Goal: Task Accomplishment & Management: Complete application form

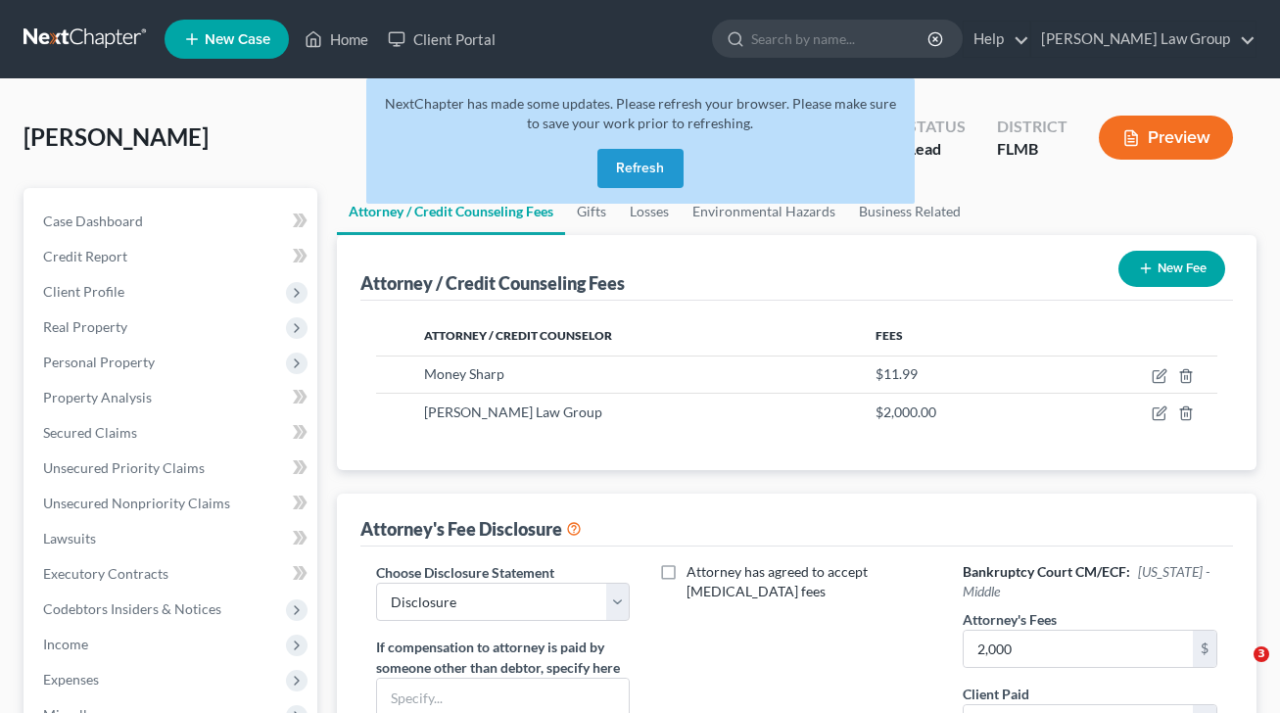
select select "0"
click at [357, 41] on link "Home" at bounding box center [336, 39] width 83 height 35
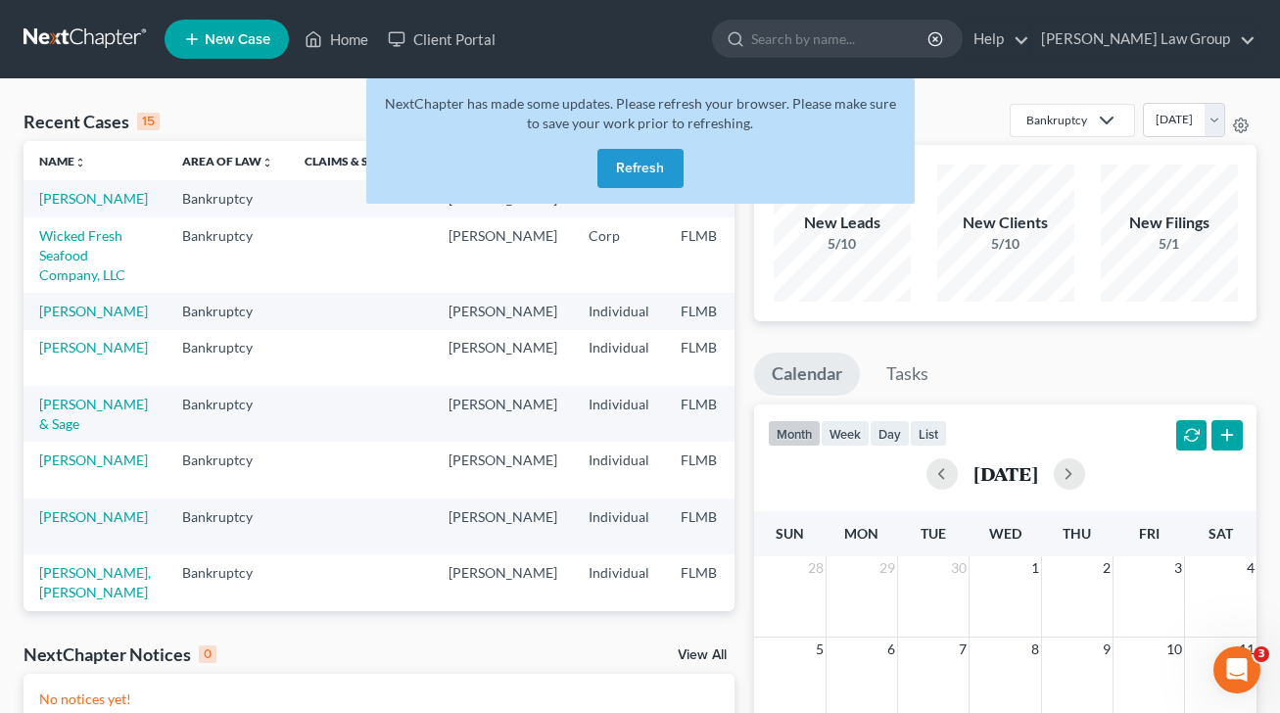
click at [645, 171] on button "Refresh" at bounding box center [640, 168] width 86 height 39
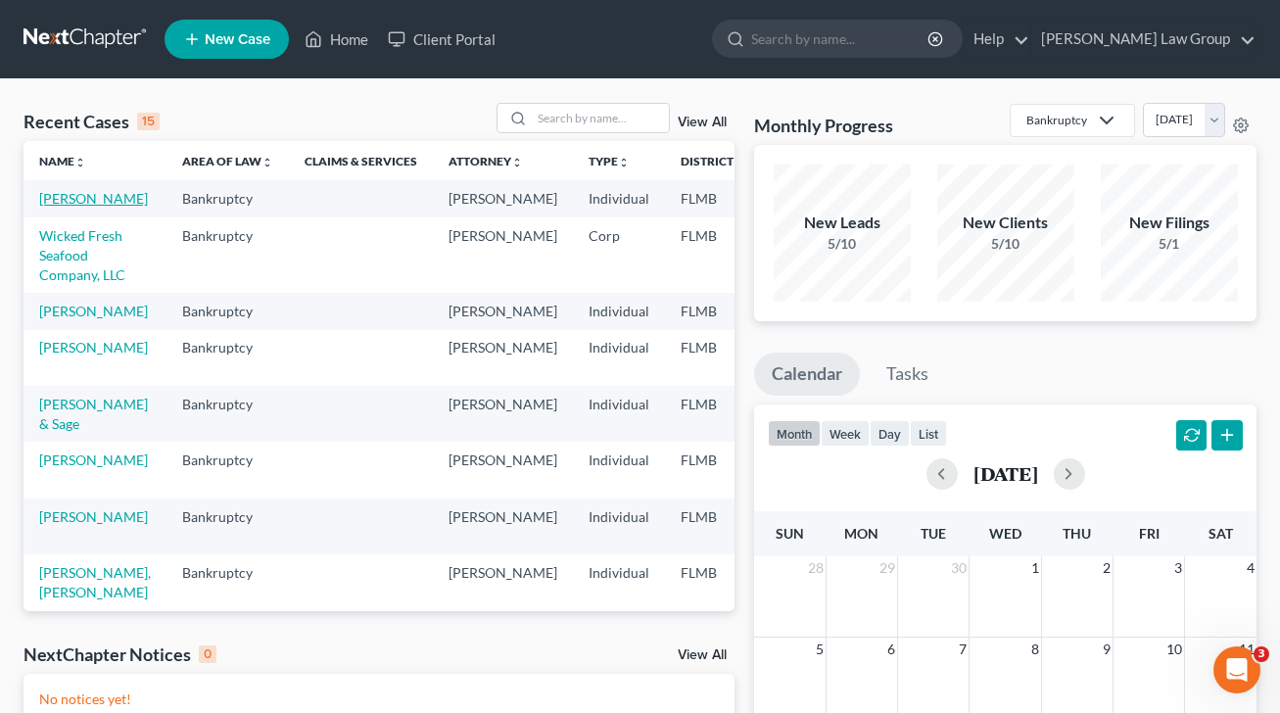
click at [68, 200] on link "[PERSON_NAME]" at bounding box center [93, 198] width 109 height 17
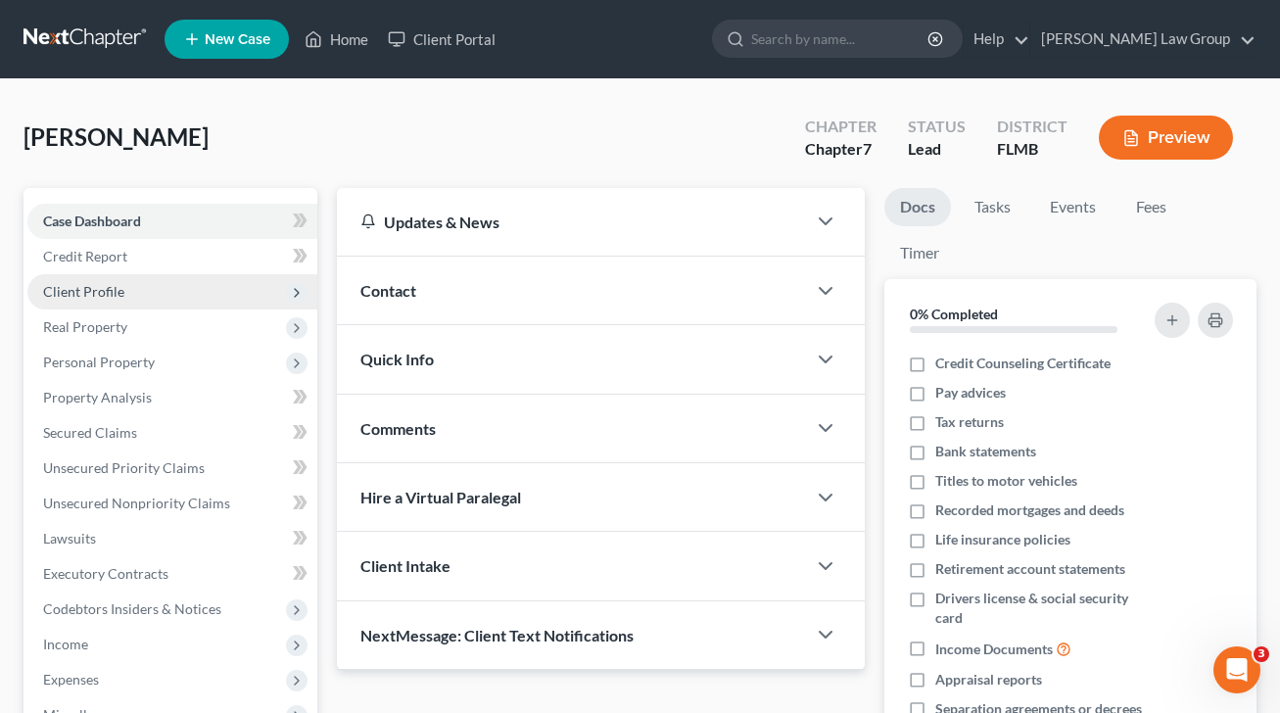
click at [182, 301] on span "Client Profile" at bounding box center [172, 291] width 290 height 35
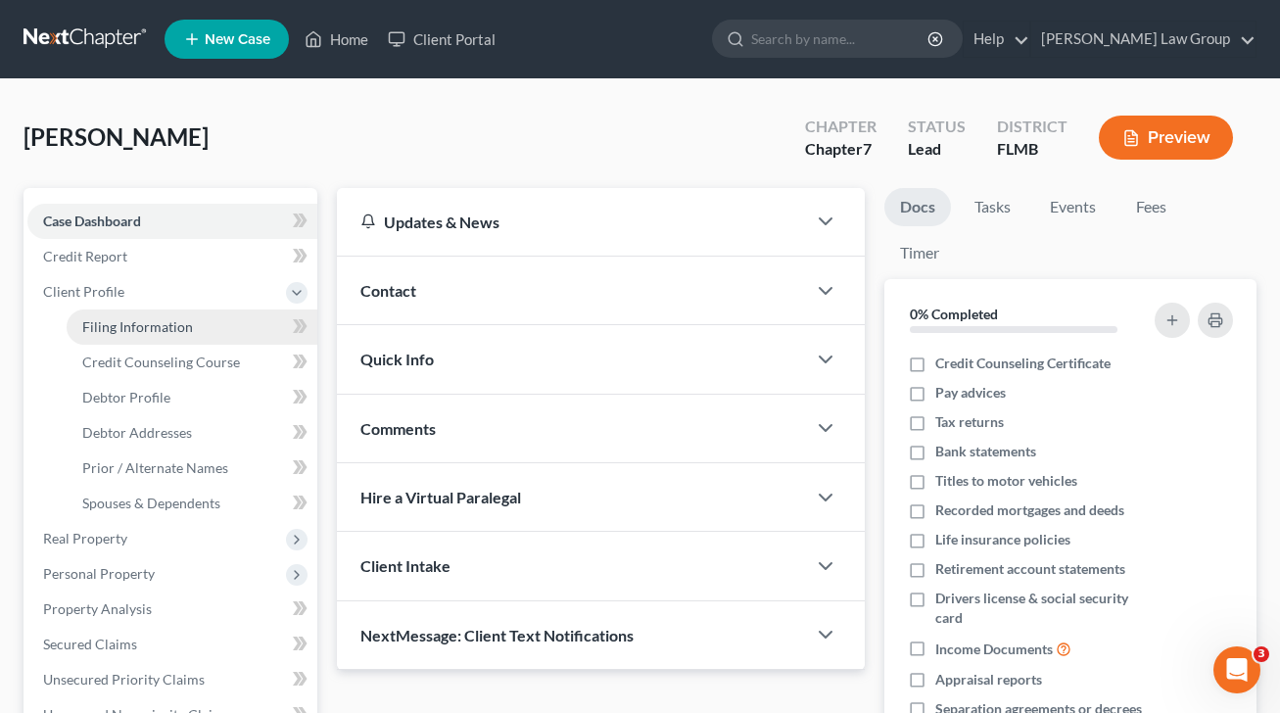
click at [189, 332] on span "Filing Information" at bounding box center [137, 326] width 111 height 17
select select "1"
select select "0"
select select "9"
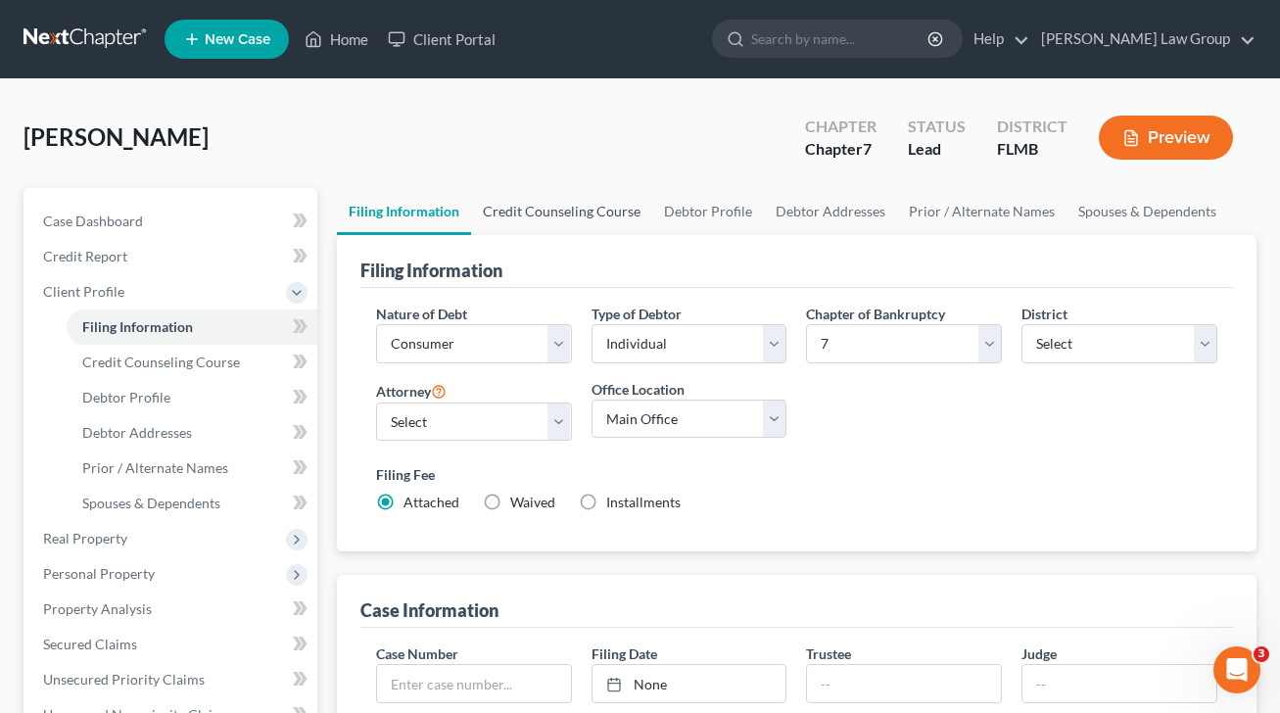
click at [555, 218] on link "Credit Counseling Course" at bounding box center [561, 211] width 181 height 47
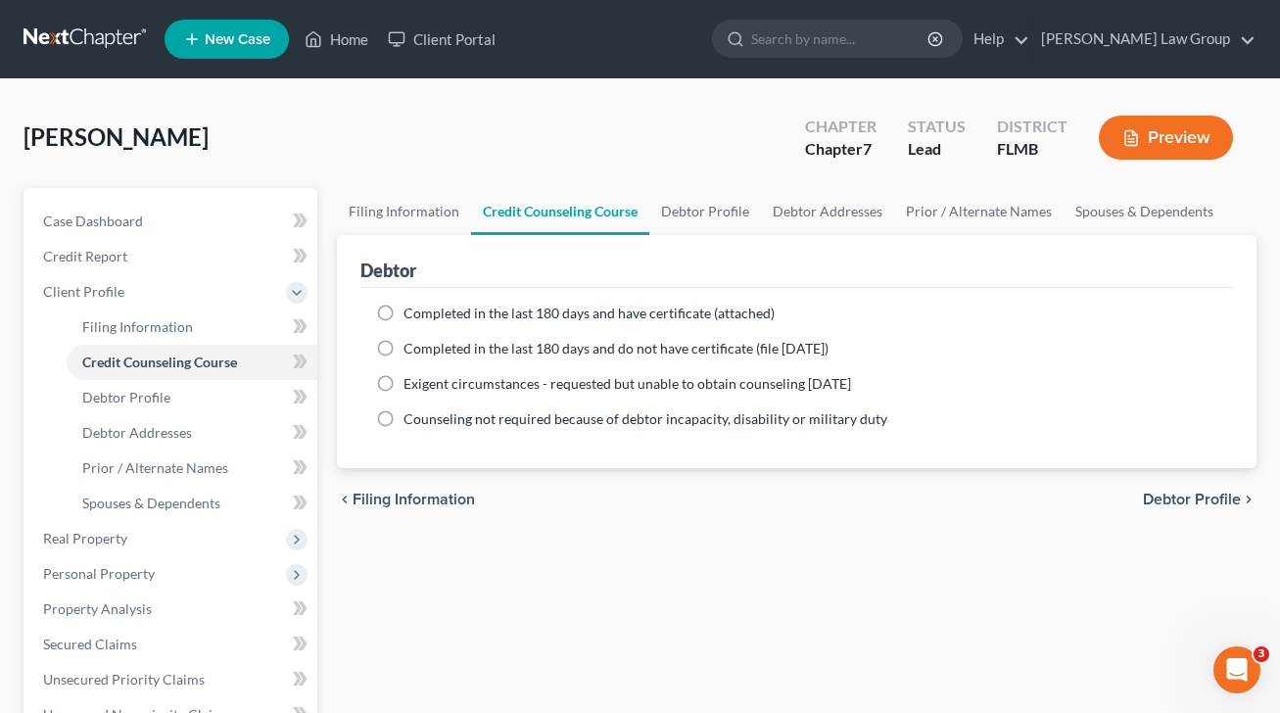
click at [465, 313] on span "Completed in the last 180 days and have certificate (attached)" at bounding box center [588, 312] width 371 height 17
click at [424, 313] on input "Completed in the last 180 days and have certificate (attached)" at bounding box center [417, 309] width 13 height 13
radio input "true"
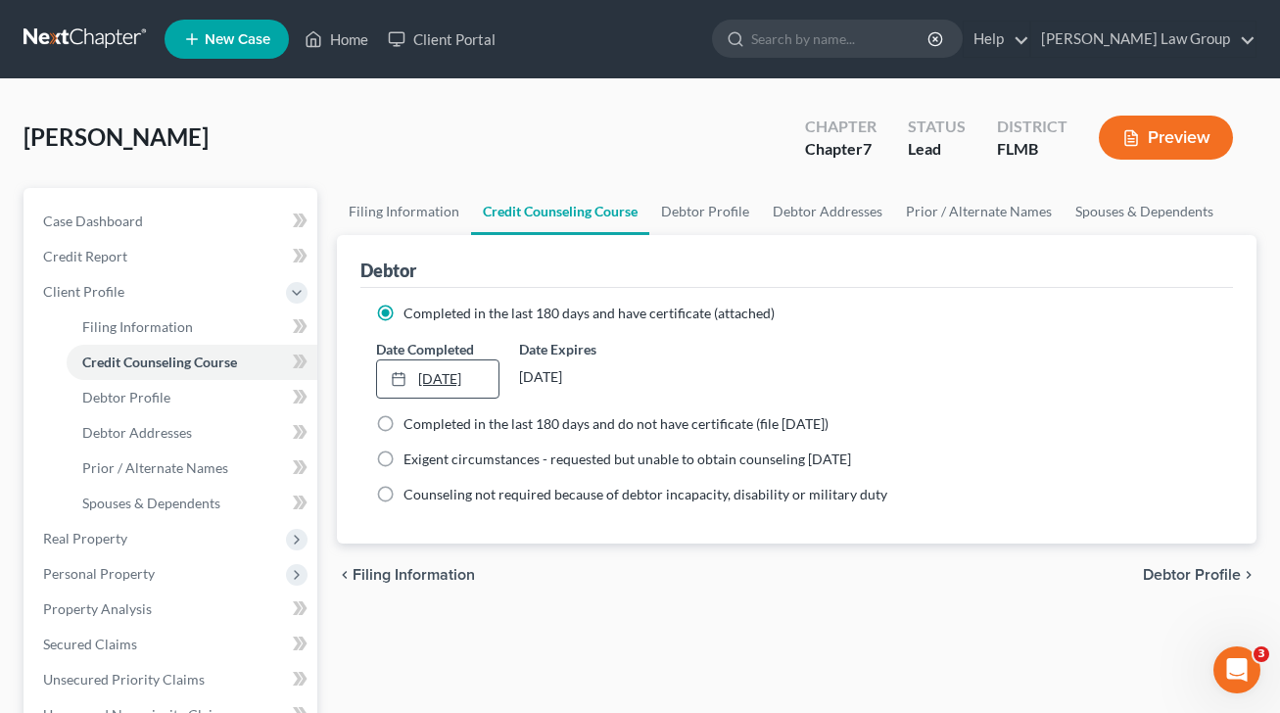
click at [421, 393] on link "[DATE]" at bounding box center [438, 378] width 122 height 37
click at [699, 209] on link "Debtor Profile" at bounding box center [705, 211] width 112 height 47
select select "0"
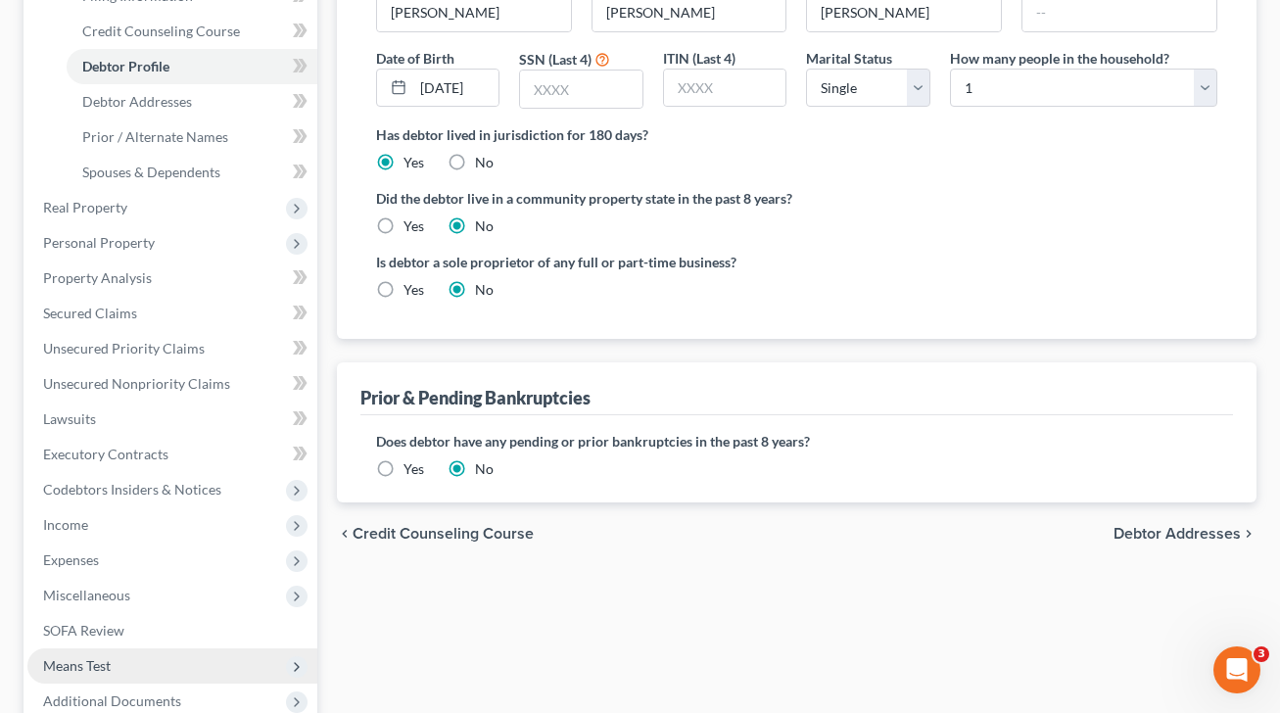
scroll to position [537, 0]
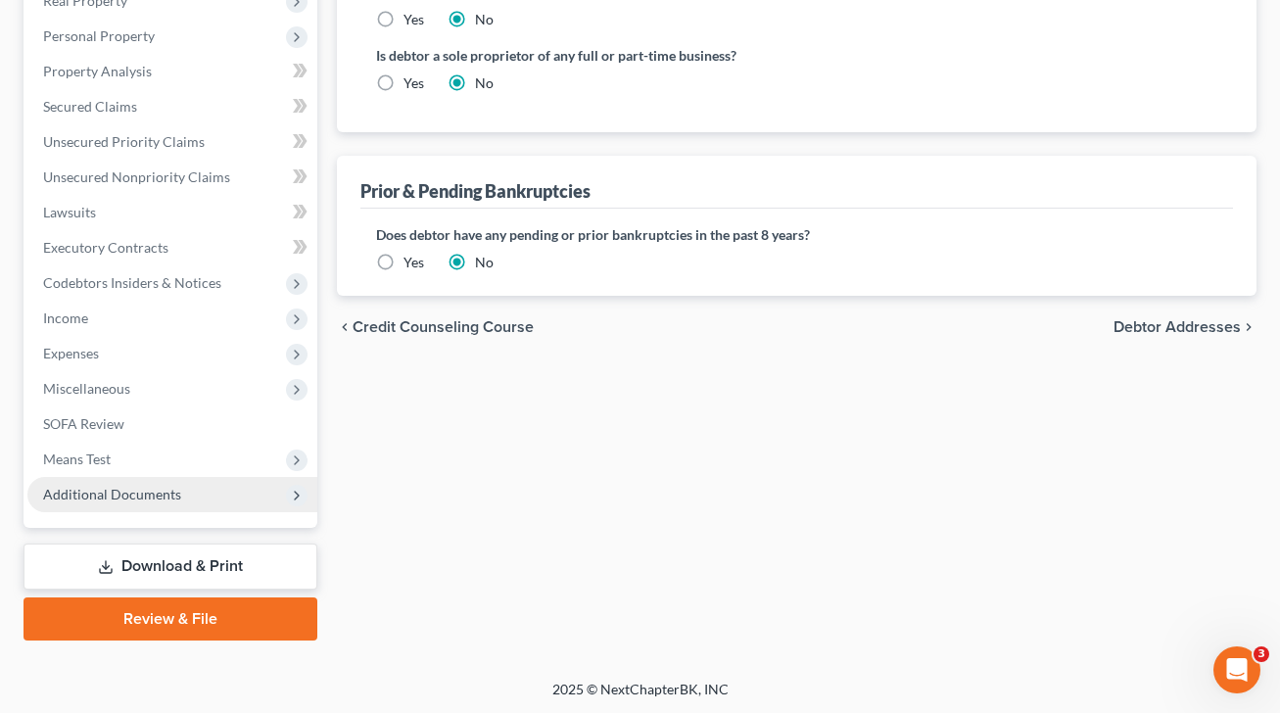
click at [191, 484] on span "Additional Documents" at bounding box center [172, 494] width 290 height 35
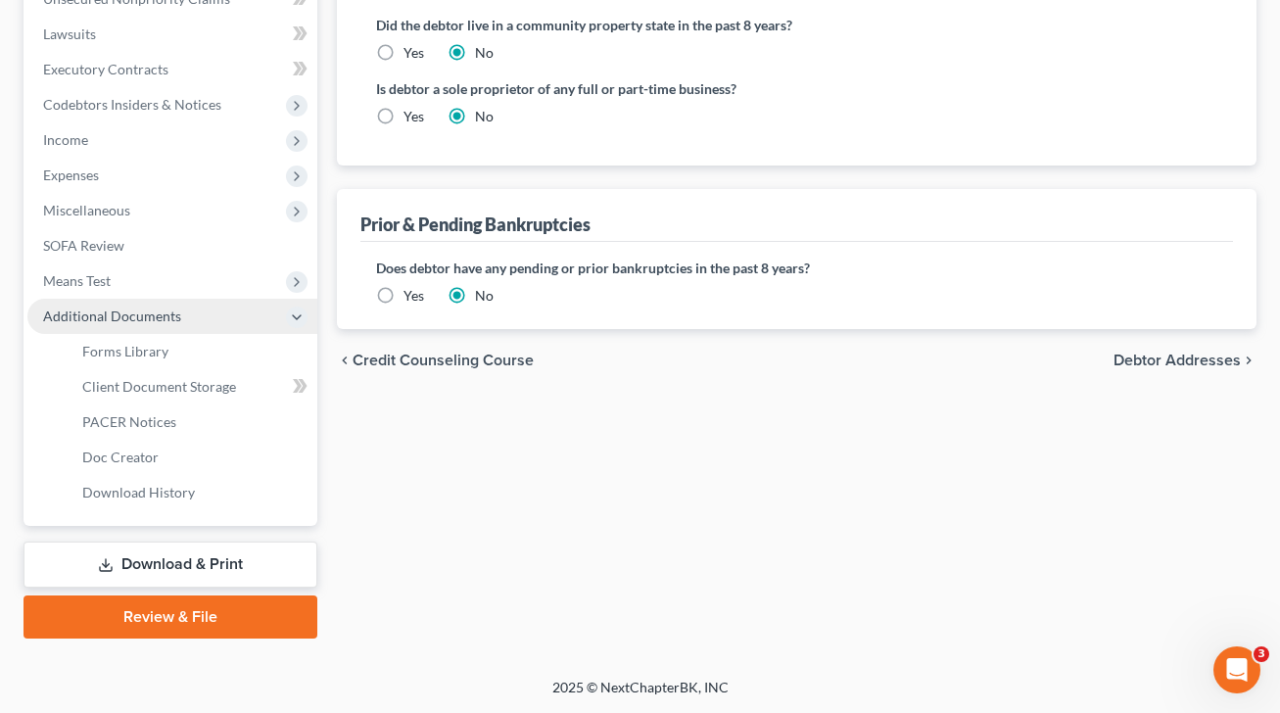
scroll to position [326, 0]
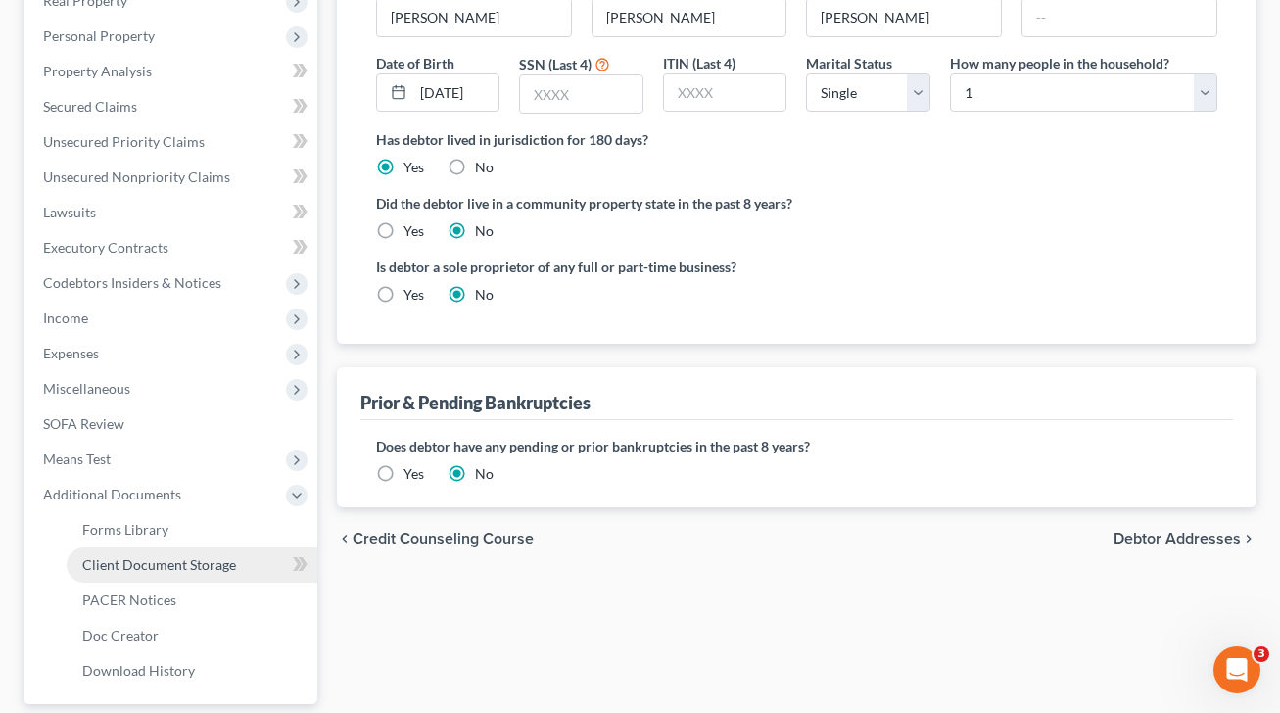
click at [217, 573] on link "Client Document Storage" at bounding box center [192, 564] width 251 height 35
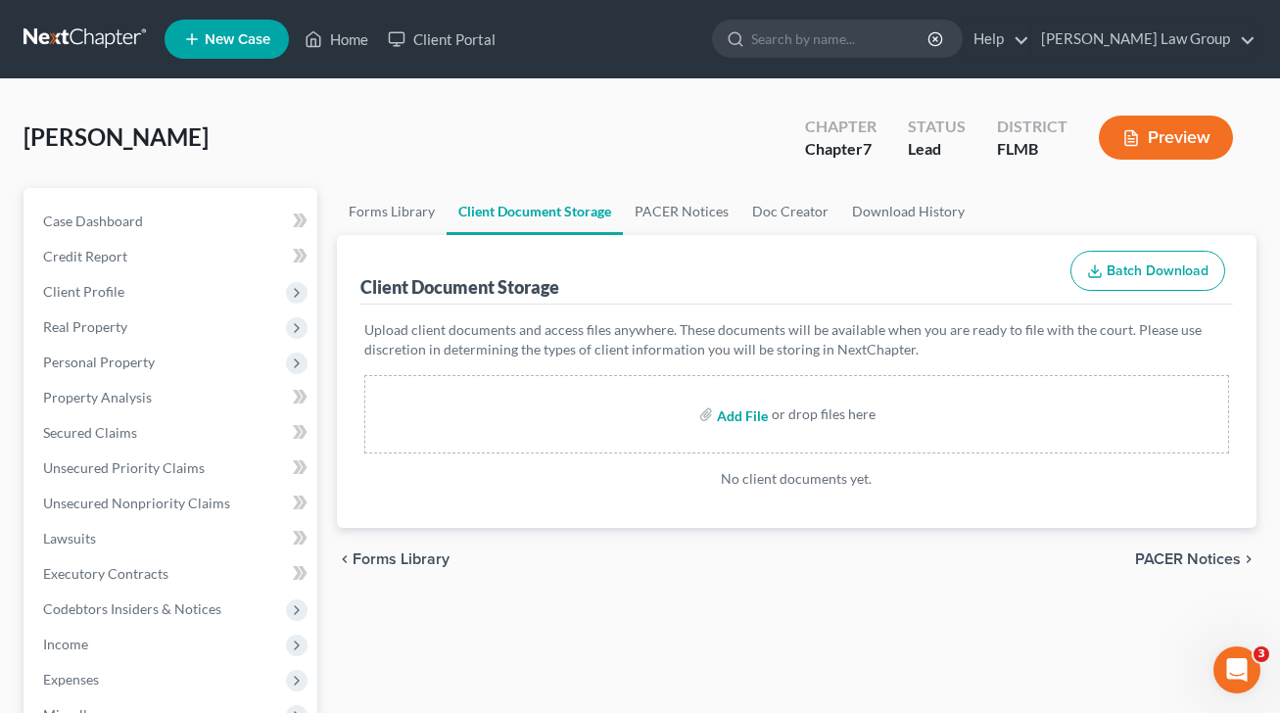
click at [728, 411] on input "file" at bounding box center [740, 413] width 47 height 35
type input "C:\fakepath\Certificate ([DATE]).pdf"
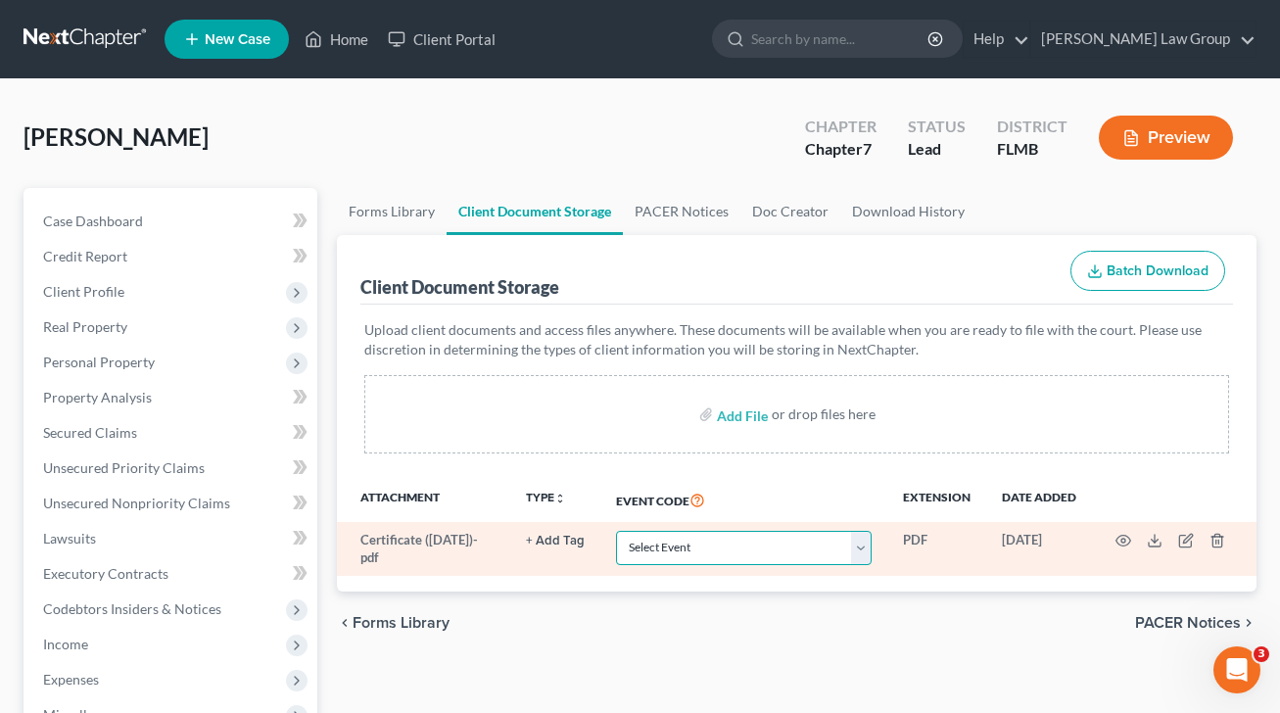
click at [788, 555] on select "Select Event 20 Largest Unsecured Creditors Amended Chapter 13 Plan Amended Cre…" at bounding box center [744, 548] width 256 height 34
select select "9"
click at [616, 531] on select "Select Event 20 Largest Unsecured Creditors Amended Chapter 13 Plan Amended Cre…" at bounding box center [744, 548] width 256 height 34
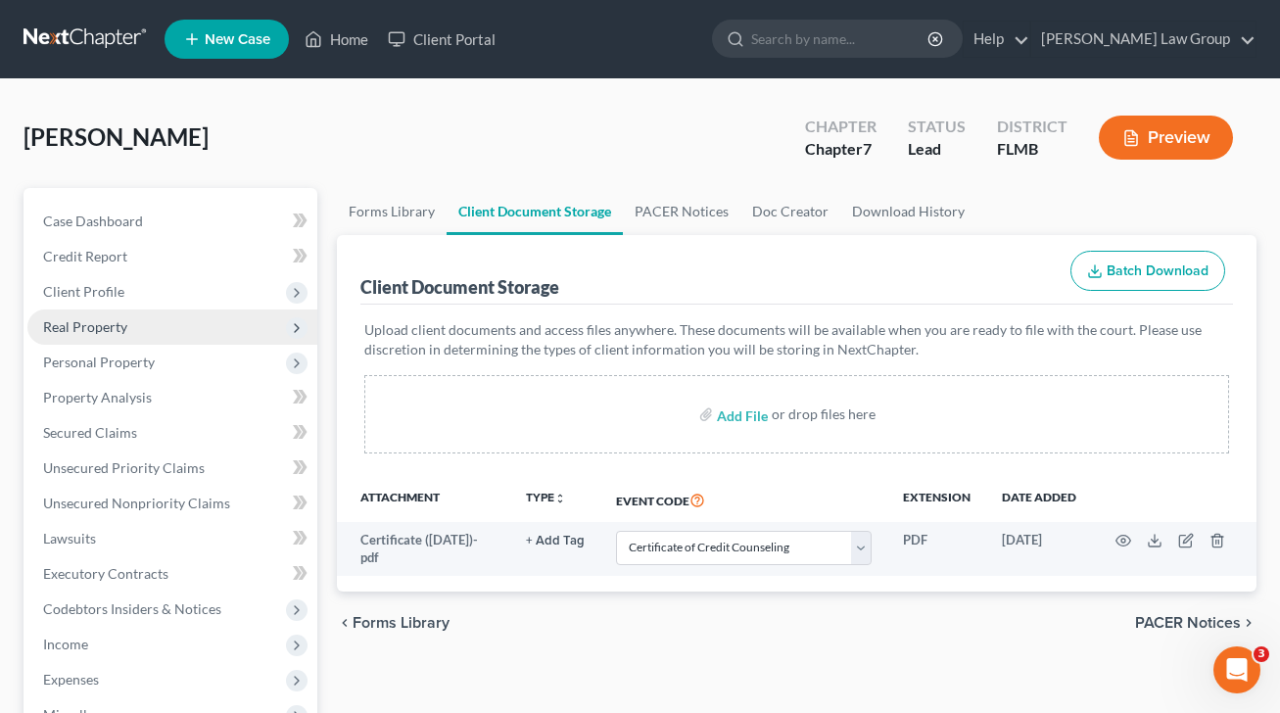
click at [93, 335] on span "Real Property" at bounding box center [172, 326] width 290 height 35
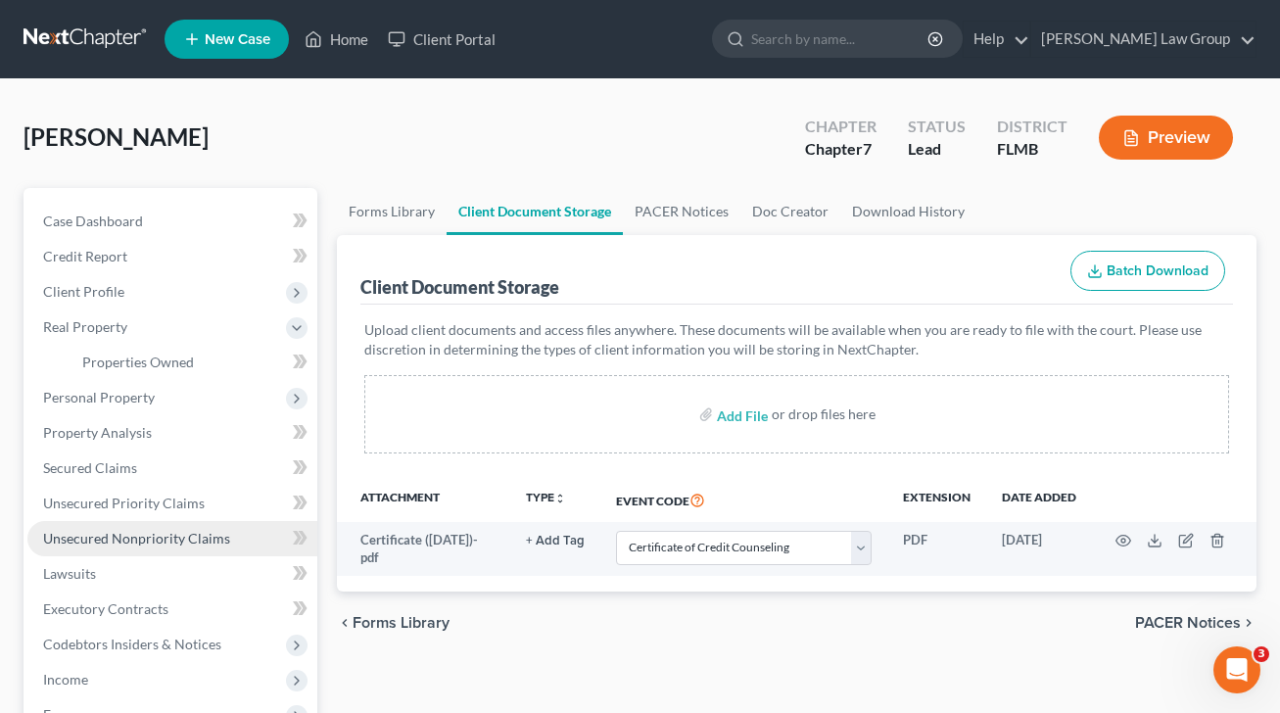
click at [175, 538] on span "Unsecured Nonpriority Claims" at bounding box center [136, 538] width 187 height 17
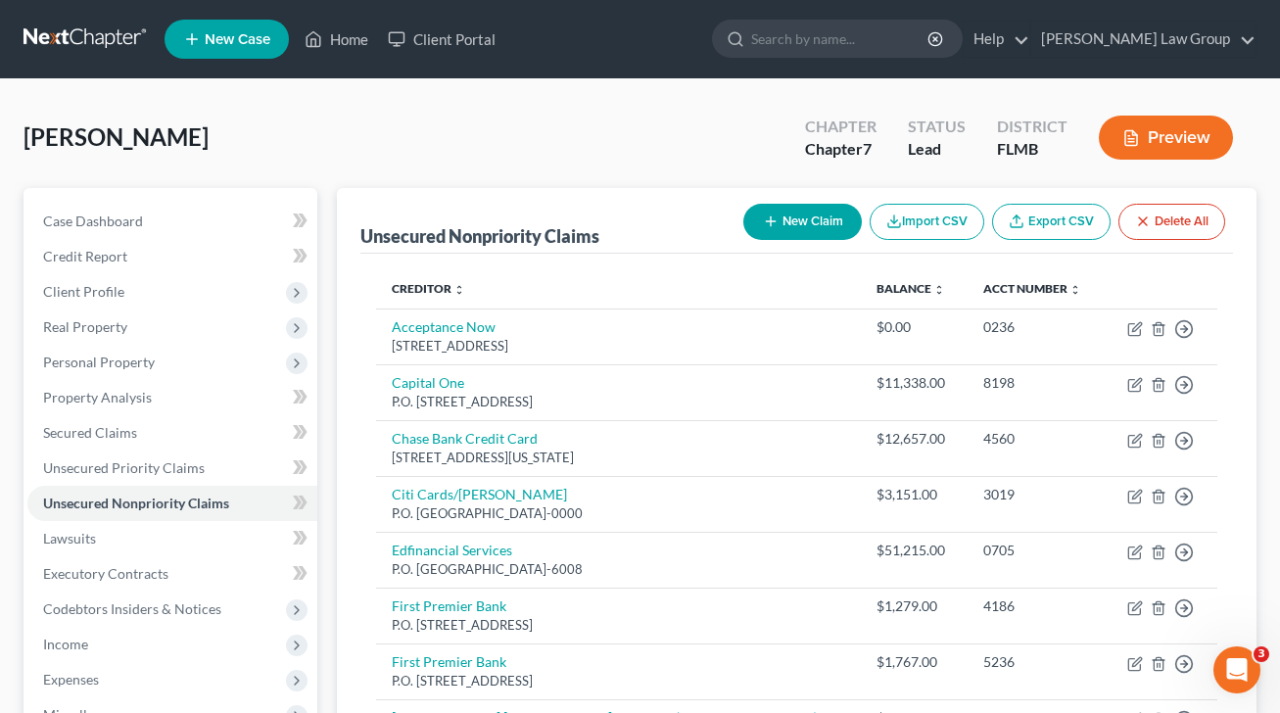
click at [798, 217] on button "New Claim" at bounding box center [802, 222] width 118 height 36
select select "0"
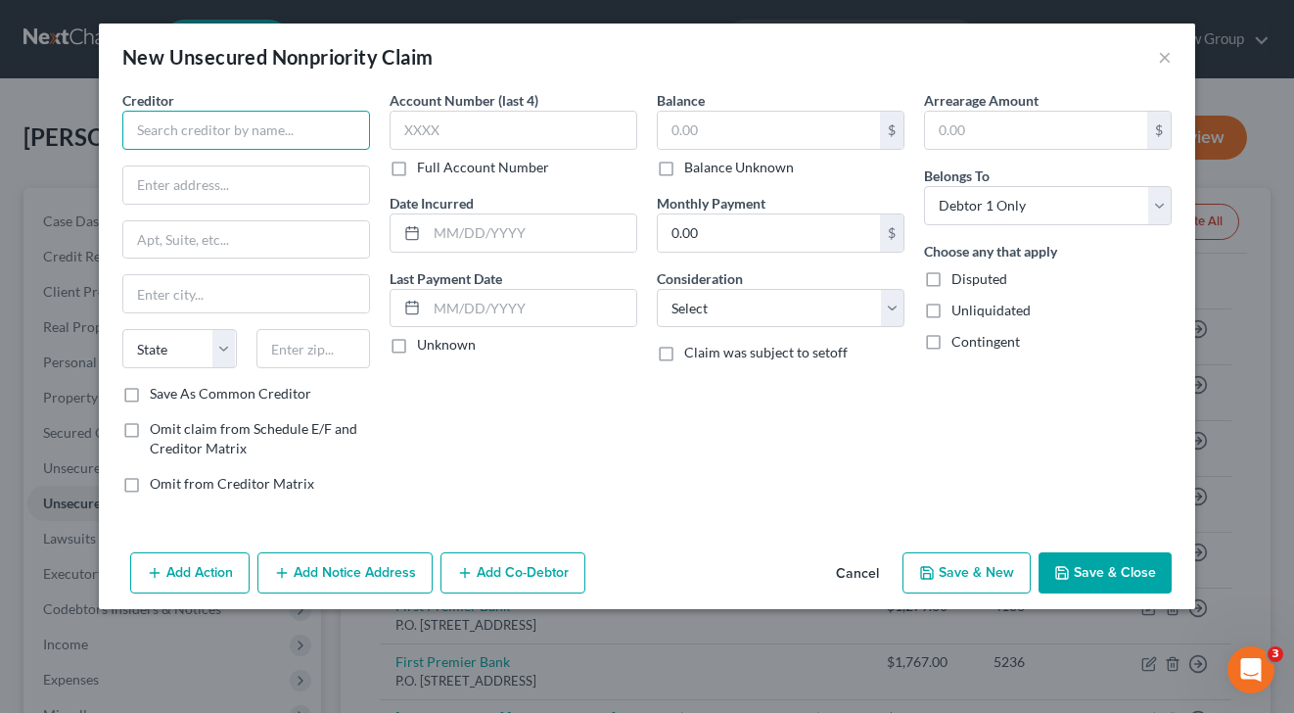
click at [263, 131] on input "text" at bounding box center [246, 130] width 248 height 39
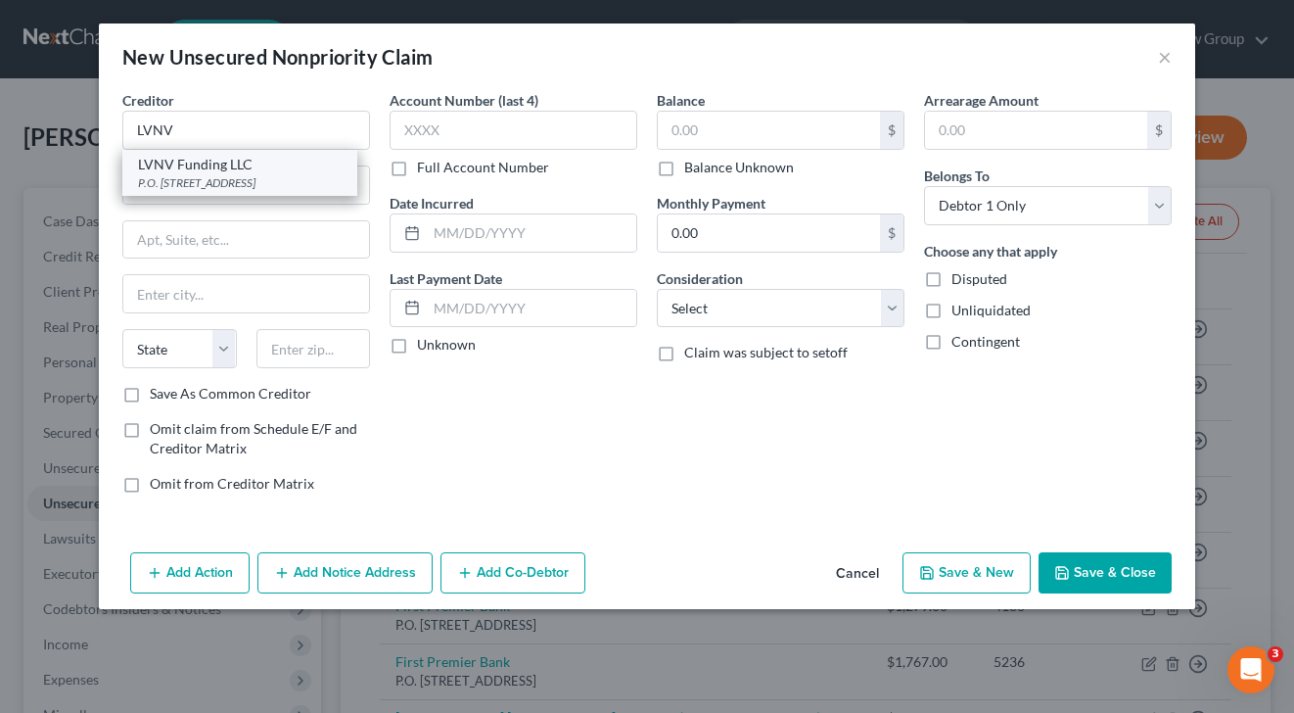
click at [270, 174] on div "P.O. [STREET_ADDRESS]" at bounding box center [240, 182] width 204 height 17
type input "LVNV Funding LLC"
type input "P.O. Box 10497"
type input "[GEOGRAPHIC_DATA]"
select select "42"
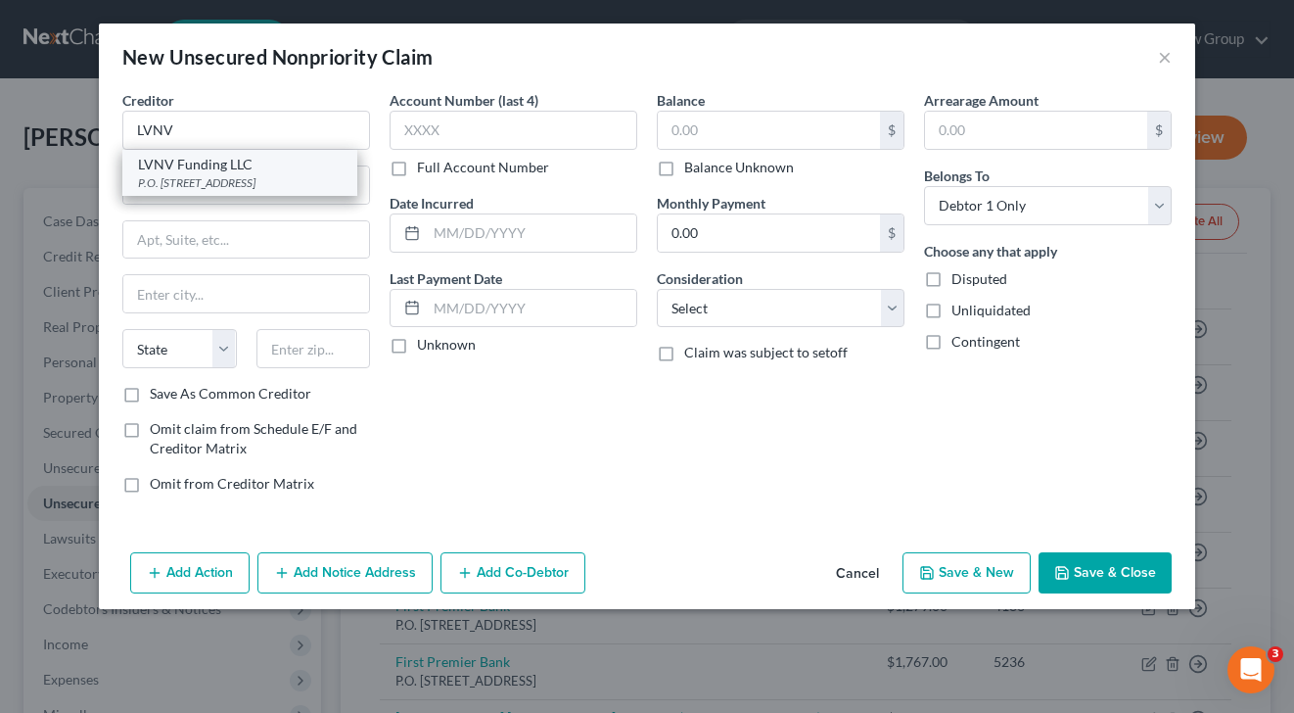
type input "29603-0000"
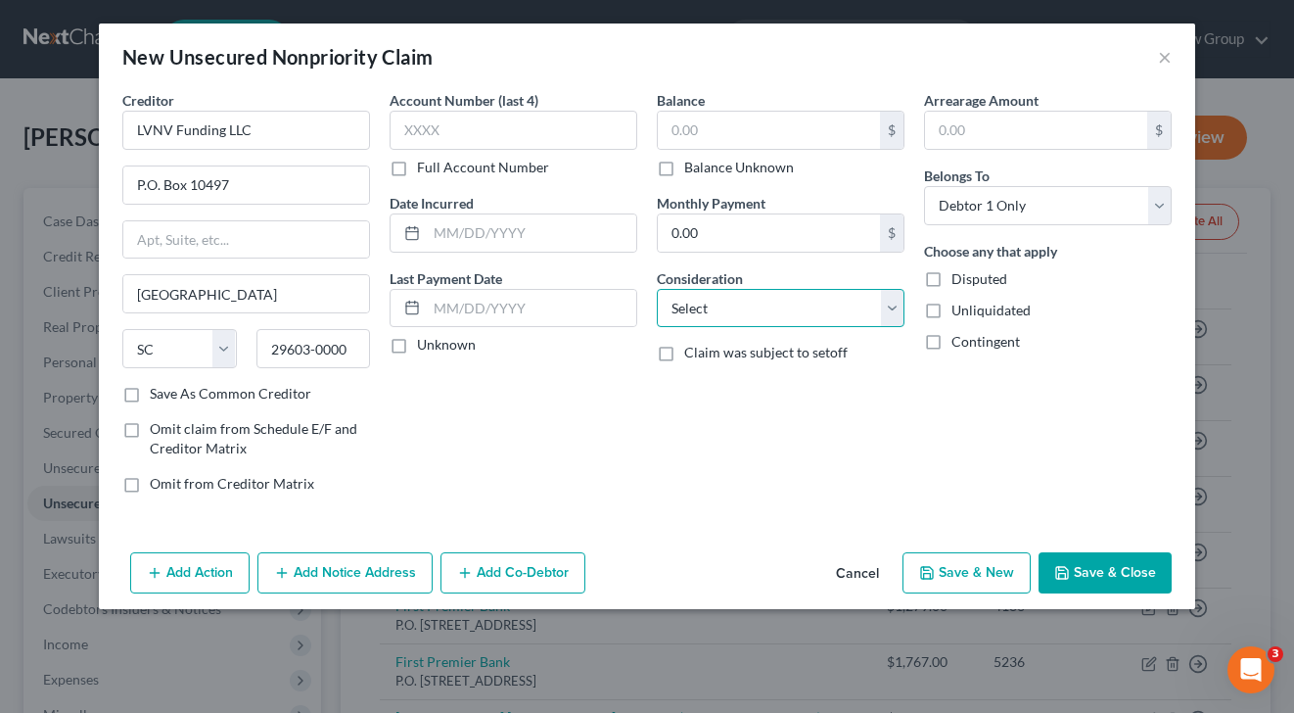
click at [812, 300] on select "Select Cable / Satellite Services Collection Agency Credit Card Debt Debt Couns…" at bounding box center [781, 308] width 248 height 39
select select "2"
click at [657, 289] on select "Select Cable / Satellite Services Collection Agency Credit Card Debt Debt Couns…" at bounding box center [781, 308] width 248 height 39
click at [321, 575] on button "Add Notice Address" at bounding box center [344, 572] width 175 height 41
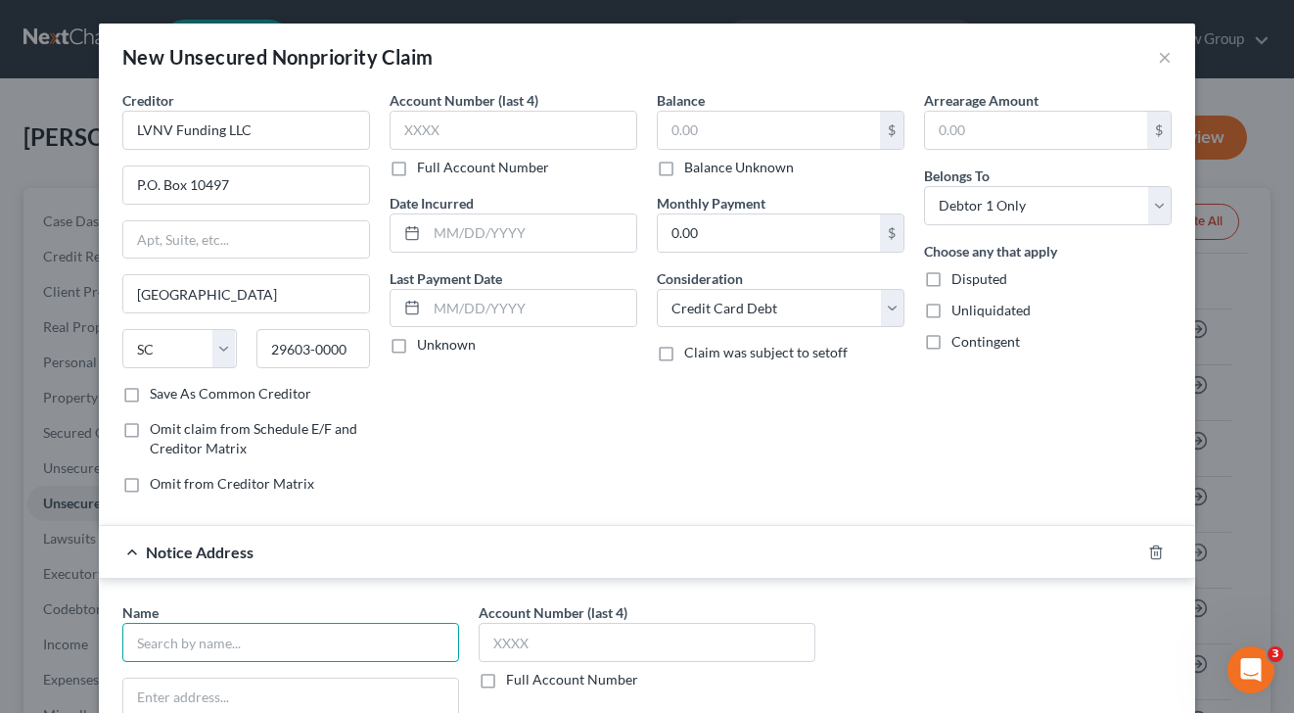
click at [190, 640] on input "text" at bounding box center [290, 642] width 337 height 39
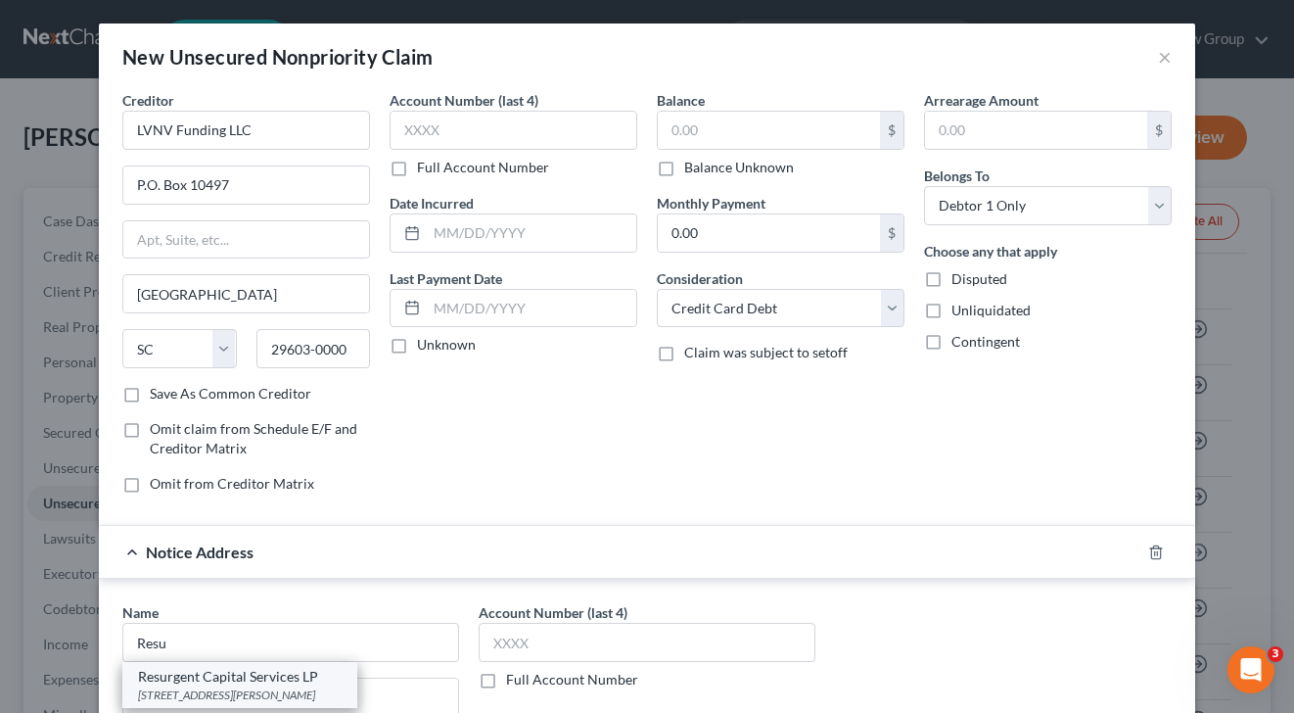
click at [270, 688] on div "[STREET_ADDRESS][PERSON_NAME]" at bounding box center [240, 694] width 204 height 17
type input "Resurgent Capital Services LP"
type input "[STREET_ADDRESS][PERSON_NAME]"
type input "Suite 110 MS 576"
type input "[GEOGRAPHIC_DATA]"
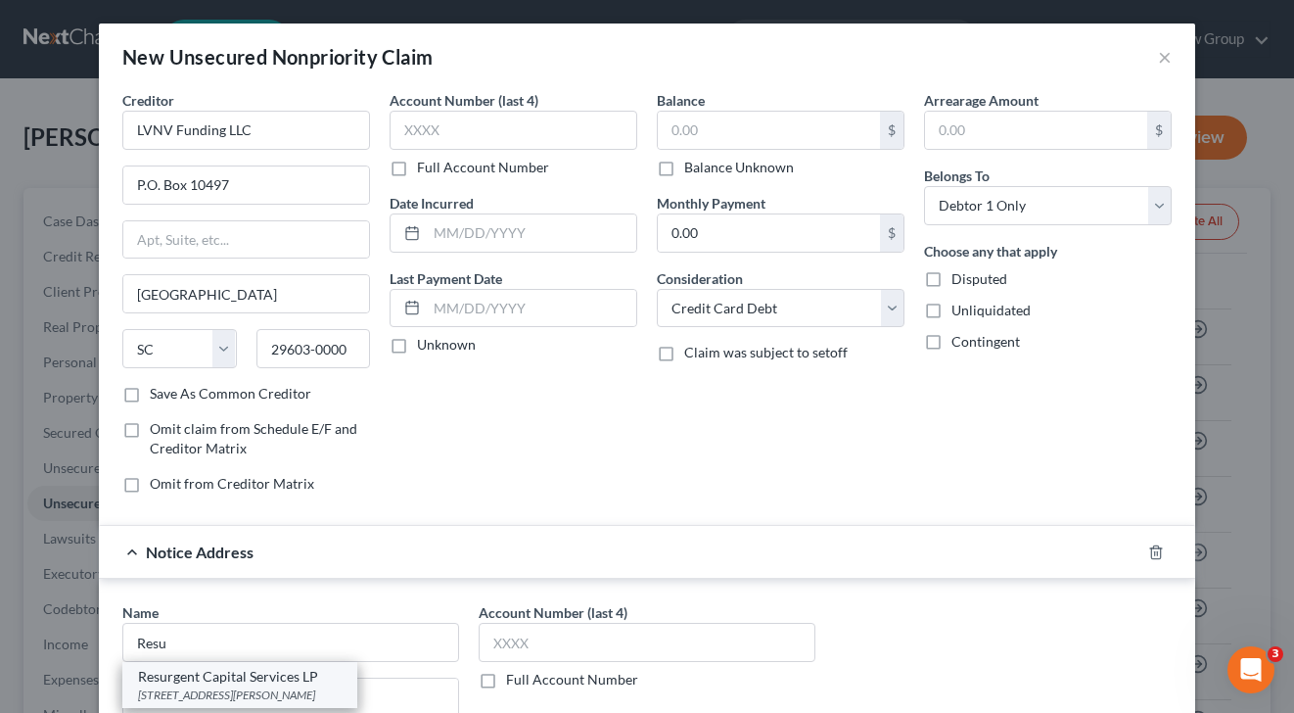
select select "42"
type input "29601-0000"
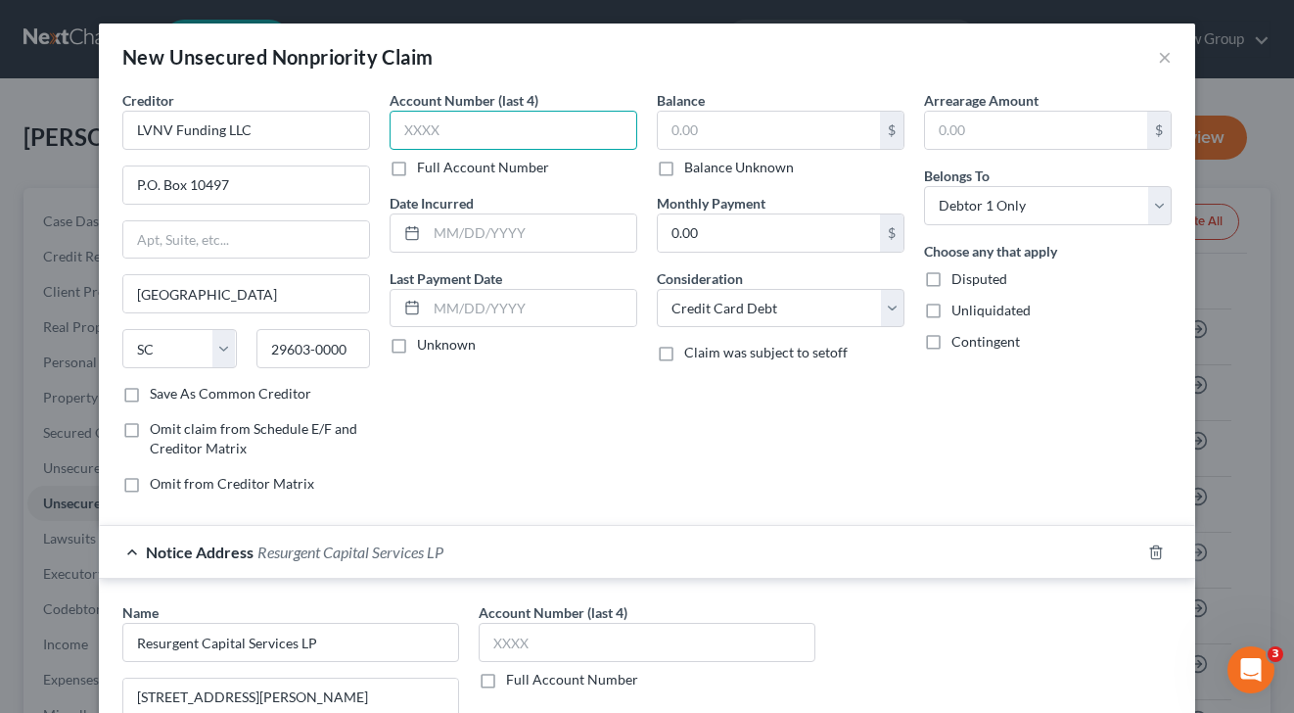
click at [482, 127] on input "text" at bounding box center [514, 130] width 248 height 39
type input "1908"
click at [690, 163] on label "Balance Unknown" at bounding box center [739, 168] width 110 height 20
click at [692, 163] on input "Balance Unknown" at bounding box center [698, 164] width 13 height 13
checkbox input "true"
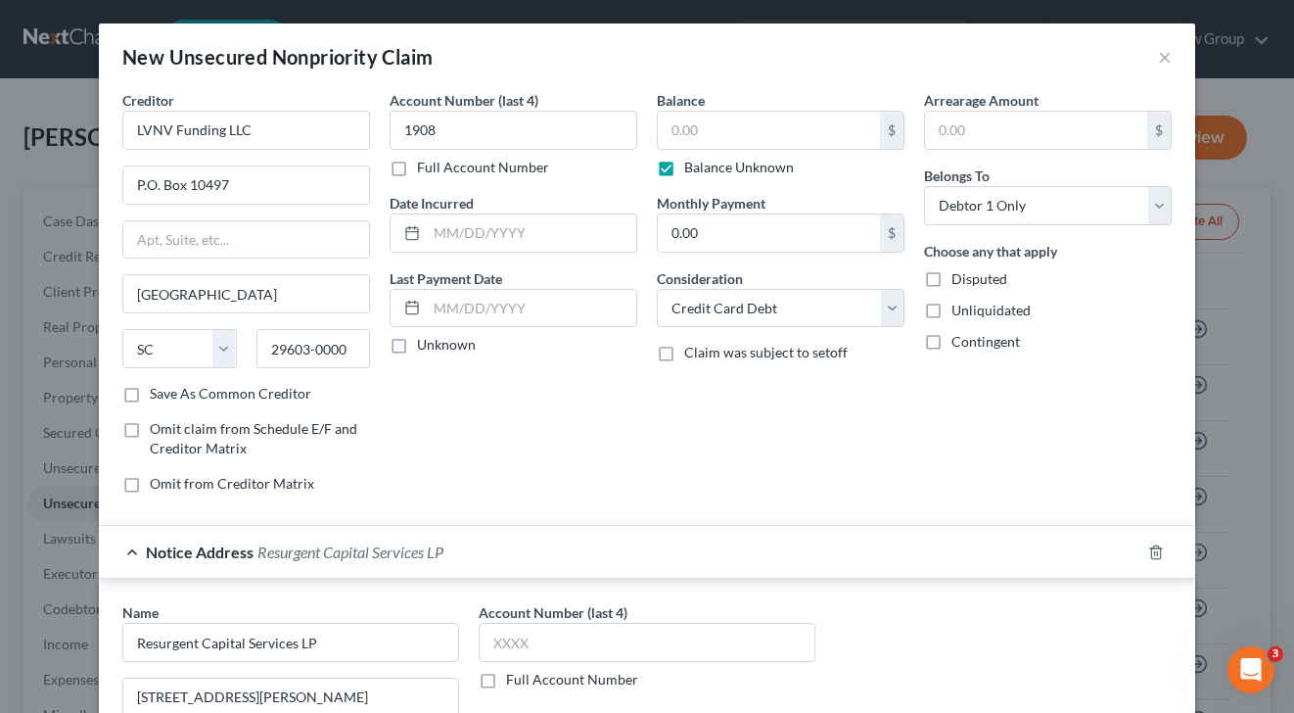
type input "0.00"
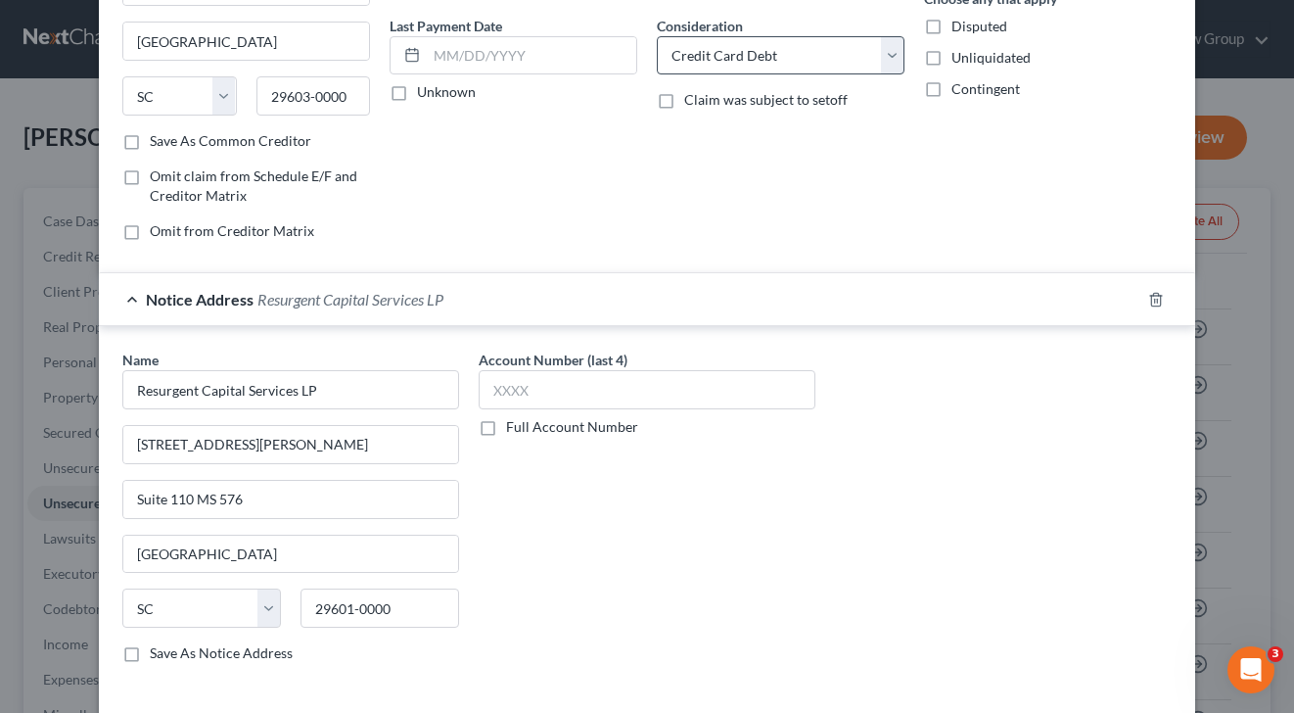
scroll to position [34, 0]
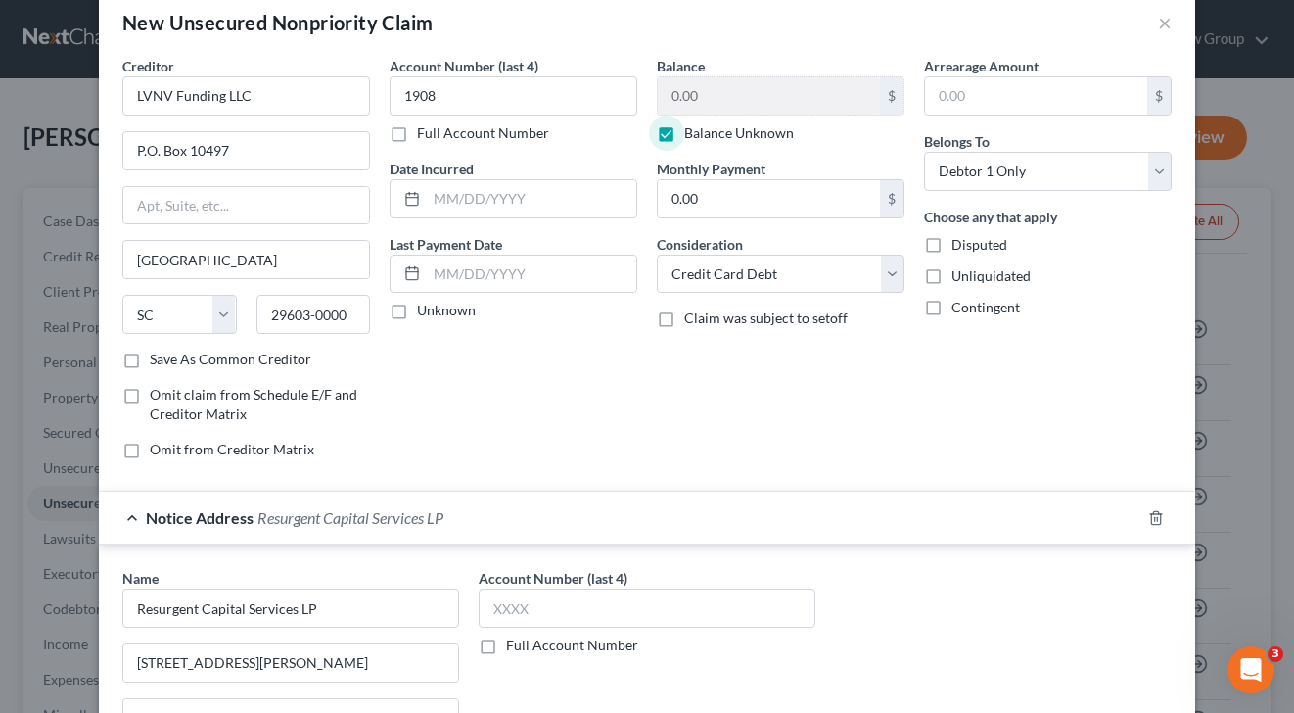
click at [684, 128] on label "Balance Unknown" at bounding box center [739, 133] width 110 height 20
click at [692, 128] on input "Balance Unknown" at bounding box center [698, 129] width 13 height 13
checkbox input "false"
click at [713, 106] on input "0.00" at bounding box center [769, 95] width 222 height 37
type input "4,533"
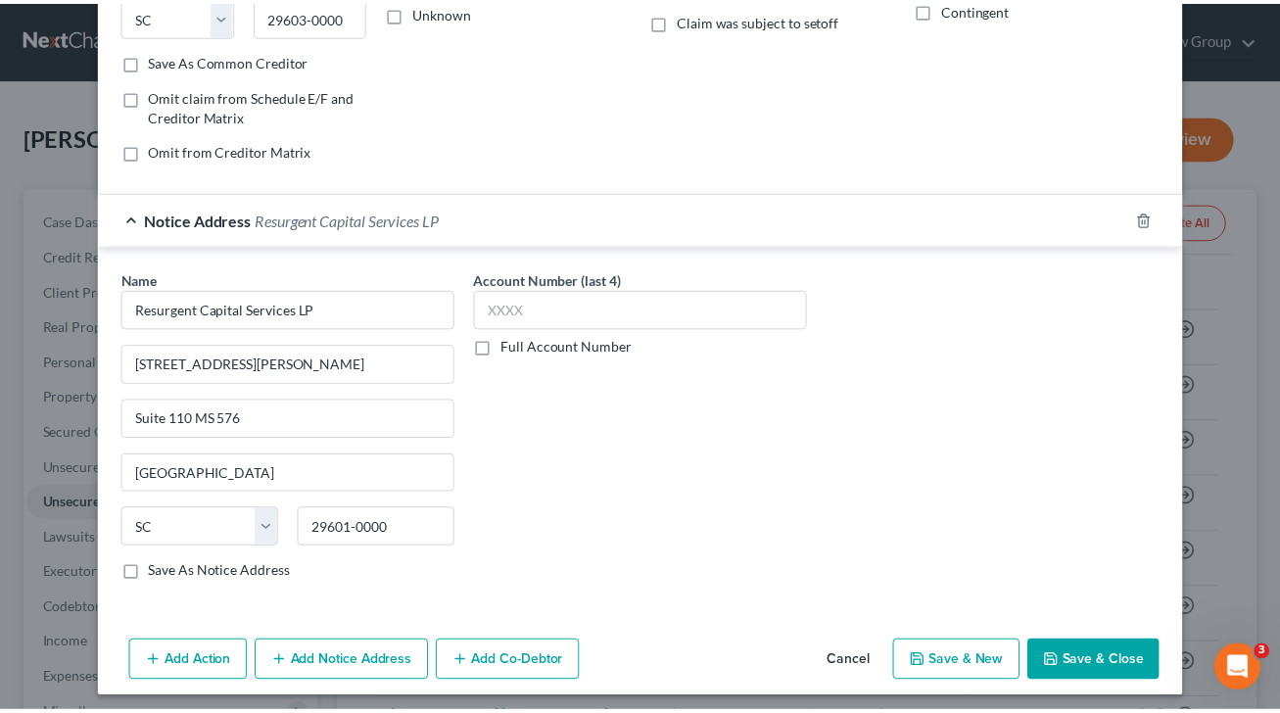
scroll to position [342, 0]
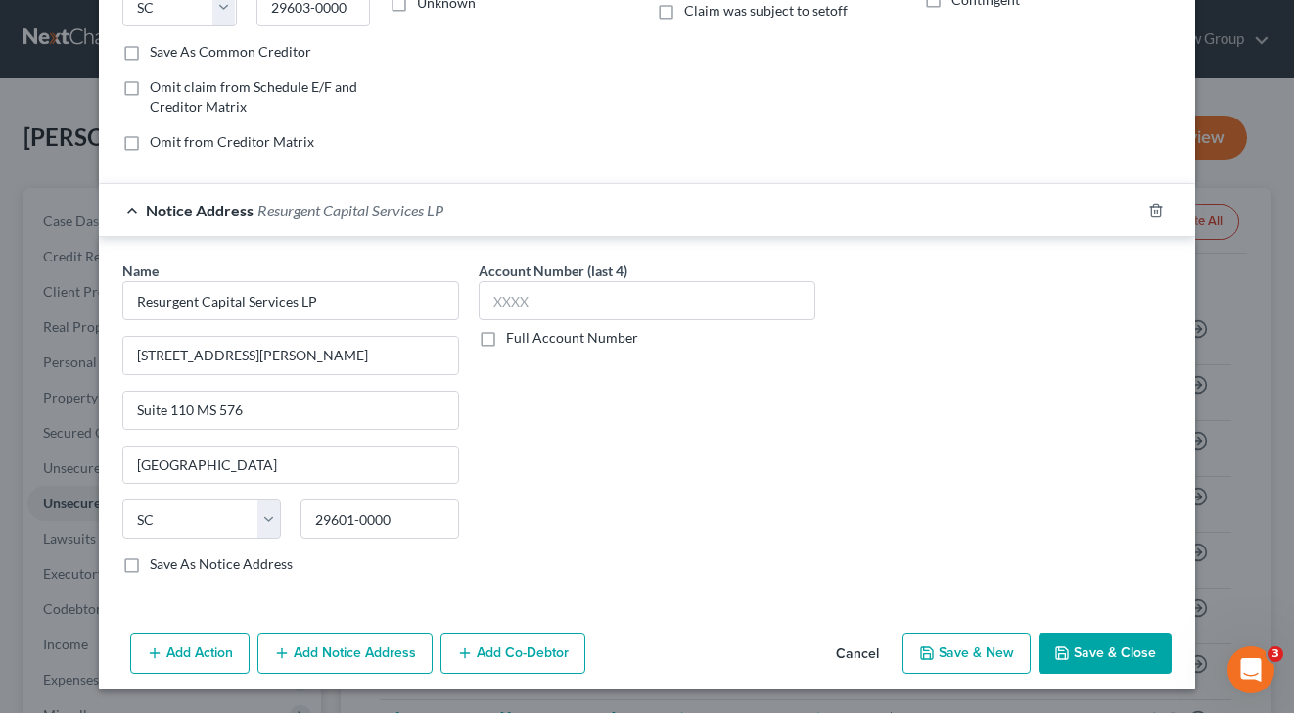
click at [1090, 654] on button "Save & Close" at bounding box center [1105, 652] width 133 height 41
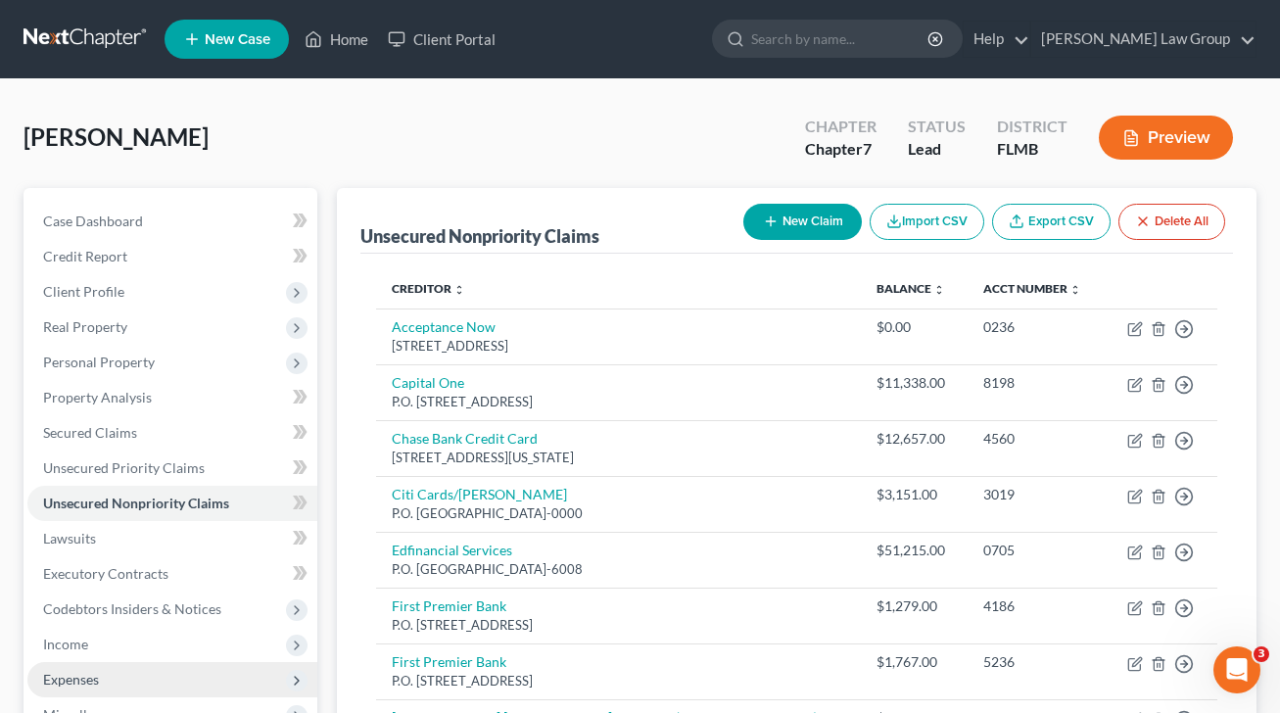
click at [126, 681] on span "Expenses" at bounding box center [172, 679] width 290 height 35
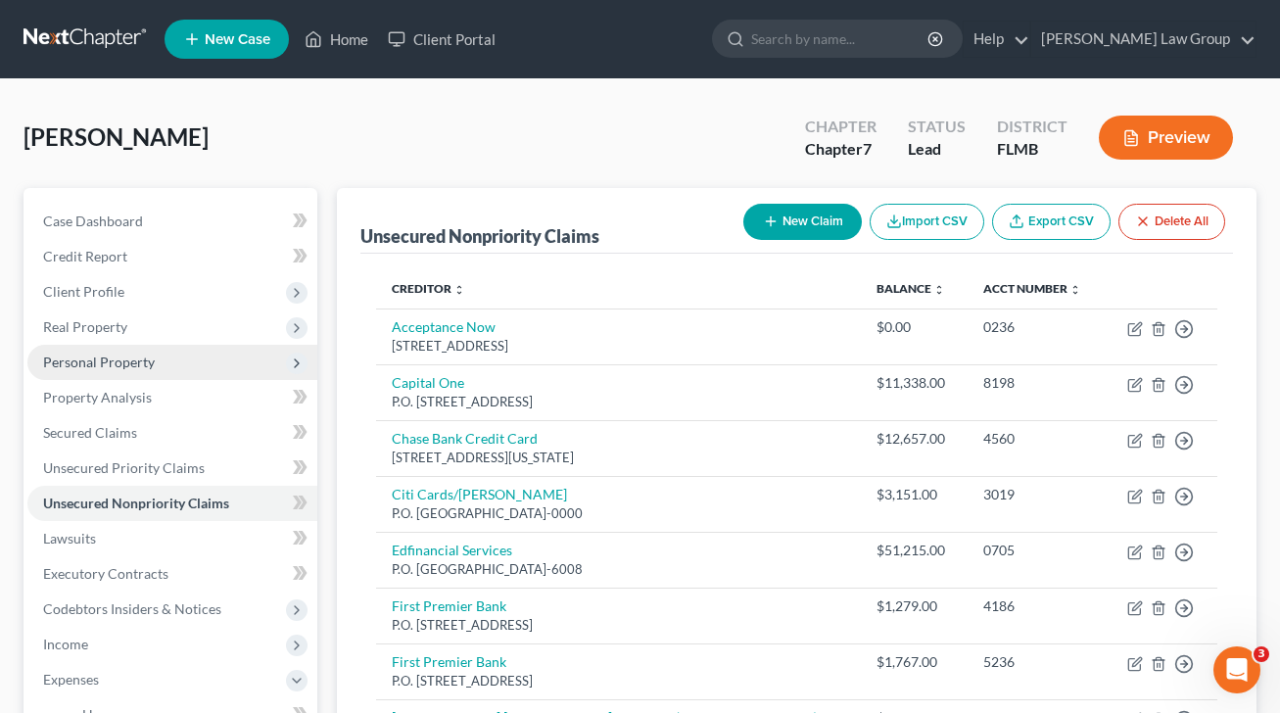
click at [166, 362] on span "Personal Property" at bounding box center [172, 362] width 290 height 35
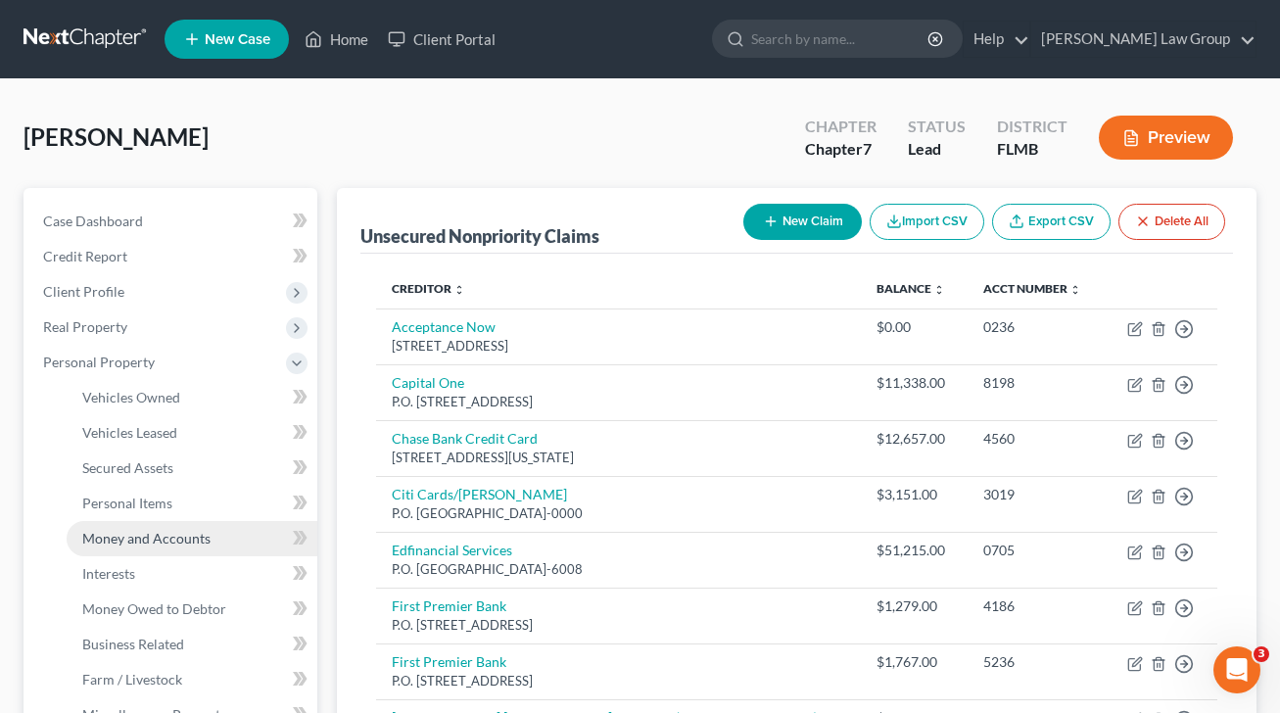
click at [206, 536] on span "Money and Accounts" at bounding box center [146, 538] width 128 height 17
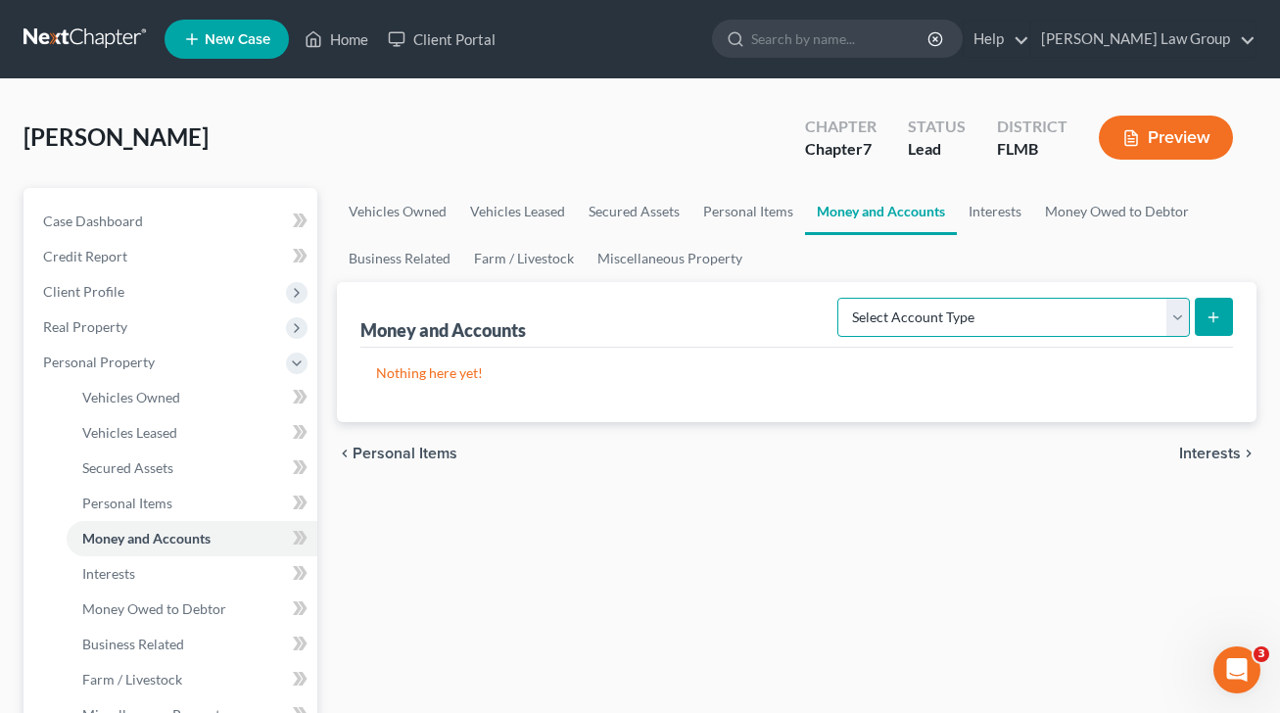
click at [1081, 307] on select "Select Account Type Brokerage Cash on Hand Certificates of Deposit Checking Acc…" at bounding box center [1013, 317] width 352 height 39
select select "checking"
click at [841, 298] on select "Select Account Type Brokerage Cash on Hand Certificates of Deposit Checking Acc…" at bounding box center [1013, 317] width 352 height 39
click at [1211, 329] on button "submit" at bounding box center [1213, 317] width 38 height 38
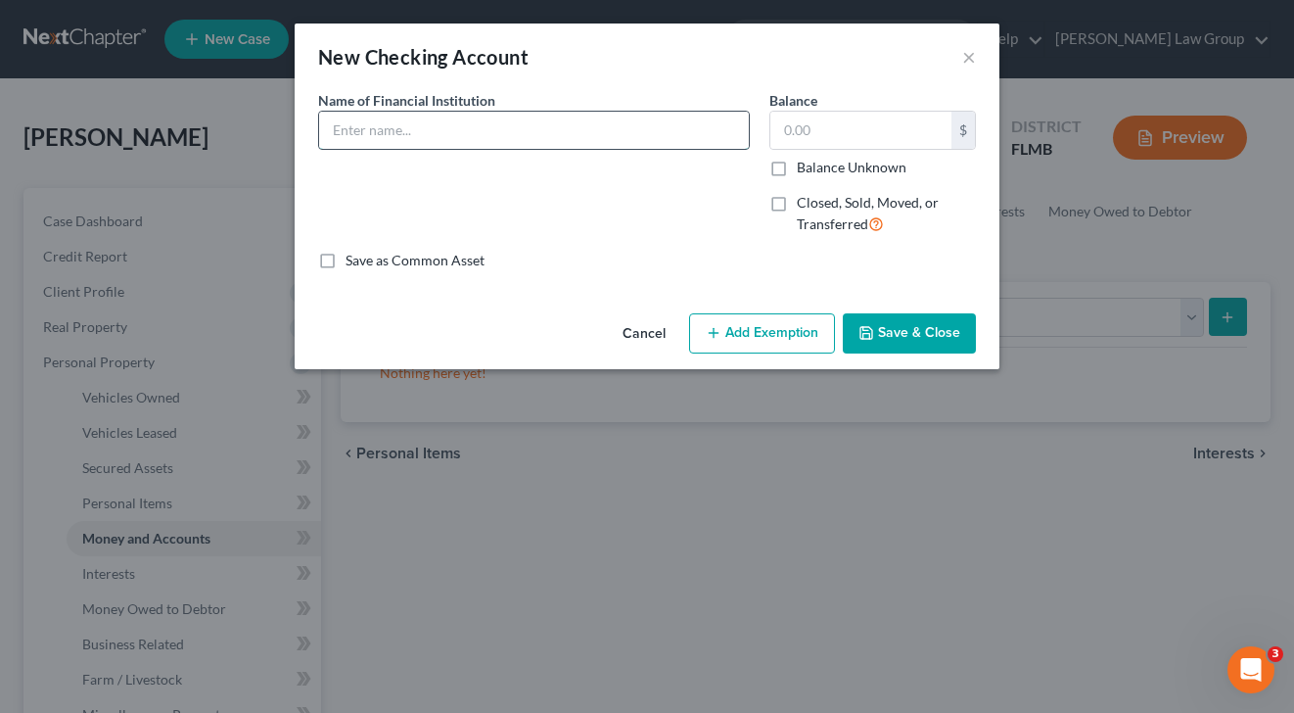
click at [579, 140] on input "text" at bounding box center [534, 130] width 430 height 37
type input "PNC Bank x1296"
click at [845, 134] on input "text" at bounding box center [860, 130] width 181 height 37
type input "100"
click at [923, 329] on button "Save & Close" at bounding box center [909, 333] width 133 height 41
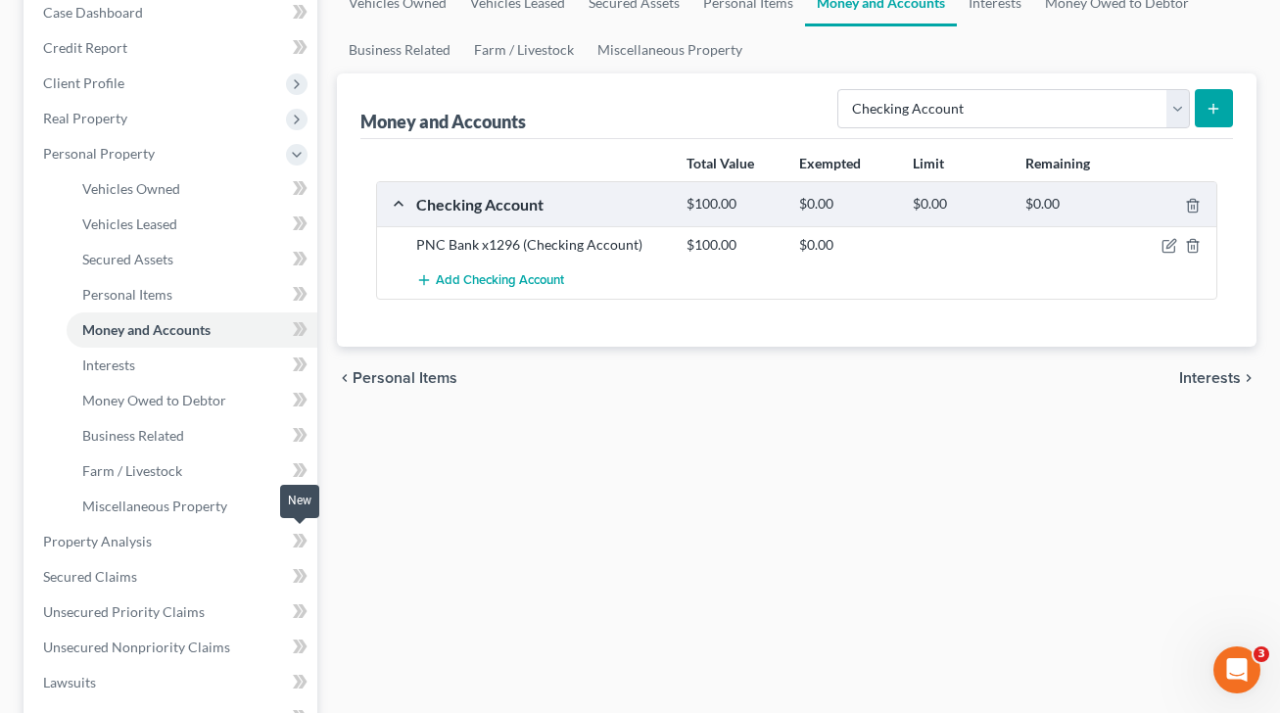
scroll to position [599, 0]
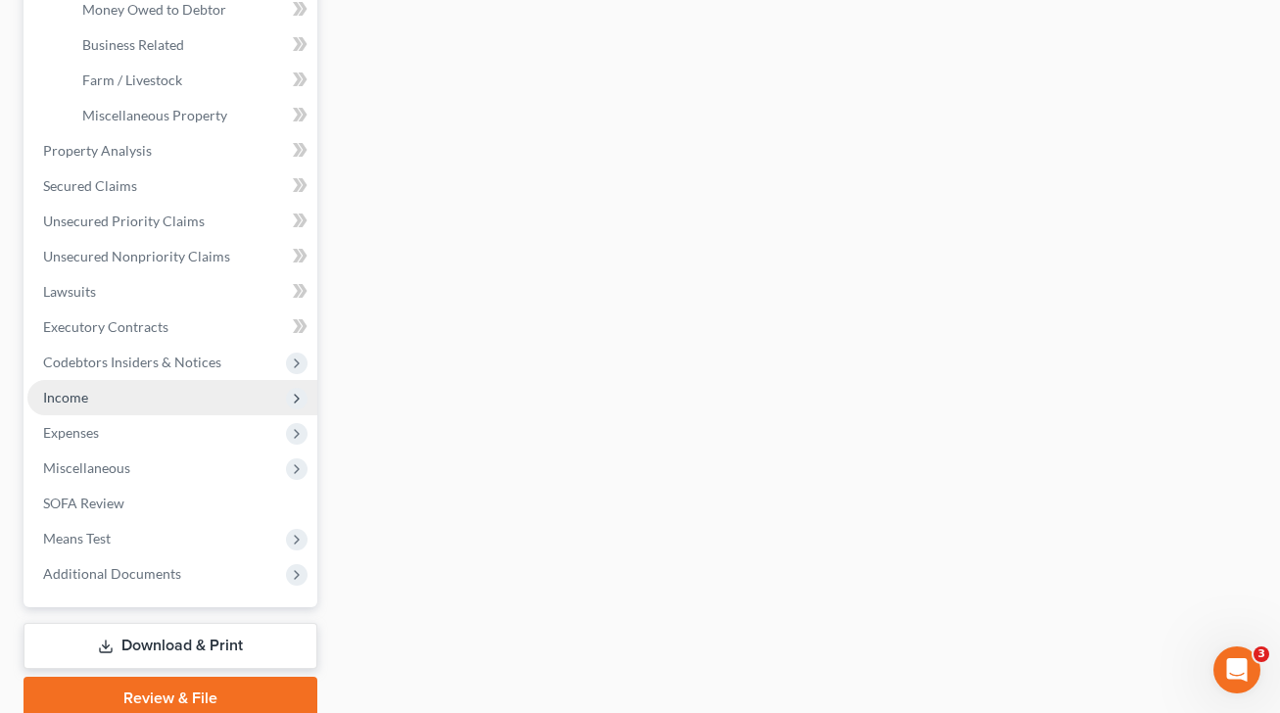
click at [128, 399] on span "Income" at bounding box center [172, 397] width 290 height 35
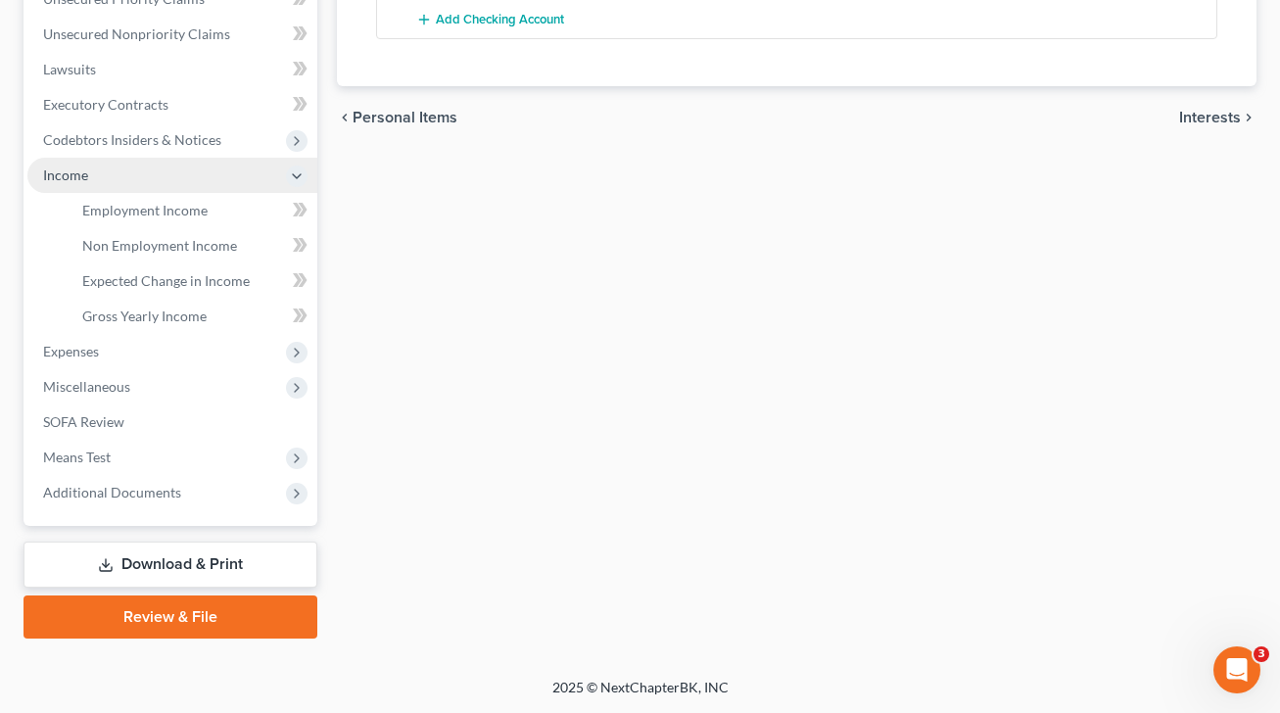
scroll to position [467, 0]
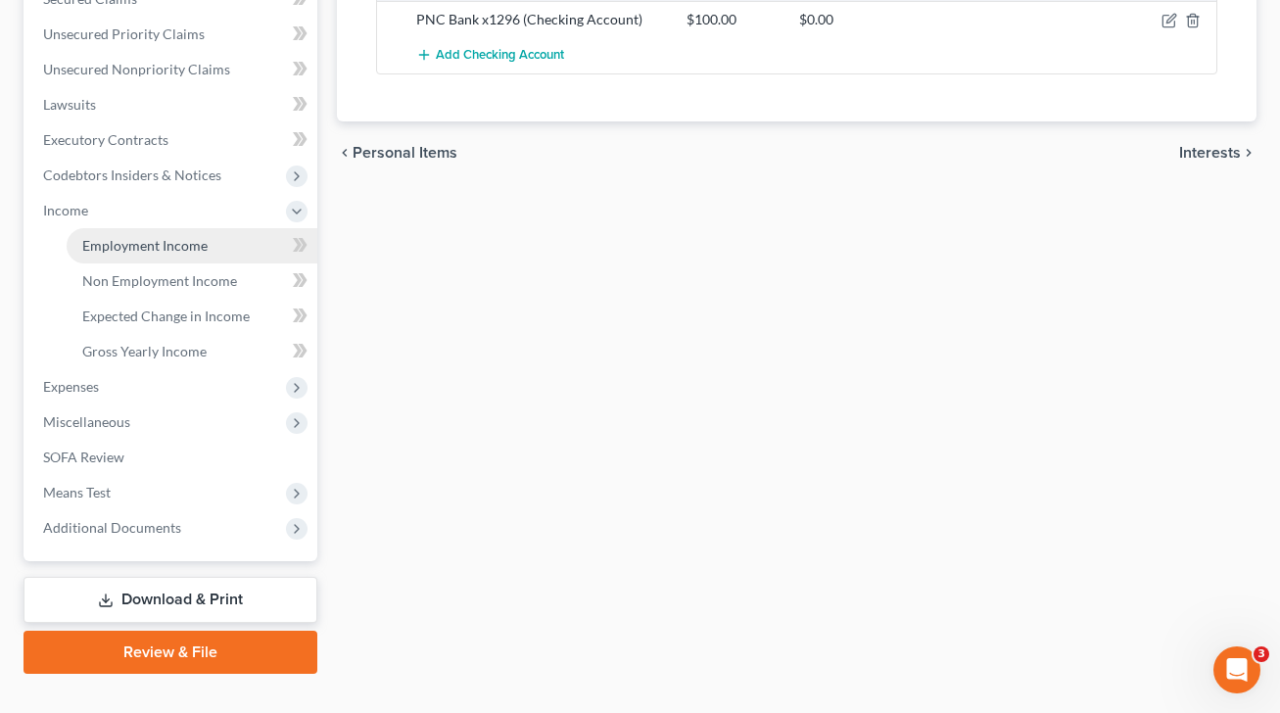
click at [205, 250] on span "Employment Income" at bounding box center [144, 245] width 125 height 17
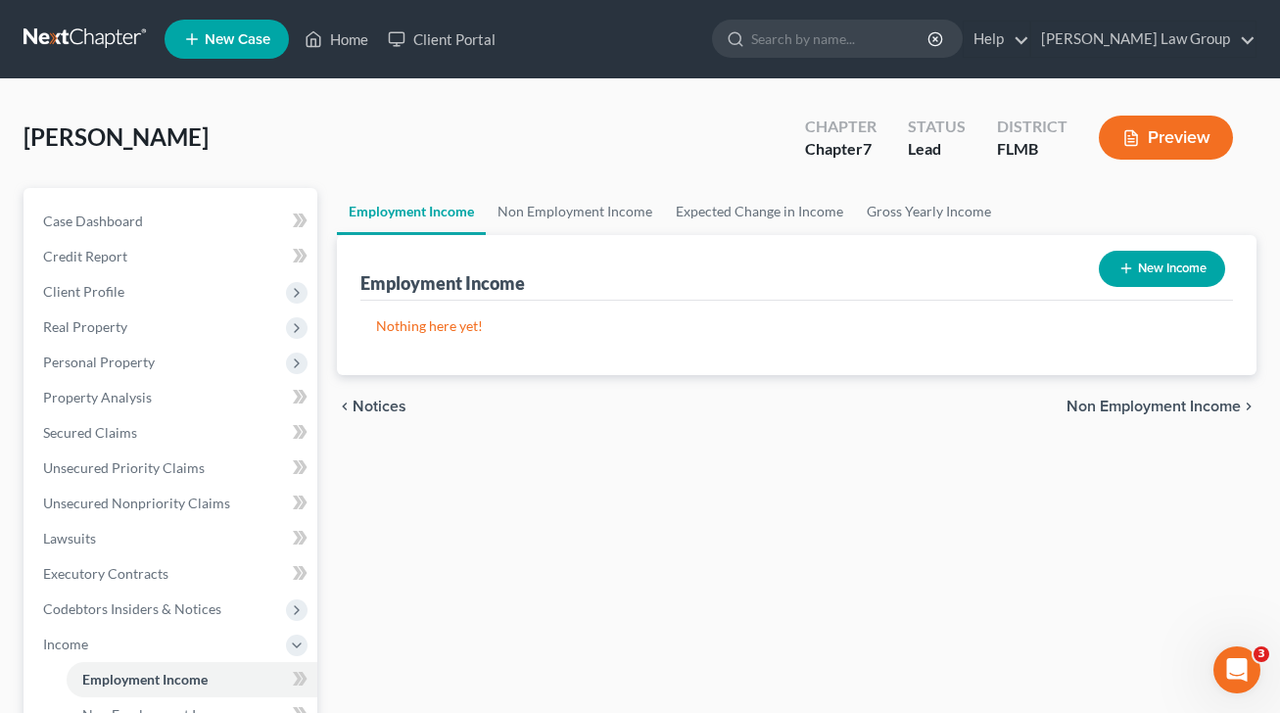
click at [1193, 258] on button "New Income" at bounding box center [1161, 269] width 126 height 36
select select "0"
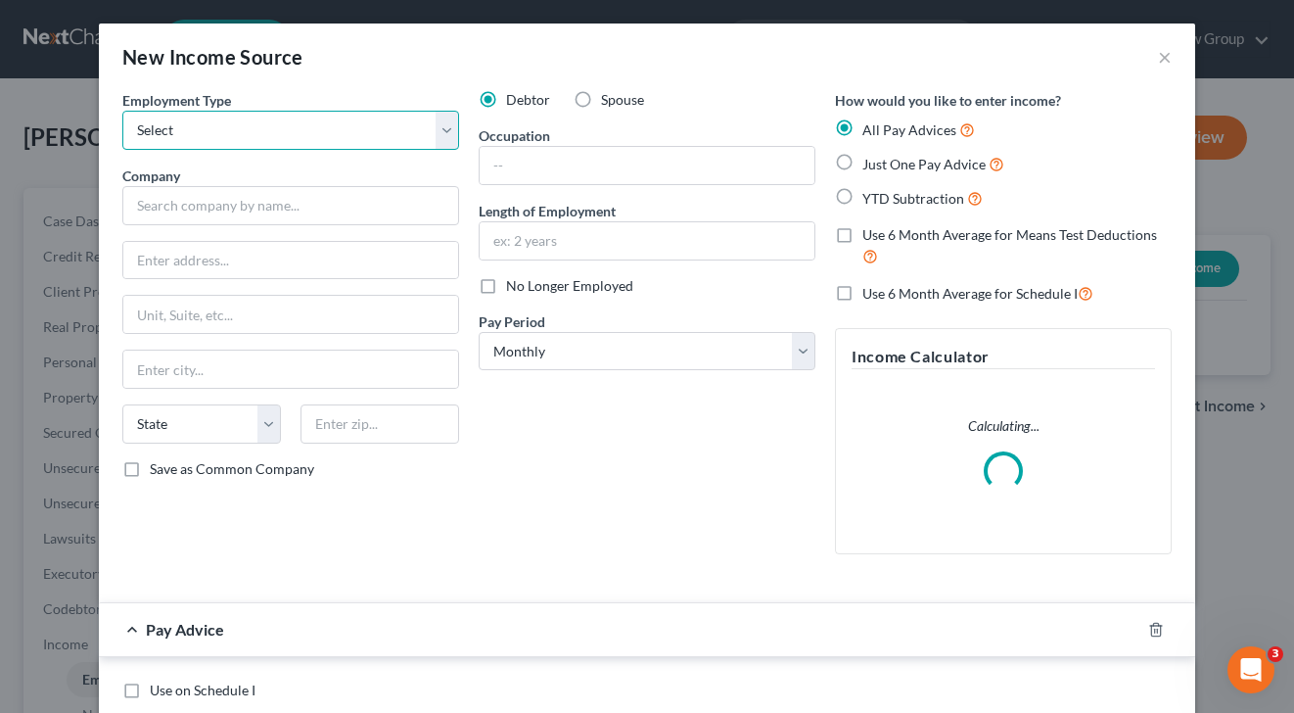
click at [342, 125] on select "Select Full or [DEMOGRAPHIC_DATA] Employment Self Employment" at bounding box center [290, 130] width 337 height 39
select select "0"
click at [122, 111] on select "Select Full or [DEMOGRAPHIC_DATA] Employment Self Employment" at bounding box center [290, 130] width 337 height 39
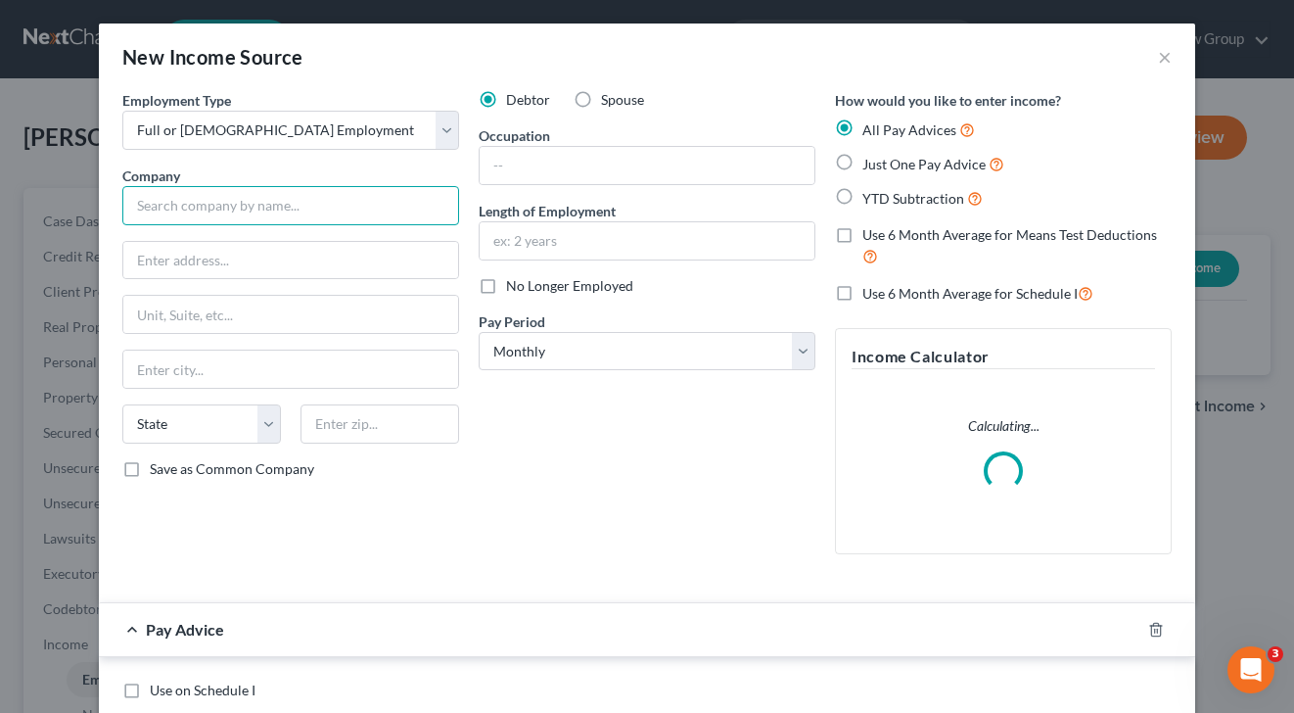
click at [317, 220] on input "text" at bounding box center [290, 205] width 337 height 39
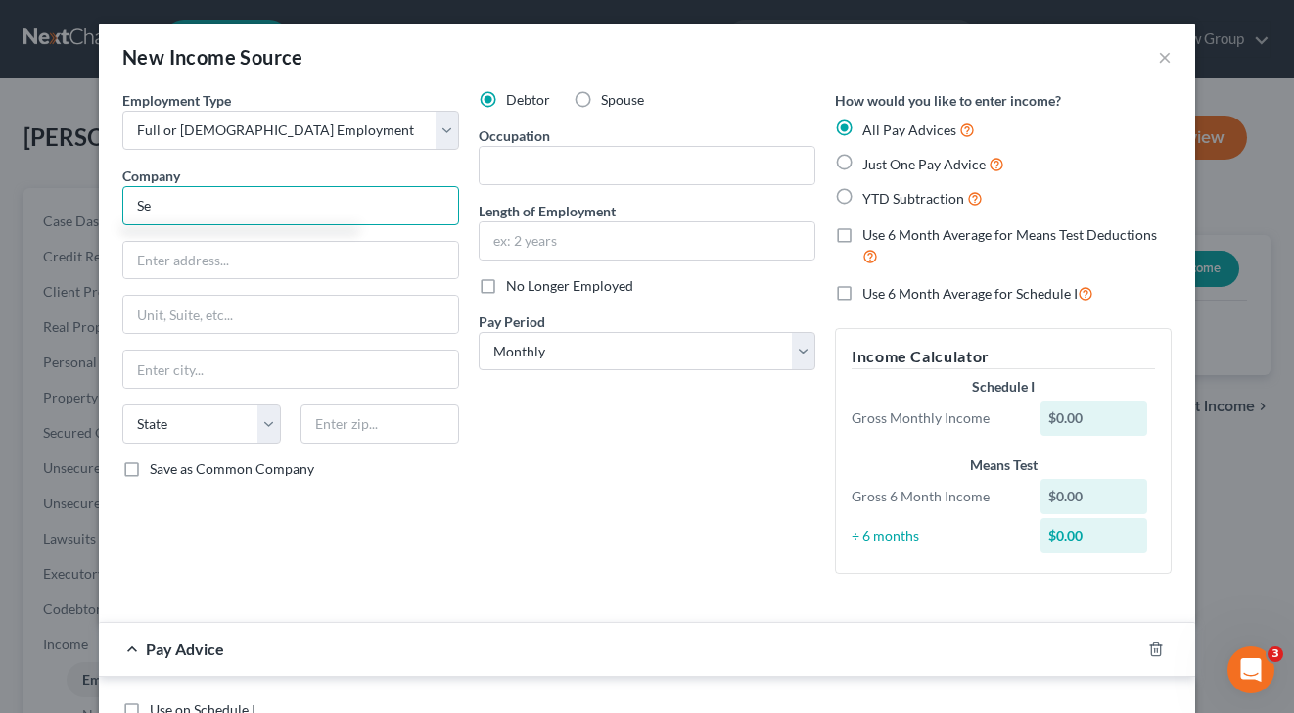
type input "S"
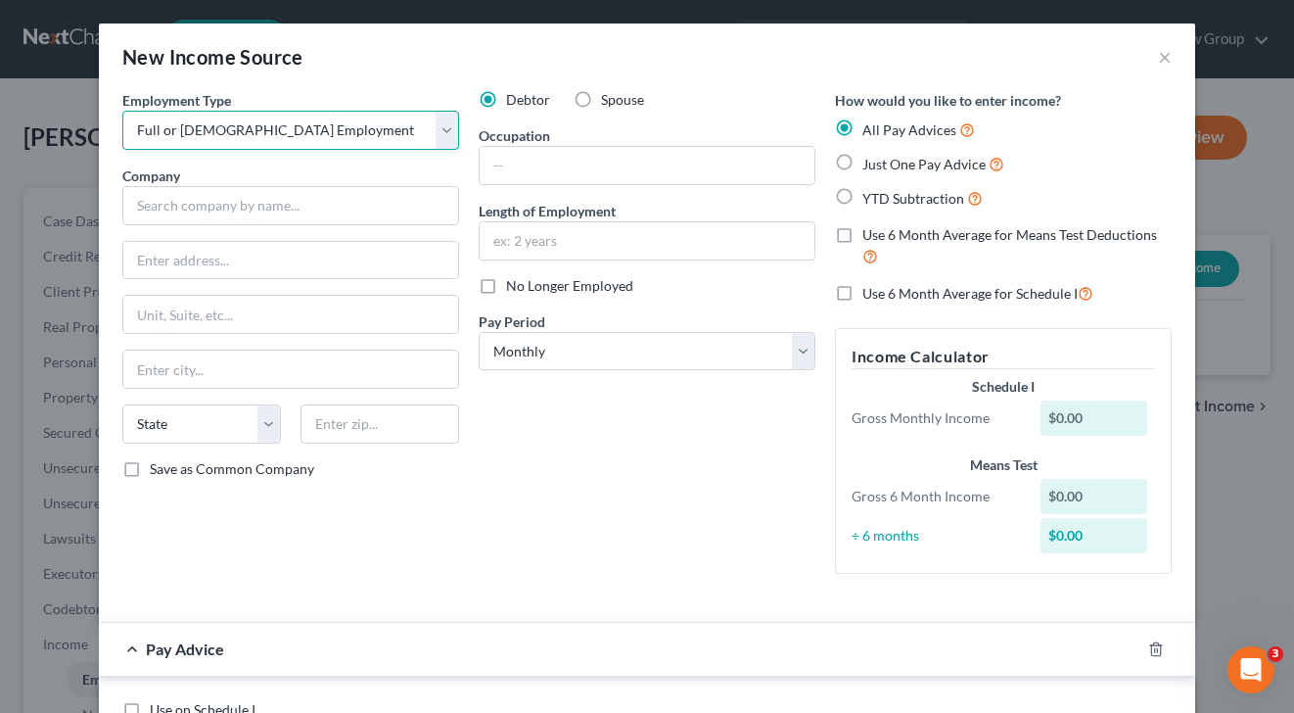
click at [325, 136] on select "Select Full or [DEMOGRAPHIC_DATA] Employment Self Employment" at bounding box center [290, 130] width 337 height 39
select select "1"
click at [122, 111] on select "Select Full or [DEMOGRAPHIC_DATA] Employment Self Employment" at bounding box center [290, 130] width 337 height 39
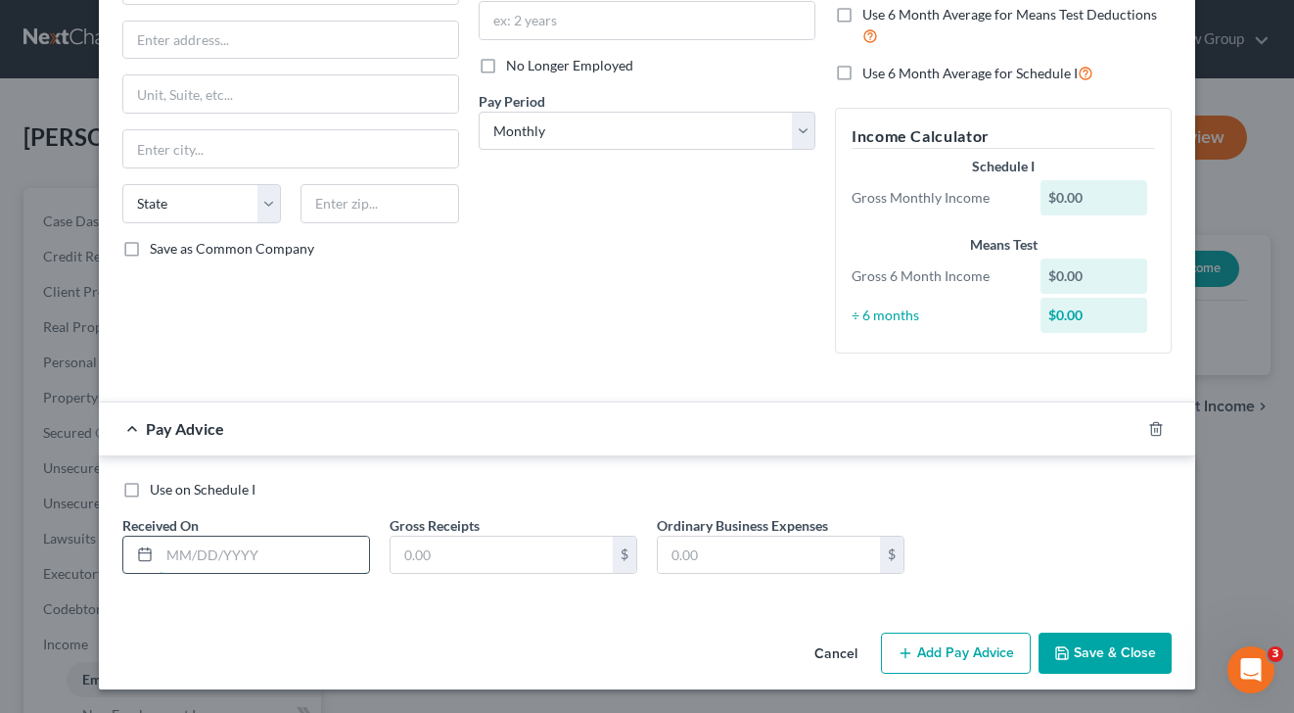
click at [252, 557] on input "text" at bounding box center [265, 554] width 210 height 37
type input "[DATE]"
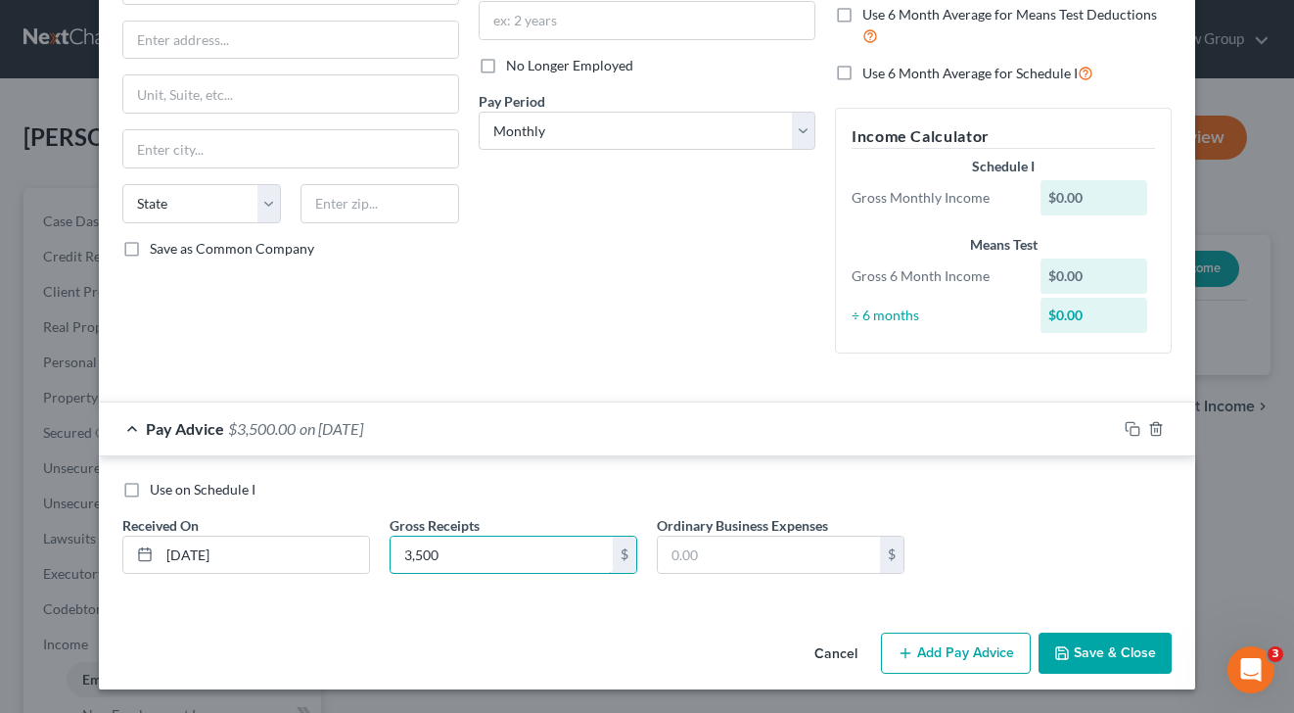
type input "3,500"
click at [938, 666] on button "Add Pay Advice" at bounding box center [956, 652] width 150 height 41
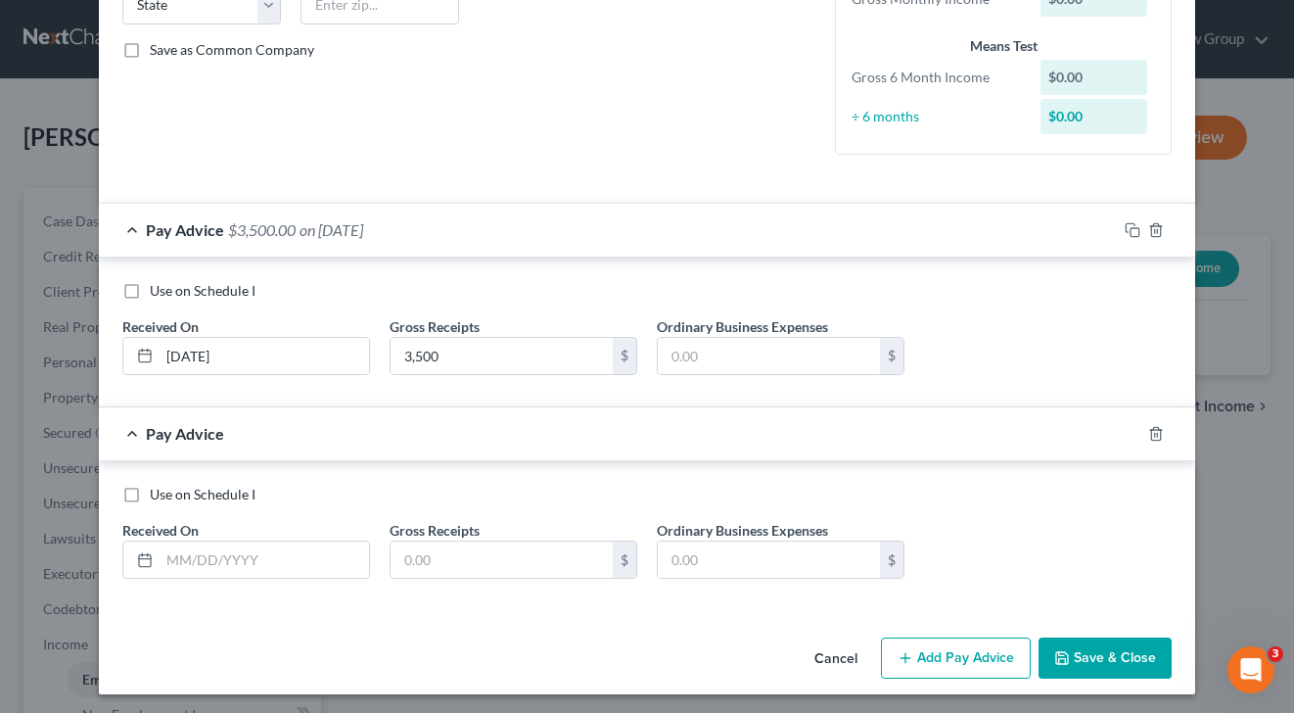
scroll to position [424, 0]
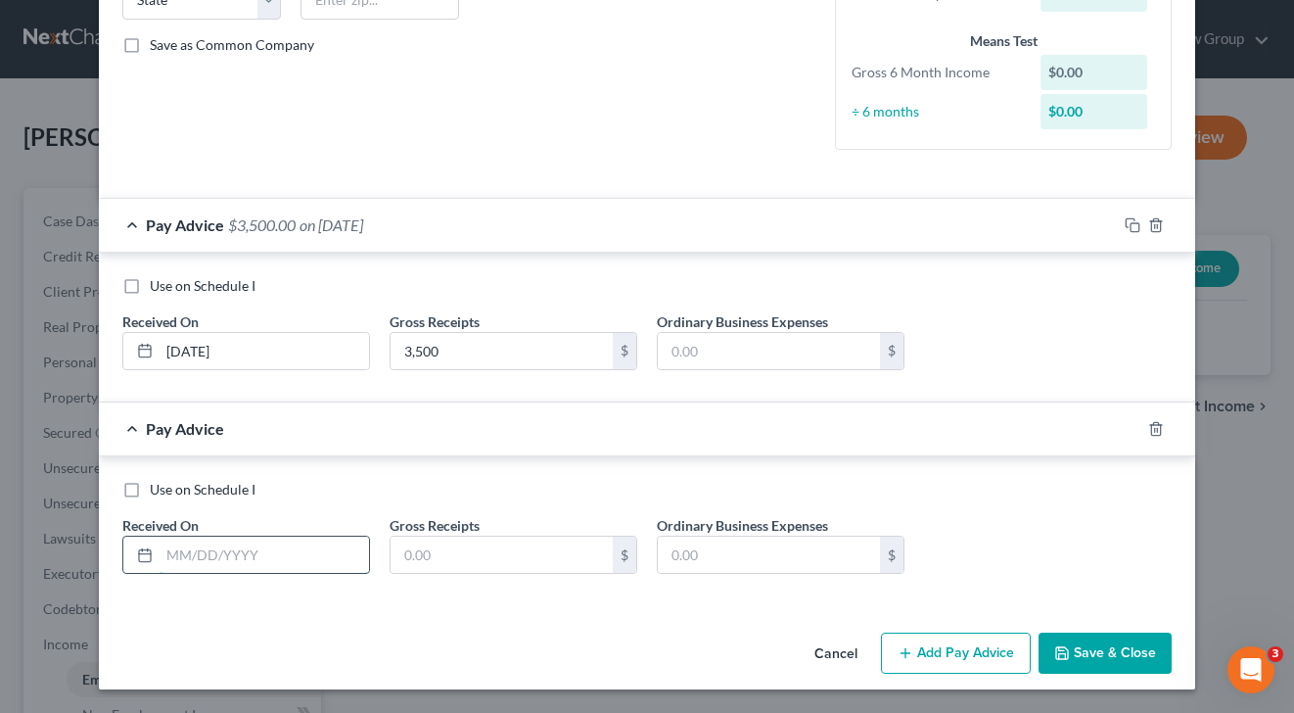
click at [258, 548] on input "text" at bounding box center [265, 554] width 210 height 37
type input "[DATE]"
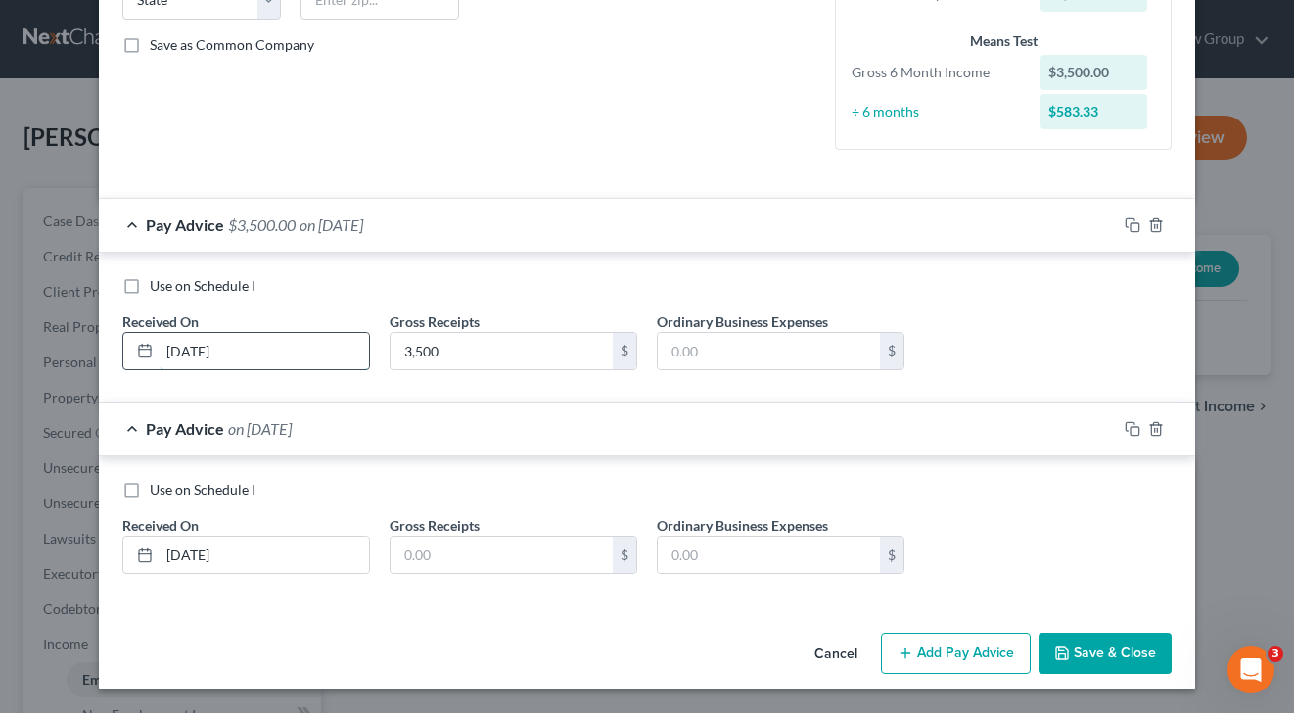
drag, startPoint x: 183, startPoint y: 346, endPoint x: 197, endPoint y: 353, distance: 15.8
click at [197, 353] on input "[DATE]" at bounding box center [265, 351] width 210 height 37
type input "[DATE]"
click at [991, 656] on button "Add Pay Advice" at bounding box center [956, 652] width 150 height 41
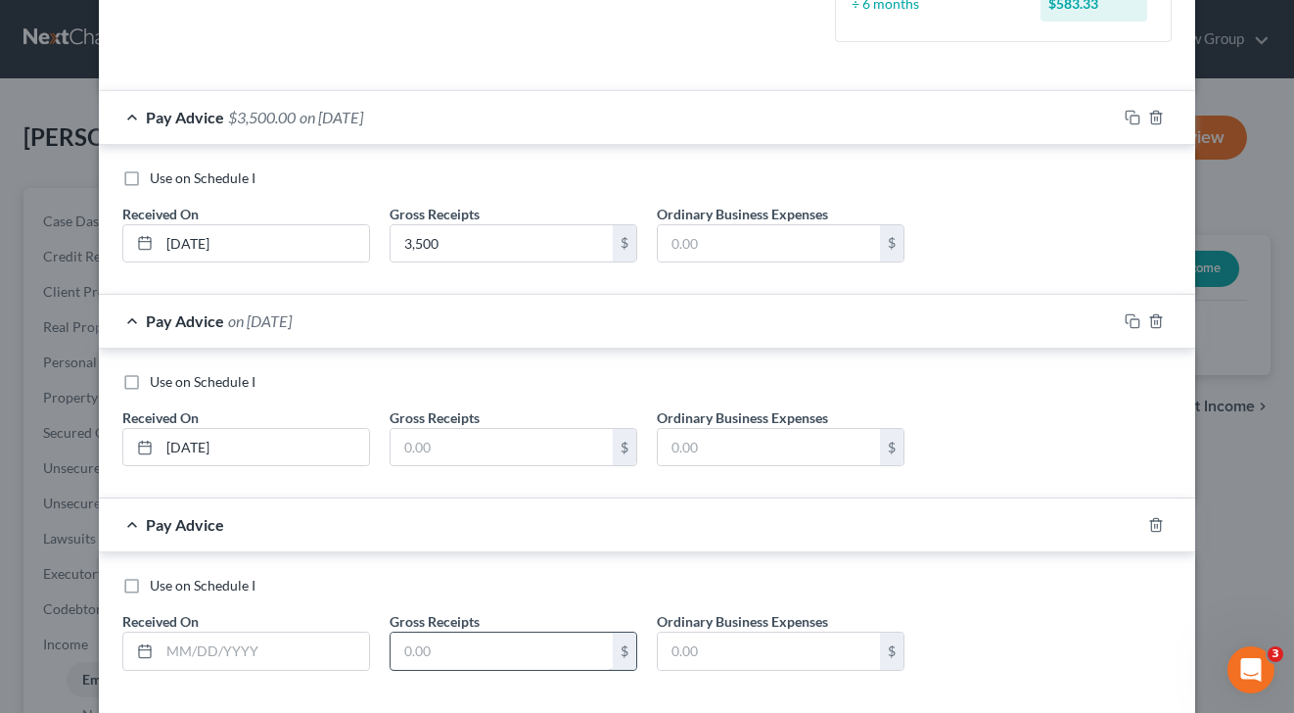
scroll to position [628, 0]
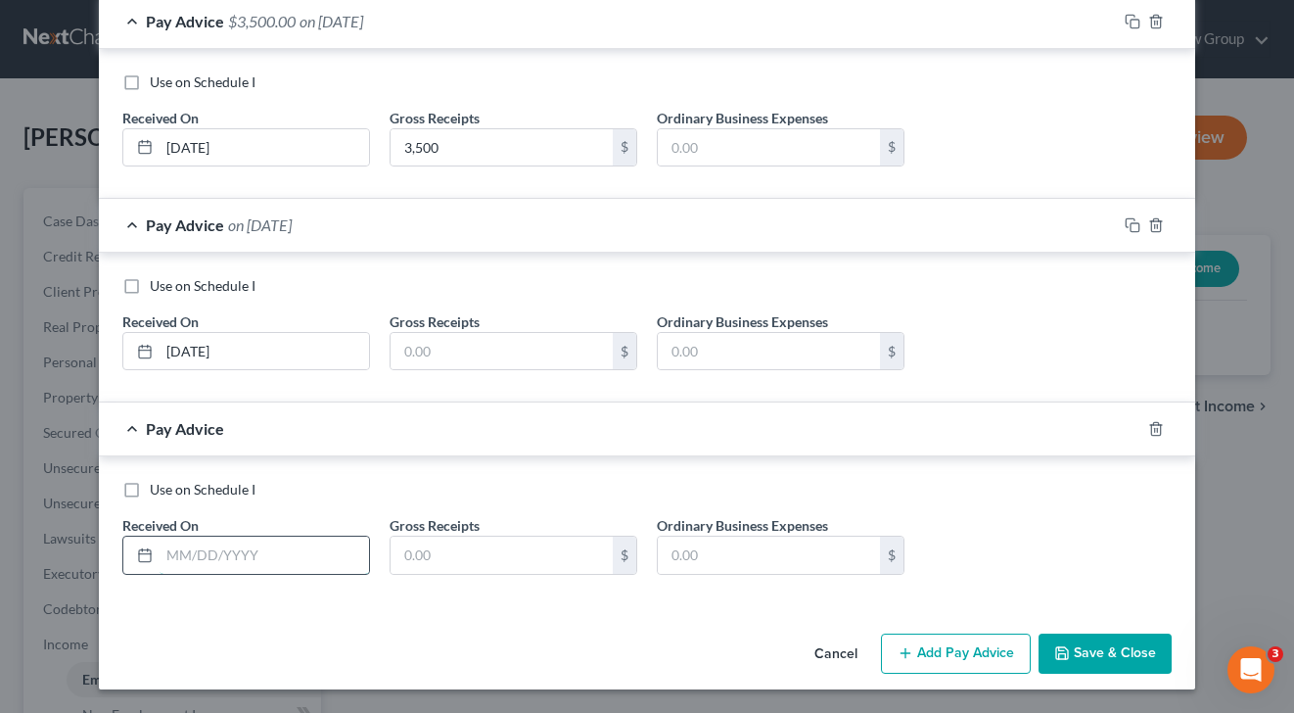
click at [269, 563] on input "text" at bounding box center [265, 554] width 210 height 37
type input "[DATE]"
click at [927, 662] on button "Add Pay Advice" at bounding box center [956, 653] width 150 height 41
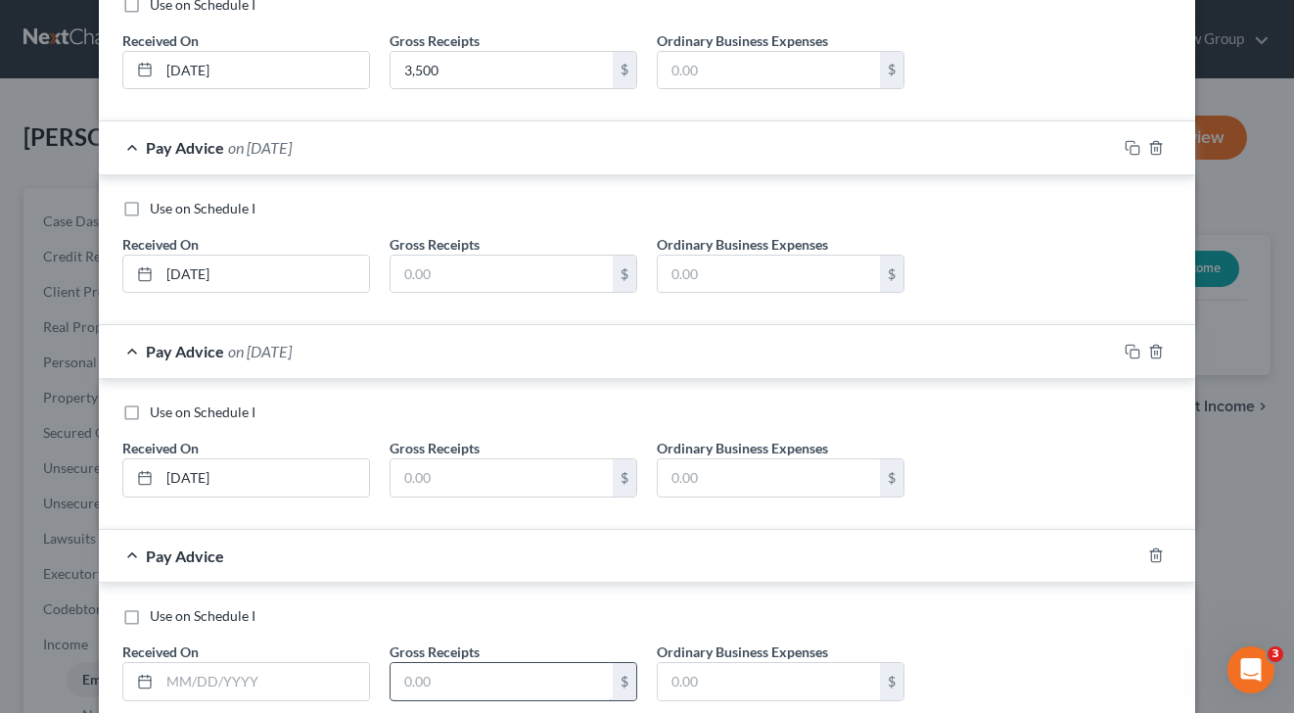
scroll to position [831, 0]
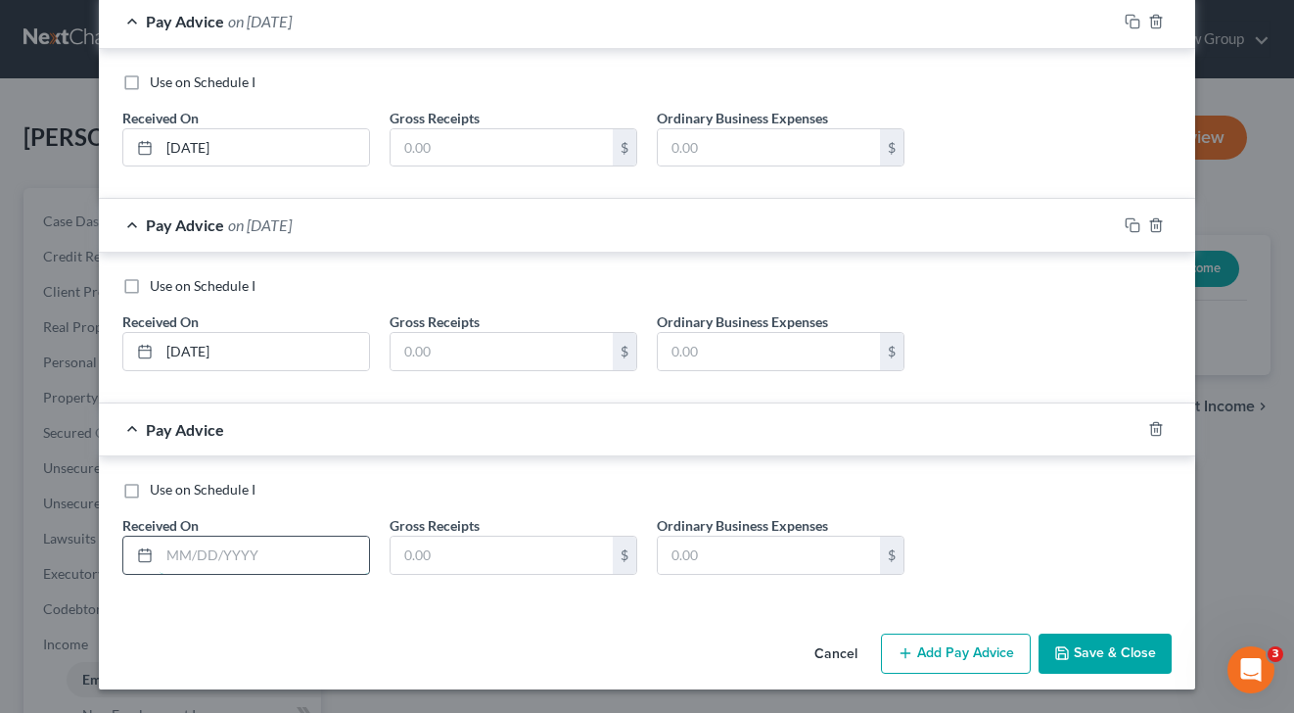
click at [294, 548] on input "text" at bounding box center [265, 554] width 210 height 37
type input "[DATE]"
click at [959, 652] on button "Add Pay Advice" at bounding box center [956, 653] width 150 height 41
click at [334, 551] on input "text" at bounding box center [265, 554] width 210 height 37
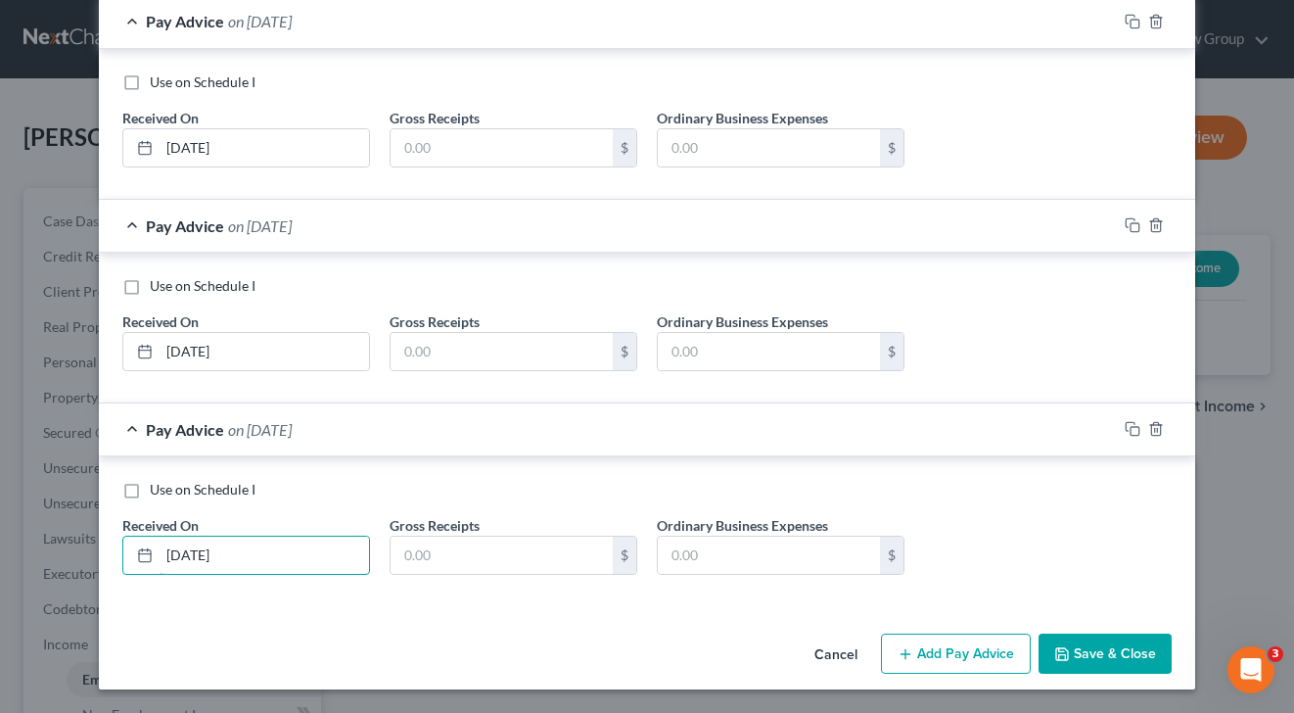
type input "[DATE]"
click at [937, 651] on button "Add Pay Advice" at bounding box center [956, 653] width 150 height 41
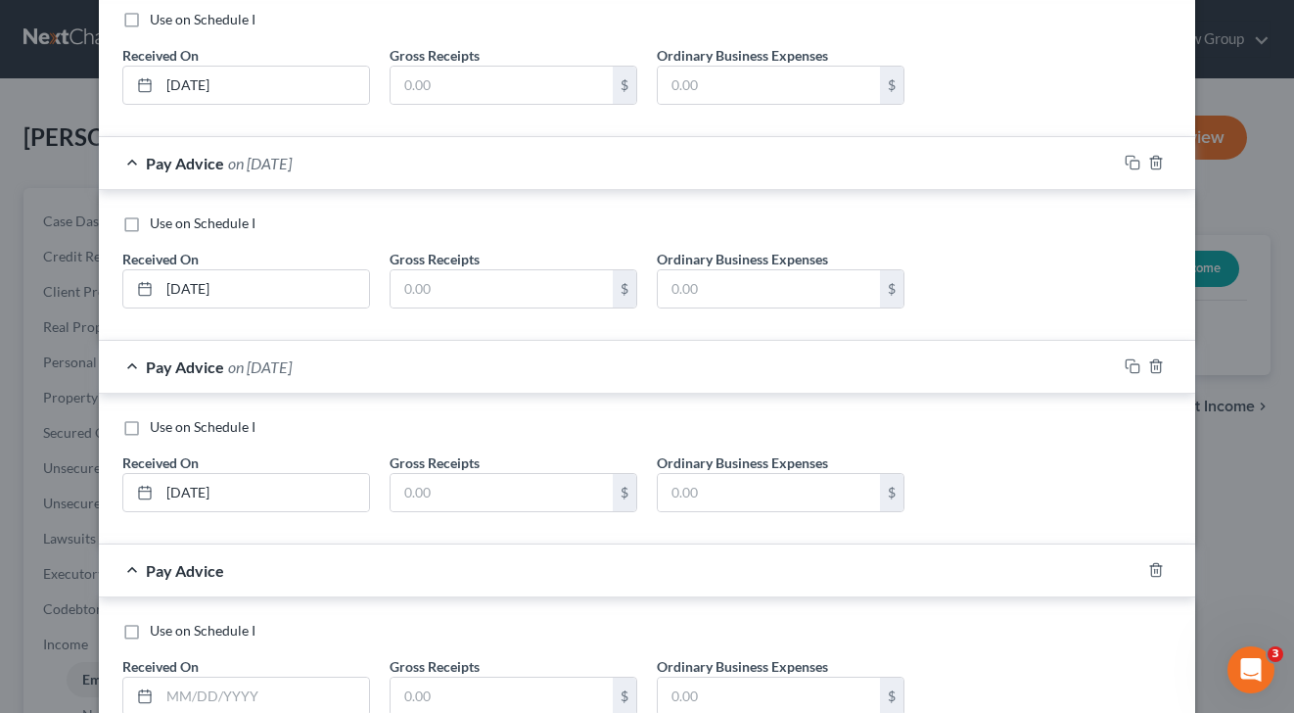
scroll to position [1238, 0]
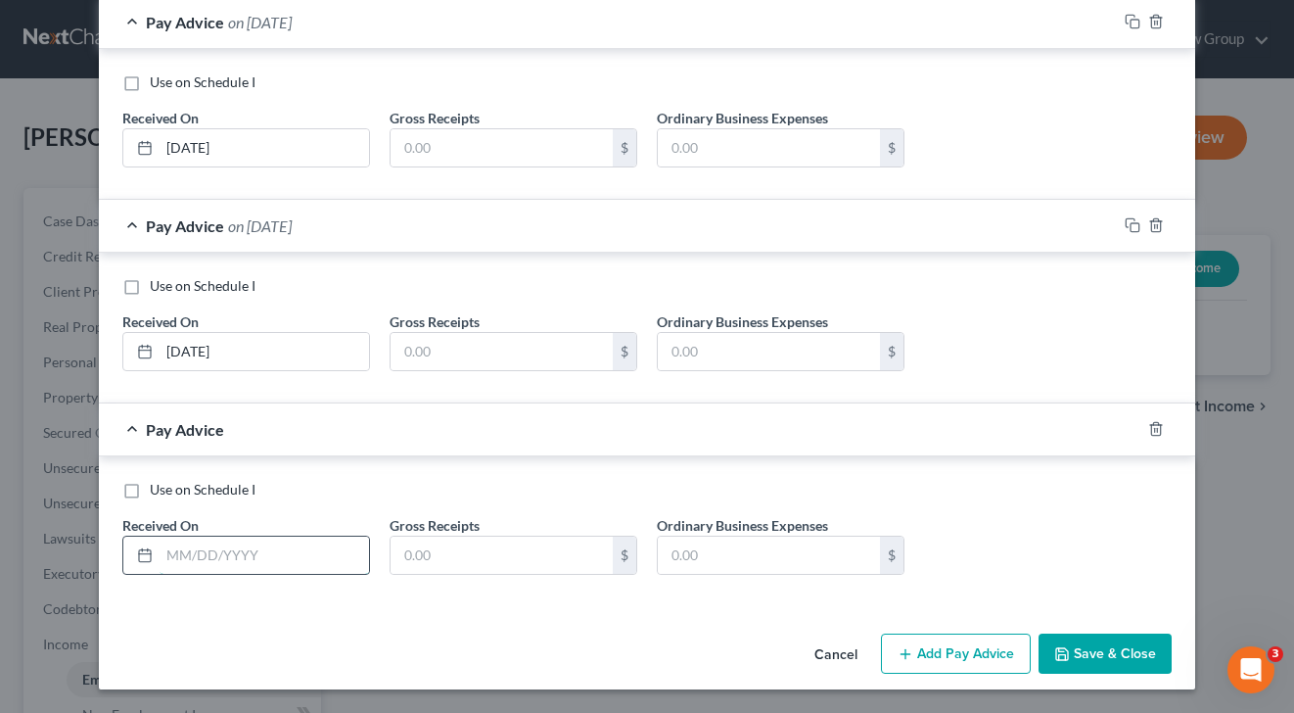
click at [320, 550] on input "text" at bounding box center [265, 554] width 210 height 37
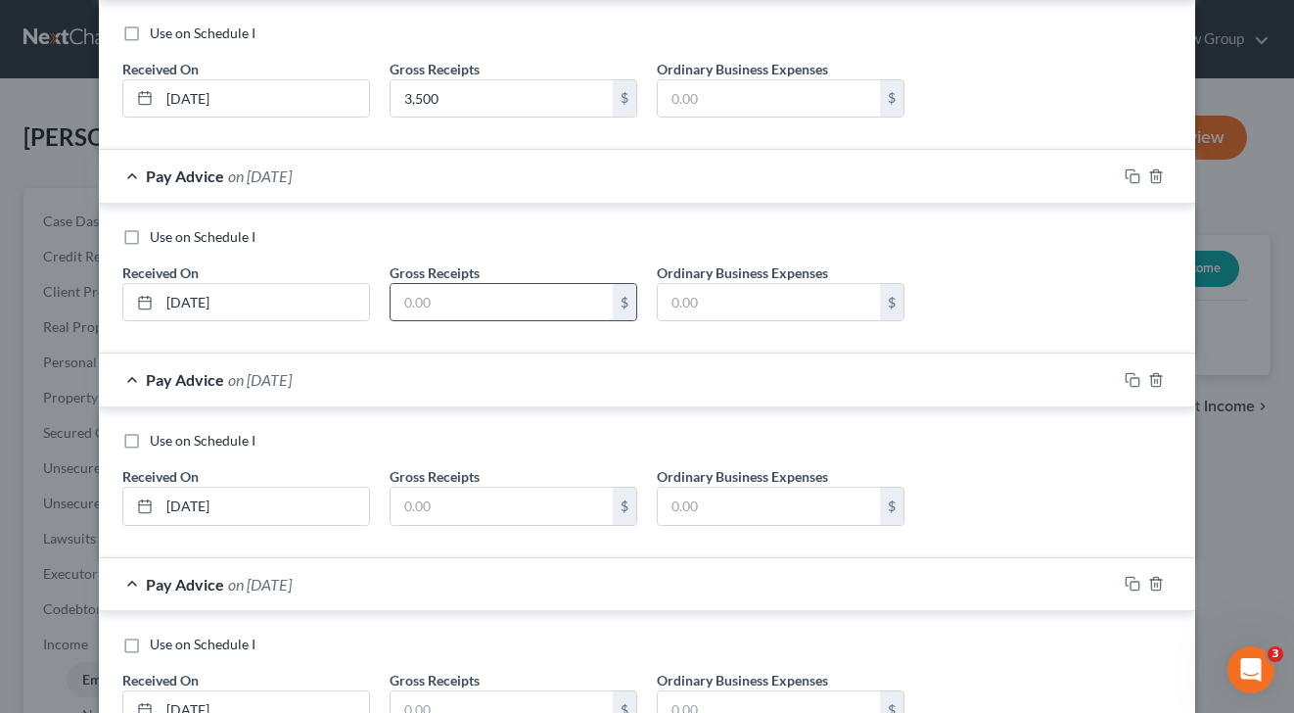
scroll to position [677, 0]
type input "[DATE]"
click at [459, 315] on input "text" at bounding box center [502, 301] width 222 height 37
type input "3,500"
click at [524, 497] on input "text" at bounding box center [502, 505] width 222 height 37
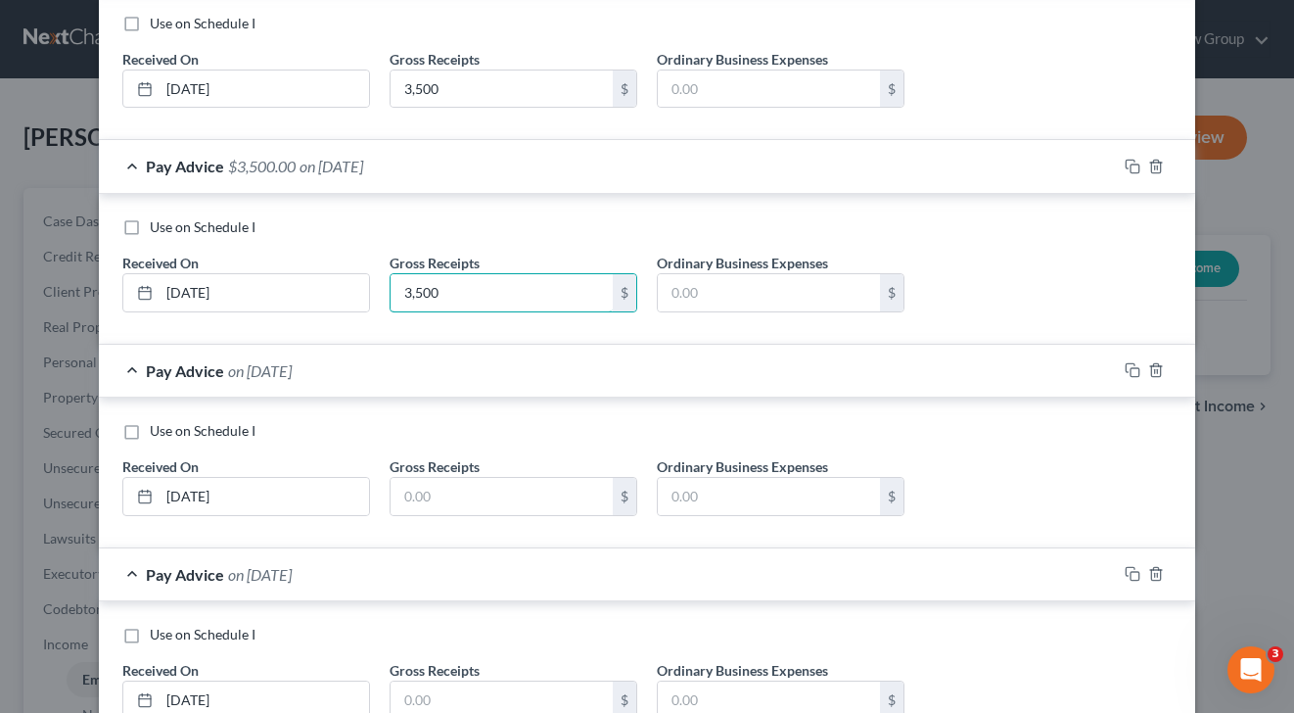
scroll to position [1028, 0]
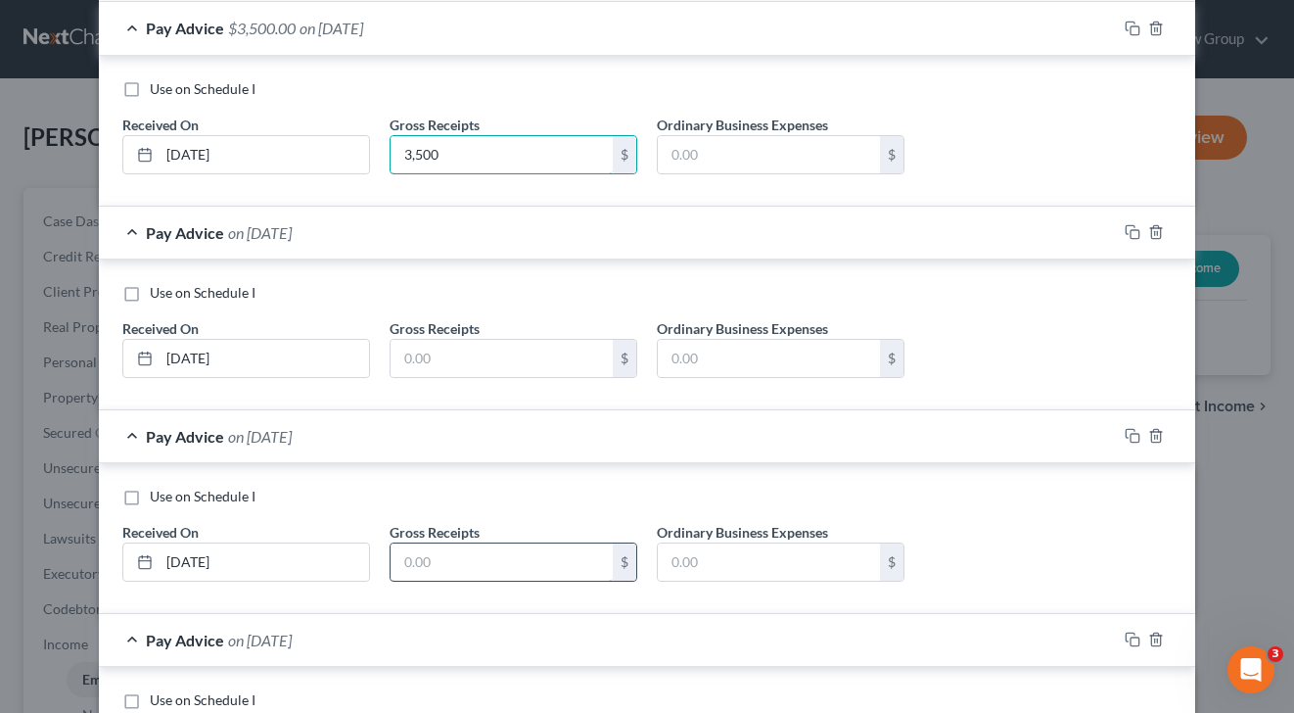
type input "3,500"
click at [502, 561] on input "text" at bounding box center [502, 561] width 222 height 37
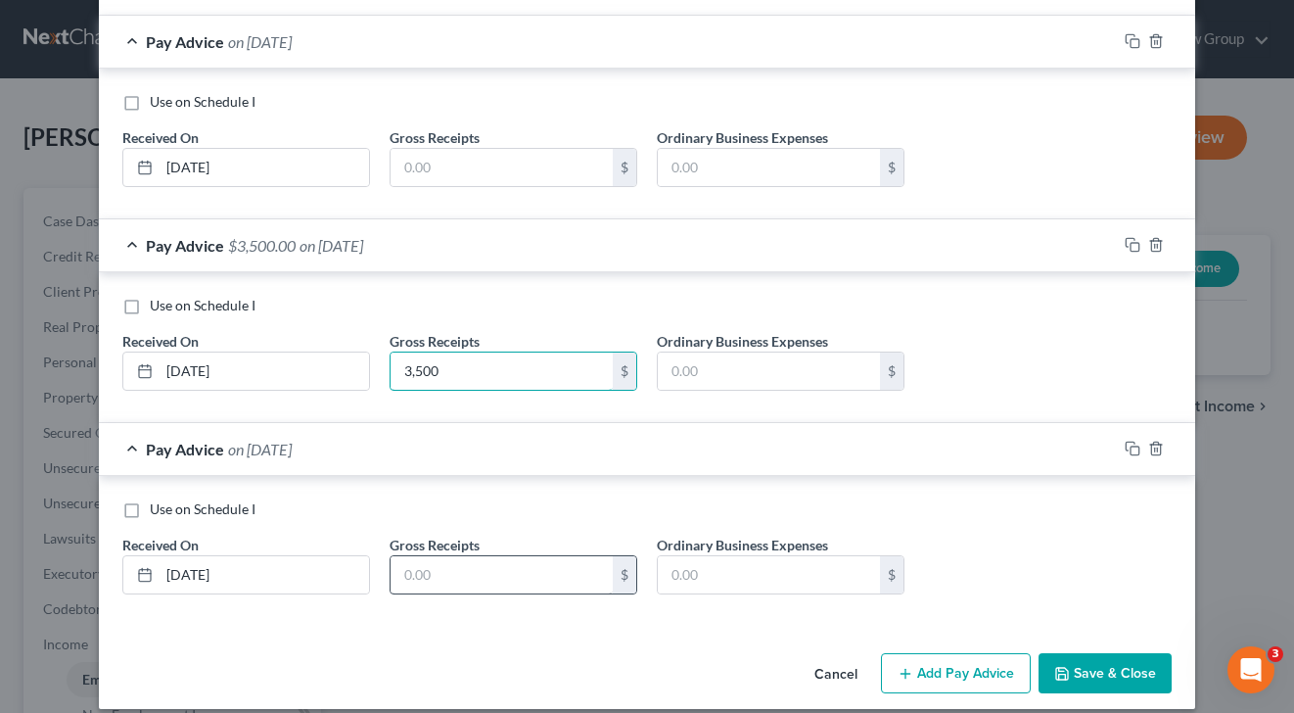
scroll to position [1238, 0]
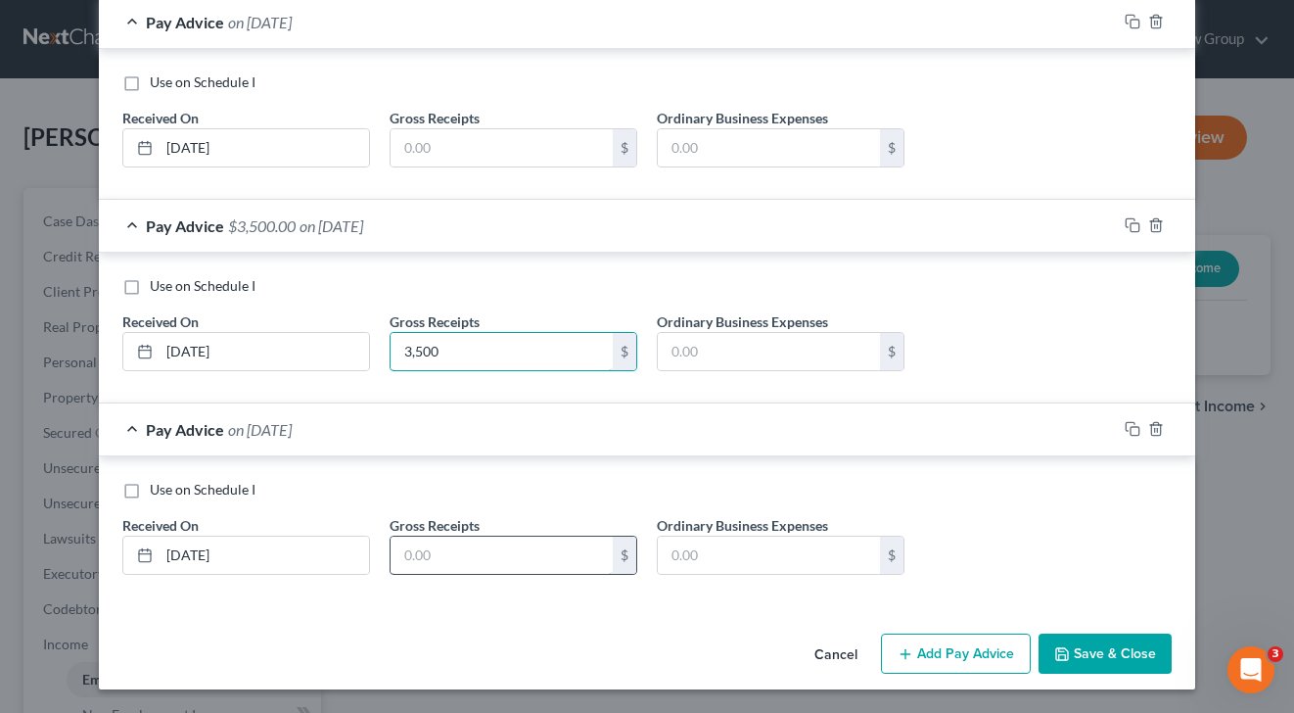
type input "3,500"
click at [507, 555] on input "text" at bounding box center [502, 554] width 222 height 37
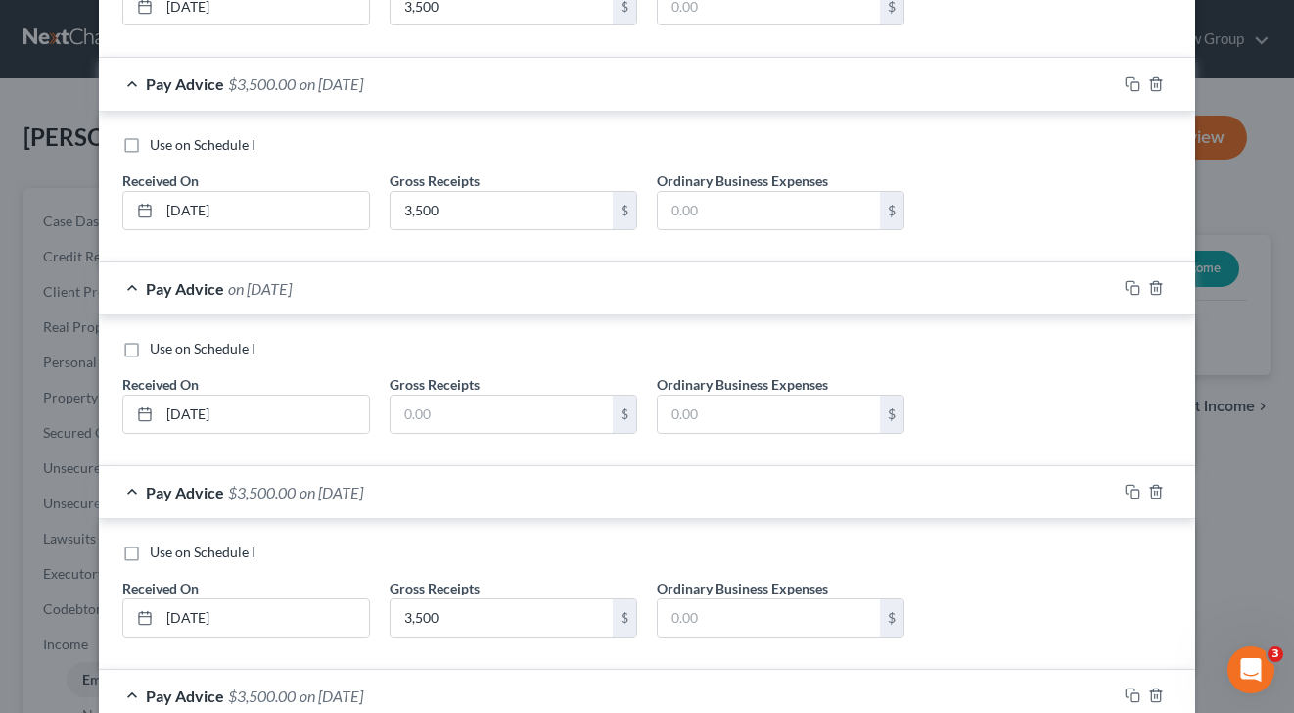
scroll to position [825, 0]
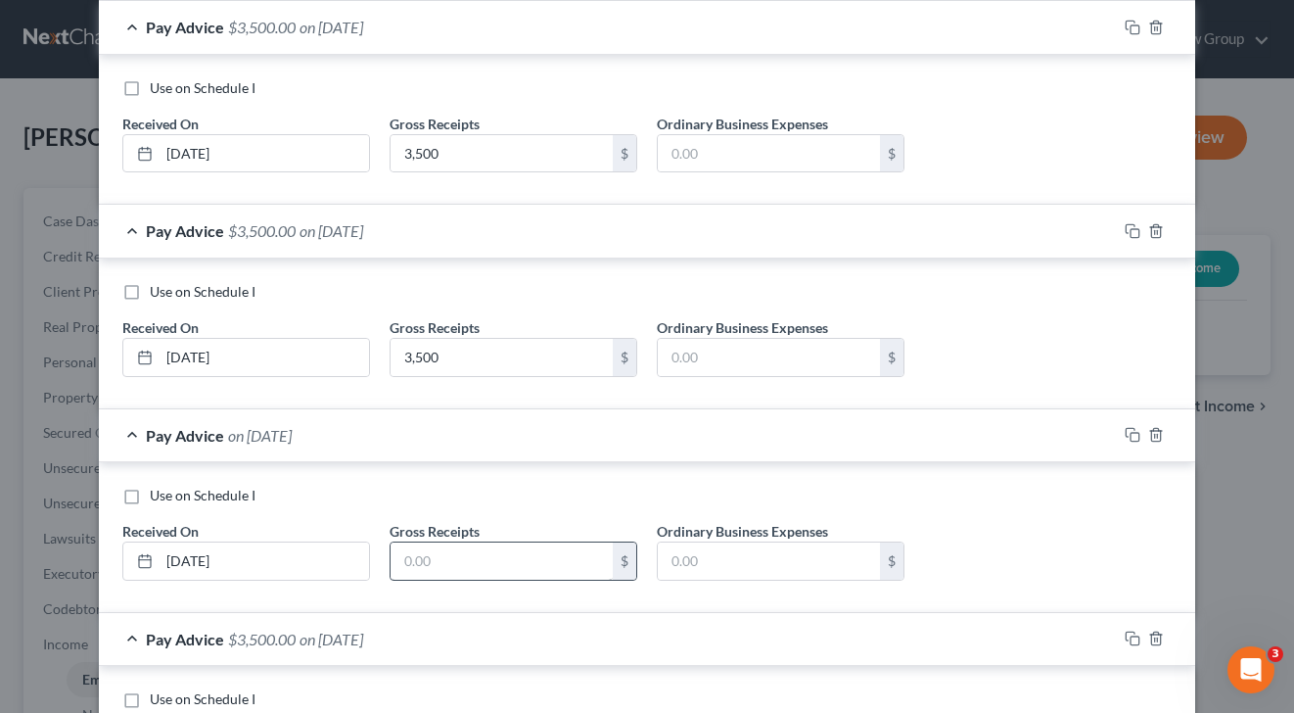
type input "3,500"
click at [507, 559] on input "text" at bounding box center [502, 560] width 222 height 37
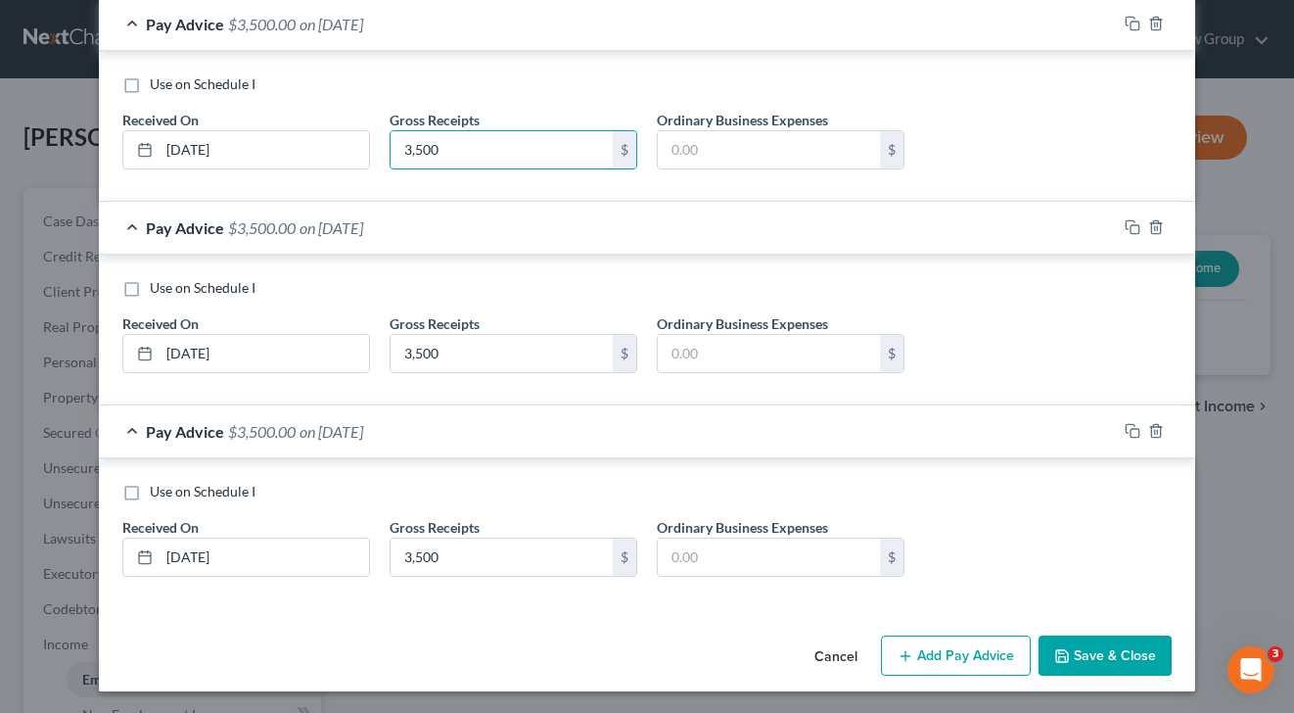
scroll to position [1238, 0]
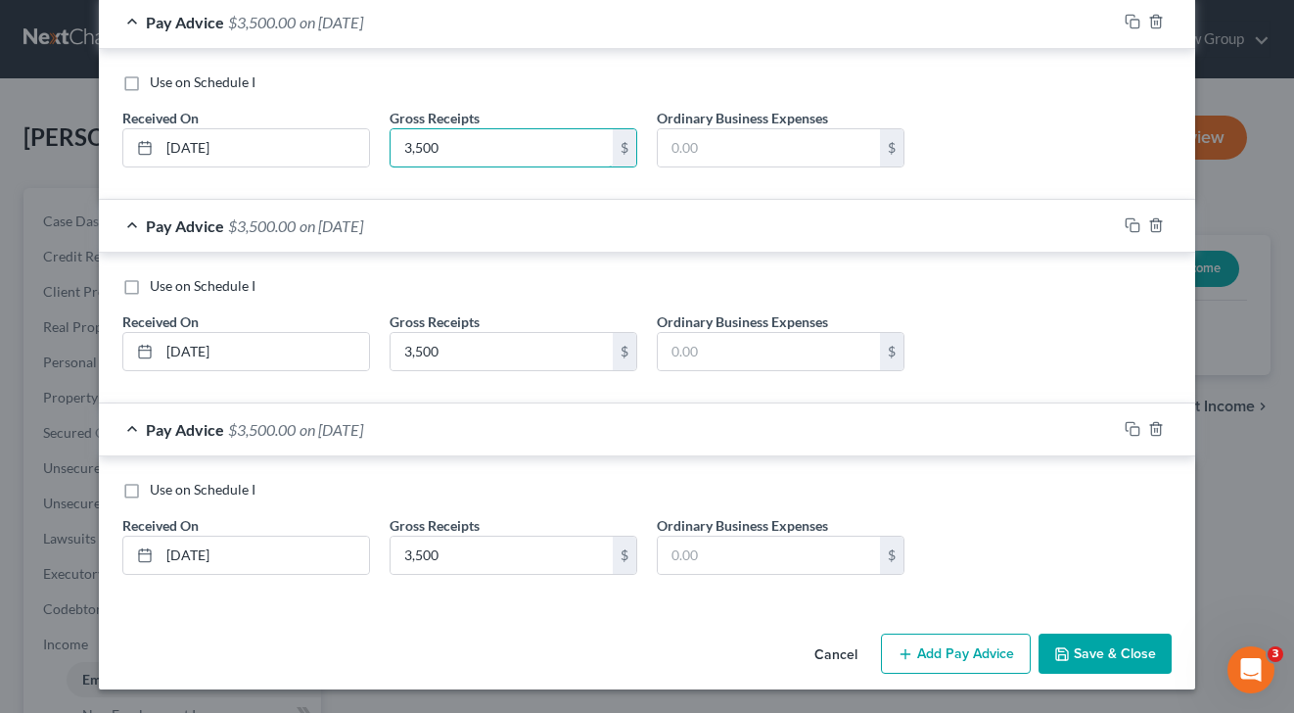
type input "3,500"
click at [1112, 660] on button "Save & Close" at bounding box center [1105, 653] width 133 height 41
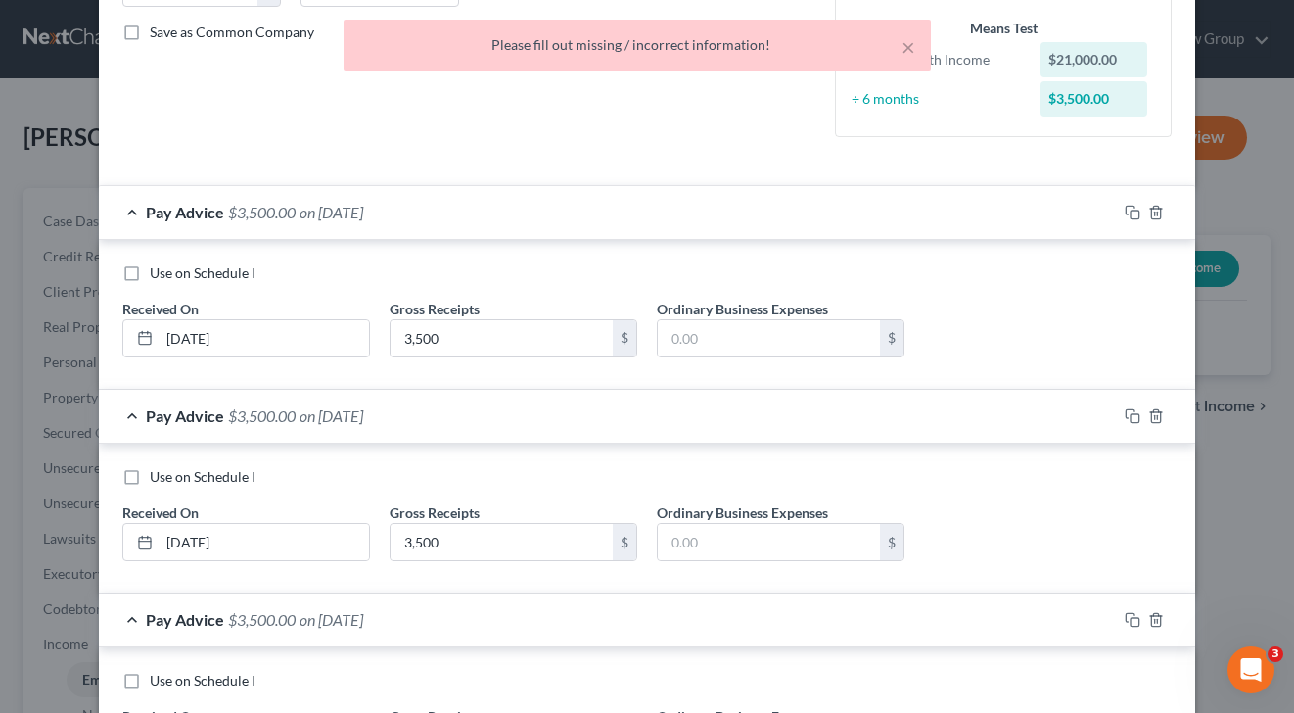
scroll to position [0, 0]
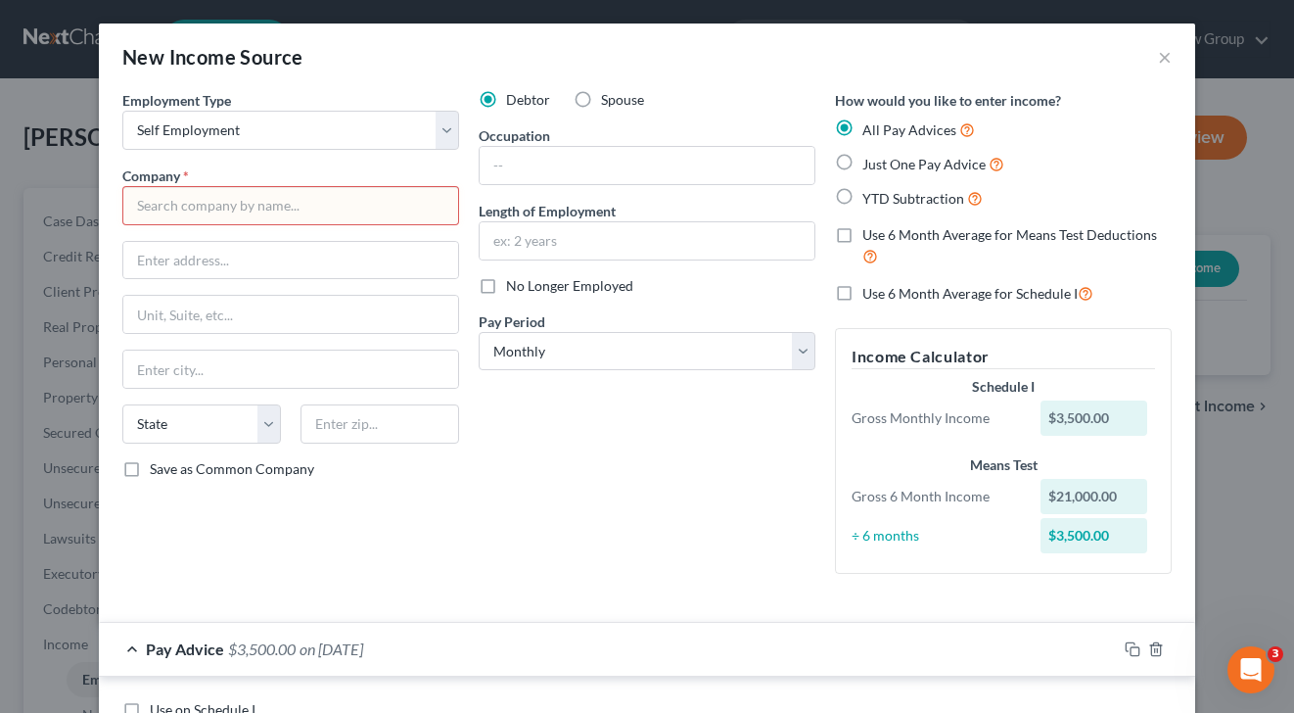
click at [242, 204] on input "text" at bounding box center [290, 205] width 337 height 39
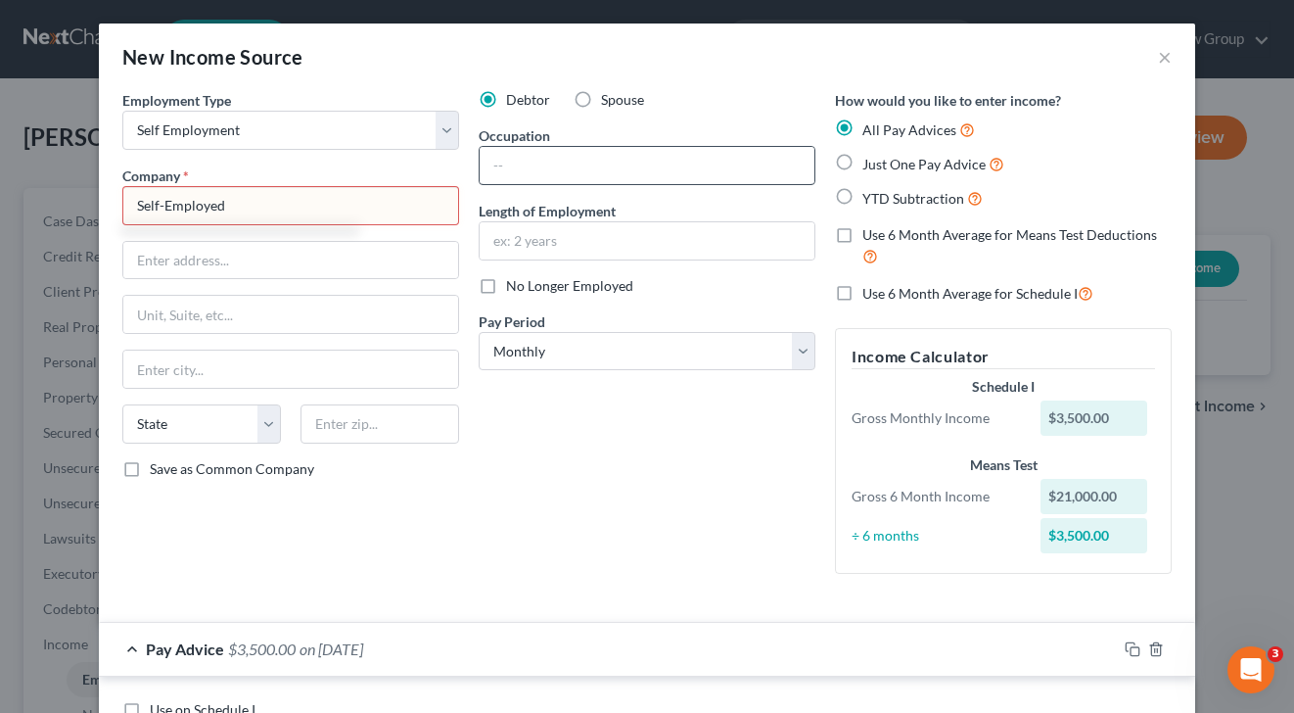
type input "Self-Employed"
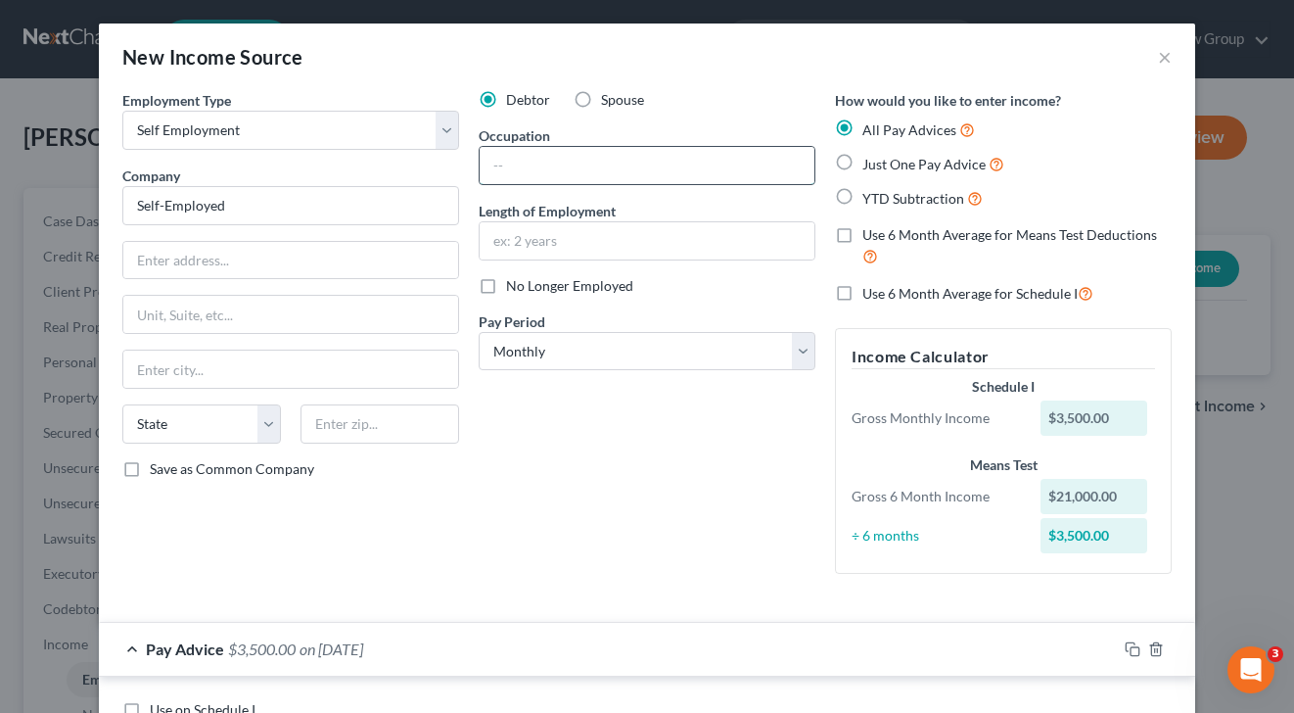
click at [541, 171] on input "text" at bounding box center [647, 165] width 335 height 37
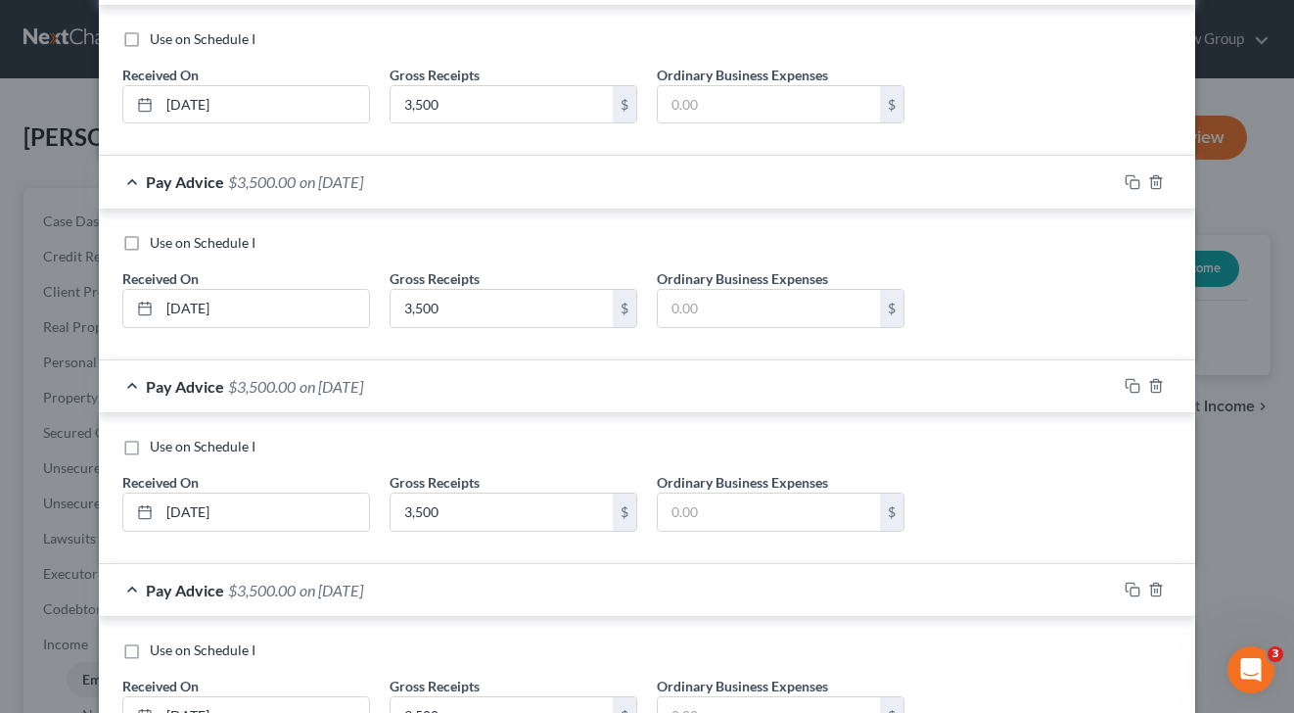
scroll to position [1238, 0]
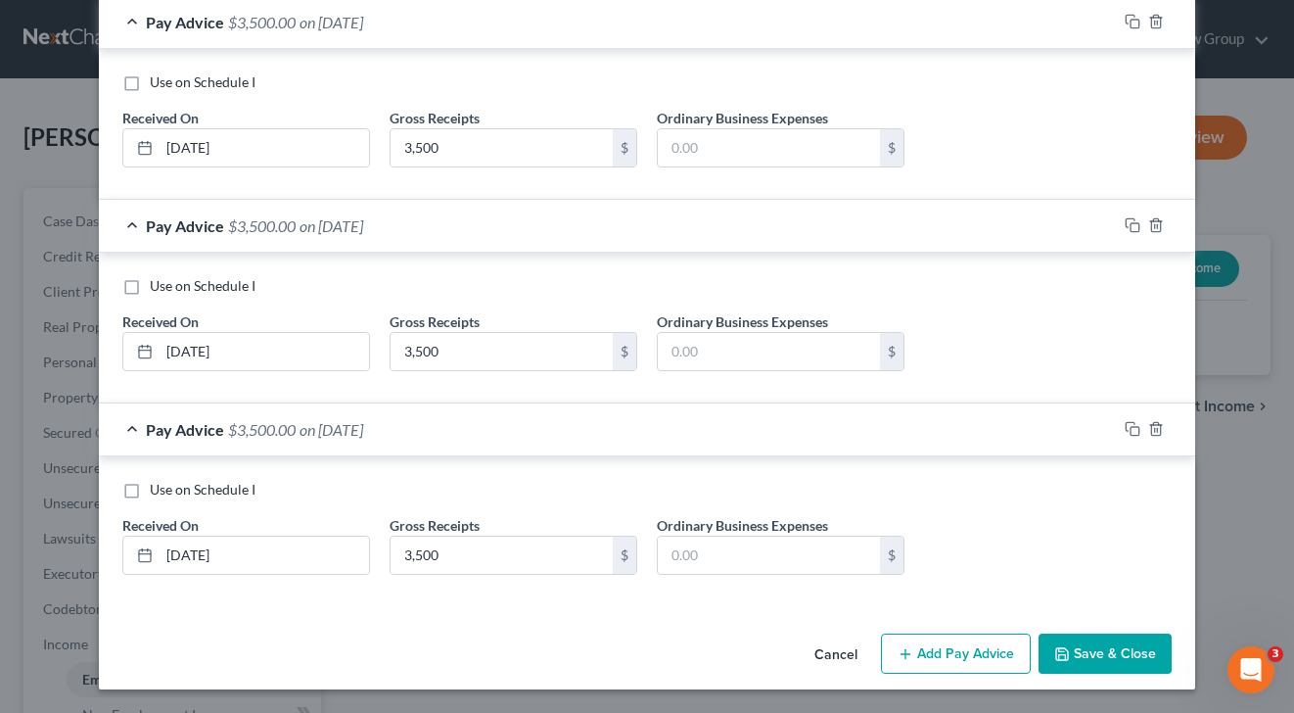
type input "Transportation Coordinator"
click at [1108, 658] on button "Save & Close" at bounding box center [1105, 653] width 133 height 41
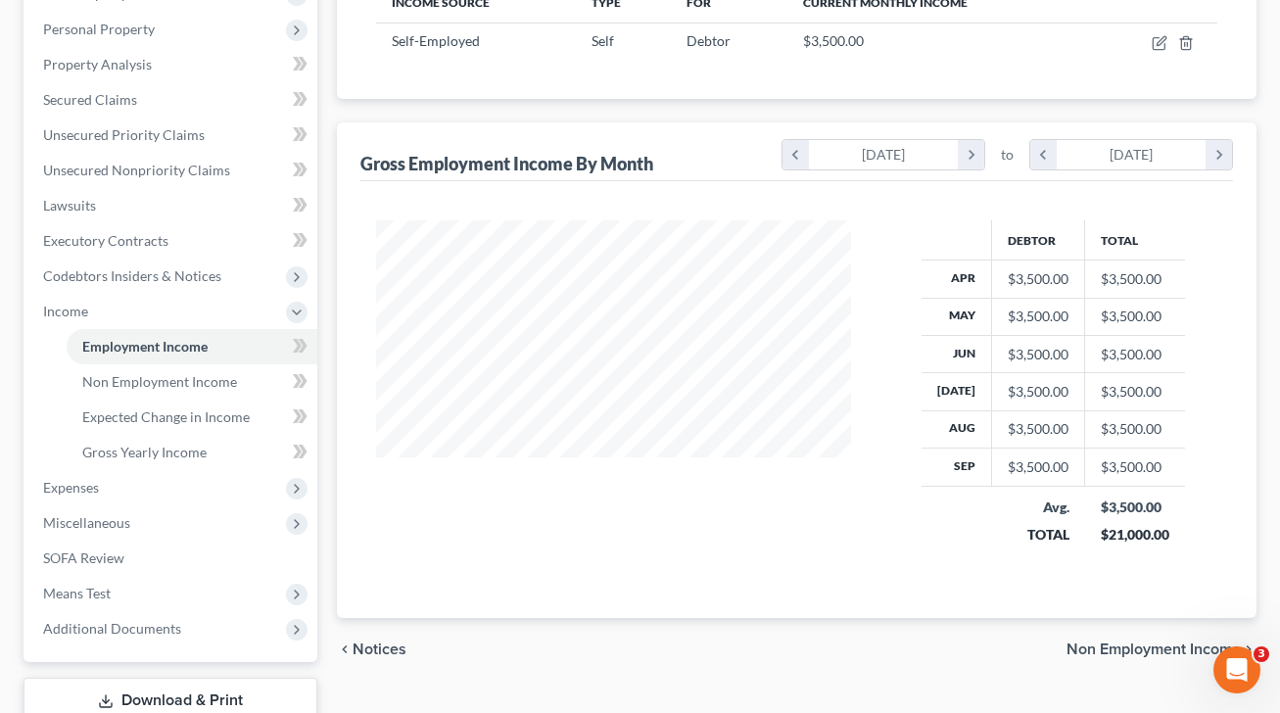
scroll to position [467, 0]
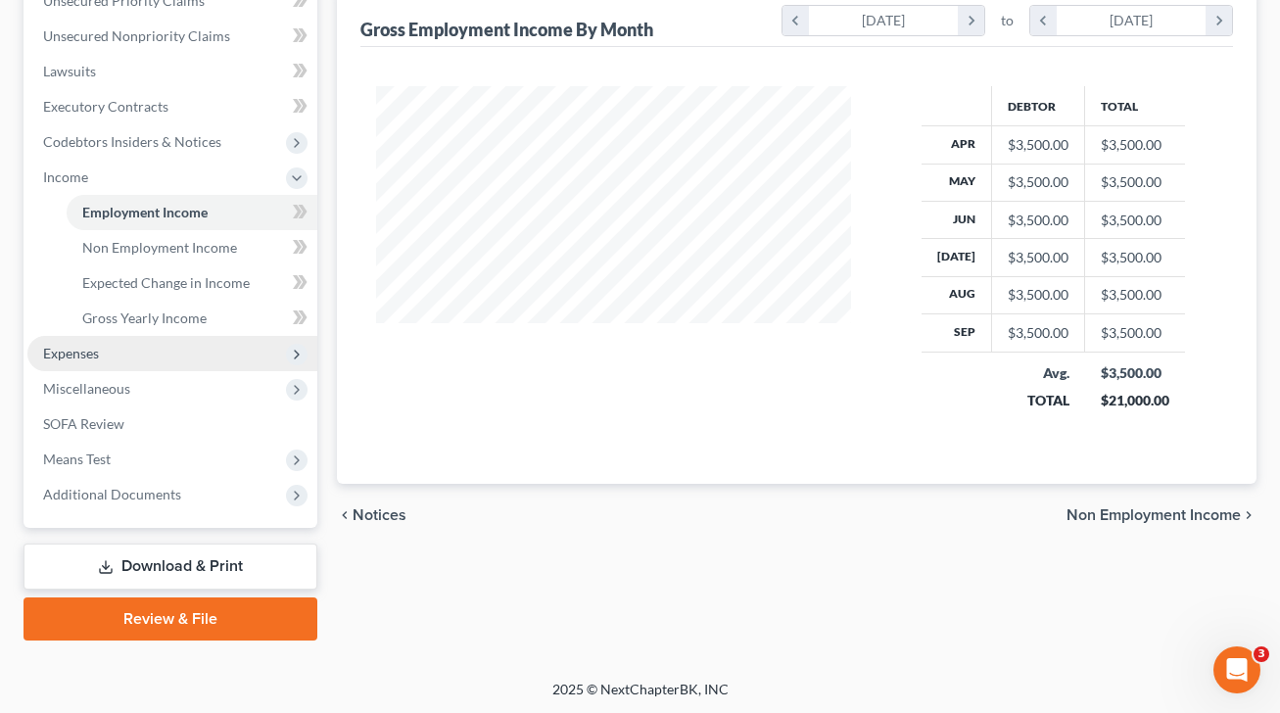
click at [152, 354] on span "Expenses" at bounding box center [172, 353] width 290 height 35
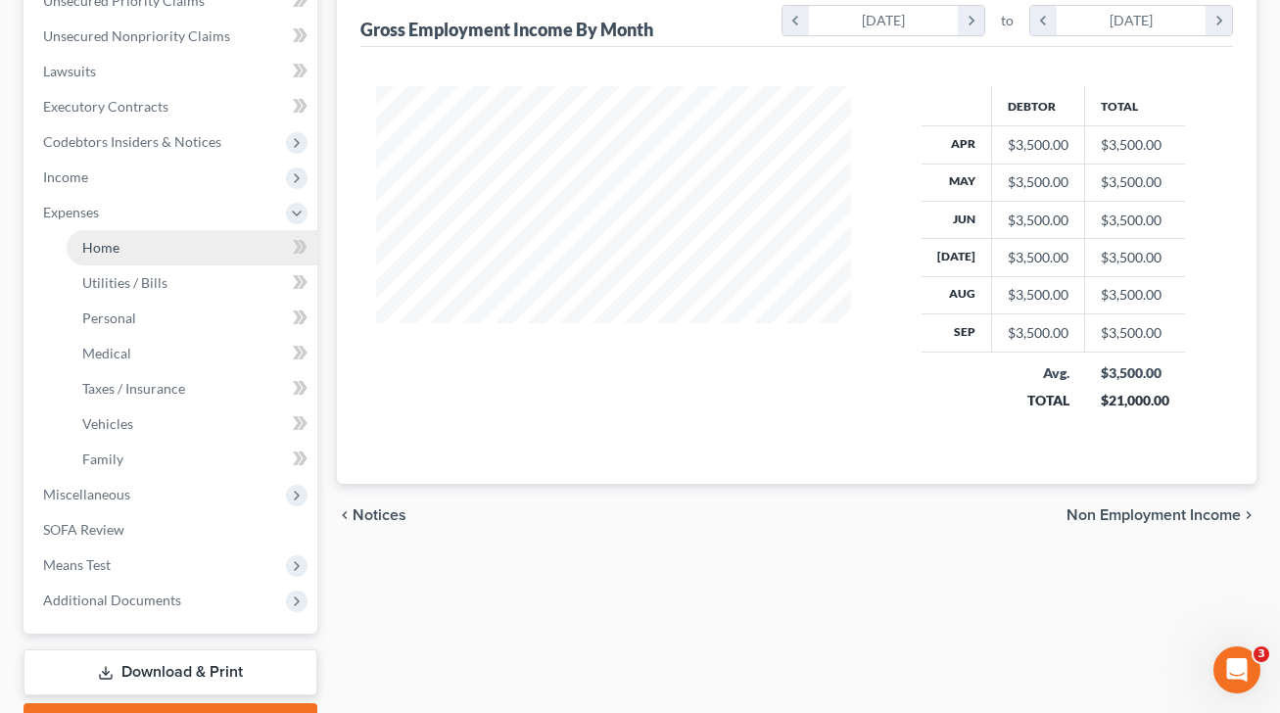
click at [140, 248] on link "Home" at bounding box center [192, 247] width 251 height 35
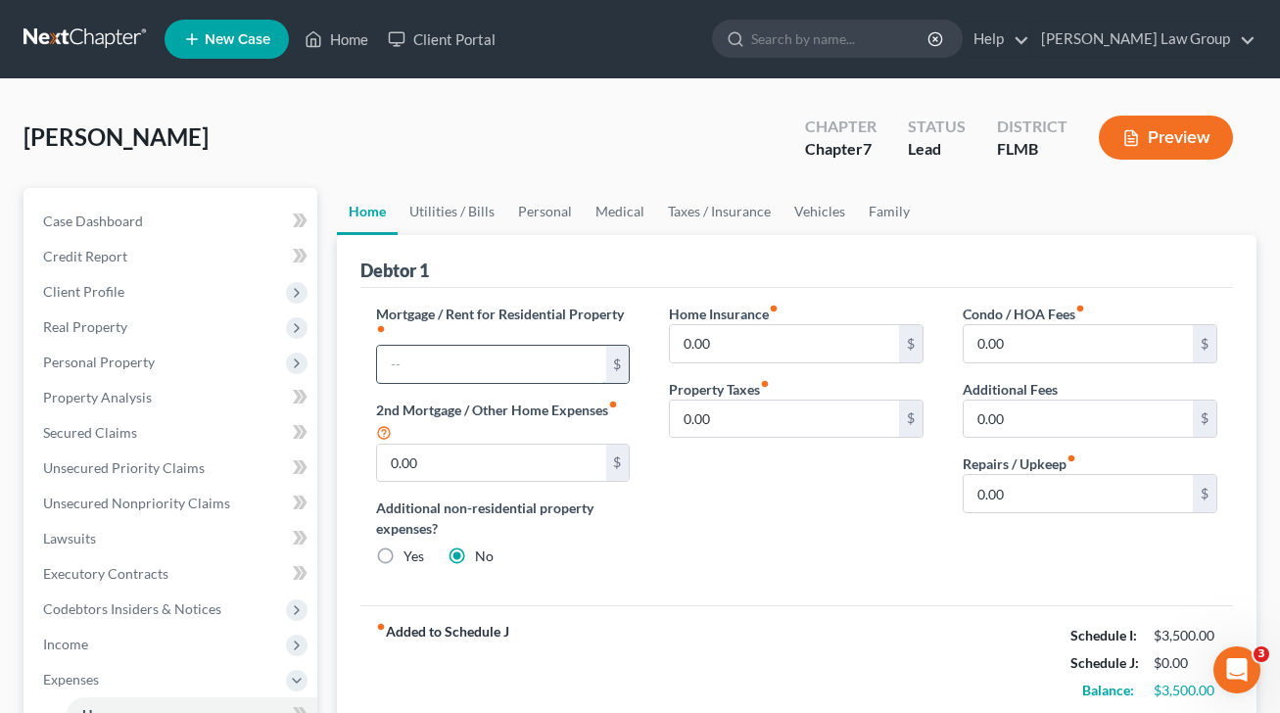
click at [442, 349] on input "text" at bounding box center [491, 364] width 229 height 37
type input "1,500"
click at [1021, 498] on input "0.00" at bounding box center [1077, 493] width 229 height 37
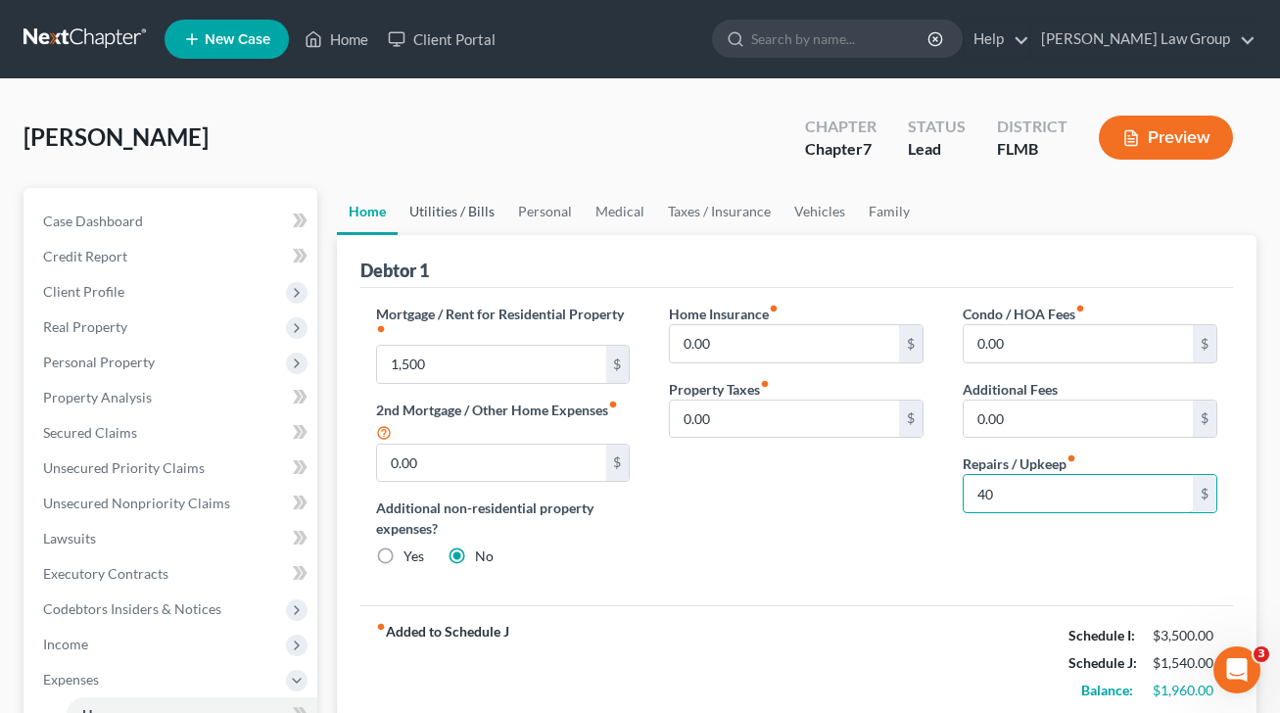
type input "40"
click at [442, 210] on link "Utilities / Bills" at bounding box center [451, 211] width 109 height 47
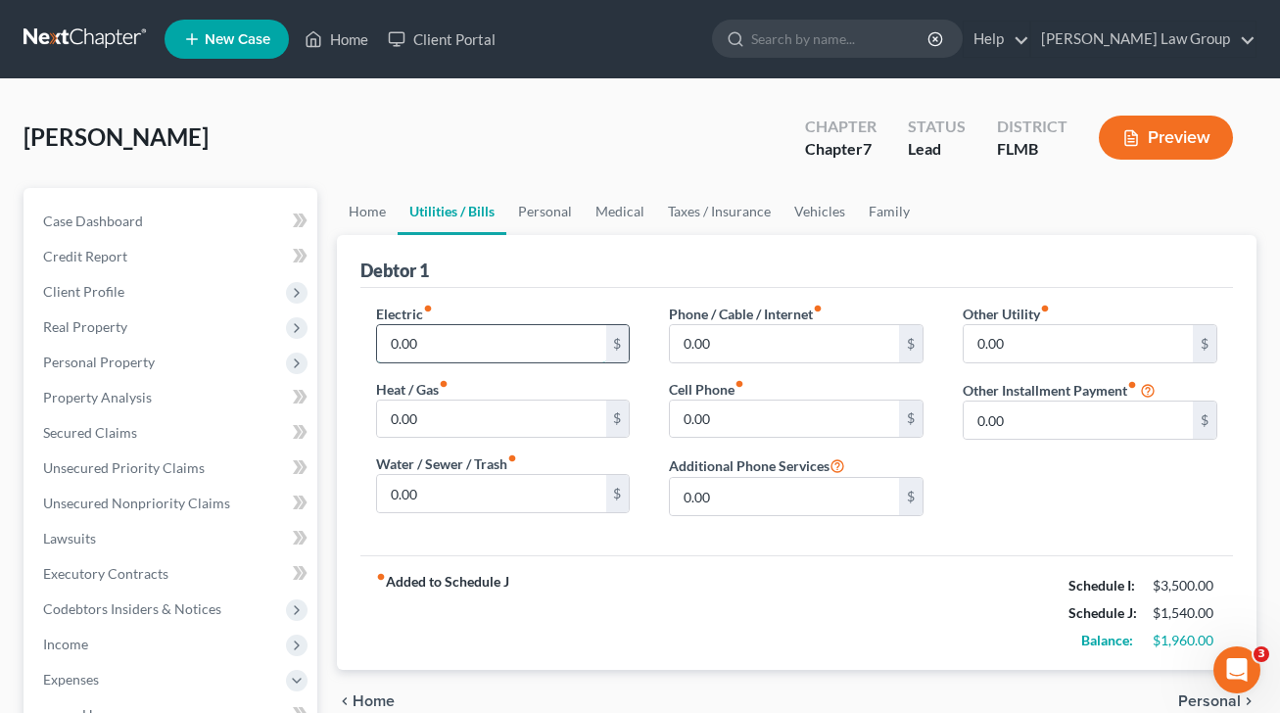
click at [486, 343] on input "0.00" at bounding box center [491, 343] width 229 height 37
type input "83"
click at [373, 216] on link "Home" at bounding box center [367, 211] width 61 height 47
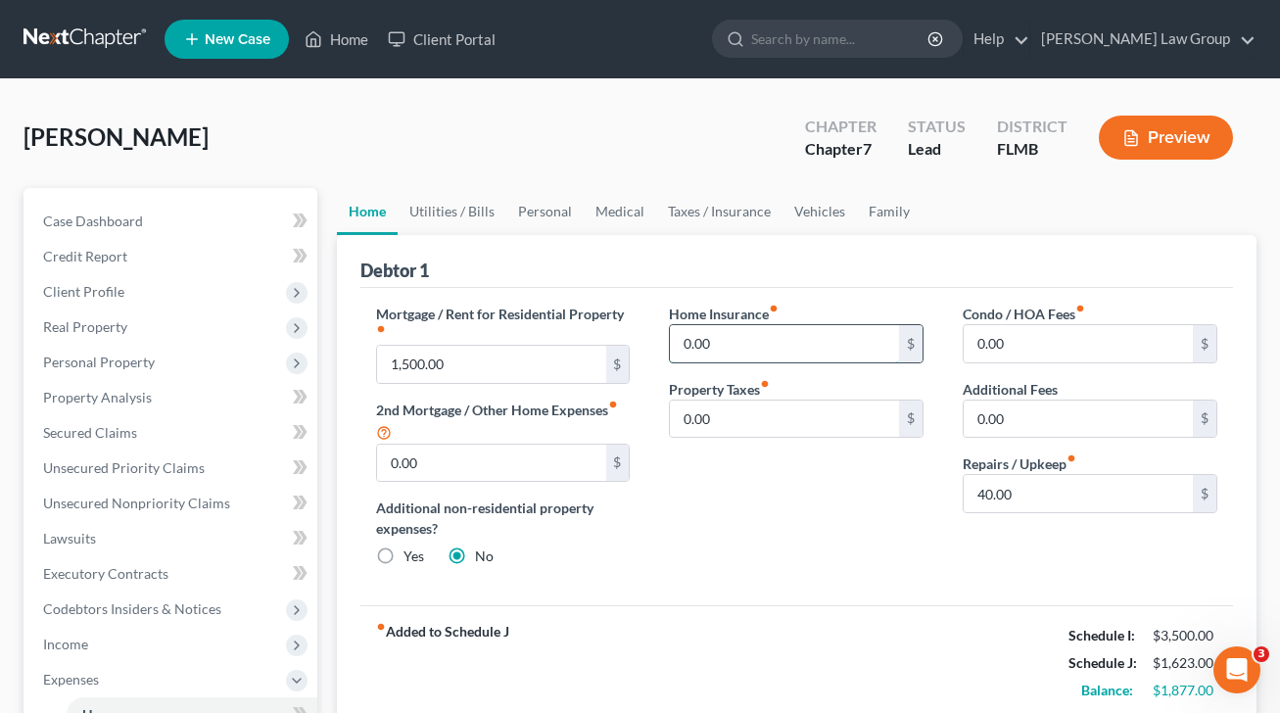
click at [729, 340] on input "0.00" at bounding box center [784, 343] width 229 height 37
type input "30"
click at [455, 210] on link "Utilities / Bills" at bounding box center [451, 211] width 109 height 47
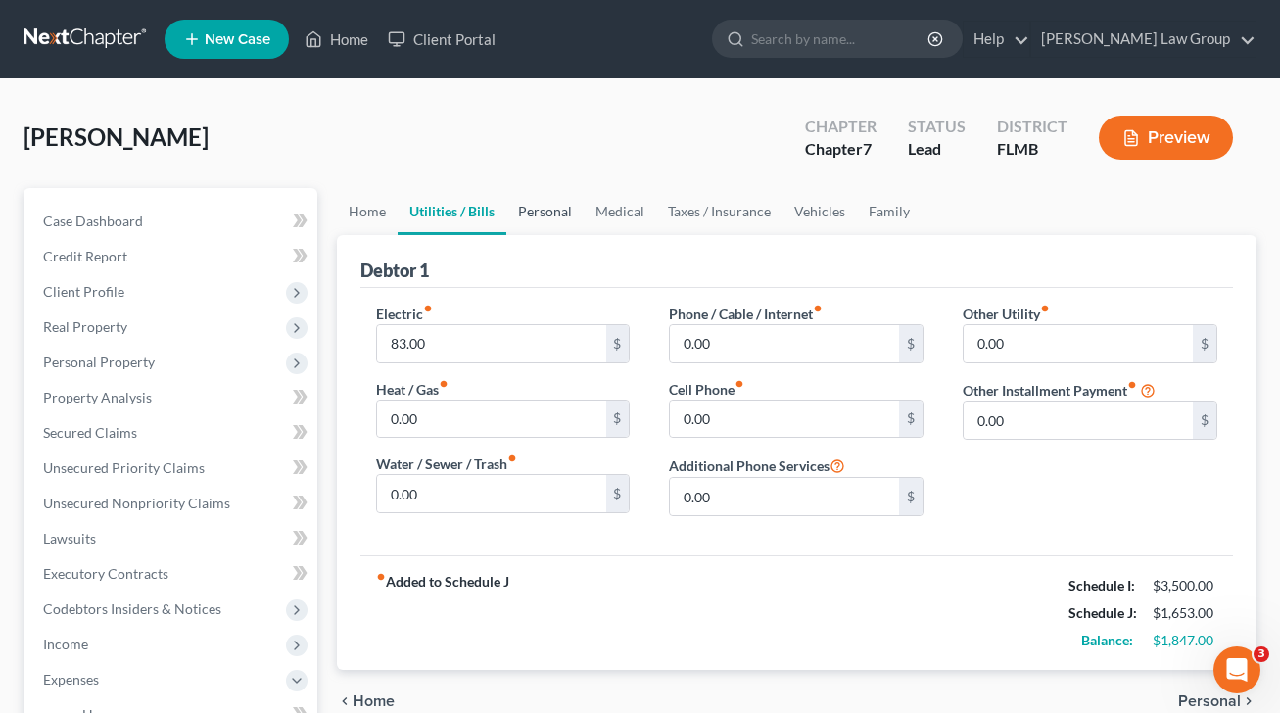
click at [550, 210] on link "Personal" at bounding box center [544, 211] width 77 height 47
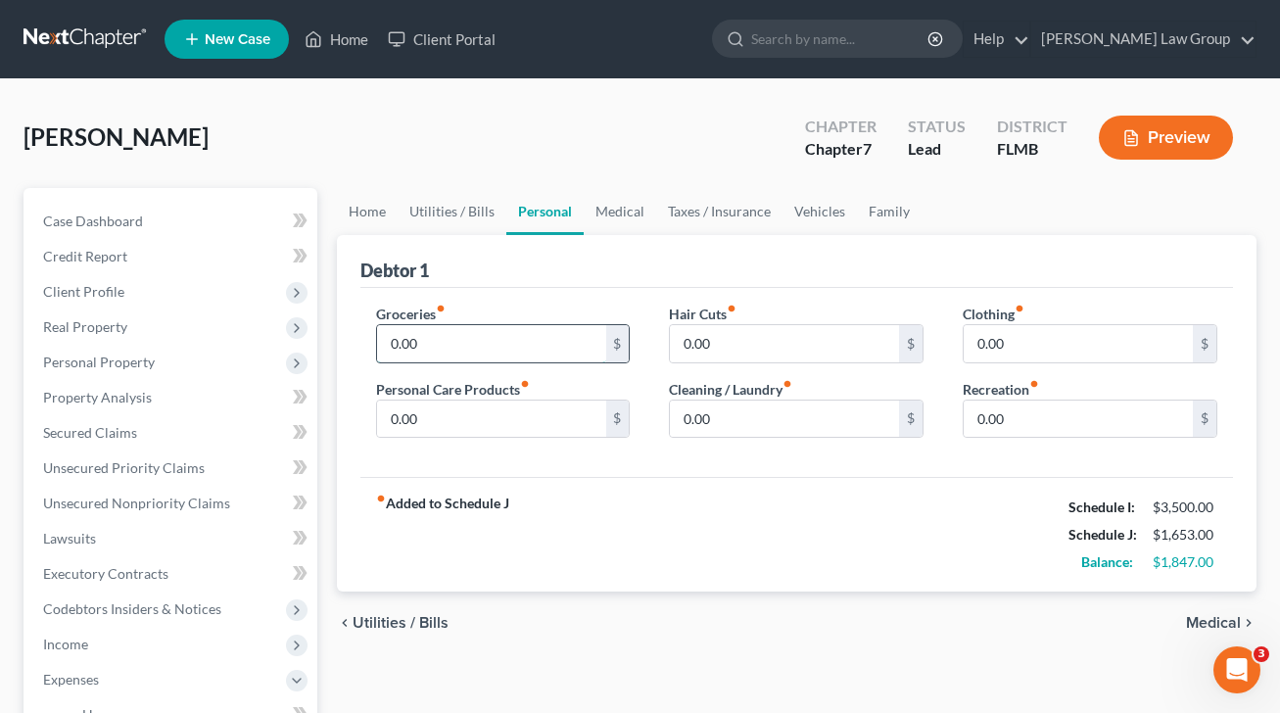
click at [494, 347] on input "0.00" at bounding box center [491, 343] width 229 height 37
type input "497"
type input "30"
click at [711, 403] on input "0.00" at bounding box center [784, 418] width 229 height 37
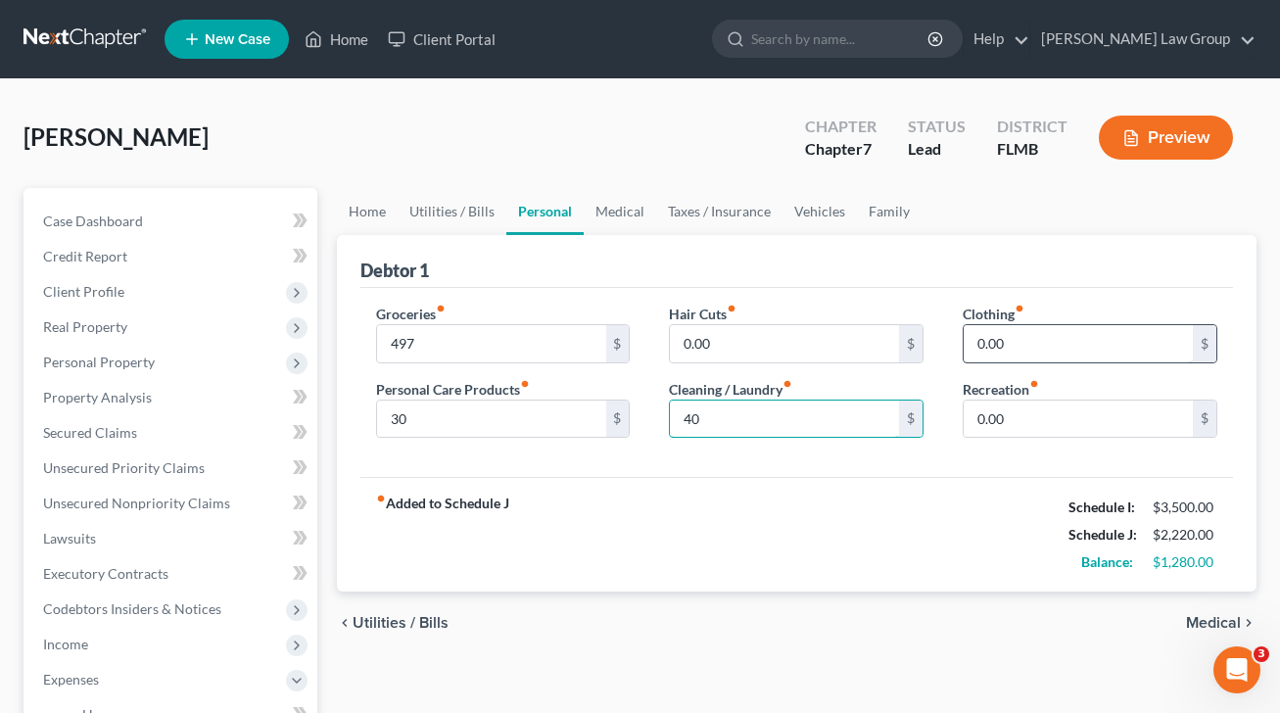
type input "40"
click at [1082, 339] on input "0.00" at bounding box center [1077, 343] width 229 height 37
type input "93"
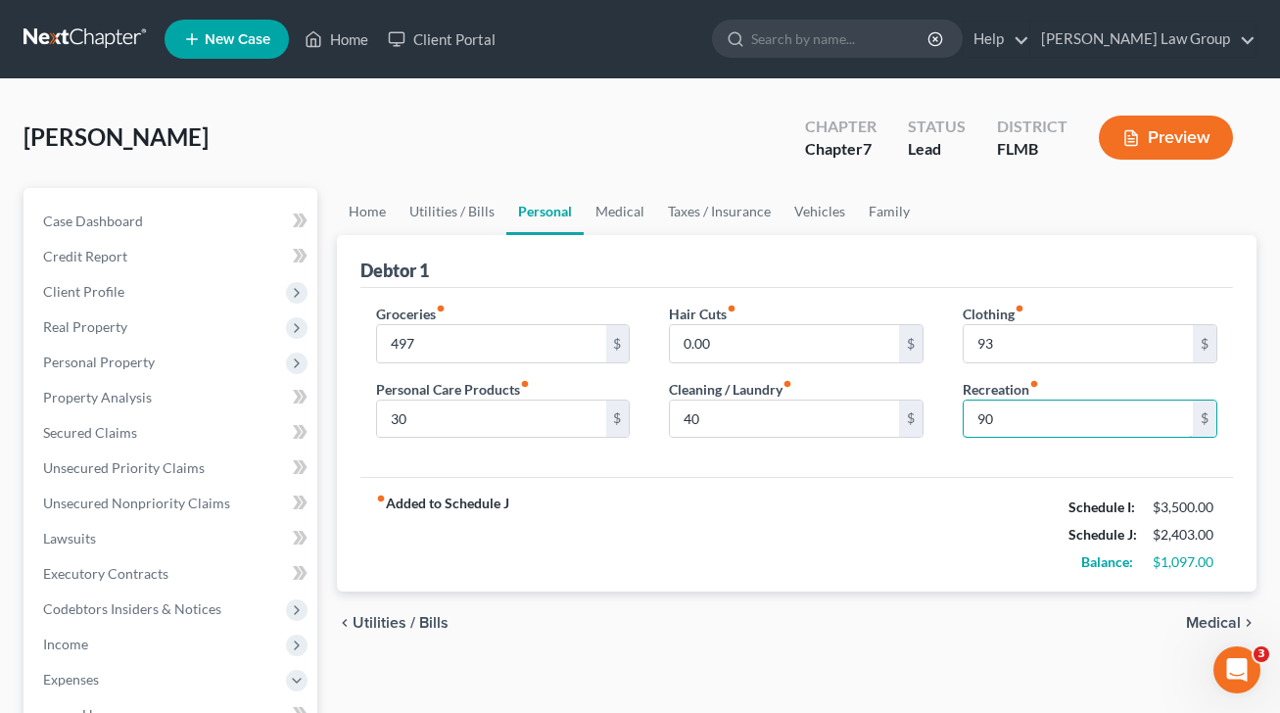
type input "90"
click at [609, 215] on link "Medical" at bounding box center [619, 211] width 72 height 47
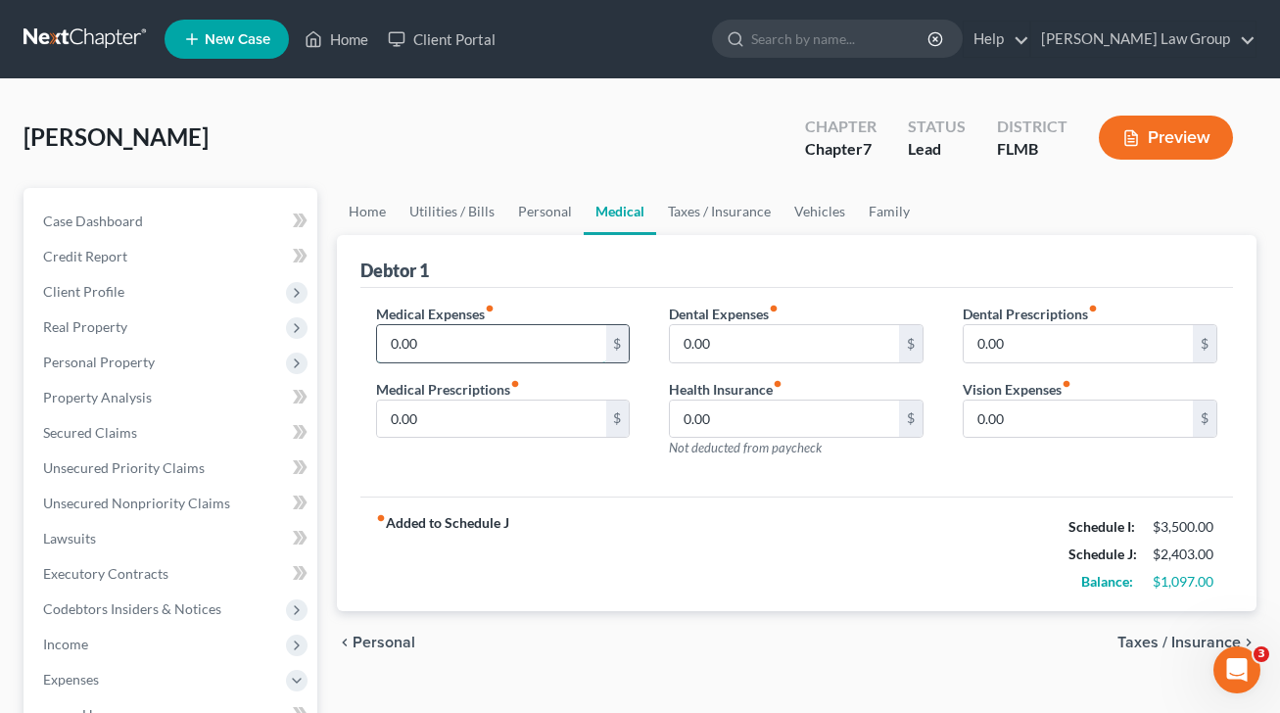
click at [472, 345] on input "0.00" at bounding box center [491, 343] width 229 height 37
type input "83"
click at [444, 215] on link "Utilities / Bills" at bounding box center [451, 211] width 109 height 47
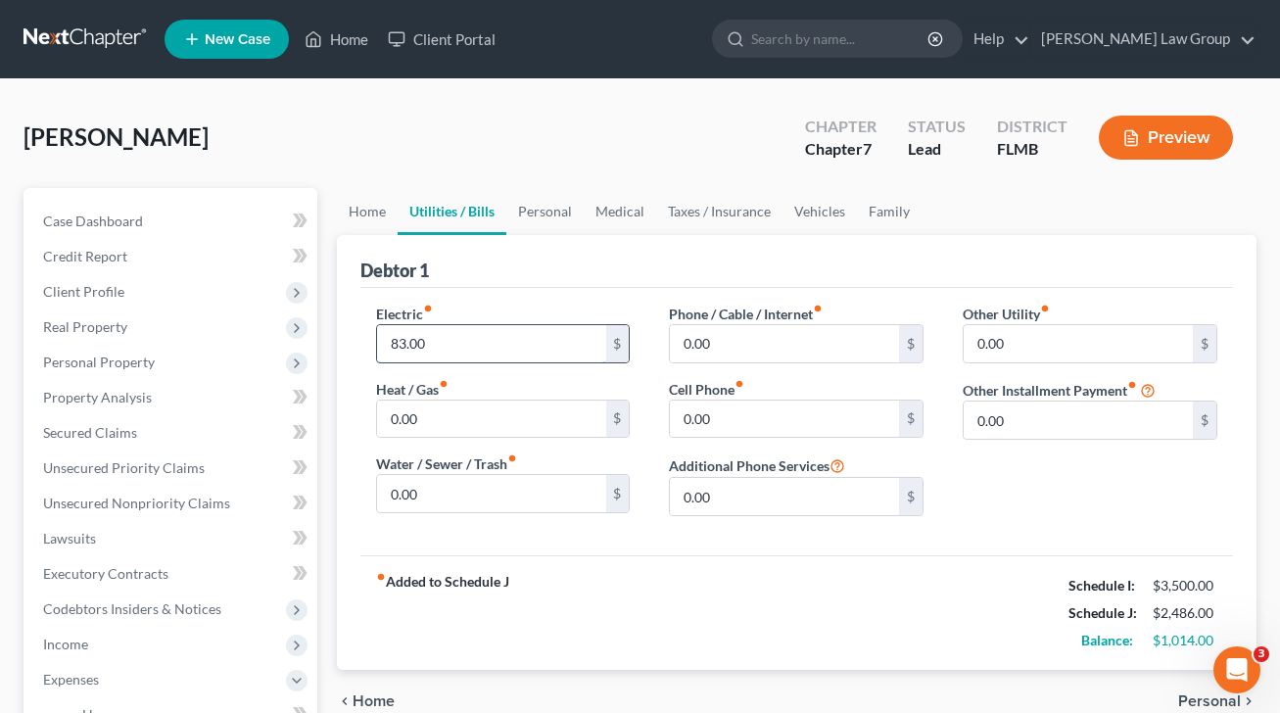
click at [442, 346] on input "83.00" at bounding box center [491, 343] width 229 height 37
type input "100"
click at [764, 426] on input "0.00" at bounding box center [784, 418] width 229 height 37
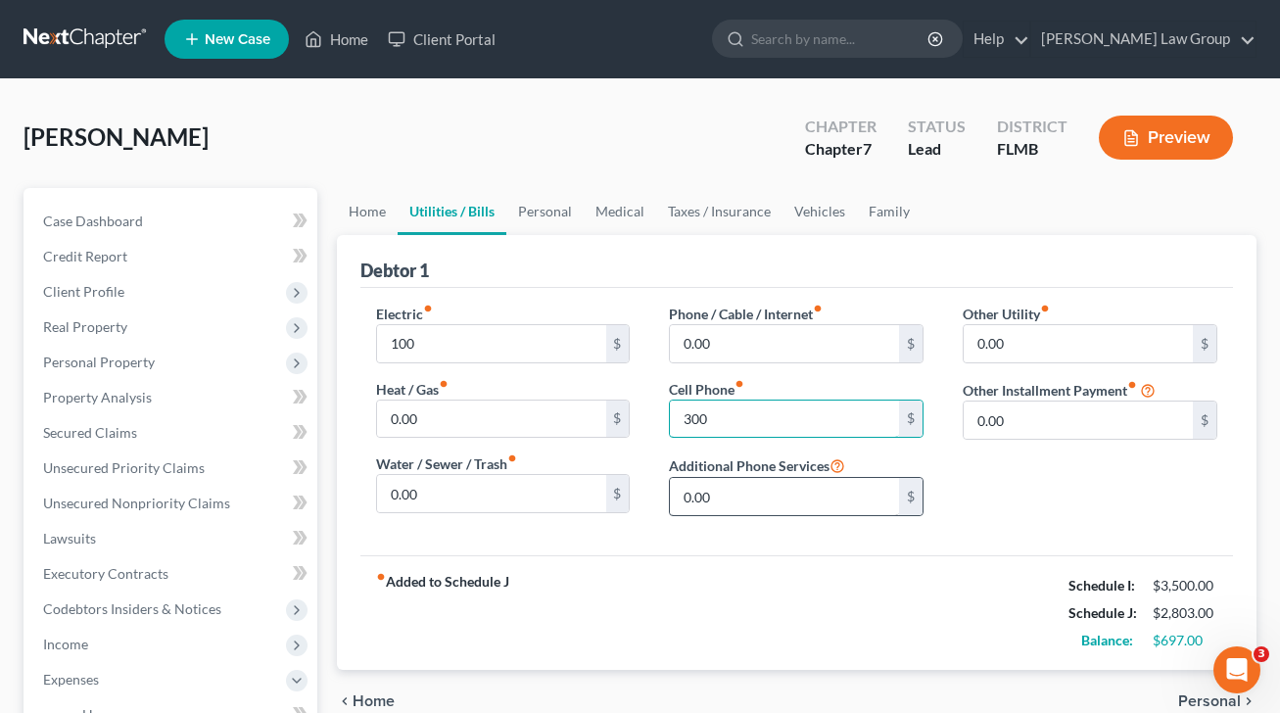
type input "300"
click at [772, 337] on input "0.00" at bounding box center [784, 343] width 229 height 37
type input "120"
click at [716, 217] on link "Taxes / Insurance" at bounding box center [719, 211] width 126 height 47
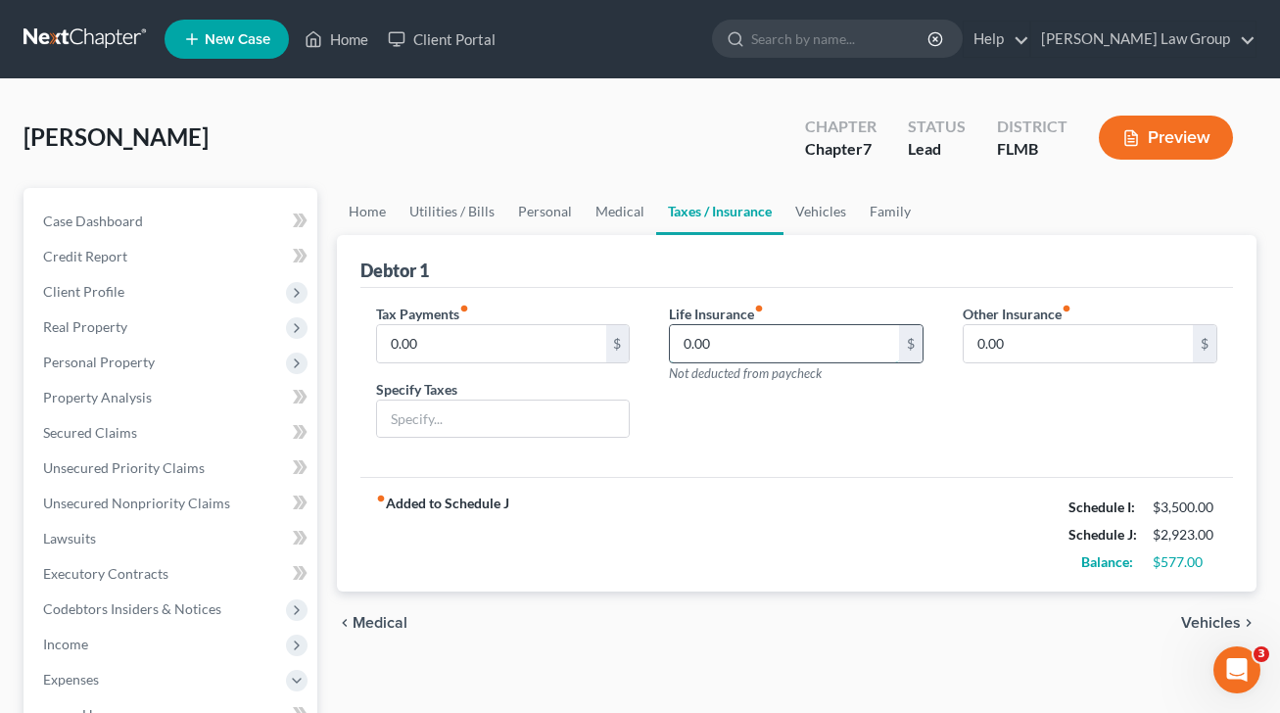
click at [803, 346] on input "0.00" at bounding box center [784, 343] width 229 height 37
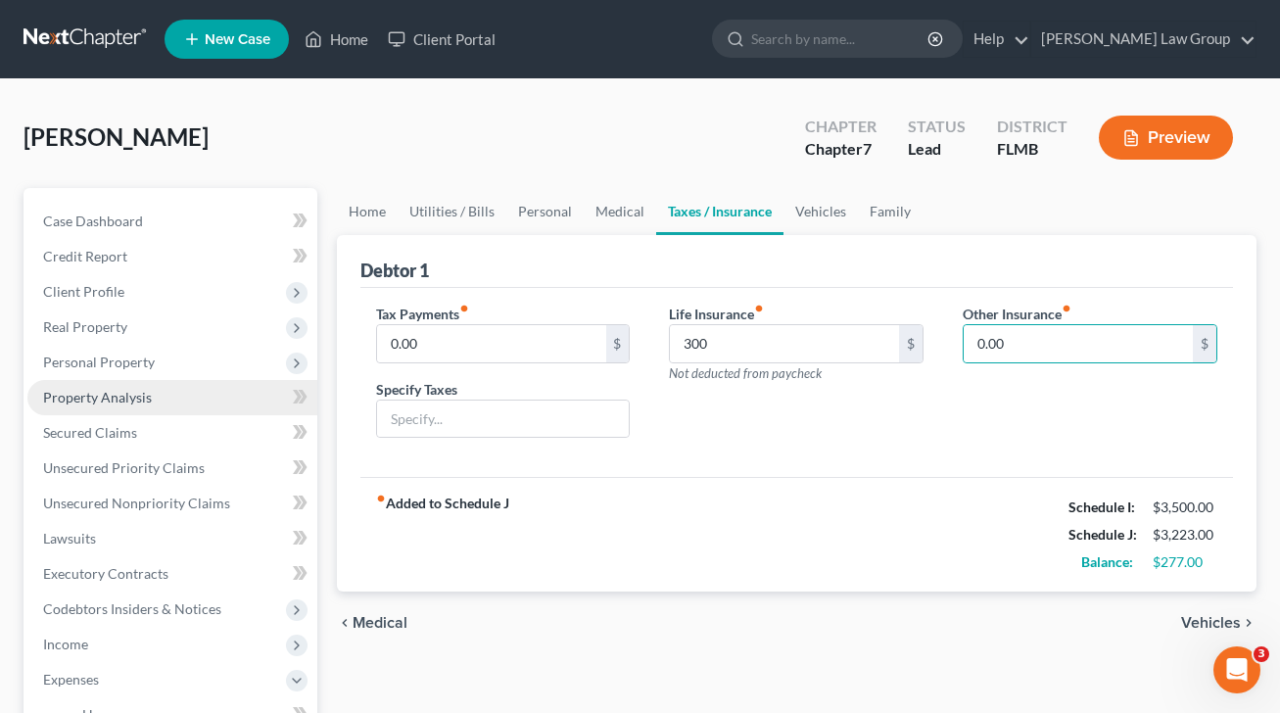
click at [172, 384] on link "Property Analysis" at bounding box center [172, 397] width 290 height 35
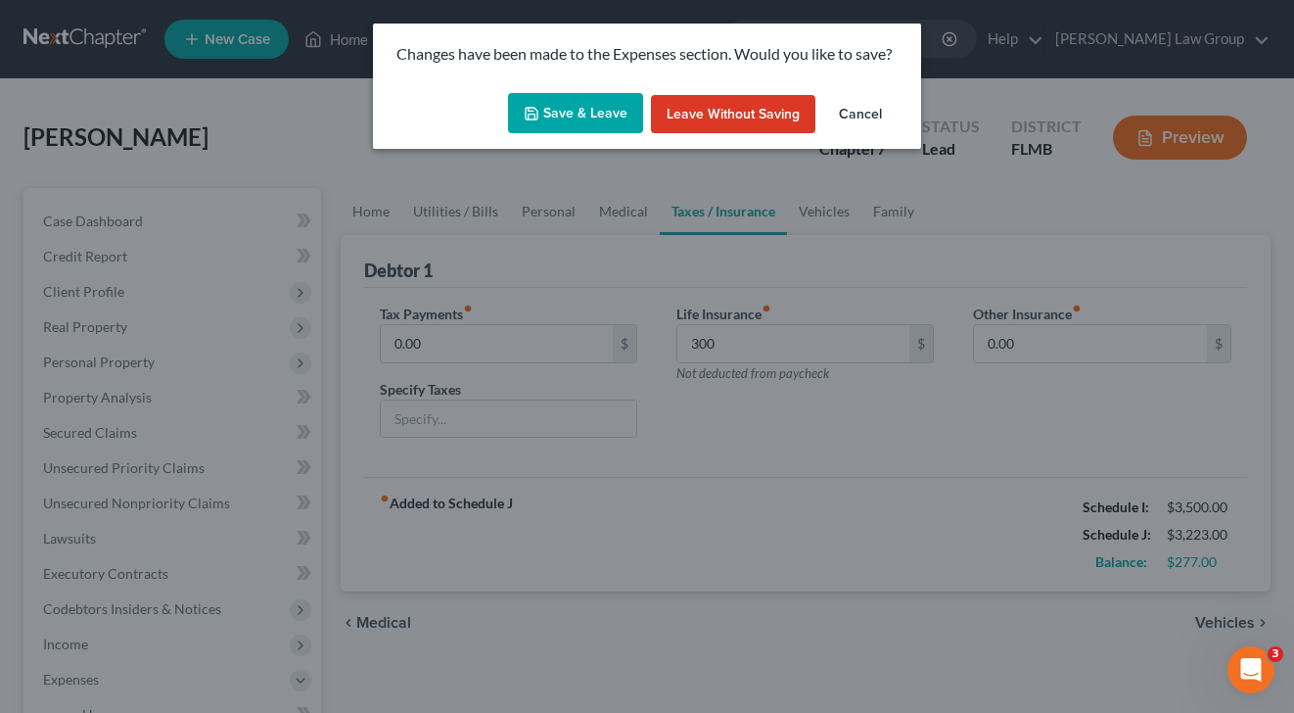
click at [580, 113] on button "Save & Leave" at bounding box center [575, 113] width 135 height 41
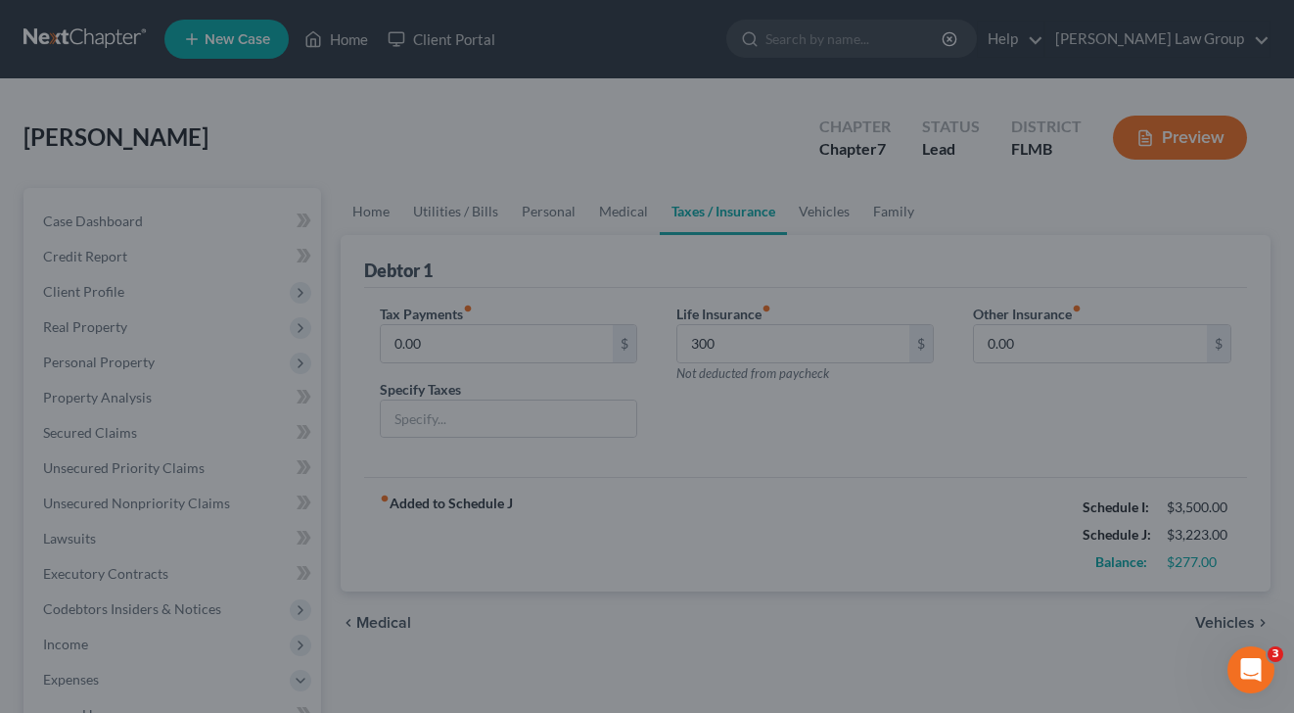
type input "300.00"
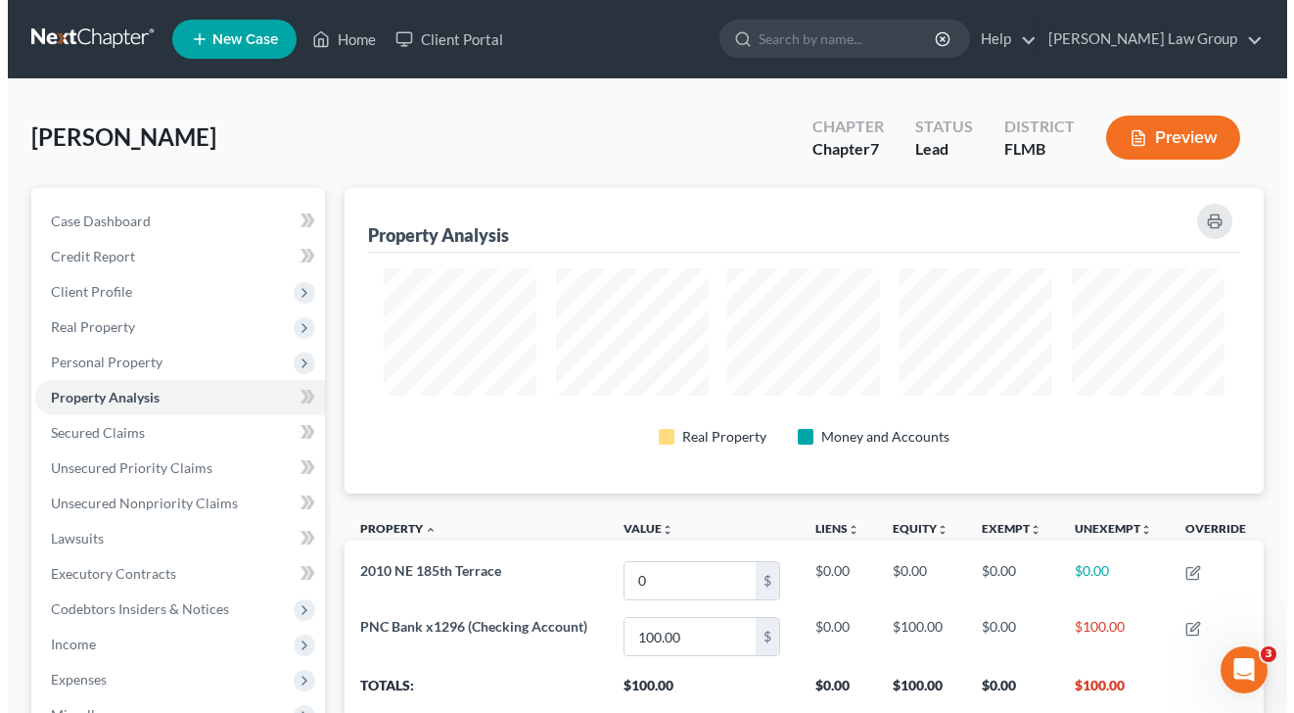
scroll to position [305, 919]
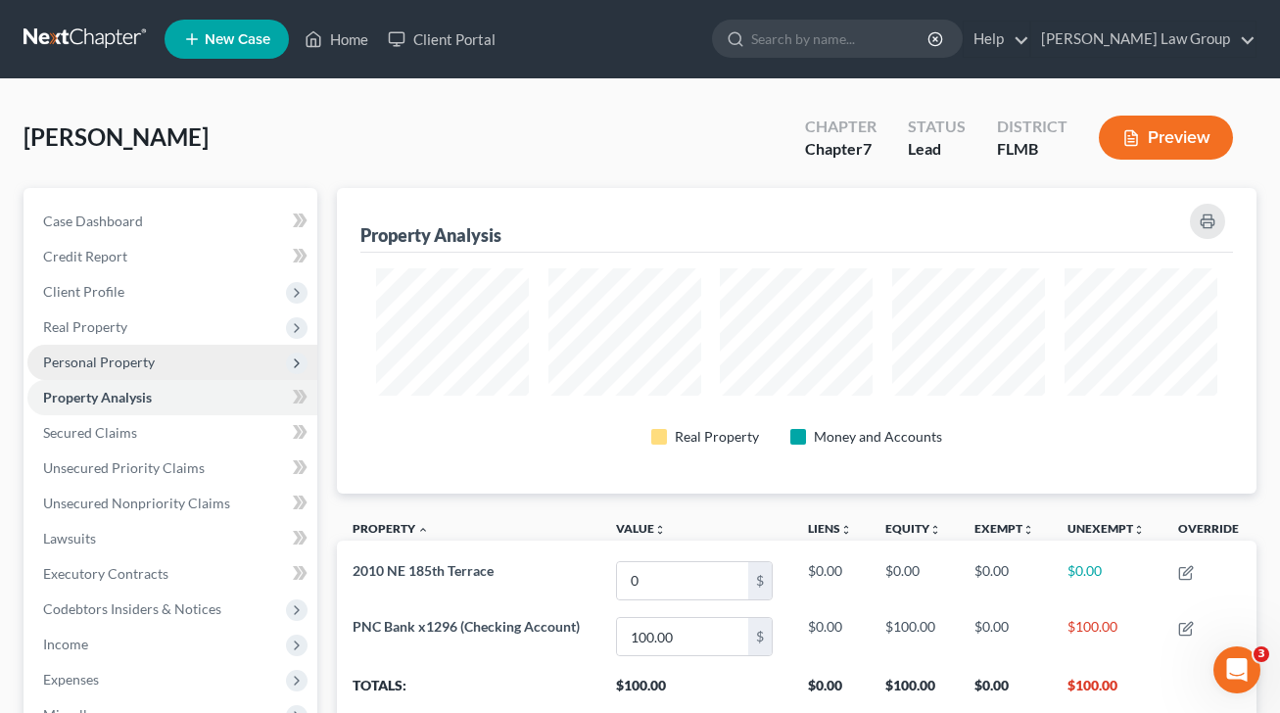
click at [117, 371] on span "Personal Property" at bounding box center [172, 362] width 290 height 35
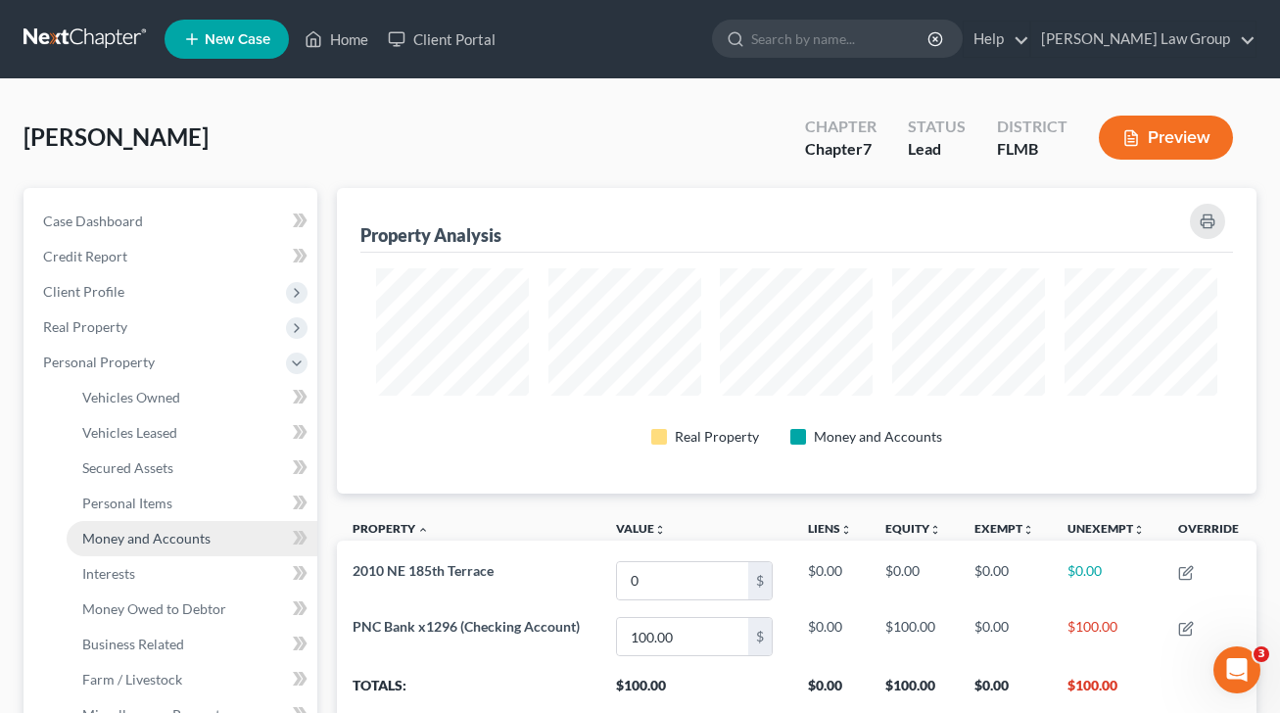
click at [190, 532] on span "Money and Accounts" at bounding box center [146, 538] width 128 height 17
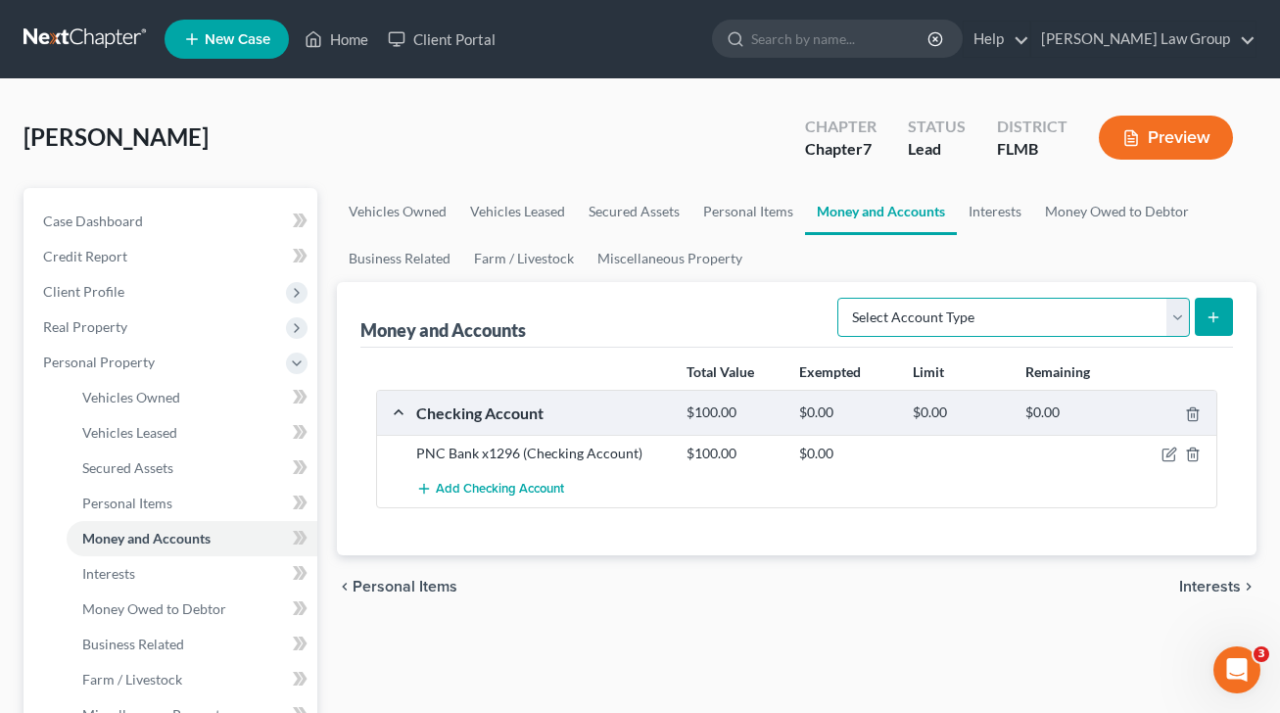
click at [916, 310] on select "Select Account Type Brokerage Cash on Hand Certificates of Deposit Checking Acc…" at bounding box center [1013, 317] width 352 height 39
click at [1025, 214] on link "Interests" at bounding box center [994, 211] width 76 height 47
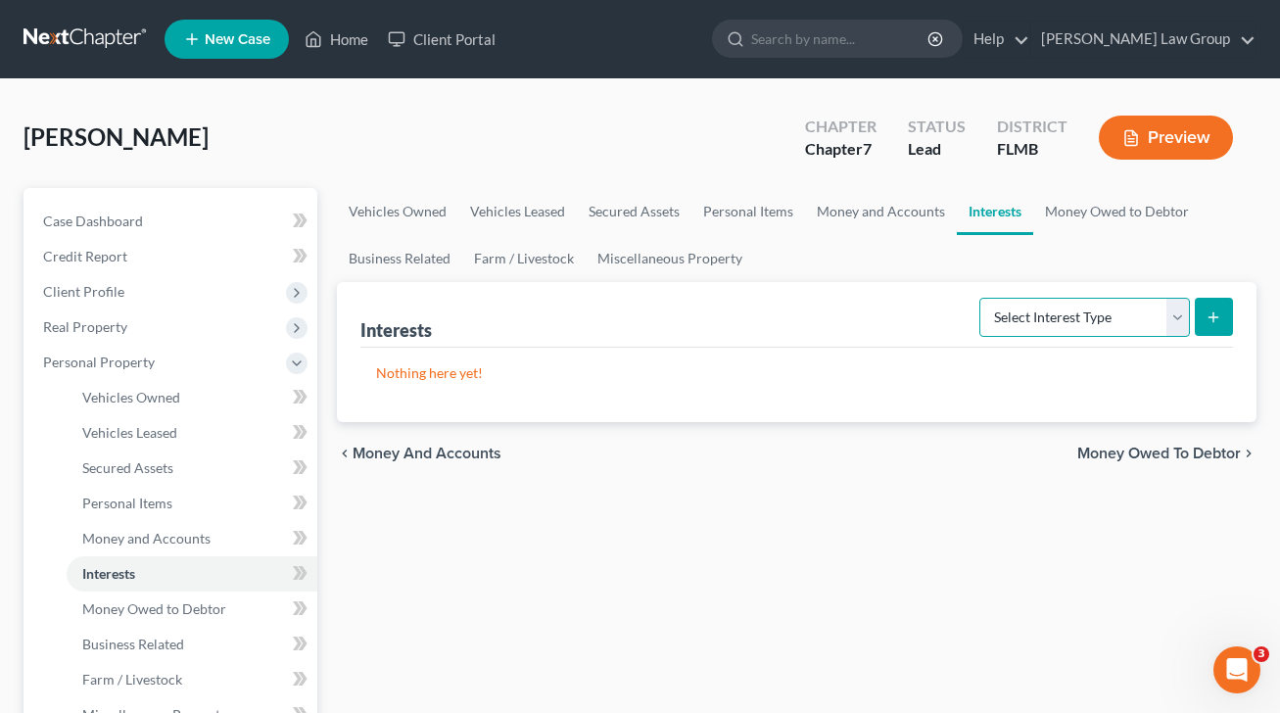
click at [1017, 315] on select "Select Interest Type 401K Annuity Bond Education IRA Government Bond Government…" at bounding box center [1084, 317] width 210 height 39
select select "ira"
click at [981, 298] on select "Select Interest Type 401K Annuity Bond Education IRA Government Bond Government…" at bounding box center [1084, 317] width 210 height 39
click at [1207, 312] on icon "submit" at bounding box center [1213, 317] width 16 height 16
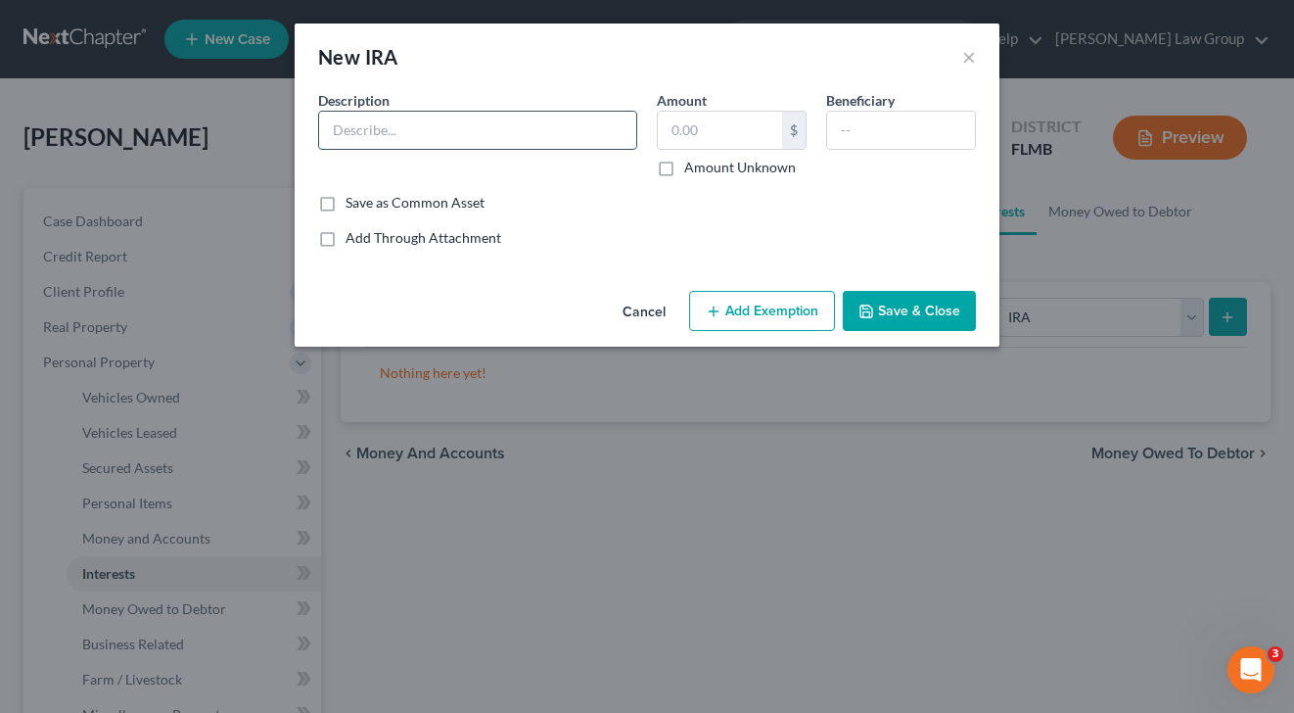
click at [555, 131] on input "text" at bounding box center [477, 130] width 317 height 37
type input "Robinhood"
type input "400"
click at [761, 313] on button "Add Exemption" at bounding box center [762, 311] width 146 height 41
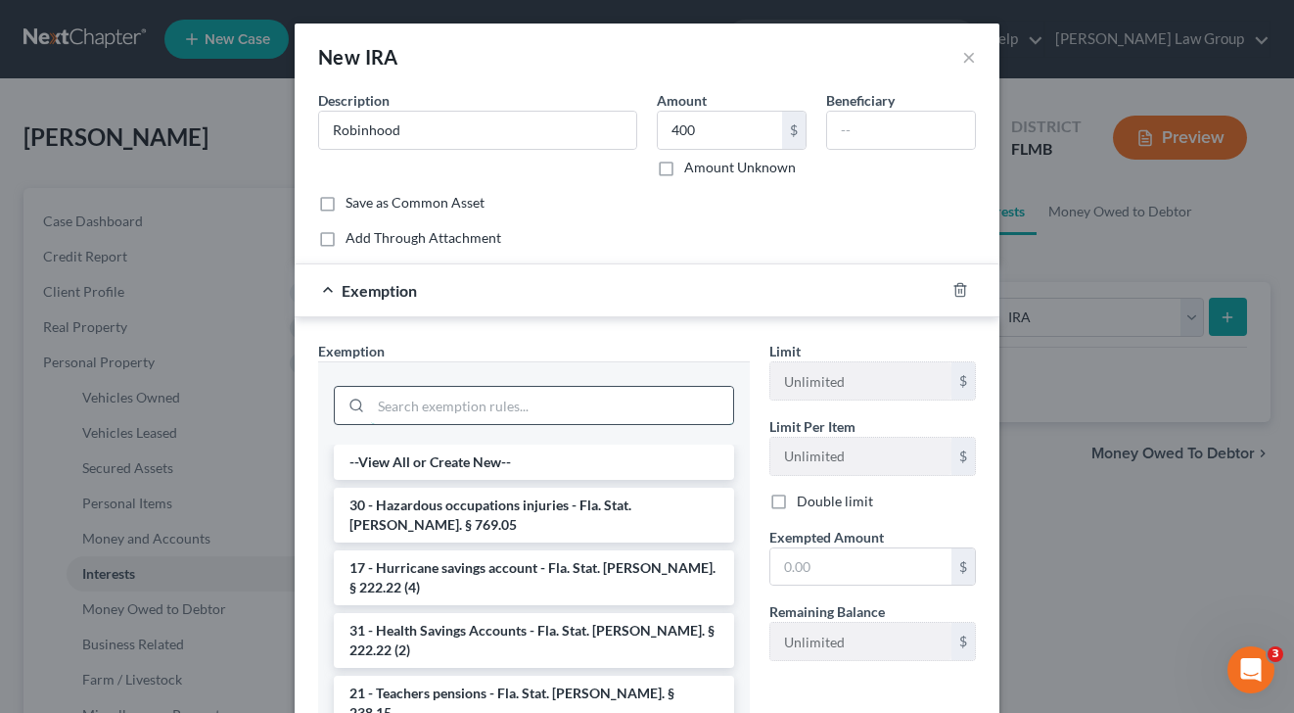
click at [467, 407] on input "search" at bounding box center [552, 405] width 362 height 37
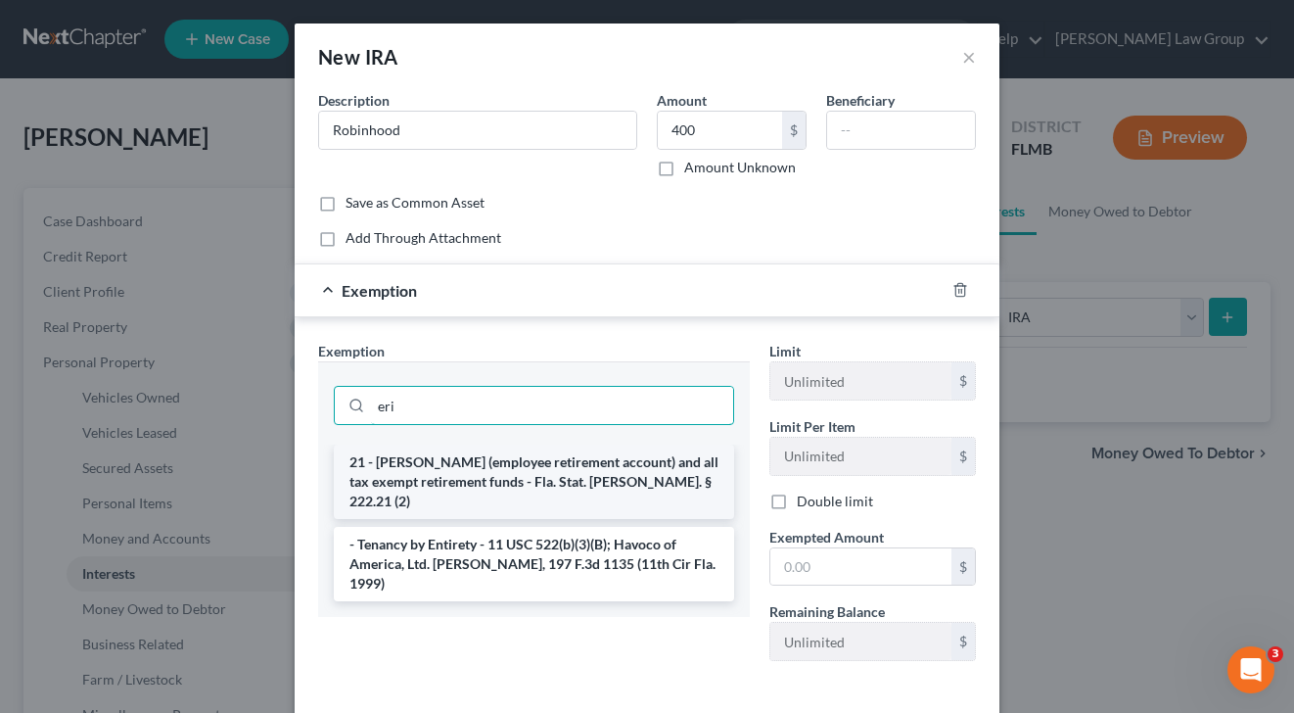
type input "eri"
click at [635, 480] on li "21 - [PERSON_NAME] (employee retirement account) and all tax exempt retirement …" at bounding box center [534, 481] width 400 height 74
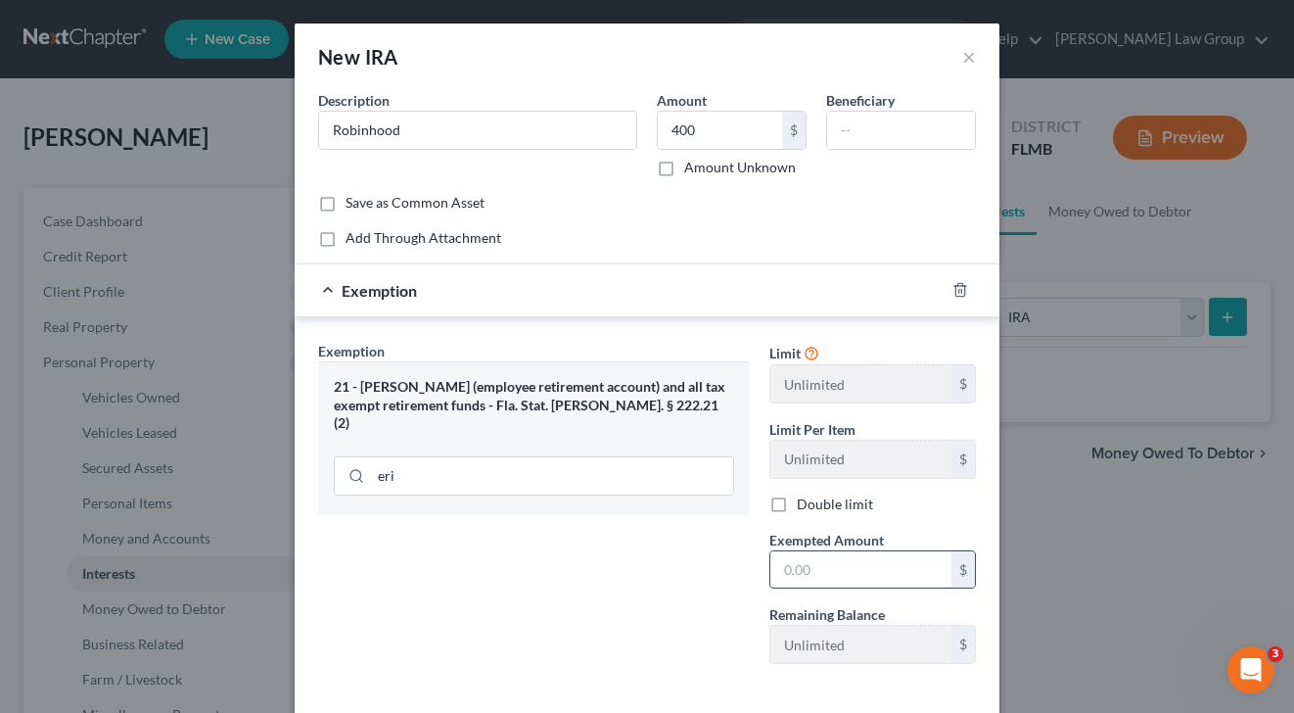
click at [801, 570] on input "text" at bounding box center [860, 569] width 181 height 37
type input "400"
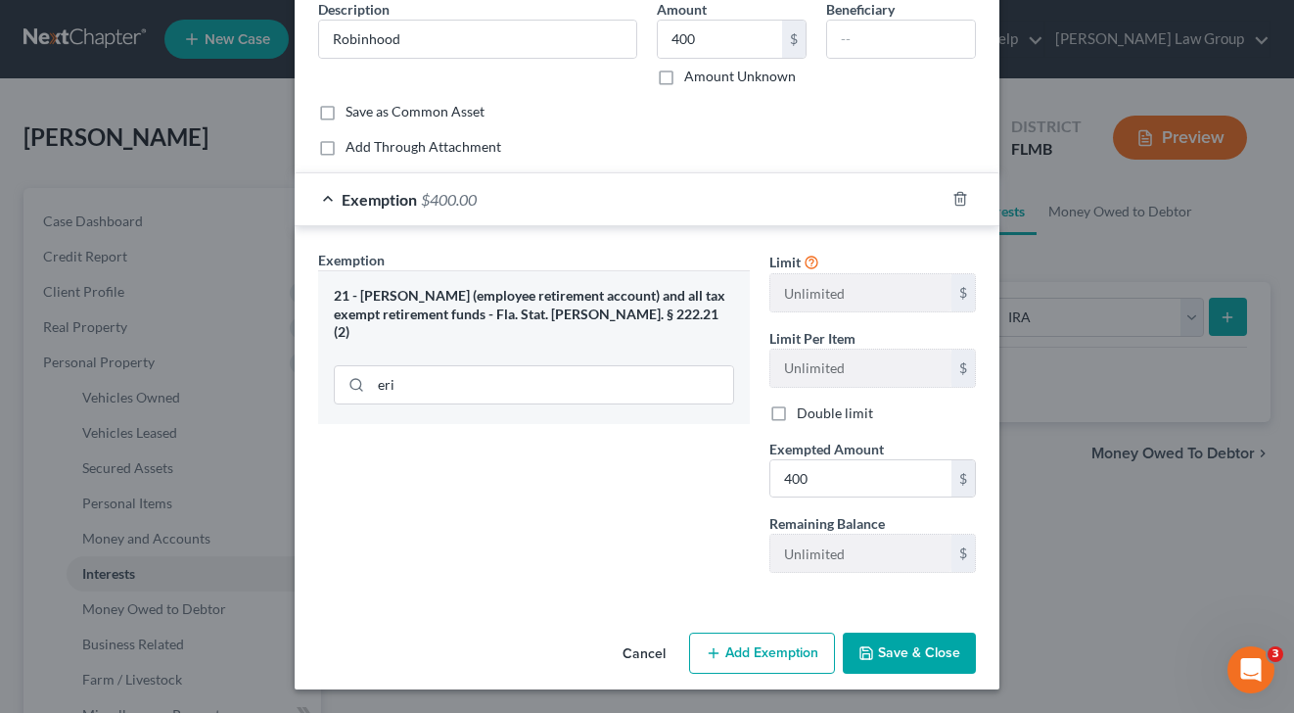
click at [937, 658] on button "Save & Close" at bounding box center [909, 652] width 133 height 41
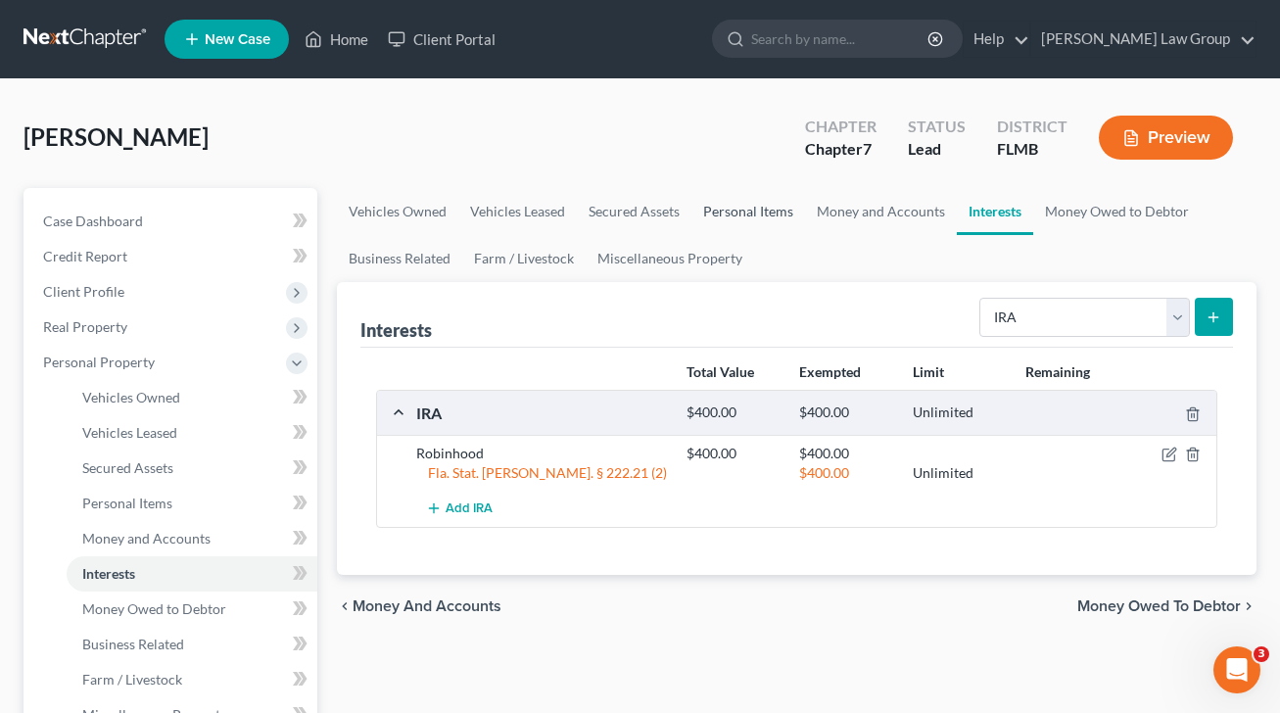
click at [744, 218] on link "Personal Items" at bounding box center [748, 211] width 114 height 47
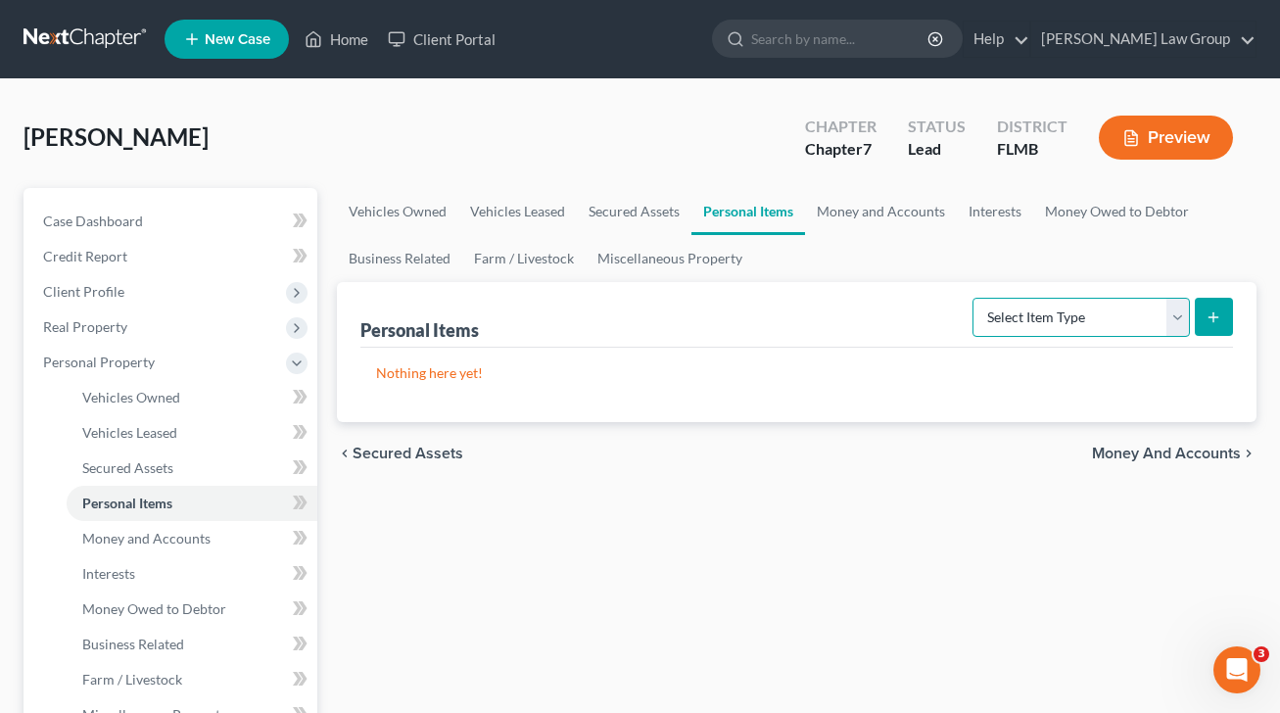
click at [1069, 306] on select "Select Item Type Clothing Collectibles Of Value Electronics Firearms Household …" at bounding box center [1080, 317] width 217 height 39
select select "household_goods"
click at [974, 298] on select "Select Item Type Clothing Collectibles Of Value Electronics Firearms Household …" at bounding box center [1080, 317] width 217 height 39
click at [1202, 314] on button "submit" at bounding box center [1213, 317] width 38 height 38
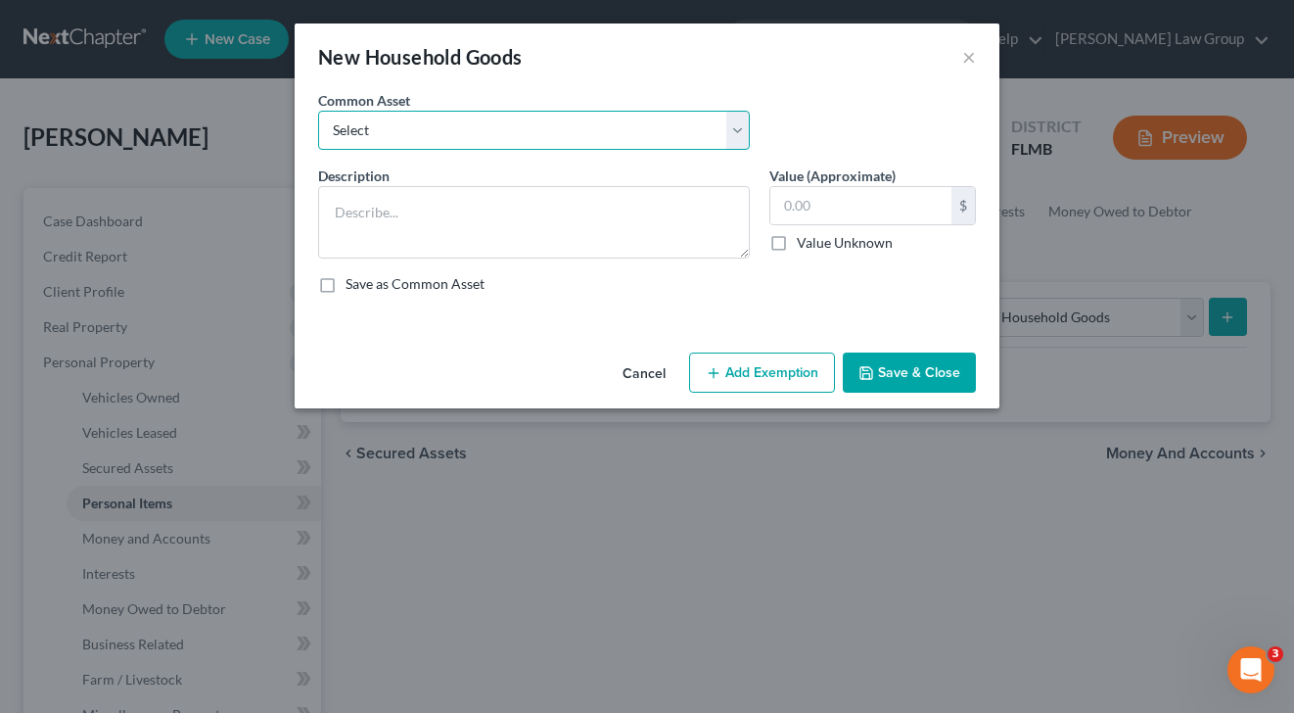
click at [573, 129] on select "Select Household goods & furnishings" at bounding box center [534, 130] width 432 height 39
select select "0"
click at [318, 111] on select "Select Household goods & furnishings" at bounding box center [534, 130] width 432 height 39
type textarea "Household goods & furnishings"
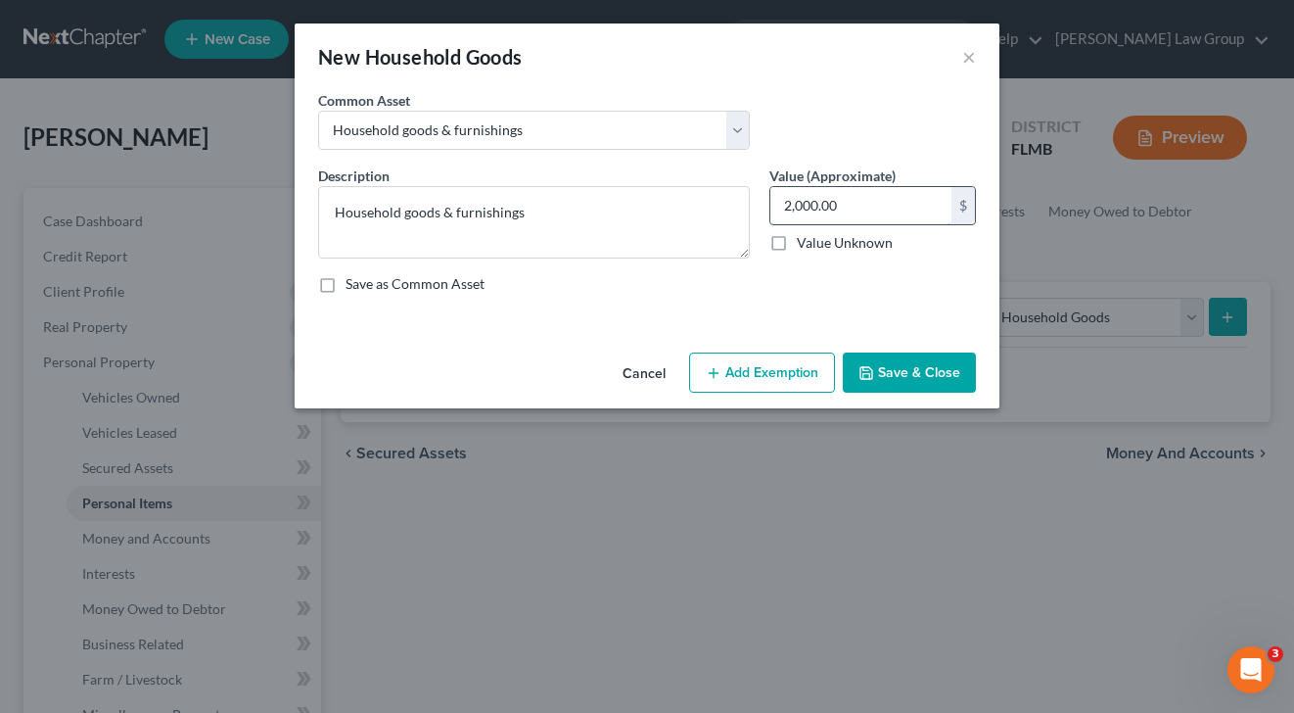
drag, startPoint x: 1178, startPoint y: 405, endPoint x: 867, endPoint y: 213, distance: 364.9
click at [862, 214] on input "2,000.00" at bounding box center [860, 205] width 181 height 37
type input "2,000"
click at [782, 380] on button "Add Exemption" at bounding box center [762, 372] width 146 height 41
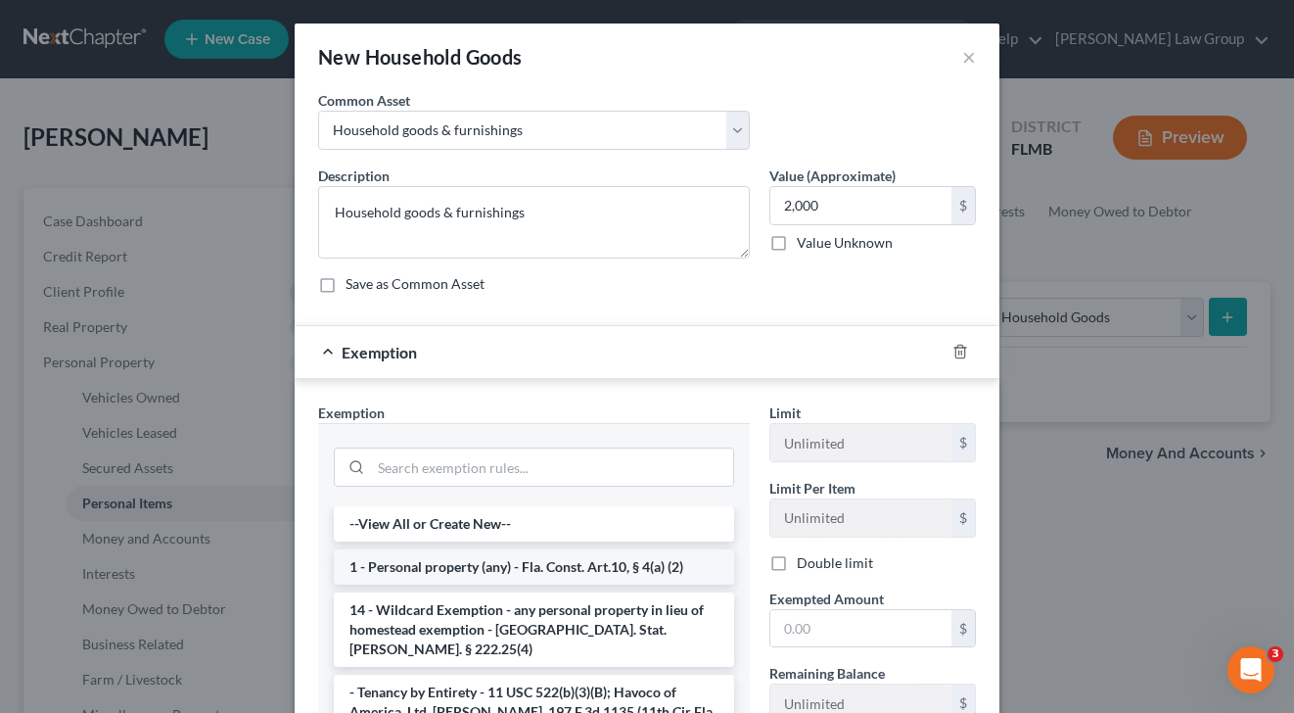
click at [462, 570] on li "1 - Personal property (any) - Fla. Const. Art.10, § 4(a) (2)" at bounding box center [534, 566] width 400 height 35
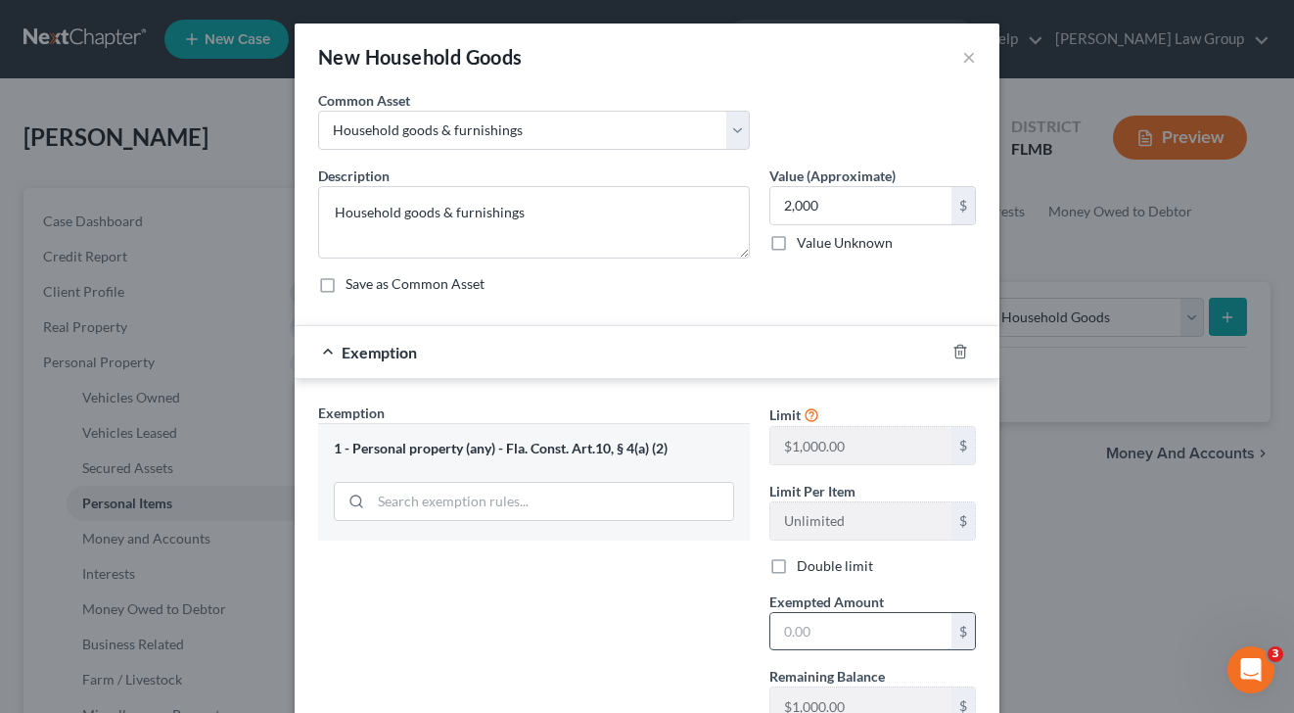
click at [855, 641] on input "text" at bounding box center [860, 631] width 181 height 37
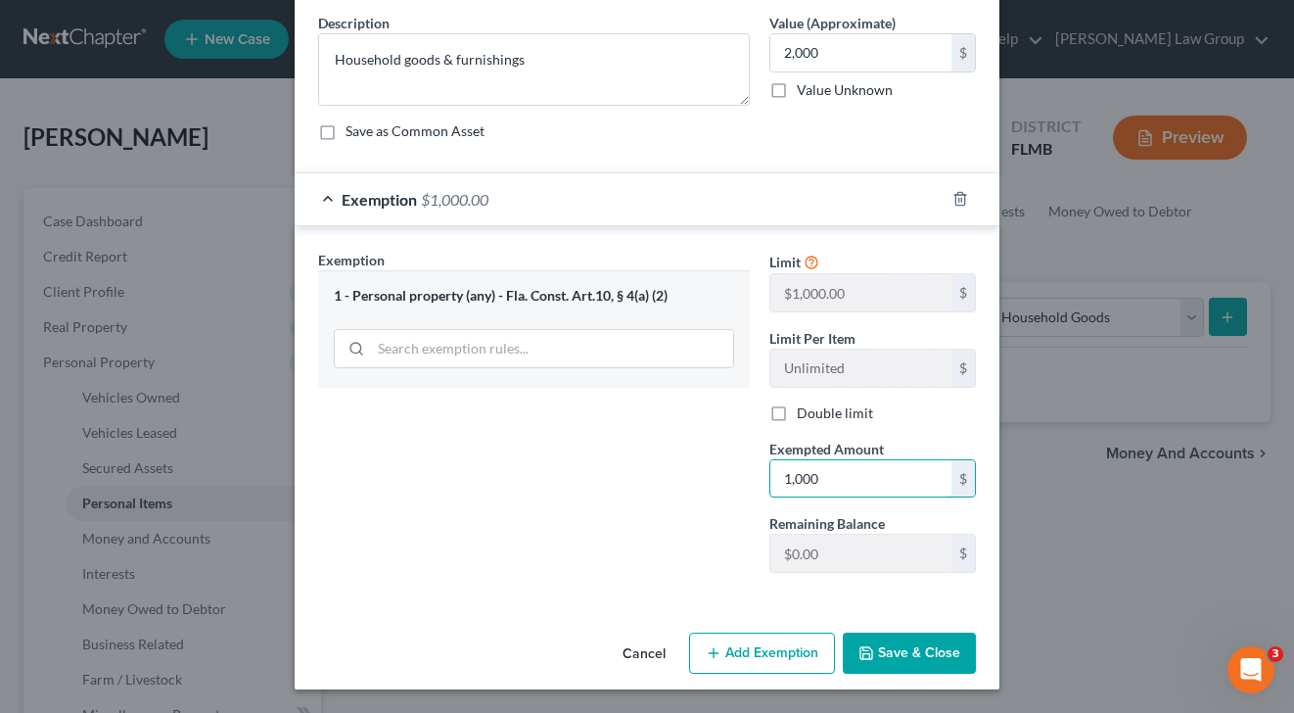
type input "1,000"
click at [762, 656] on button "Add Exemption" at bounding box center [762, 652] width 146 height 41
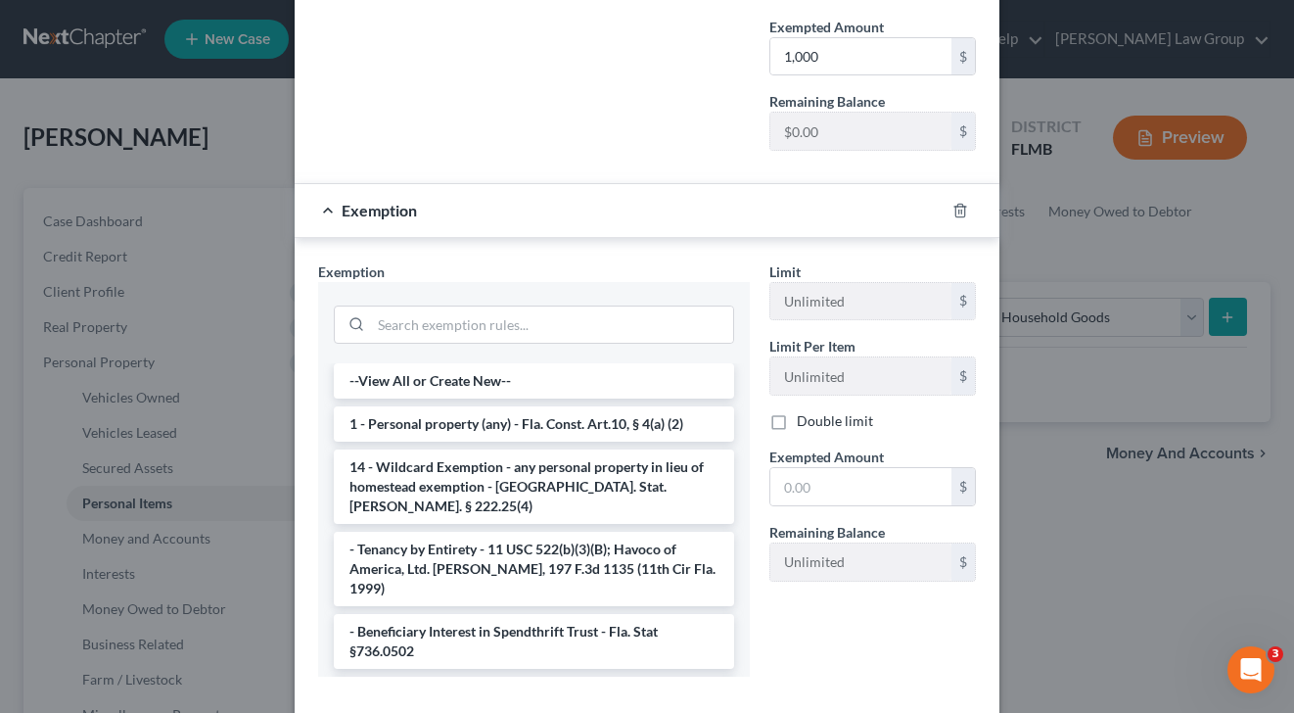
scroll to position [678, 0]
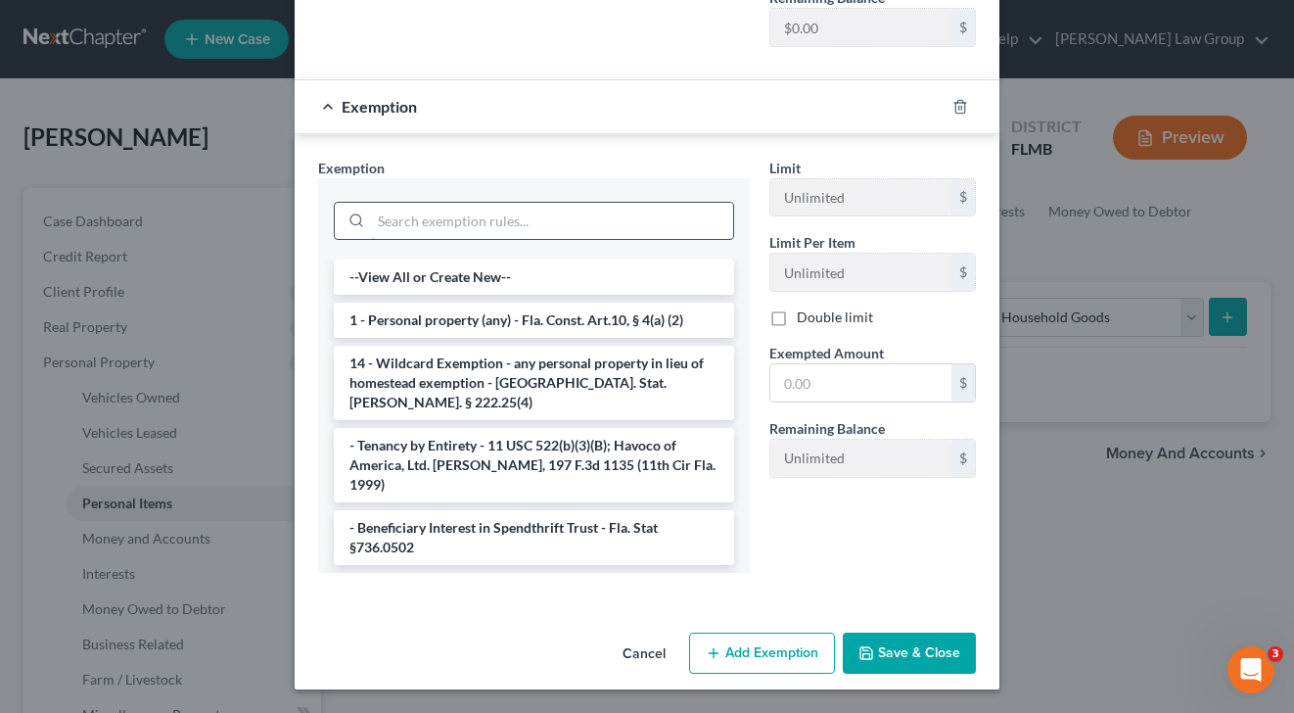
click at [428, 214] on input "search" at bounding box center [552, 221] width 362 height 37
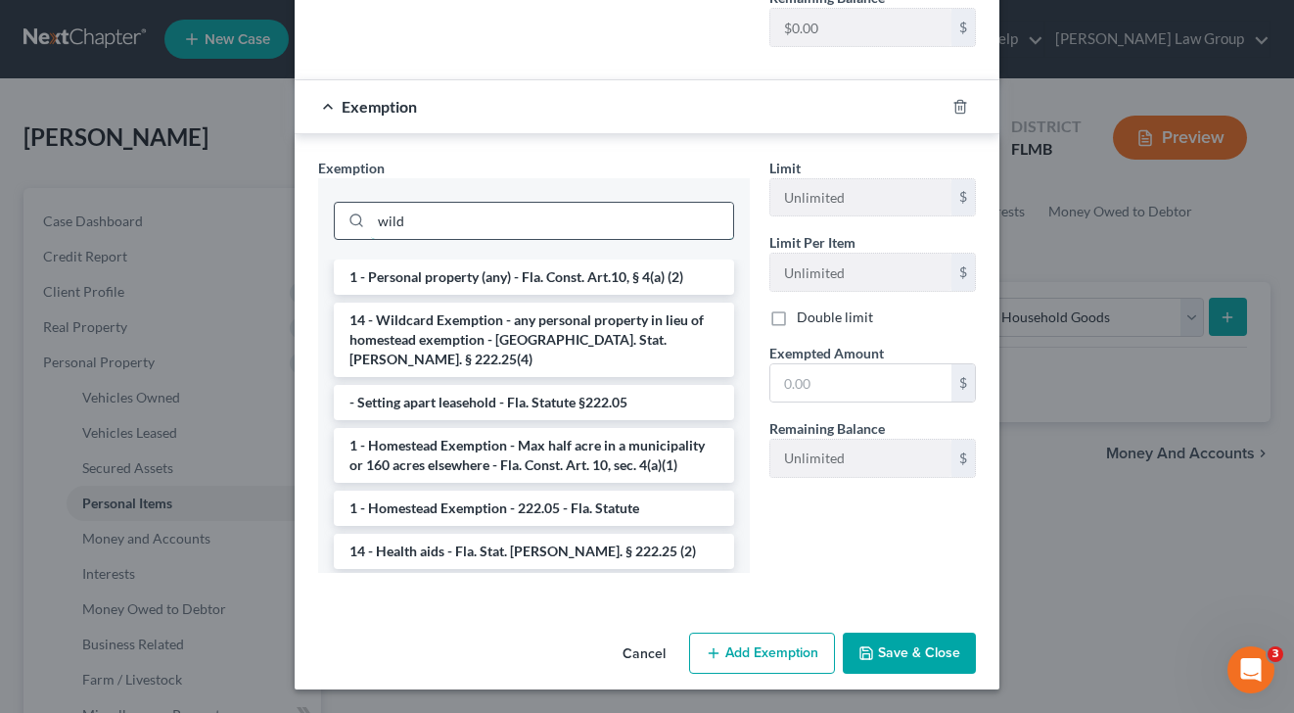
scroll to position [582, 0]
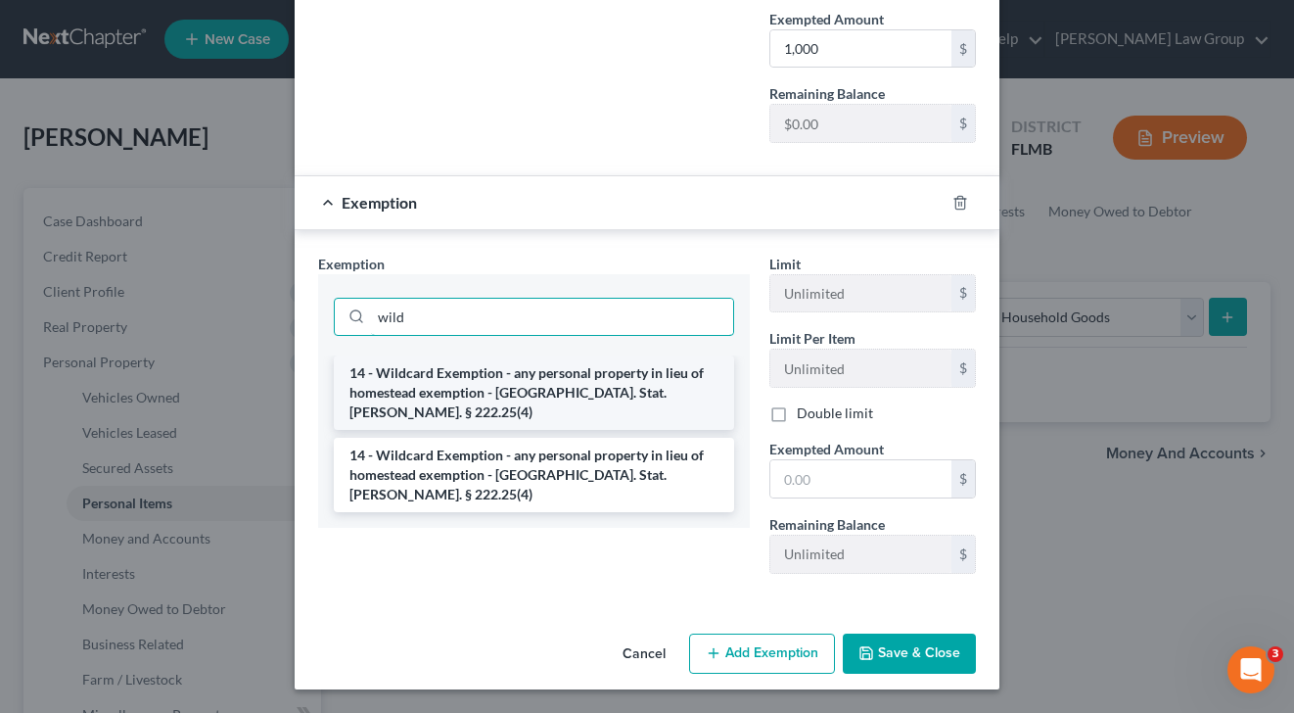
type input "wild"
click at [486, 400] on li "14 - Wildcard Exemption - any personal property in lieu of homestead exemption …" at bounding box center [534, 392] width 400 height 74
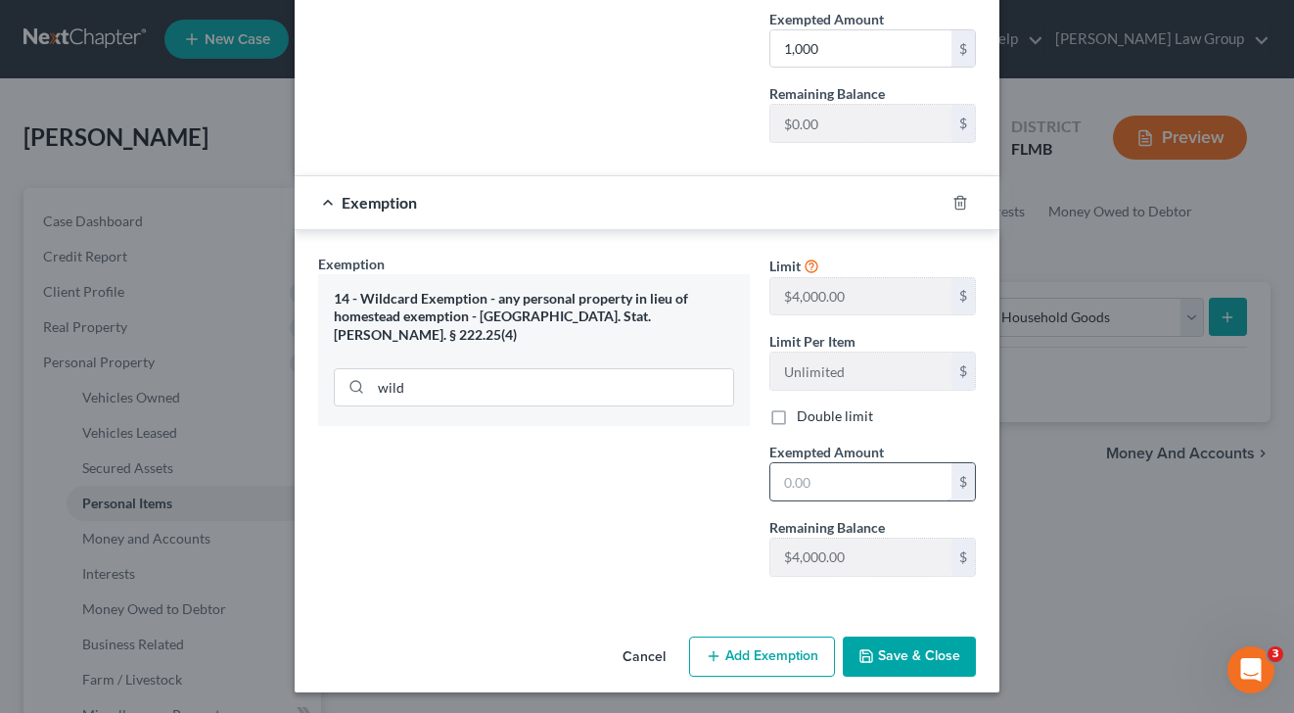
click at [881, 487] on input "text" at bounding box center [860, 481] width 181 height 37
type input "1,000"
click at [934, 651] on button "Save & Close" at bounding box center [909, 656] width 133 height 41
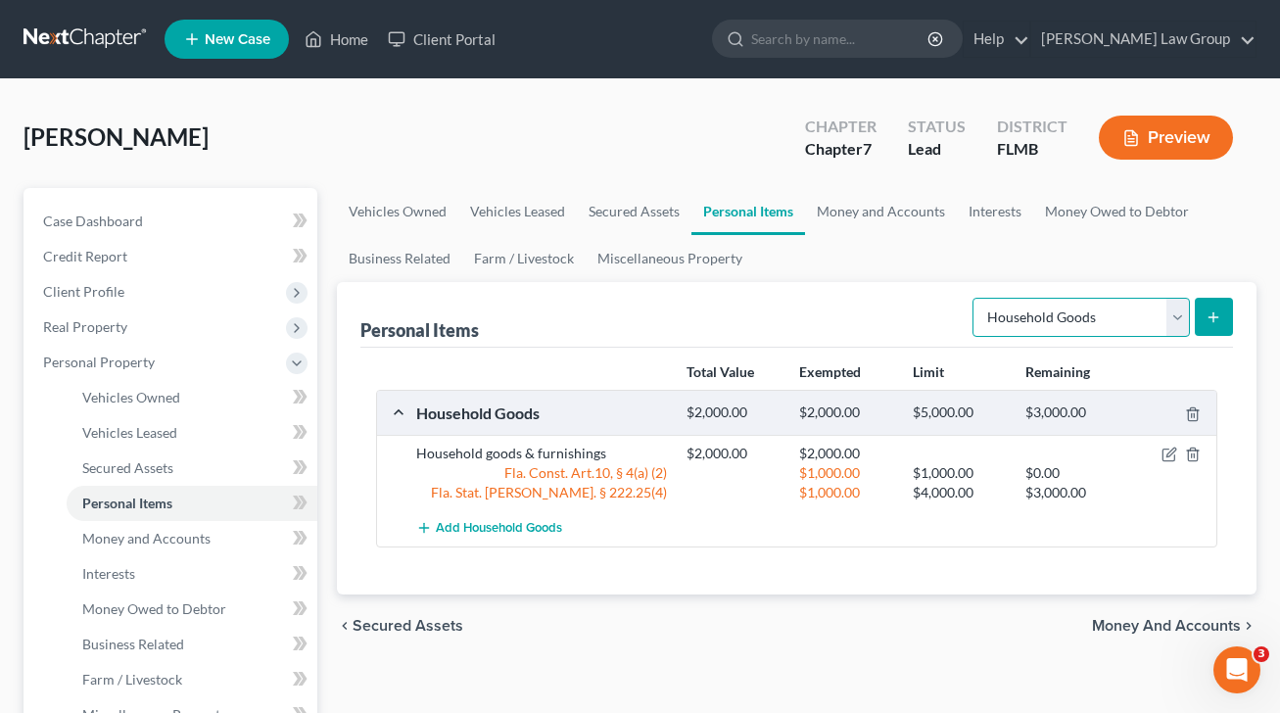
click at [1113, 311] on select "Select Item Type Clothing Collectibles Of Value Electronics Firearms Household …" at bounding box center [1080, 317] width 217 height 39
select select "clothing"
click at [974, 298] on select "Select Item Type Clothing Collectibles Of Value Electronics Firearms Household …" at bounding box center [1080, 317] width 217 height 39
click at [1213, 321] on icon "submit" at bounding box center [1213, 317] width 16 height 16
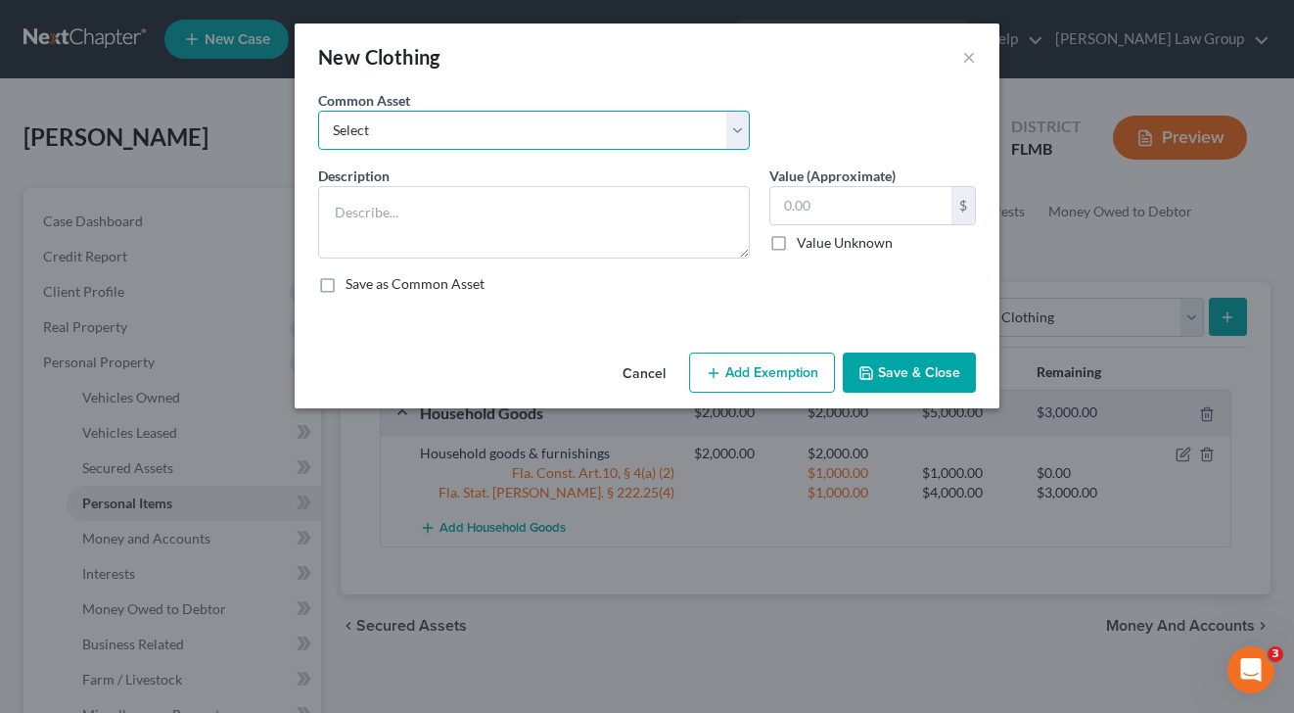
click at [465, 126] on select "Select Debtor's Wardrobe Joint debtor's wardrobe Joint Debtor's wardrobe" at bounding box center [534, 130] width 432 height 39
select select "0"
click at [318, 111] on select "Select Debtor's Wardrobe Joint debtor's wardrobe Joint Debtor's wardrobe" at bounding box center [534, 130] width 432 height 39
type textarea "Debtor's Wardrobe"
type input "30.00"
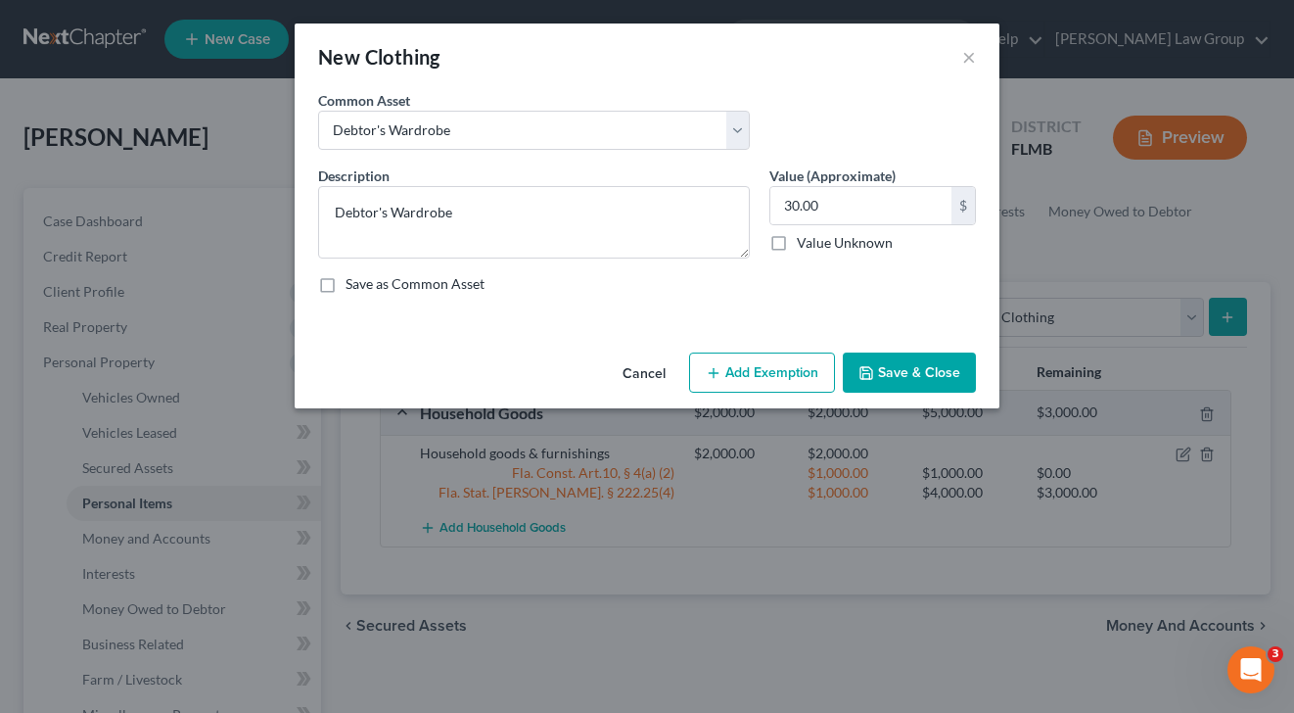
click at [755, 387] on button "Add Exemption" at bounding box center [762, 372] width 146 height 41
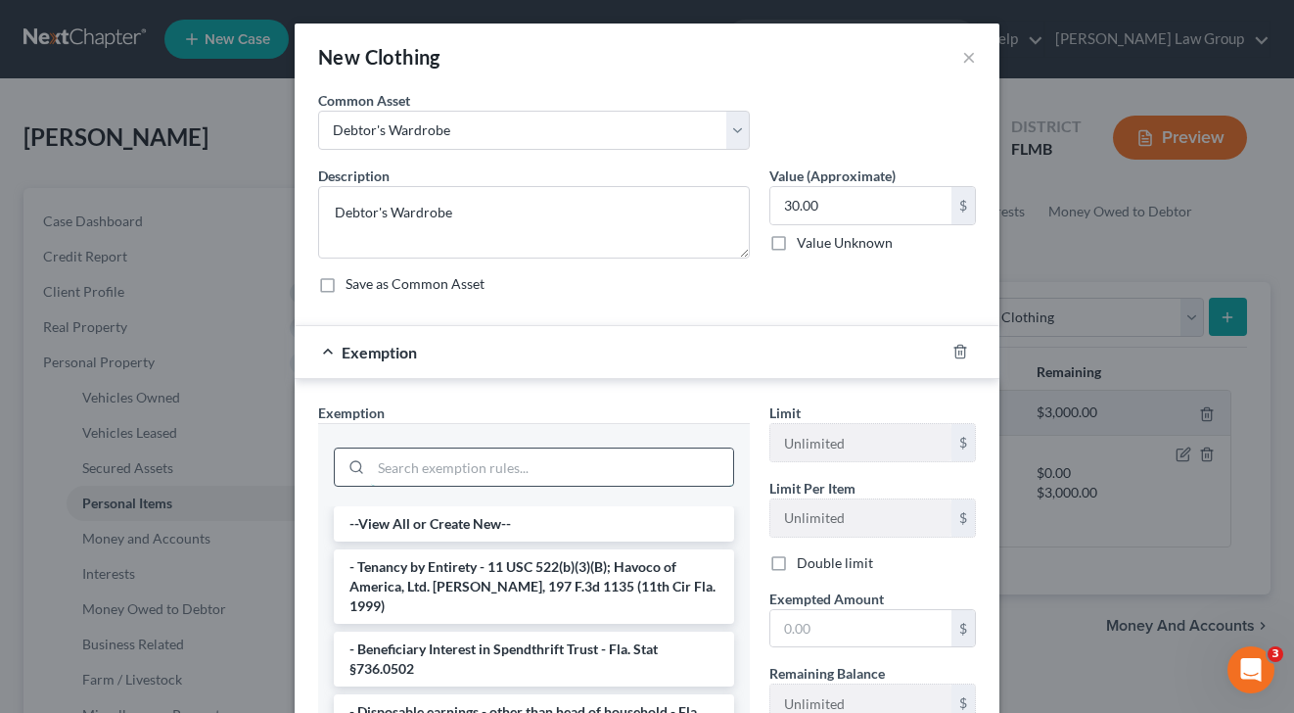
click at [539, 471] on input "search" at bounding box center [552, 466] width 362 height 37
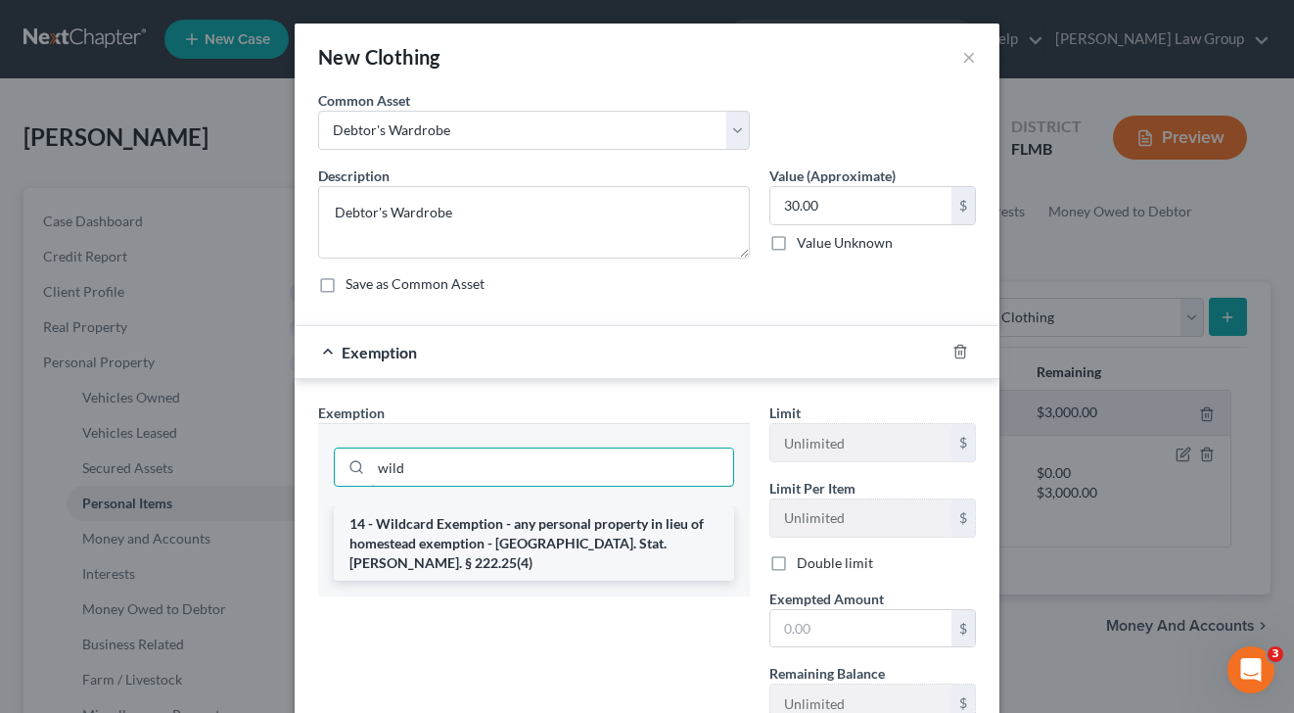
type input "wild"
click at [602, 529] on li "14 - Wildcard Exemption - any personal property in lieu of homestead exemption …" at bounding box center [534, 543] width 400 height 74
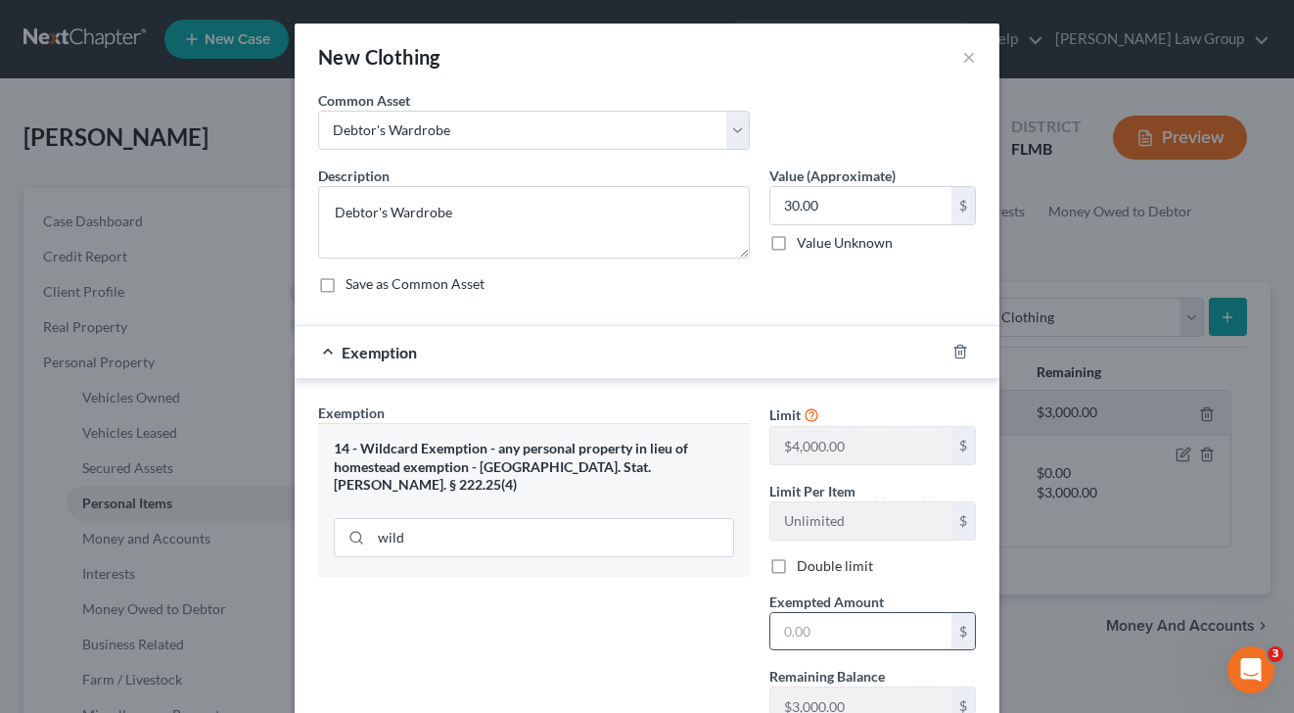
click at [831, 620] on input "text" at bounding box center [860, 631] width 181 height 37
type input "30"
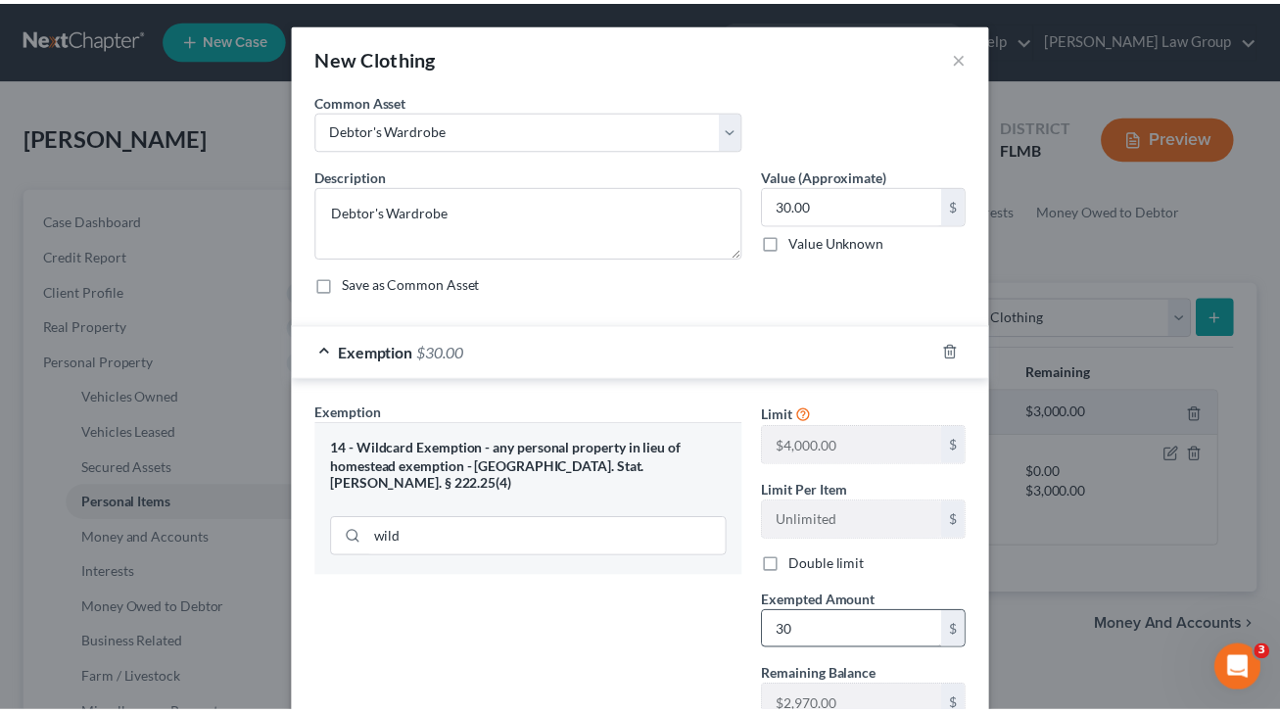
scroll to position [153, 0]
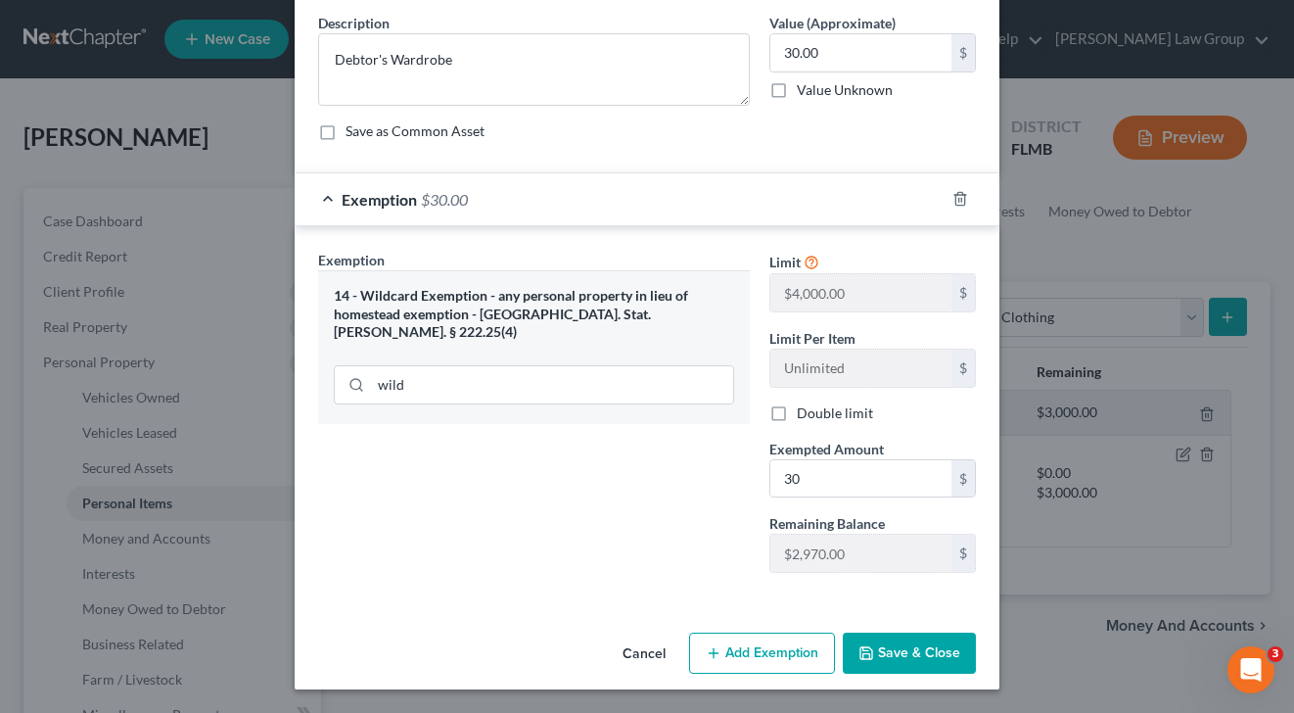
click at [911, 669] on button "Save & Close" at bounding box center [909, 652] width 133 height 41
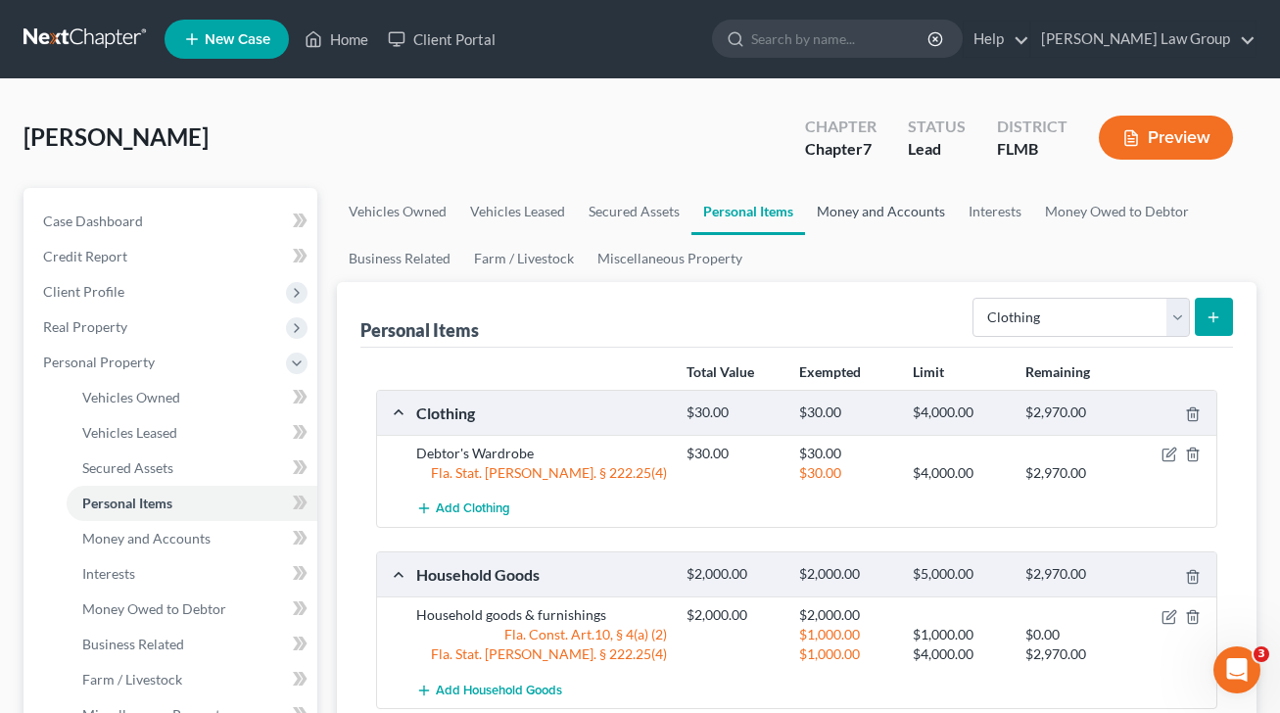
click at [897, 208] on link "Money and Accounts" at bounding box center [881, 211] width 152 height 47
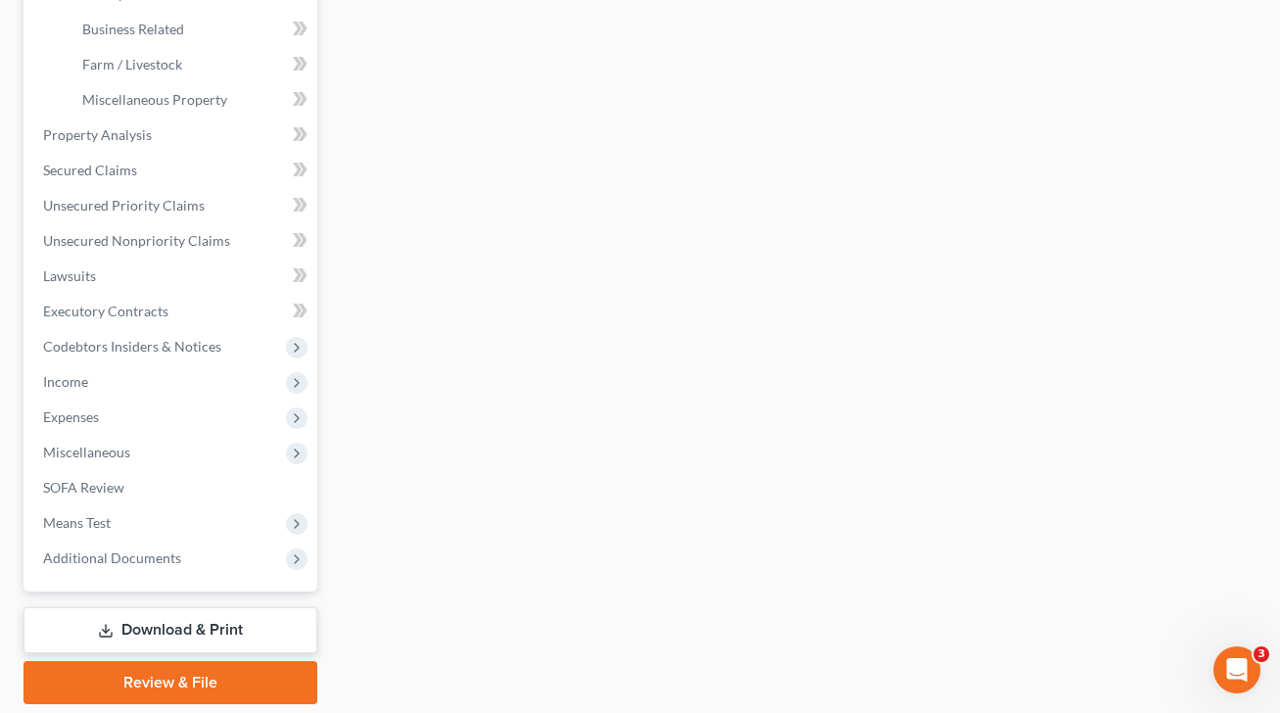
scroll to position [678, 0]
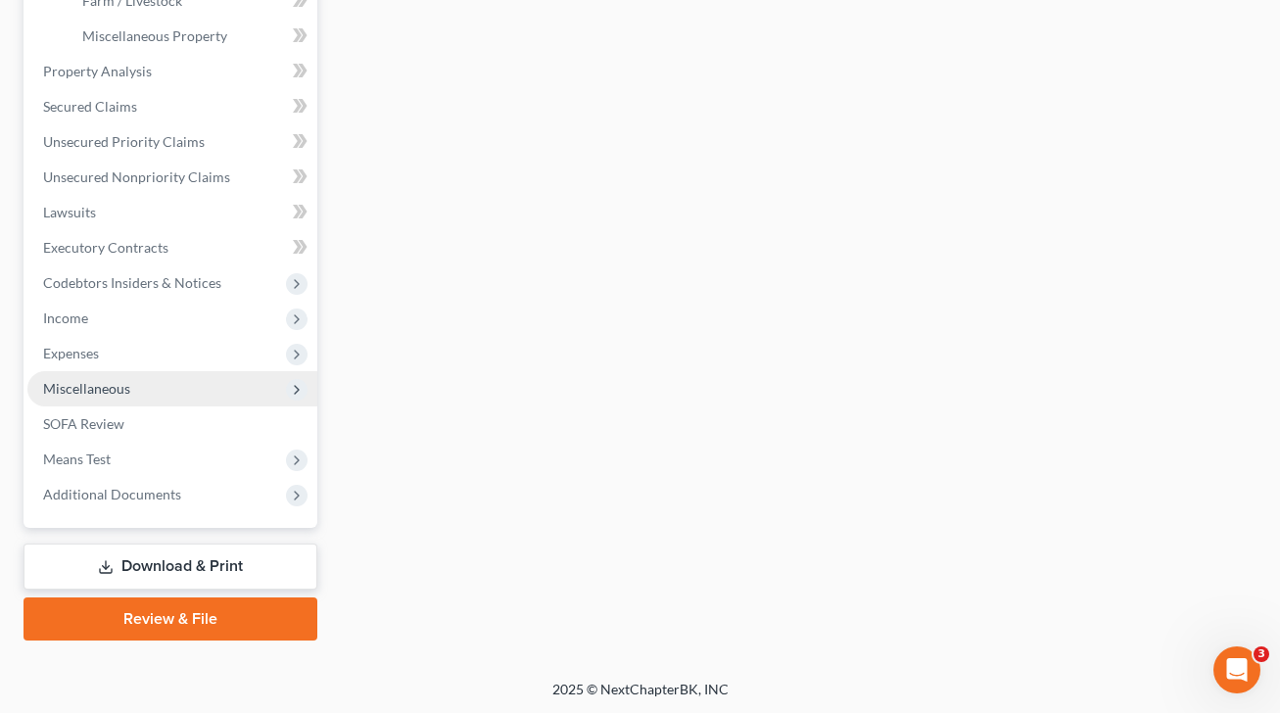
click at [168, 381] on span "Miscellaneous" at bounding box center [172, 388] width 290 height 35
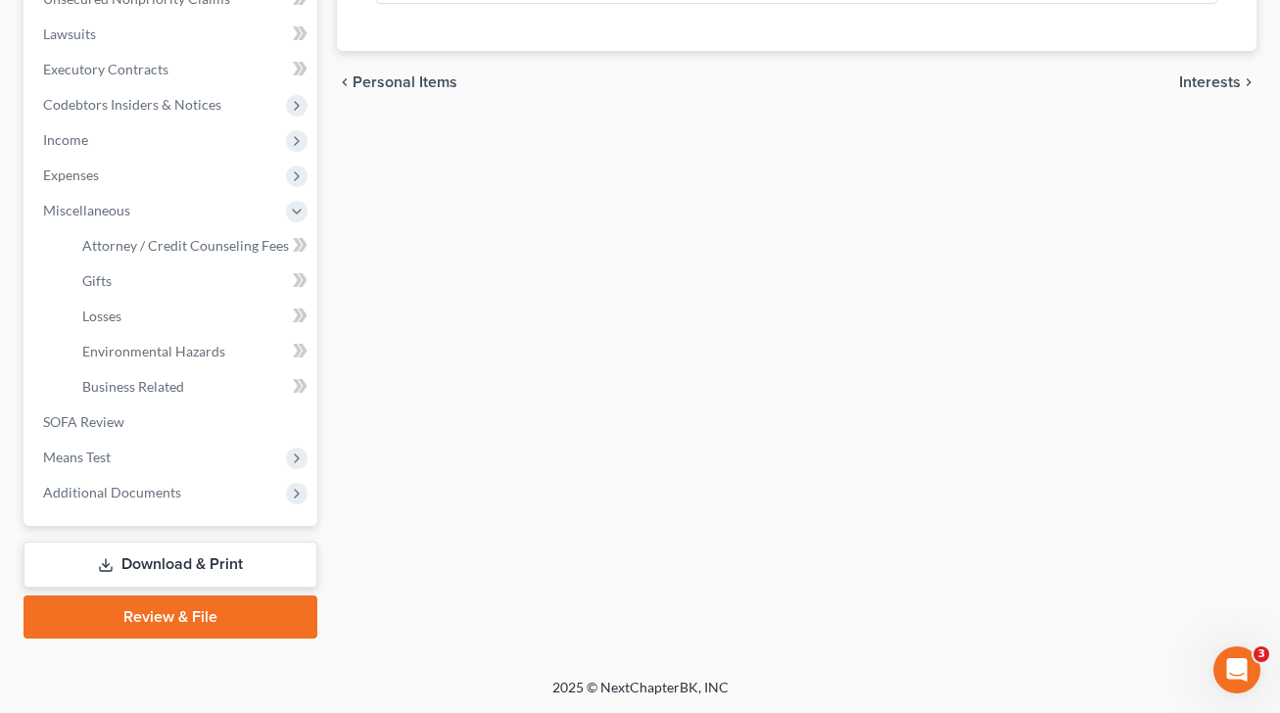
scroll to position [502, 0]
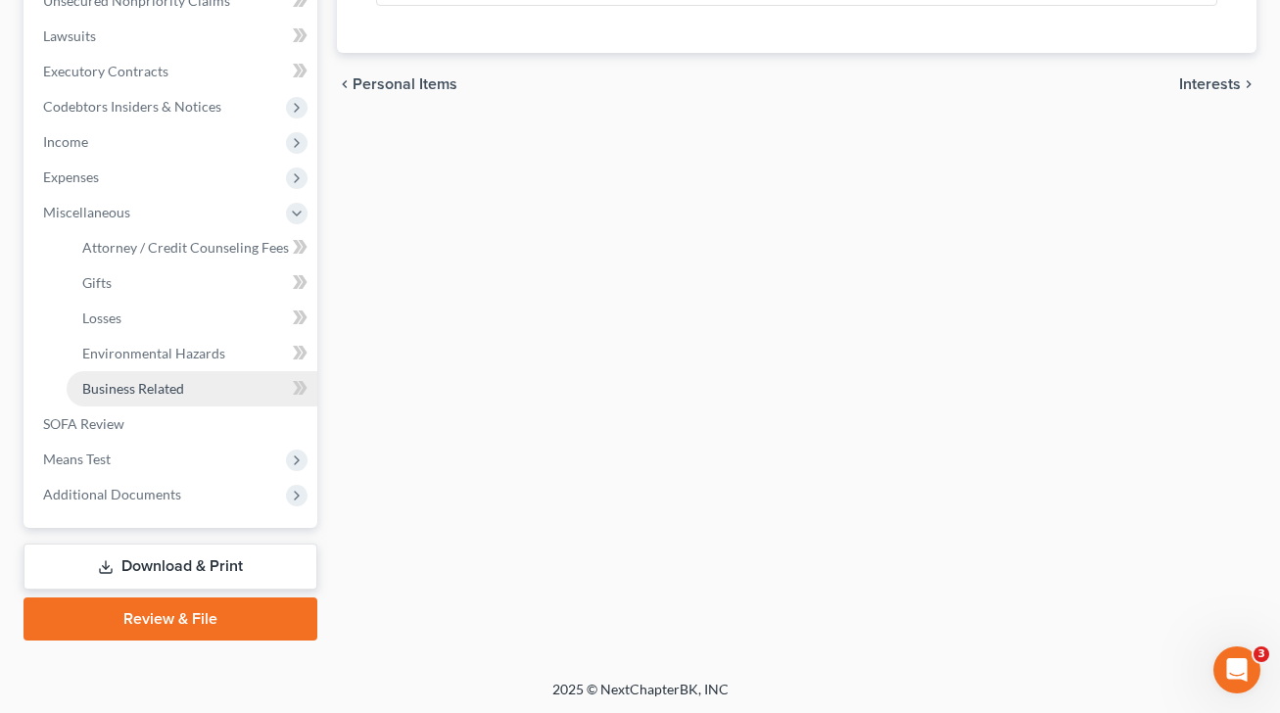
click at [213, 381] on link "Business Related" at bounding box center [192, 388] width 251 height 35
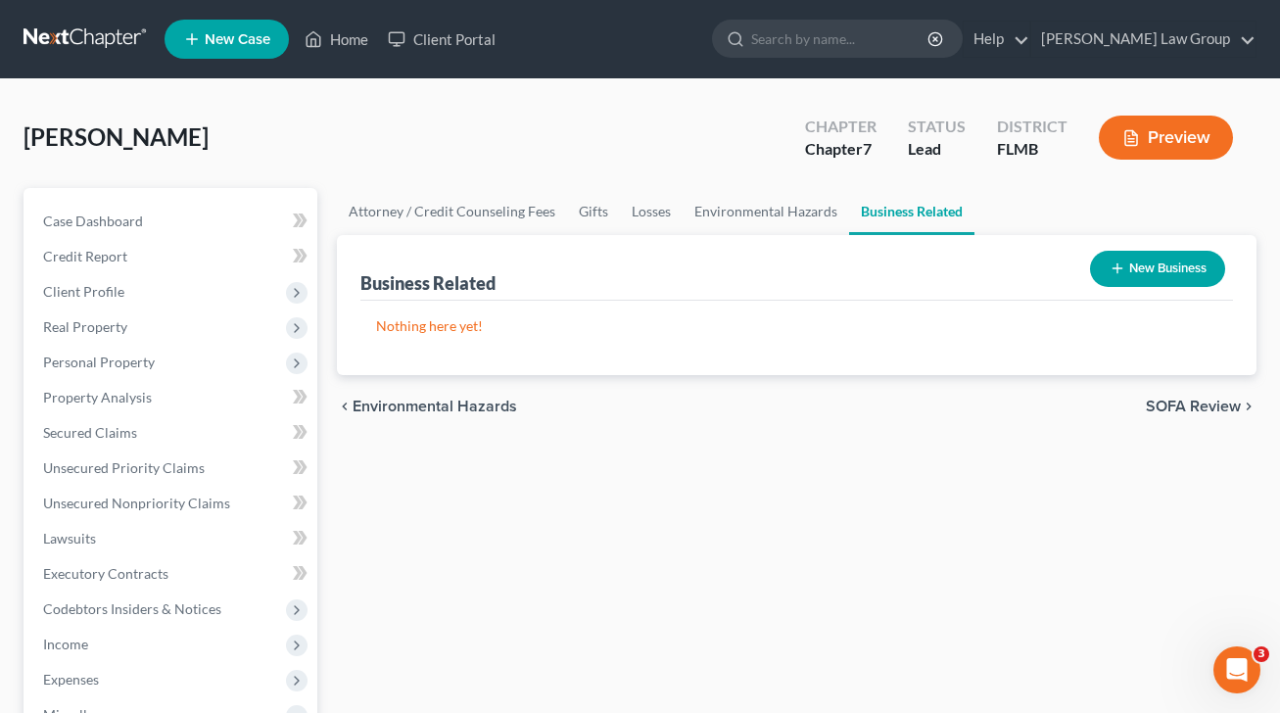
click at [1148, 266] on button "New Business" at bounding box center [1157, 269] width 135 height 36
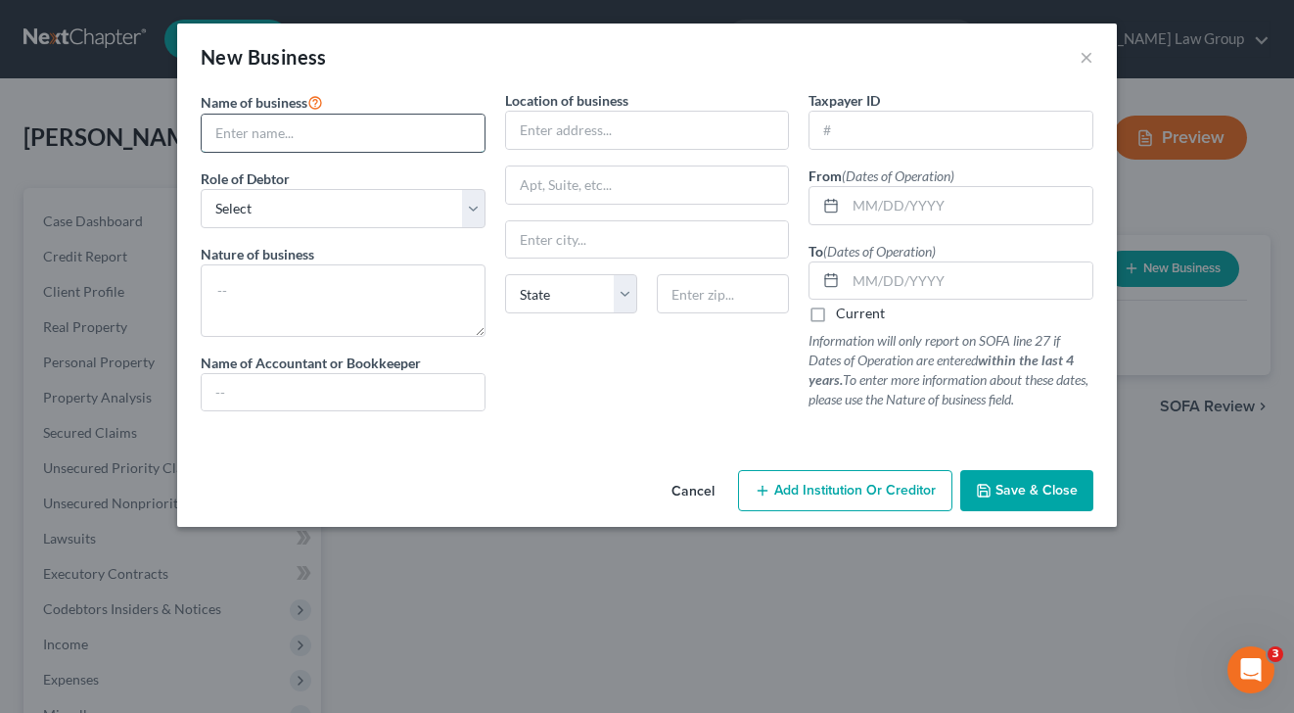
click at [398, 129] on input "text" at bounding box center [343, 133] width 283 height 37
type input "JL Global Services LLC"
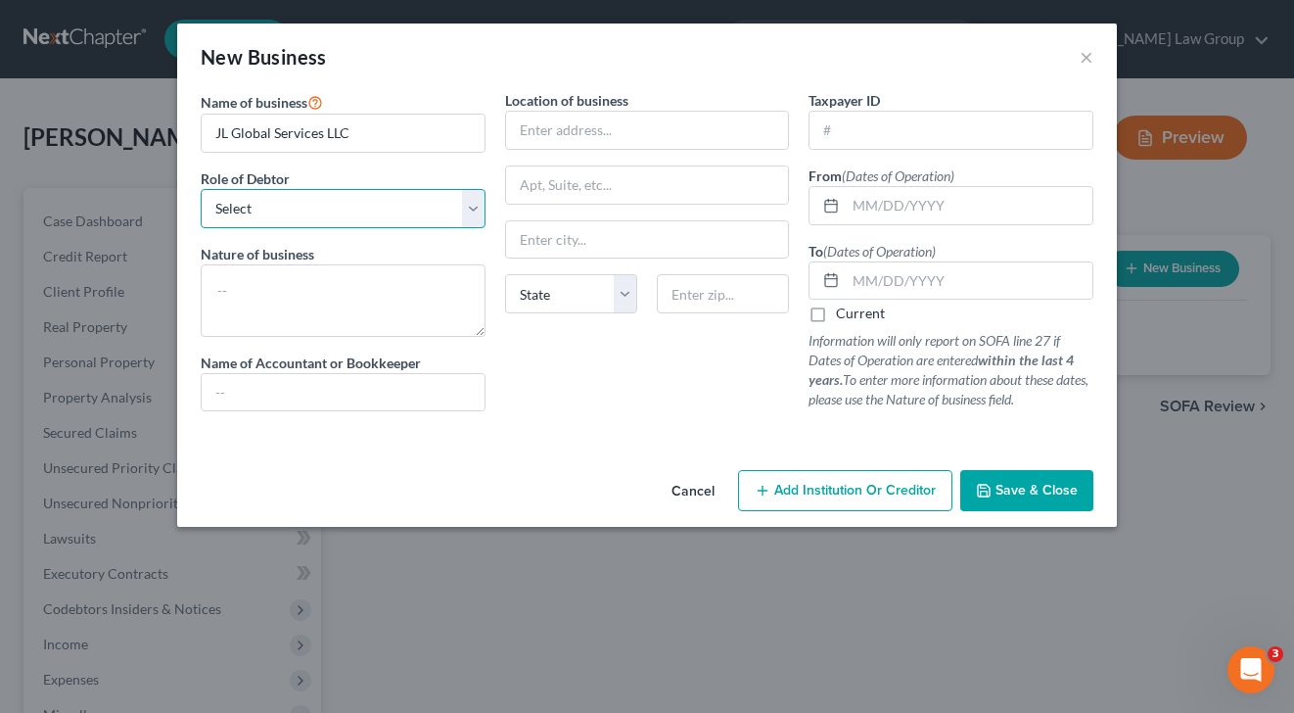
click at [378, 198] on select "Select A member of a limited liability company (LLC) or limited liability partn…" at bounding box center [343, 208] width 285 height 39
select select "member"
click at [201, 189] on select "Select A member of a limited liability company (LLC) or limited liability partn…" at bounding box center [343, 208] width 285 height 39
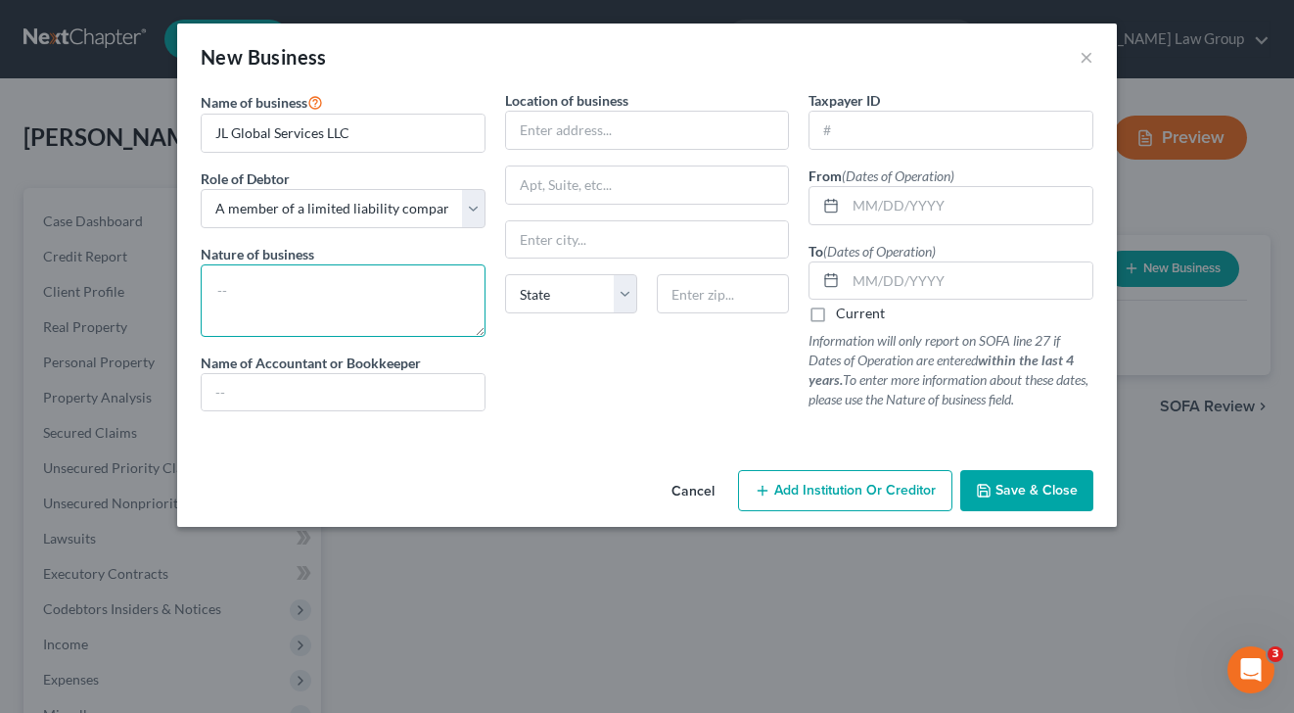
click at [344, 279] on textarea at bounding box center [343, 300] width 285 height 72
click at [651, 124] on input "text" at bounding box center [647, 130] width 283 height 37
drag, startPoint x: 652, startPoint y: 125, endPoint x: 745, endPoint y: 124, distance: 93.0
click at [654, 125] on input "text" at bounding box center [647, 130] width 283 height 37
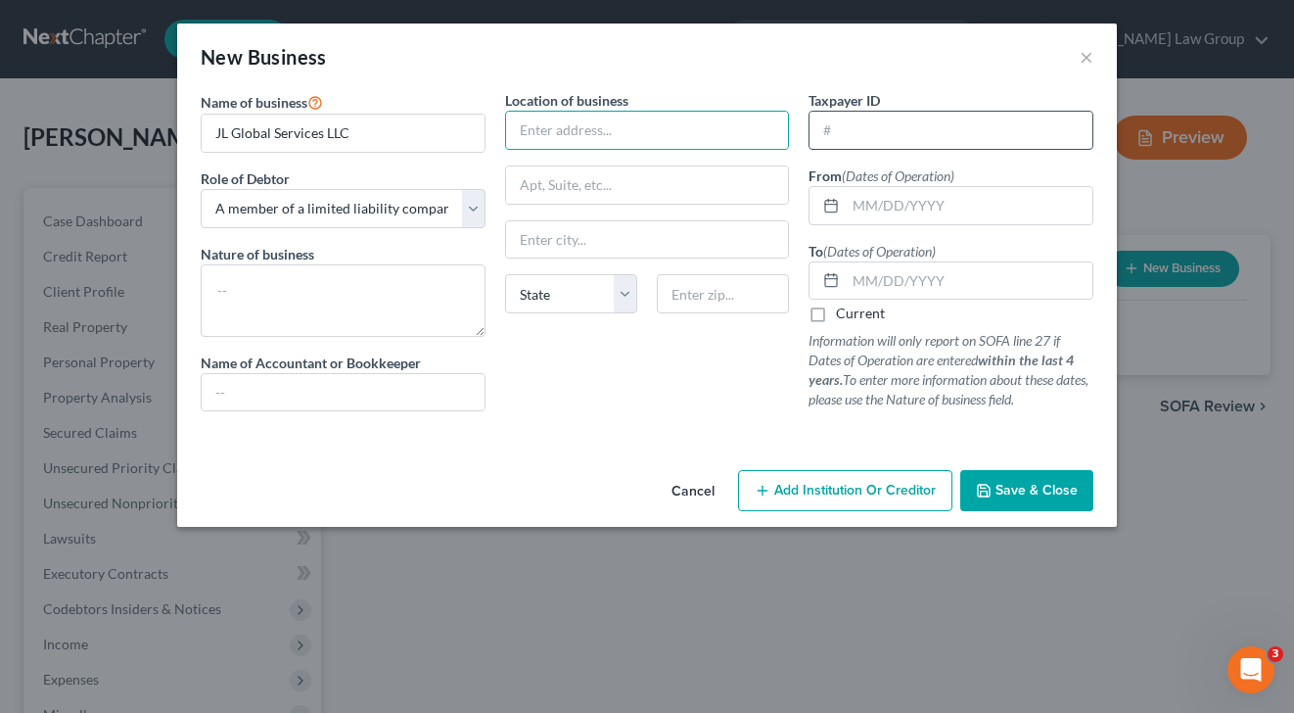
click at [917, 124] on input "text" at bounding box center [951, 130] width 283 height 37
click at [1041, 500] on button "Save & Close" at bounding box center [1026, 490] width 133 height 41
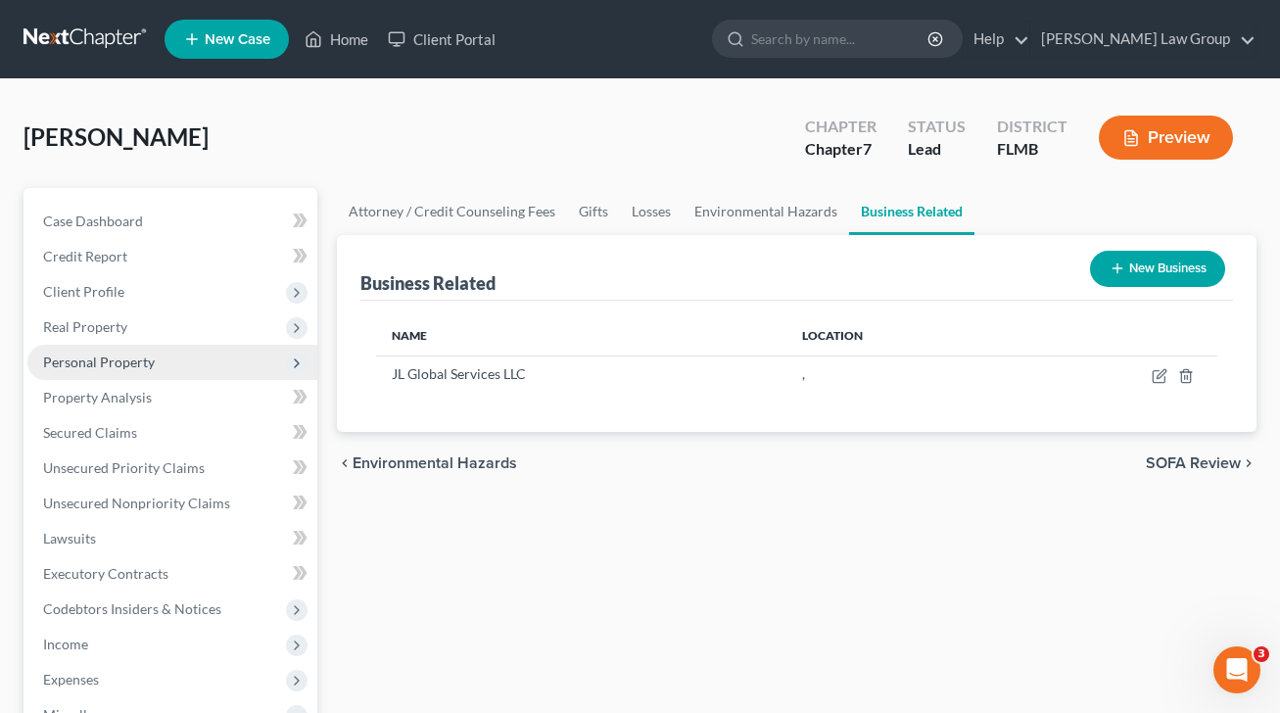
click at [163, 364] on span "Personal Property" at bounding box center [172, 362] width 290 height 35
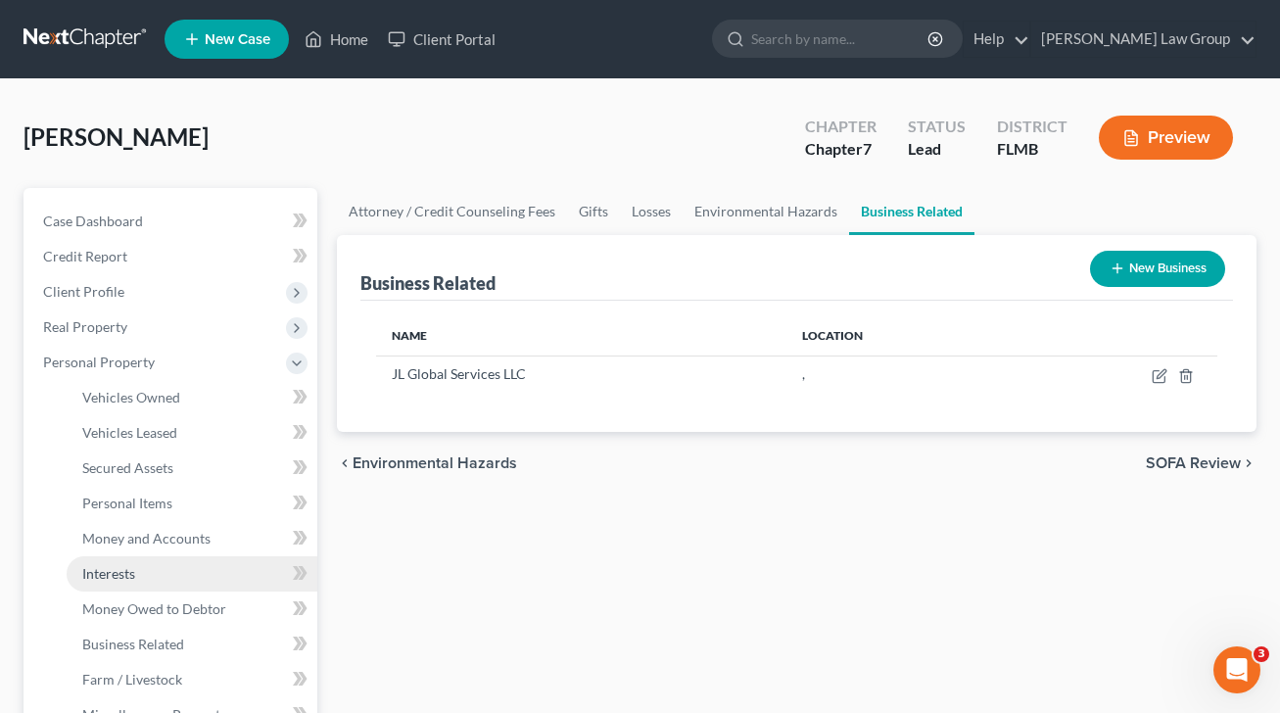
click at [221, 569] on link "Interests" at bounding box center [192, 573] width 251 height 35
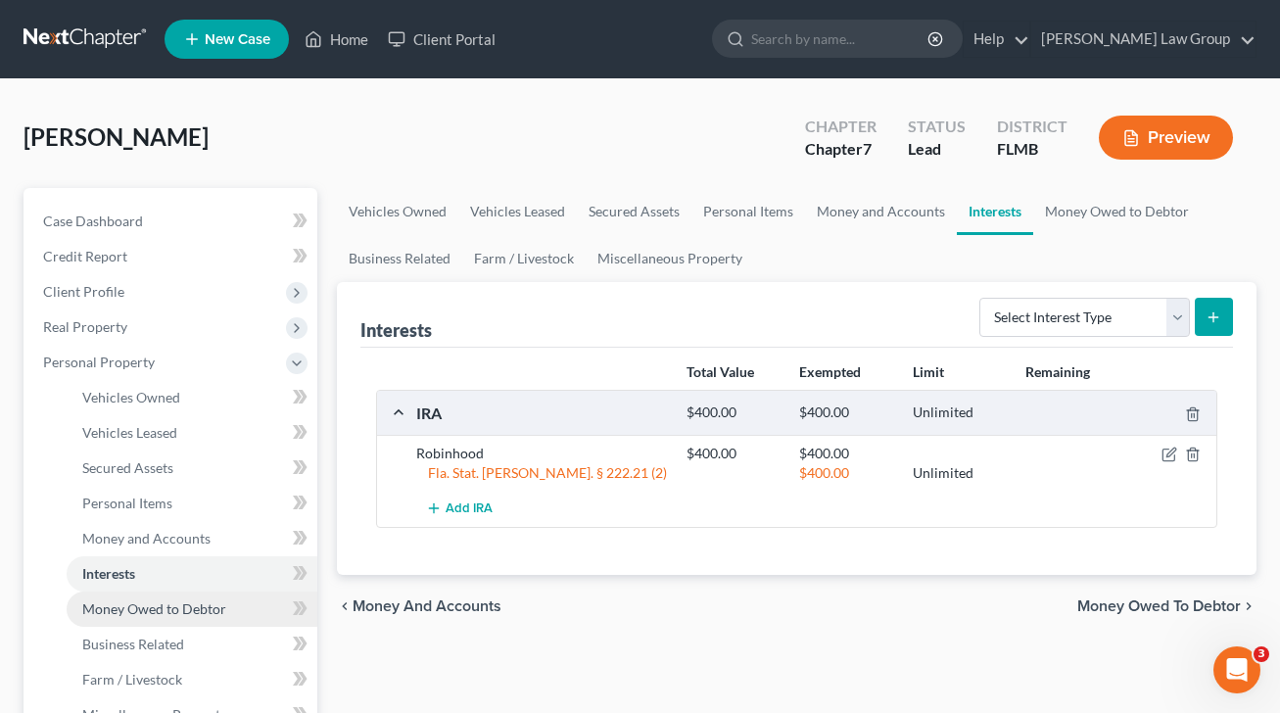
click at [251, 594] on link "Money Owed to Debtor" at bounding box center [192, 608] width 251 height 35
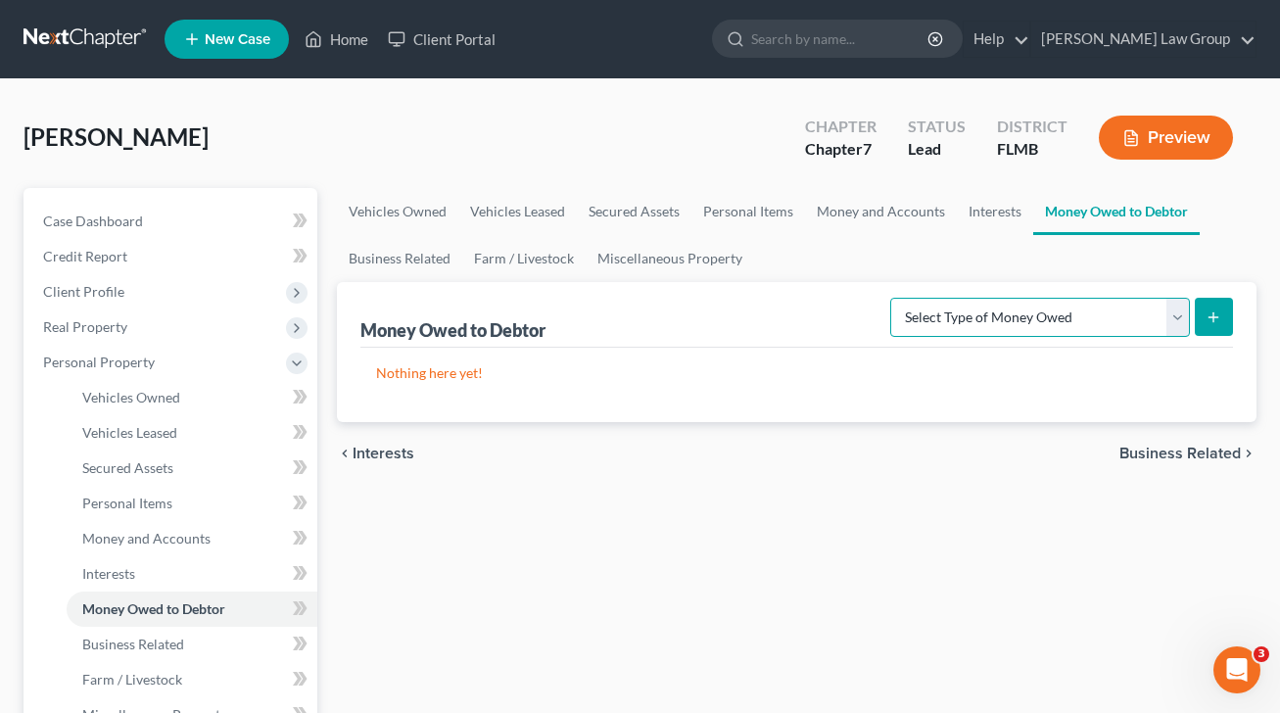
click at [1065, 330] on select "Select Type of Money Owed Accounts Receivable Alimony Child Support Claims Agai…" at bounding box center [1040, 317] width 300 height 39
click at [889, 212] on link "Money and Accounts" at bounding box center [881, 211] width 152 height 47
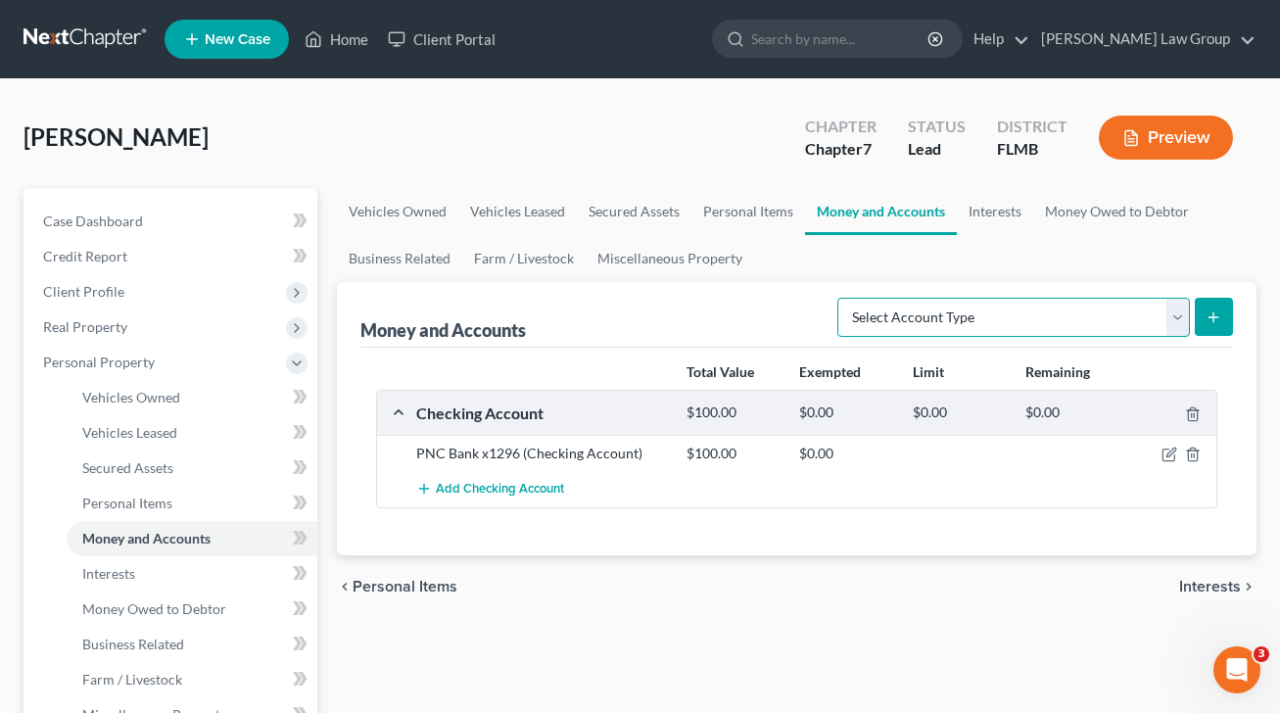
click at [1034, 317] on select "Select Account Type Brokerage Cash on Hand Certificates of Deposit Checking Acc…" at bounding box center [1013, 317] width 352 height 39
select select "security_deposits"
click at [841, 298] on select "Select Account Type Brokerage Cash on Hand Certificates of Deposit Checking Acc…" at bounding box center [1013, 317] width 352 height 39
click at [1195, 321] on button "submit" at bounding box center [1213, 317] width 38 height 38
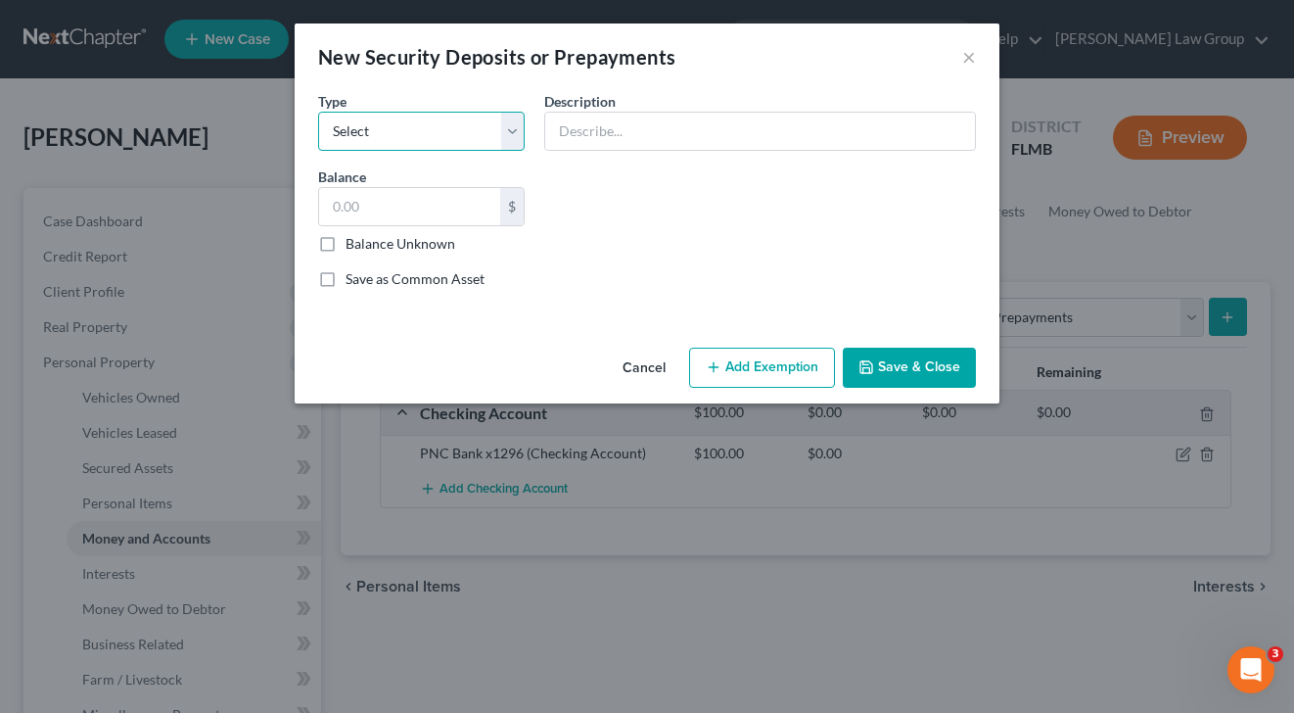
click at [462, 139] on select "Select Electric Gas Heating Oil Security Deposit On Rental Unit Prepaid Rent Te…" at bounding box center [421, 131] width 207 height 39
select select "4"
click at [318, 112] on select "Select Electric Gas Heating Oil Security Deposit On Rental Unit Prepaid Rent Te…" at bounding box center [421, 131] width 207 height 39
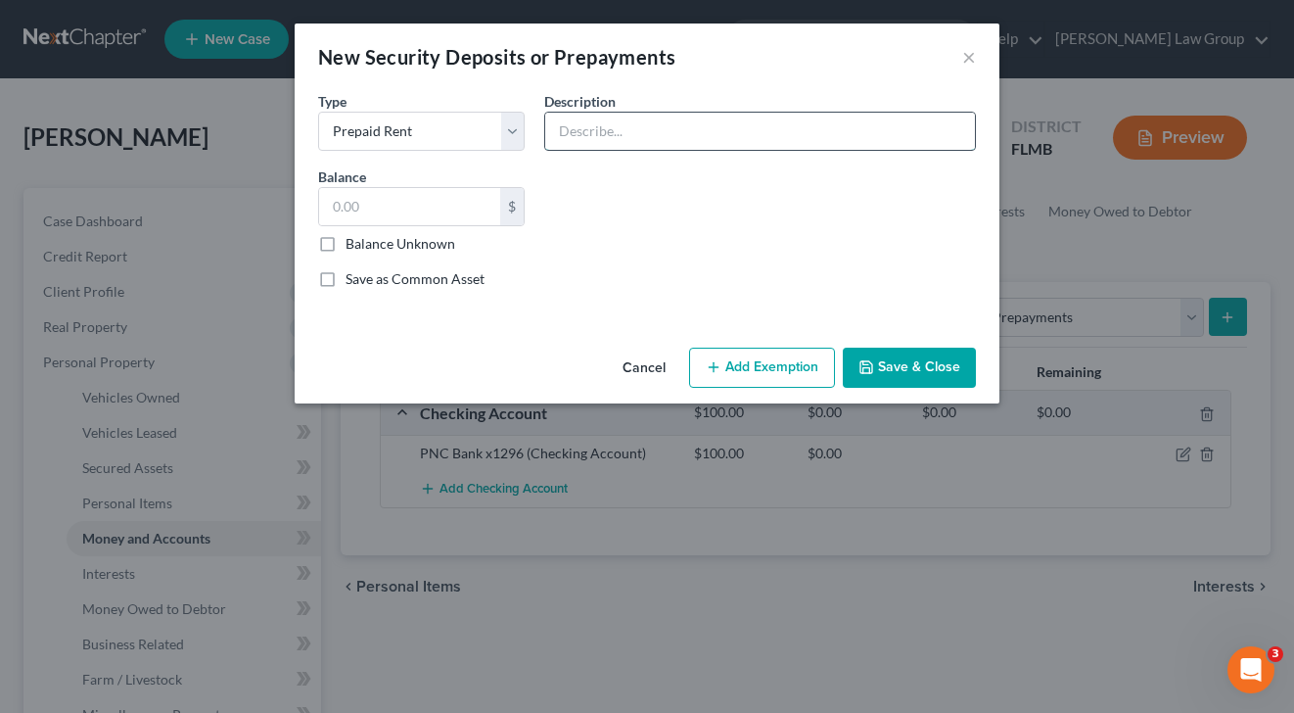
click at [703, 135] on input "text" at bounding box center [760, 131] width 430 height 37
type input "Security Deposit"
click at [461, 134] on select "Select Electric Gas Heating Oil Security Deposit On Rental Unit Prepaid Rent Te…" at bounding box center [421, 131] width 207 height 39
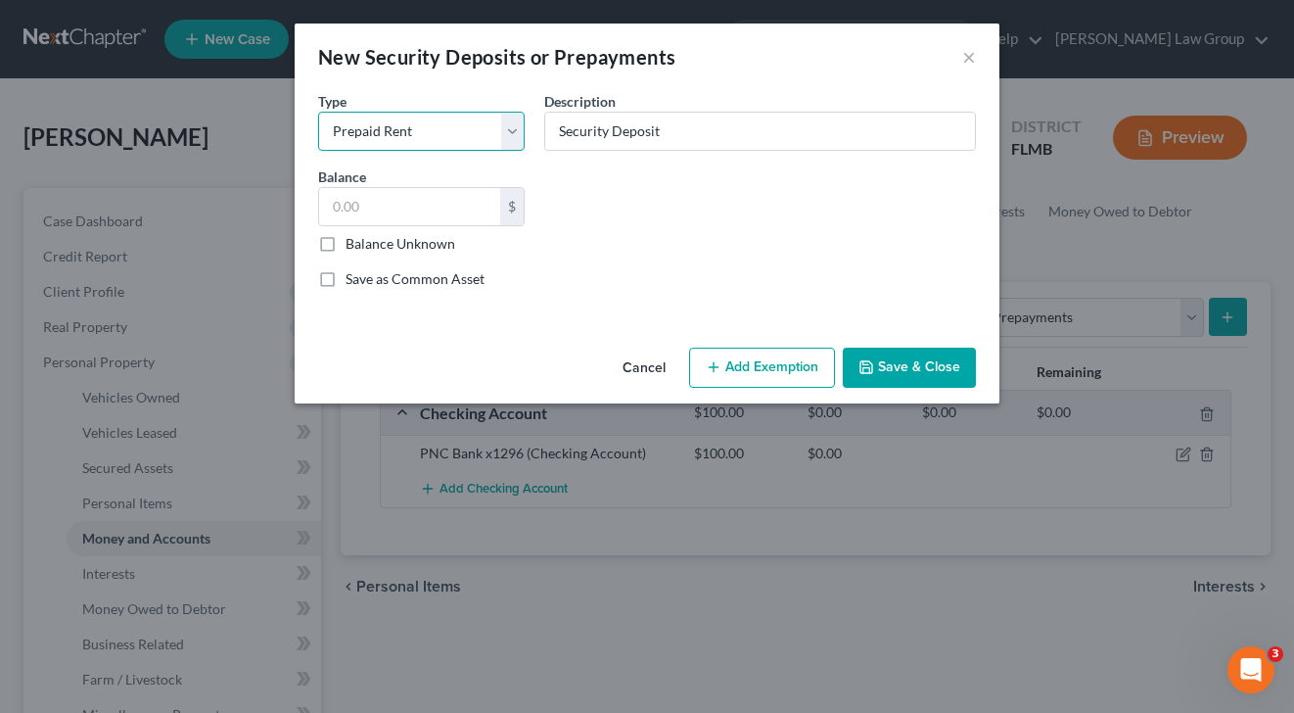
select select "3"
click at [318, 112] on select "Select Electric Gas Heating Oil Security Deposit On Rental Unit Prepaid Rent Te…" at bounding box center [421, 131] width 207 height 39
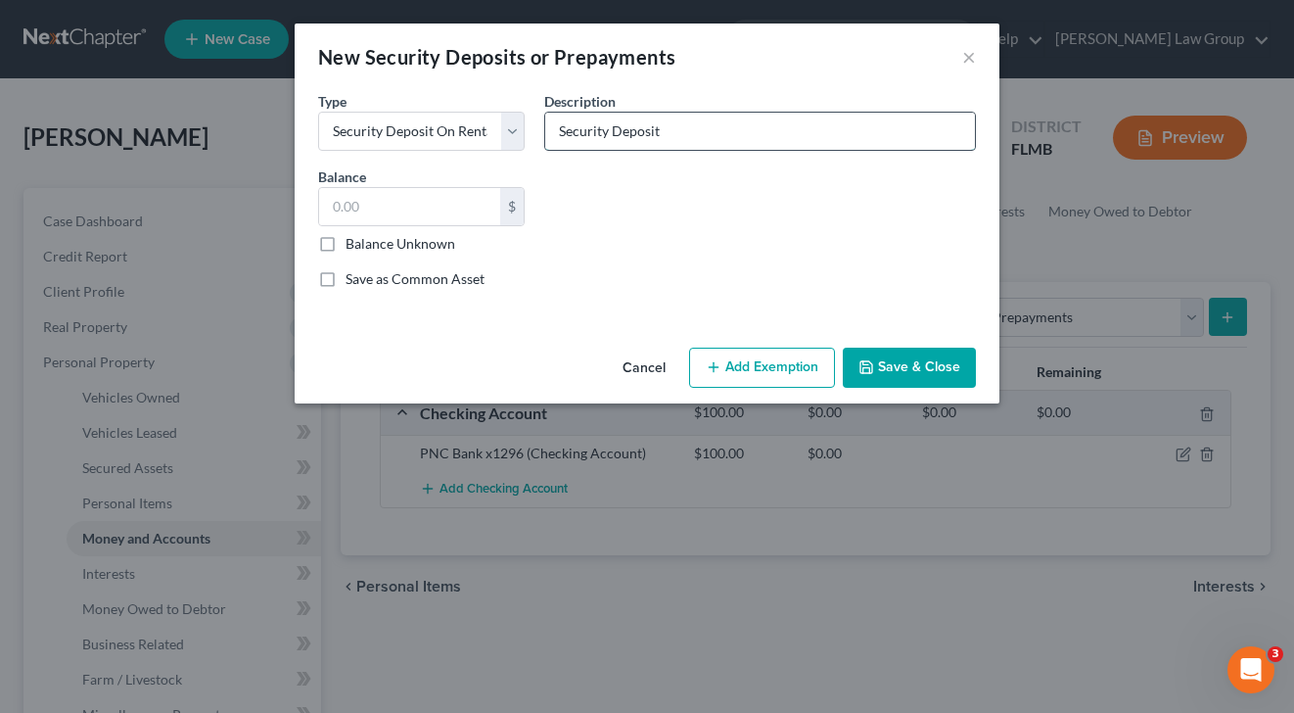
click at [712, 139] on input "Security Deposit" at bounding box center [760, 131] width 430 height 37
click at [467, 203] on input "text" at bounding box center [409, 206] width 181 height 37
type input "500"
drag, startPoint x: 941, startPoint y: 369, endPoint x: 698, endPoint y: 369, distance: 242.8
click at [702, 369] on div "Cancel Add Exemption Save & Close" at bounding box center [647, 372] width 705 height 65
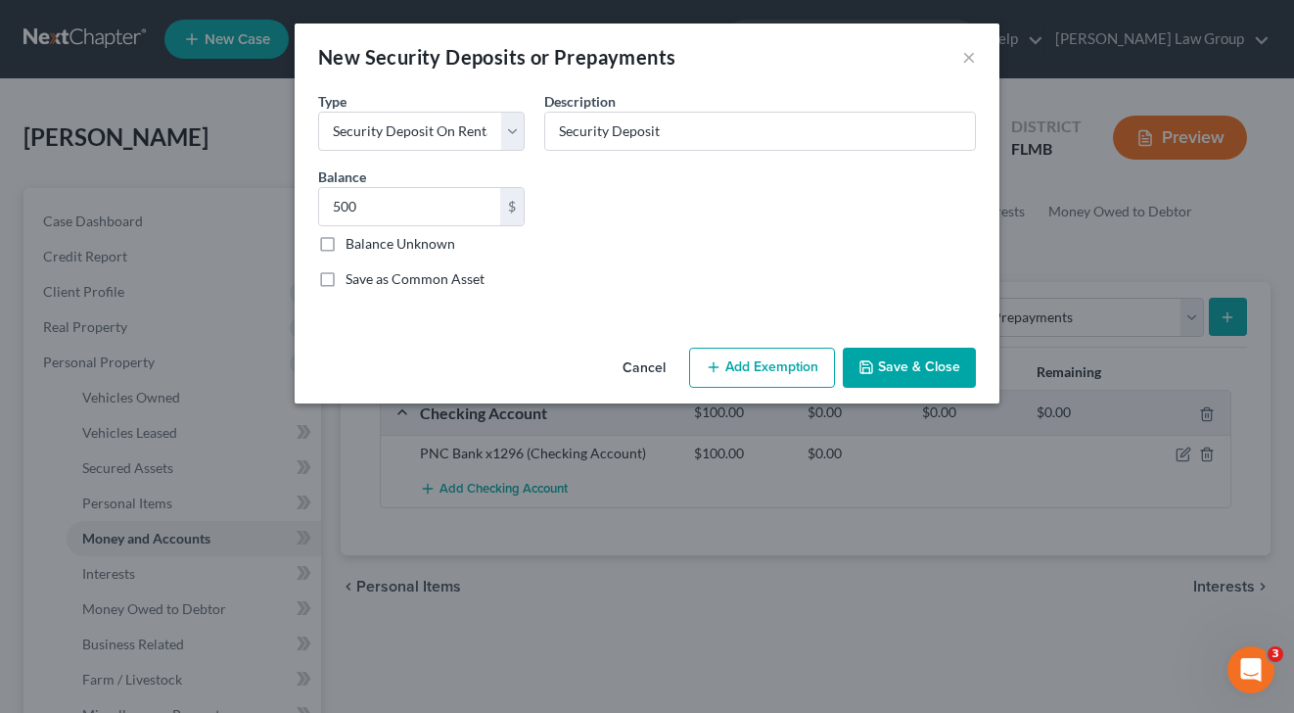
click at [697, 369] on button "Add Exemption" at bounding box center [762, 368] width 146 height 41
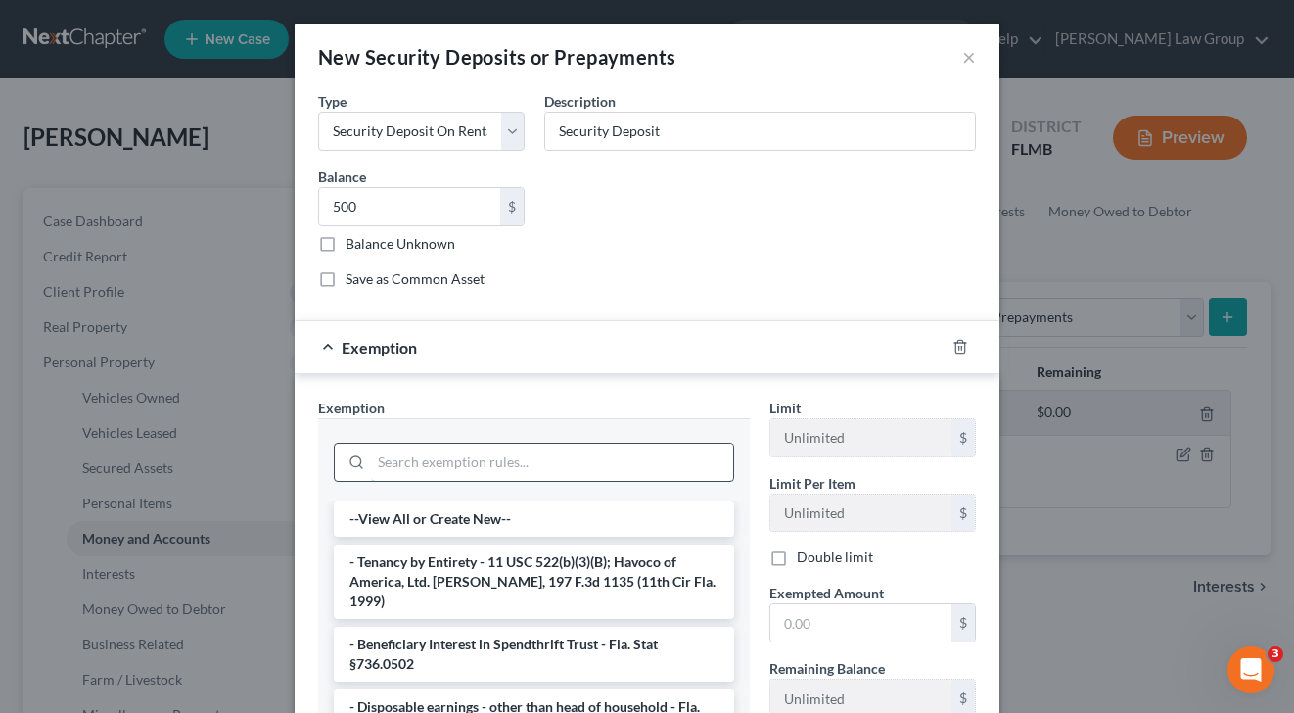
click at [481, 462] on input "search" at bounding box center [552, 461] width 362 height 37
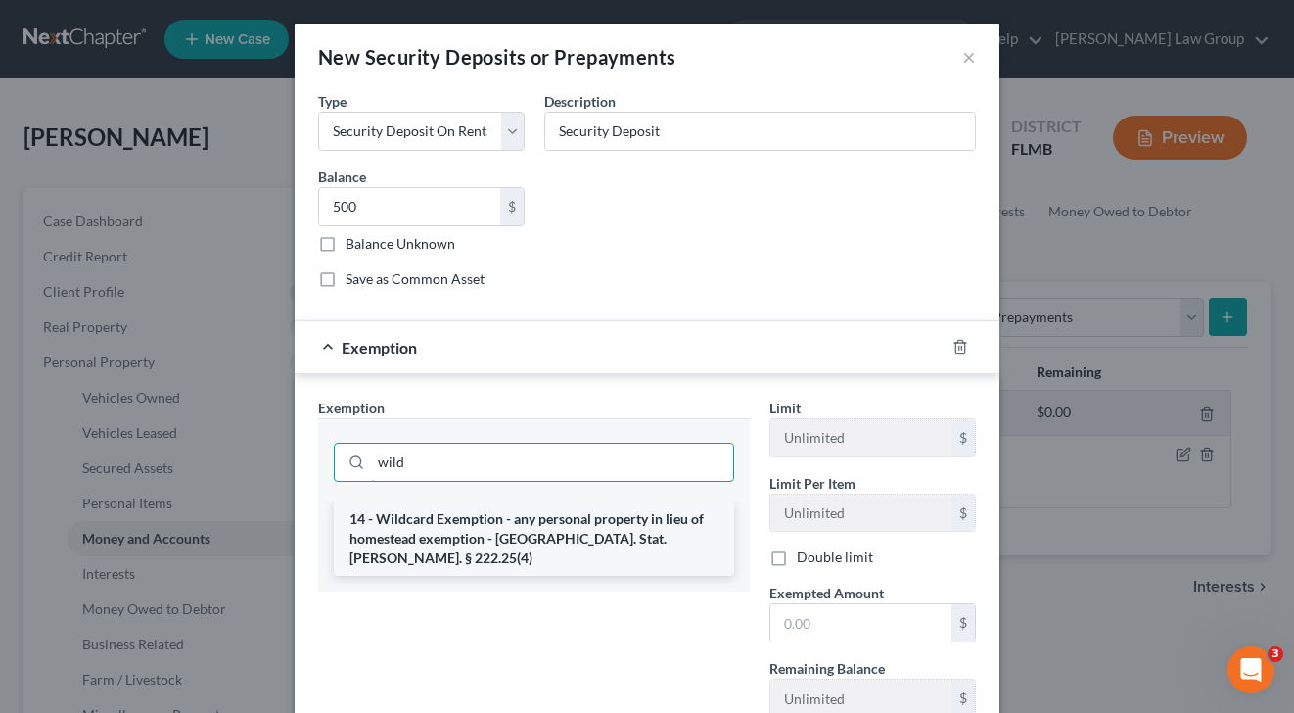
type input "wild"
click at [561, 533] on li "14 - Wildcard Exemption - any personal property in lieu of homestead exemption …" at bounding box center [534, 538] width 400 height 74
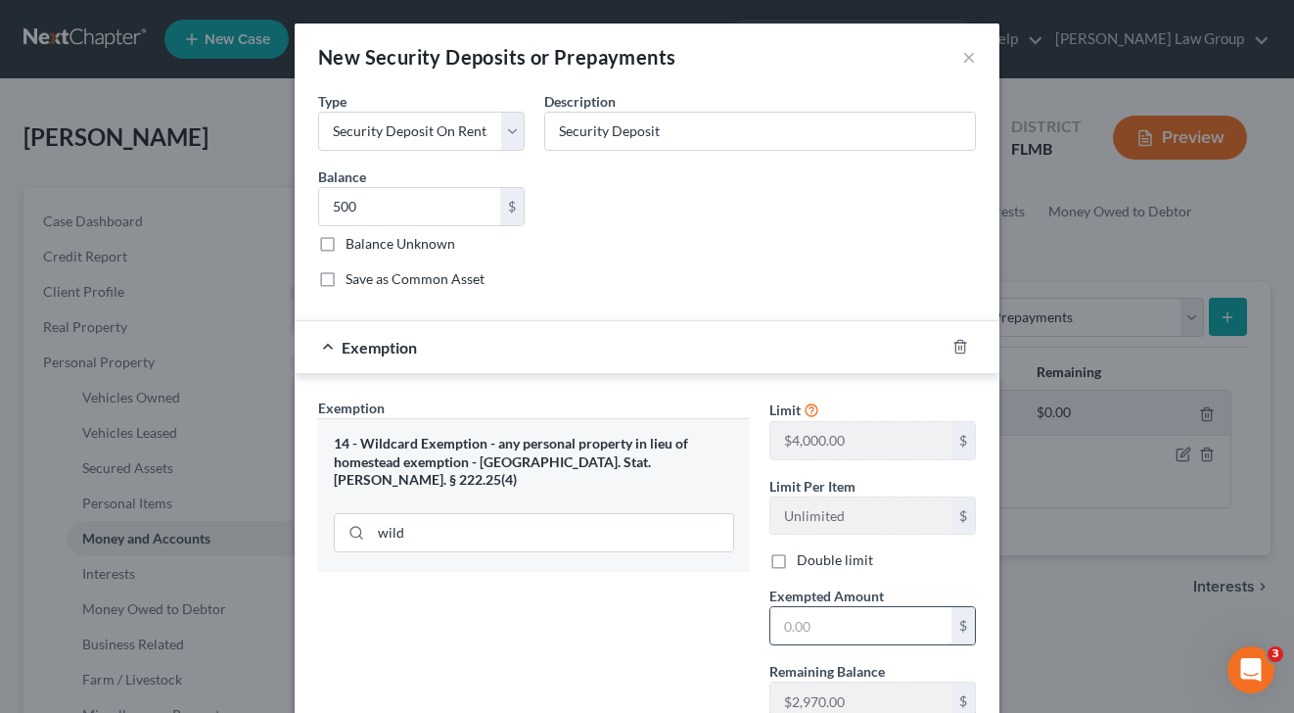
click at [820, 626] on input "text" at bounding box center [860, 625] width 181 height 37
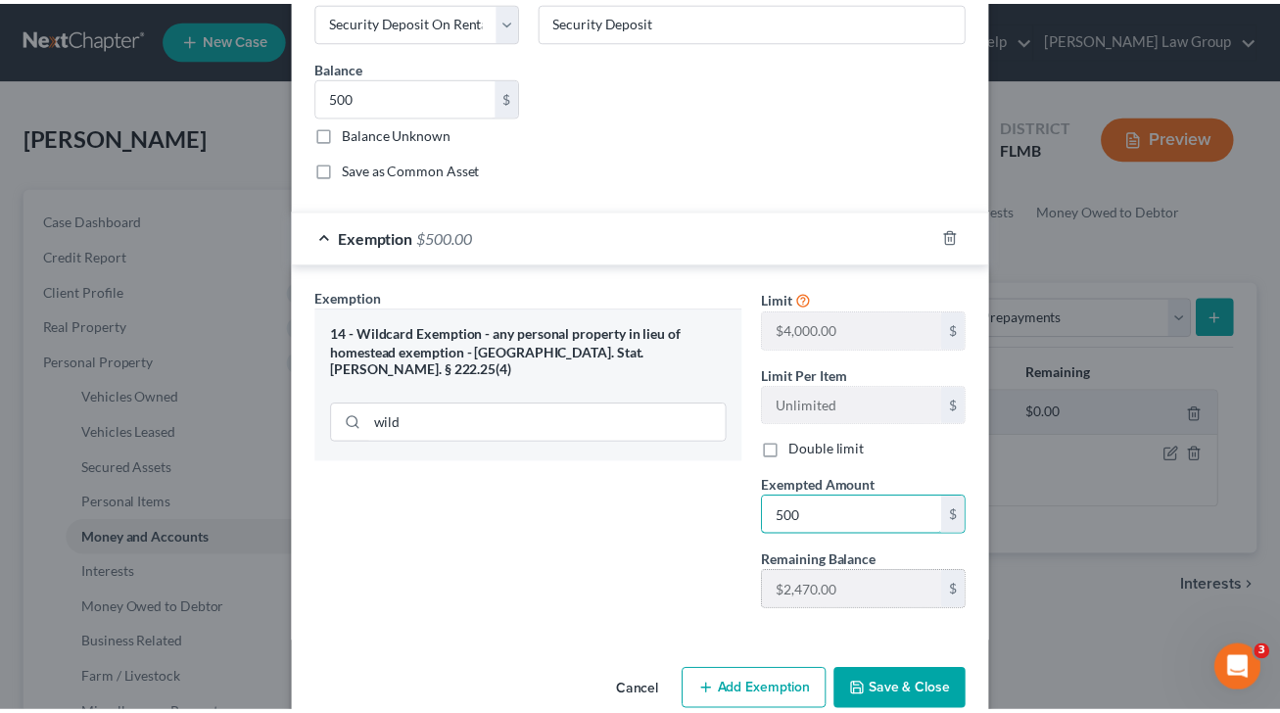
scroll to position [147, 0]
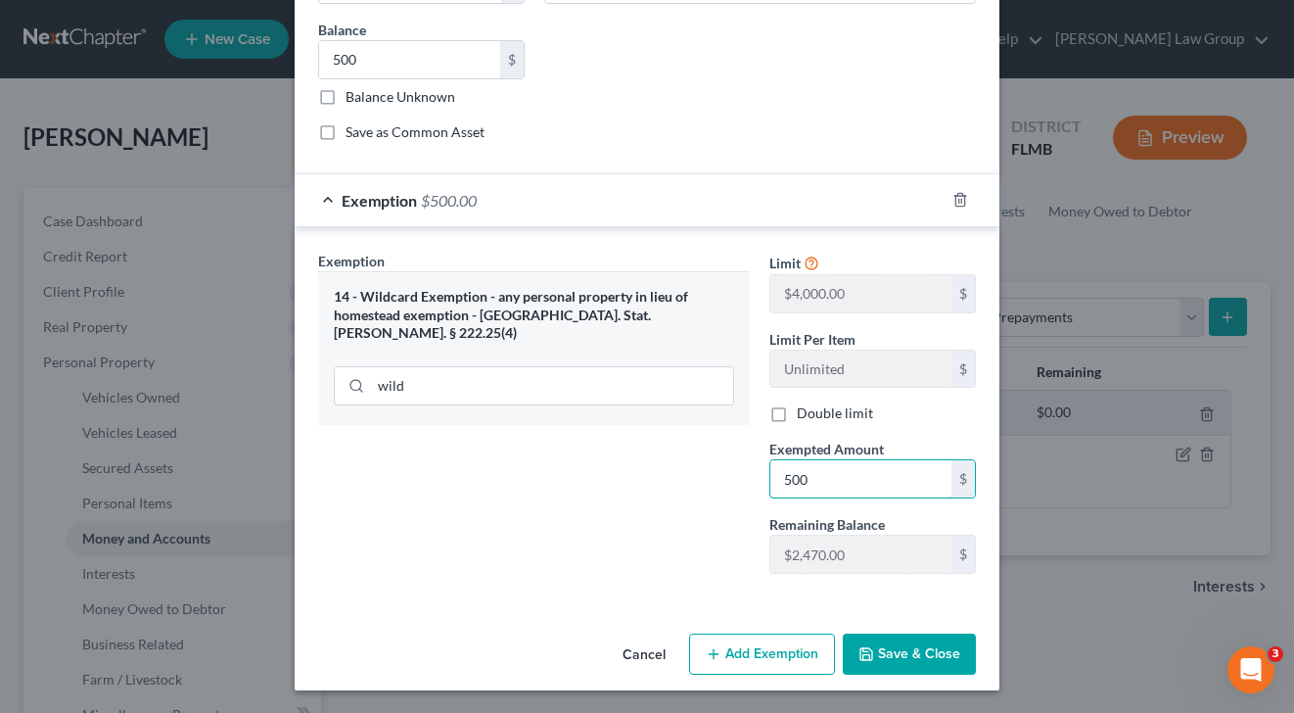
type input "500"
click at [887, 642] on button "Save & Close" at bounding box center [909, 653] width 133 height 41
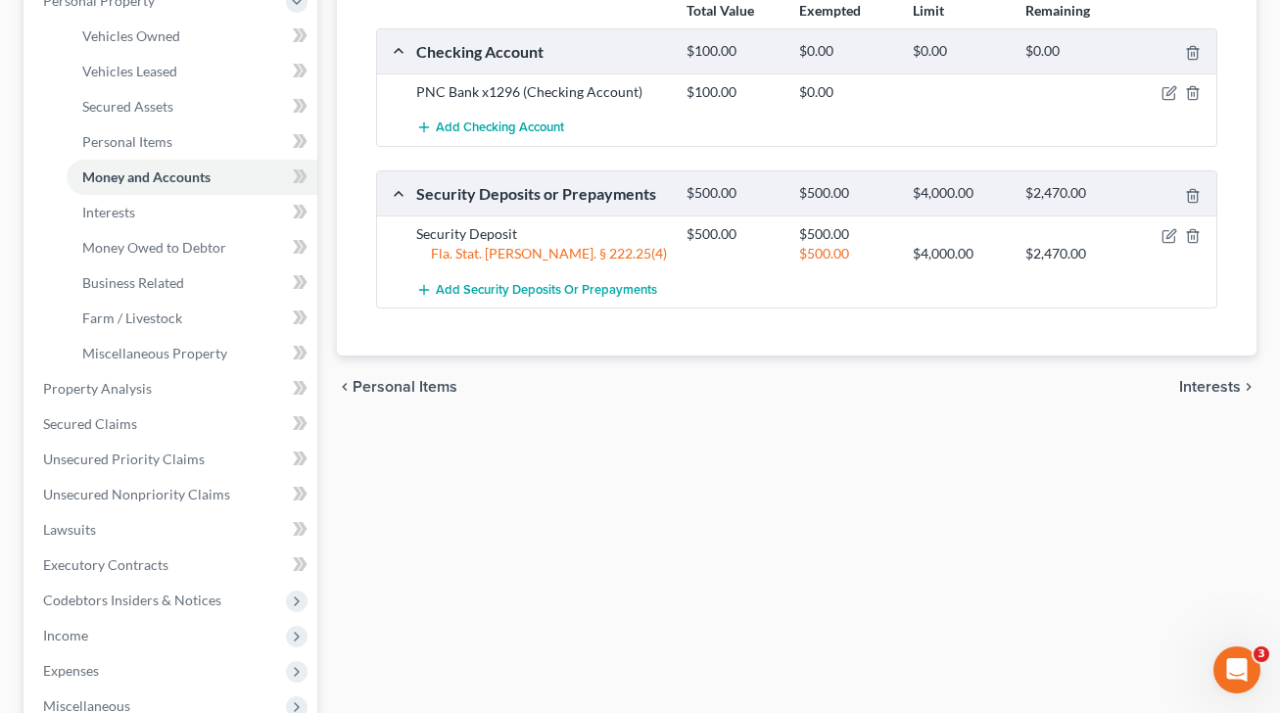
scroll to position [265, 0]
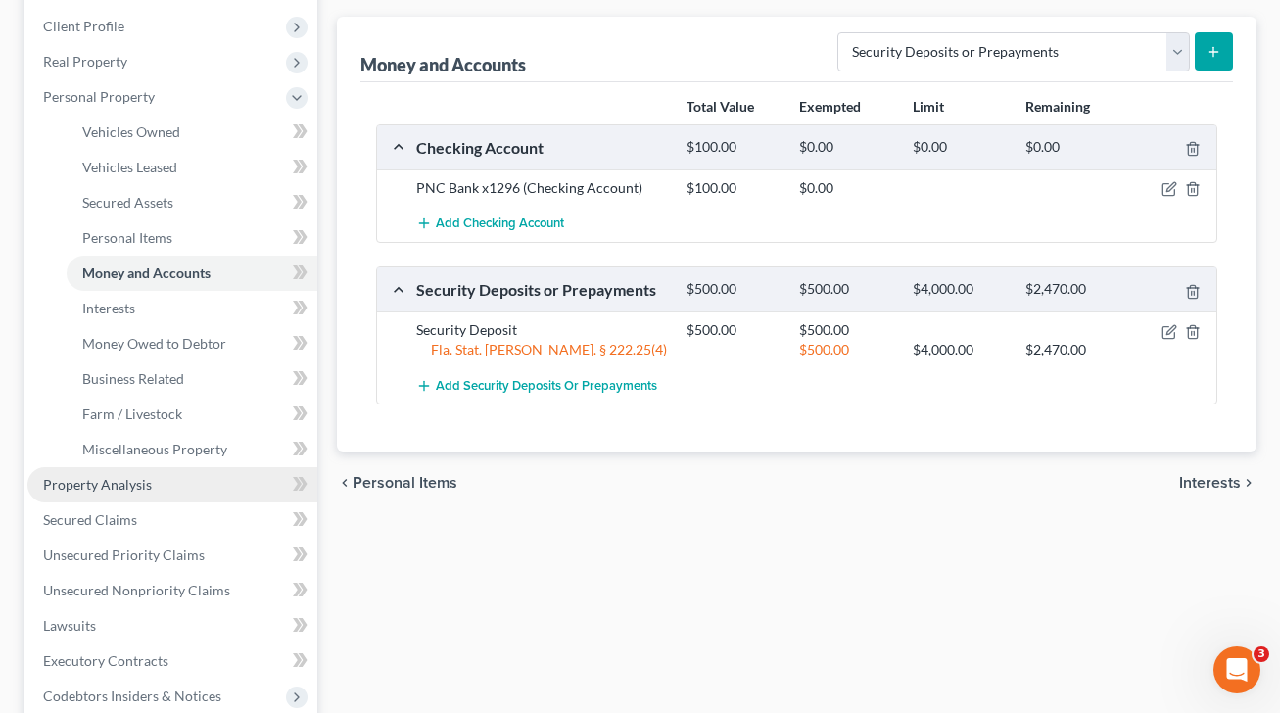
click at [171, 488] on link "Property Analysis" at bounding box center [172, 484] width 290 height 35
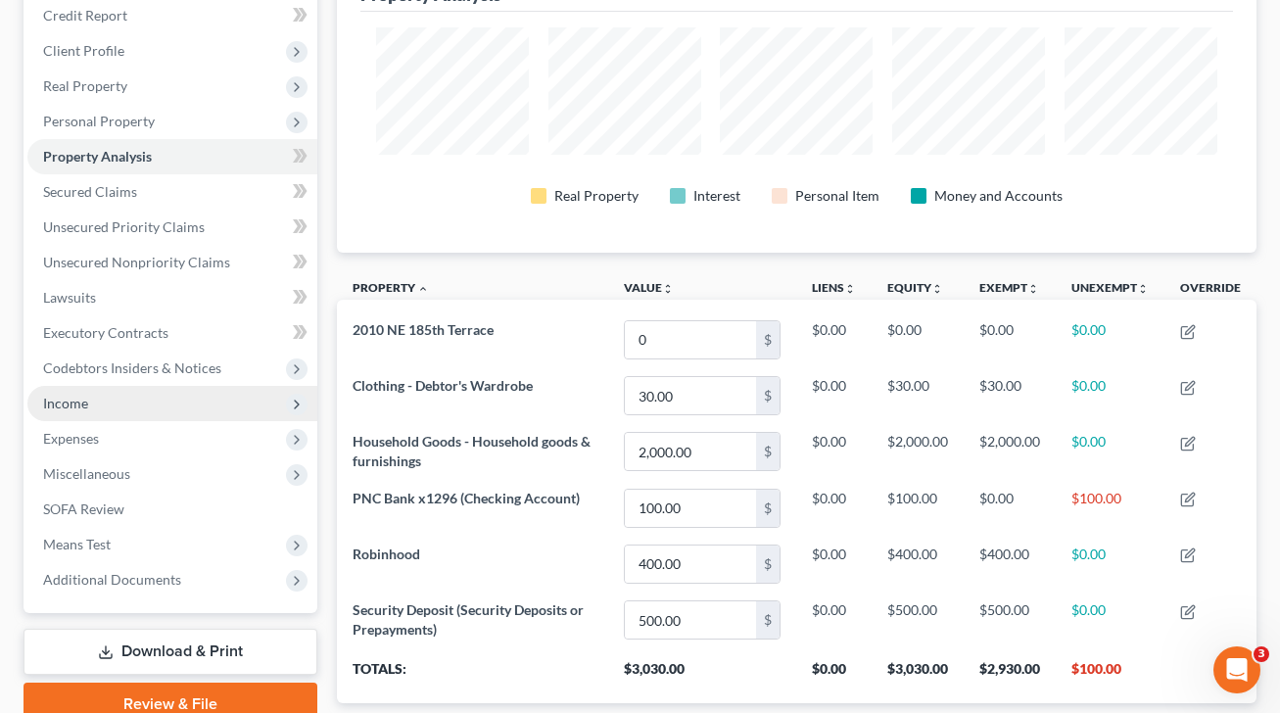
scroll to position [212, 0]
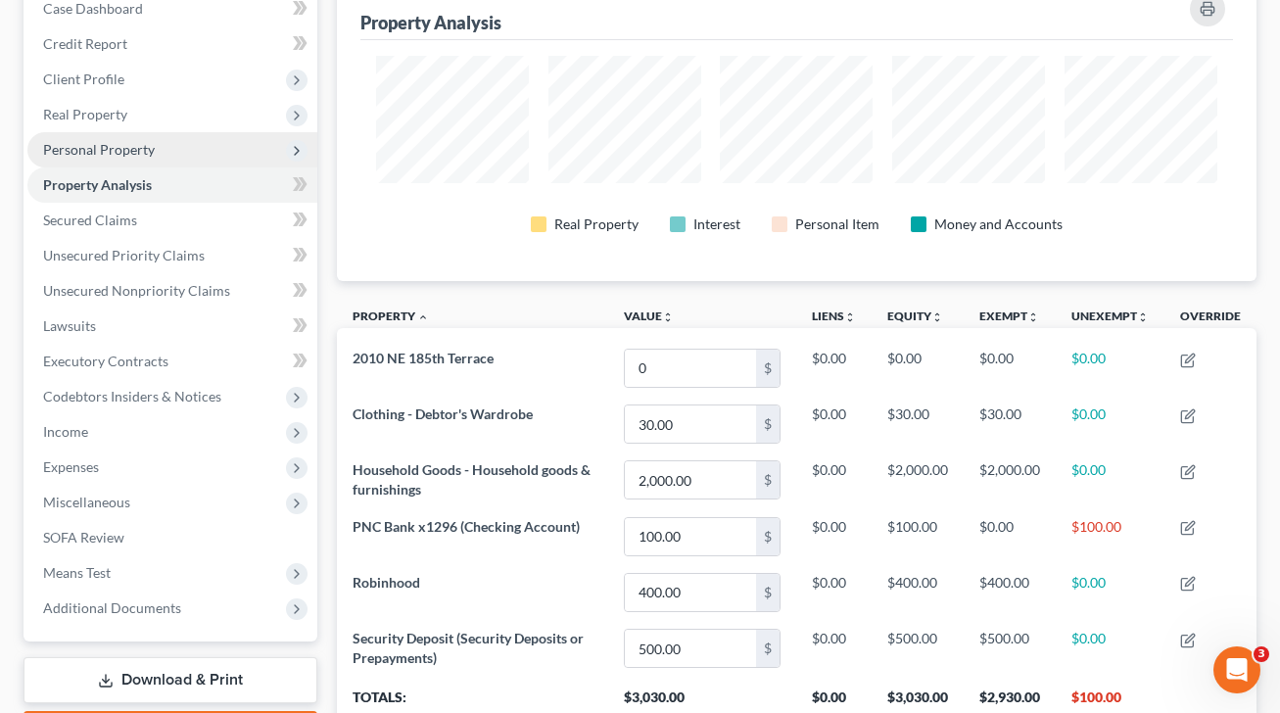
click at [138, 137] on span "Personal Property" at bounding box center [172, 149] width 290 height 35
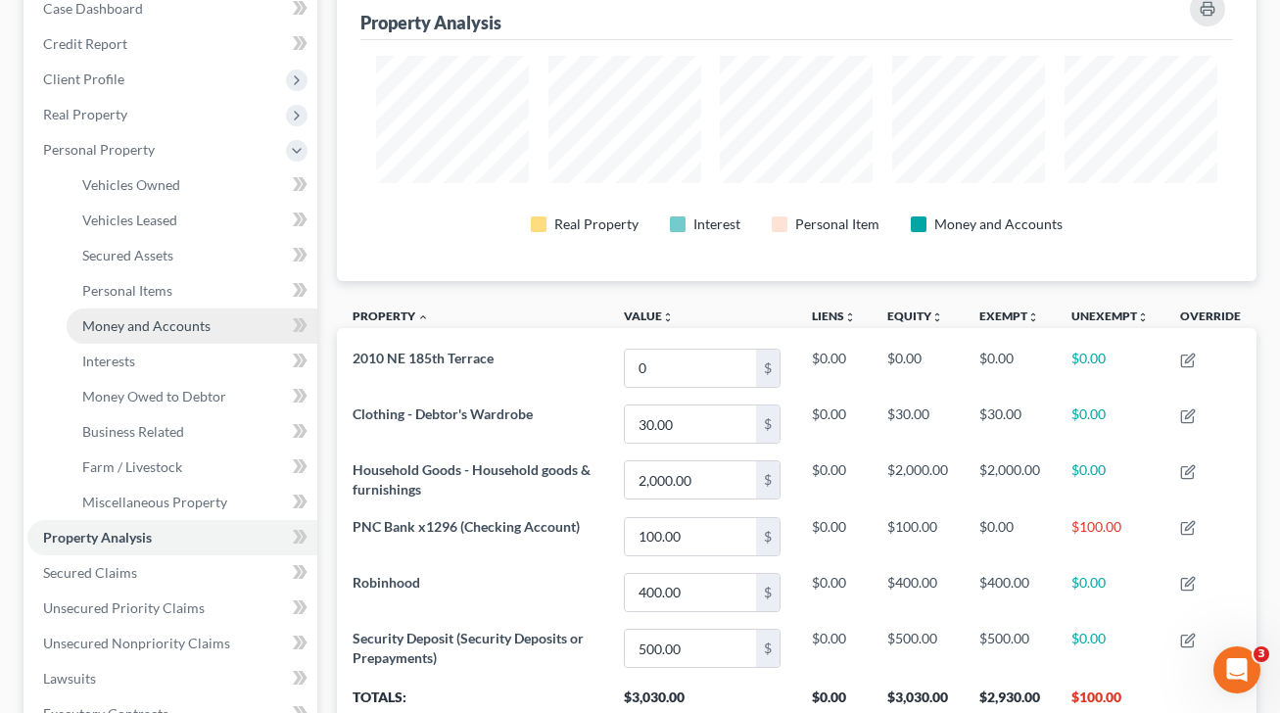
click at [205, 331] on span "Money and Accounts" at bounding box center [146, 325] width 128 height 17
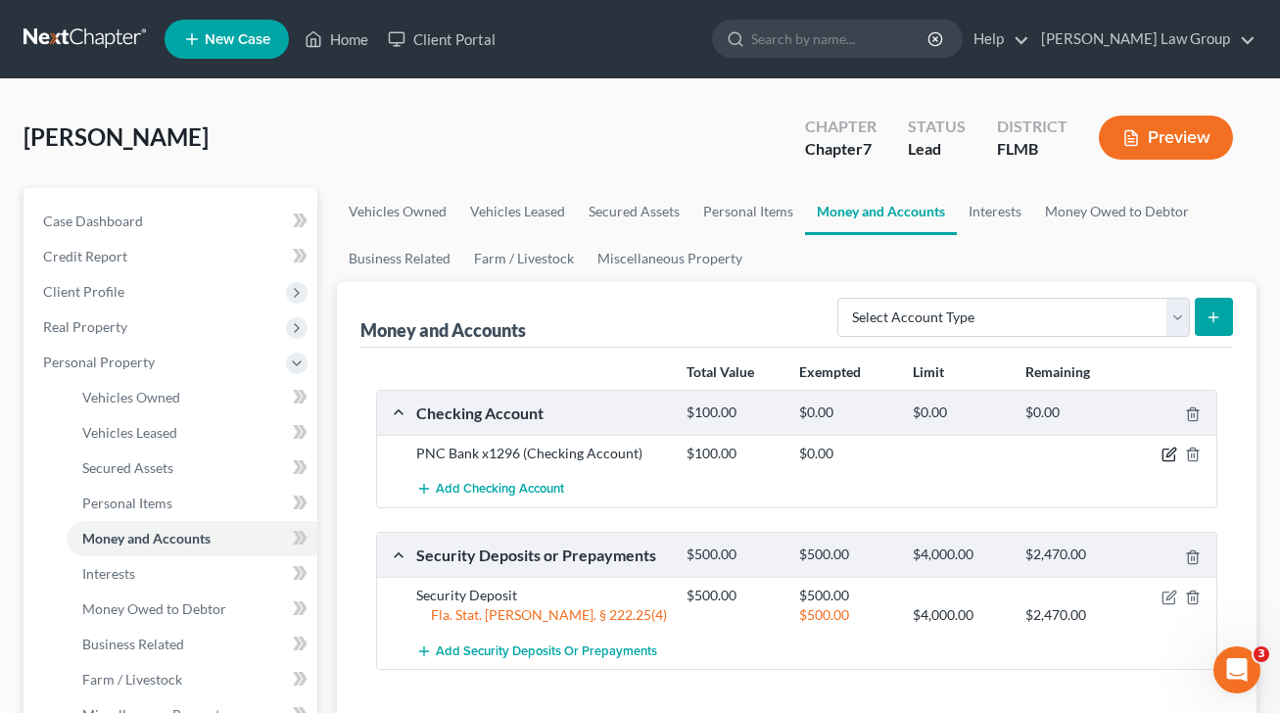
click at [1170, 453] on icon "button" at bounding box center [1169, 454] width 16 height 16
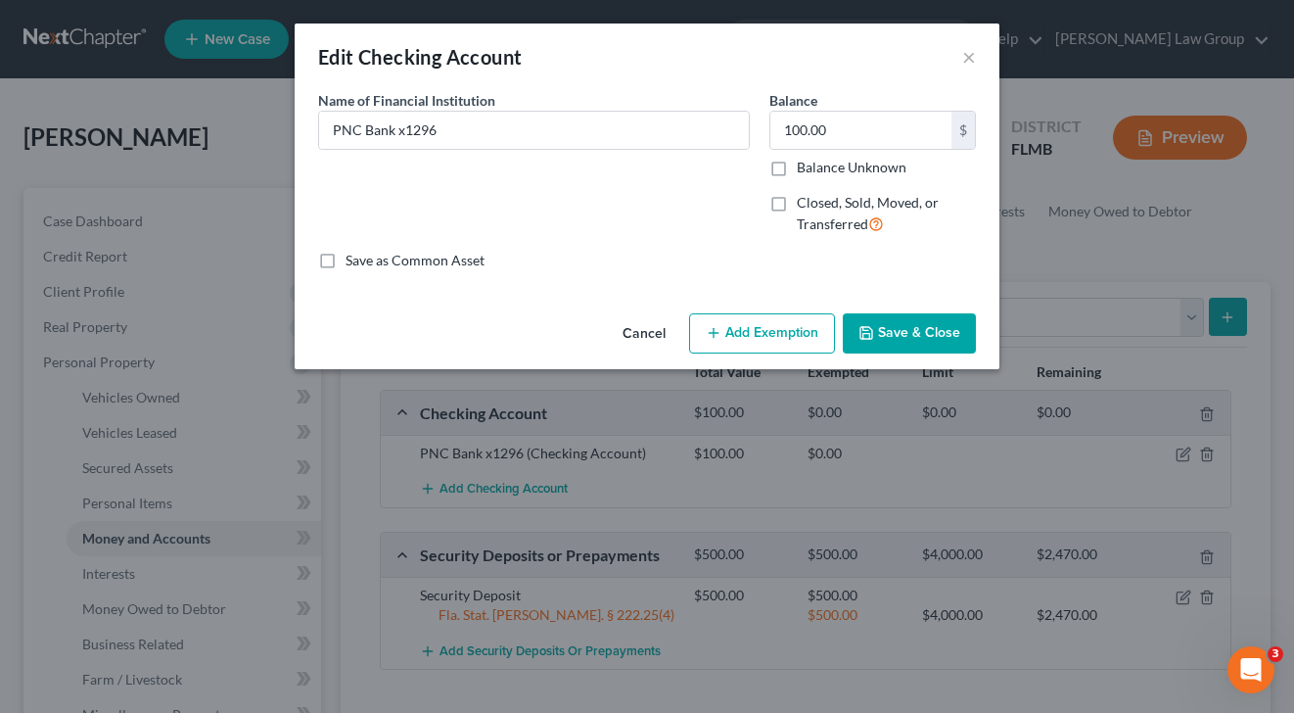
click at [765, 340] on button "Add Exemption" at bounding box center [762, 333] width 146 height 41
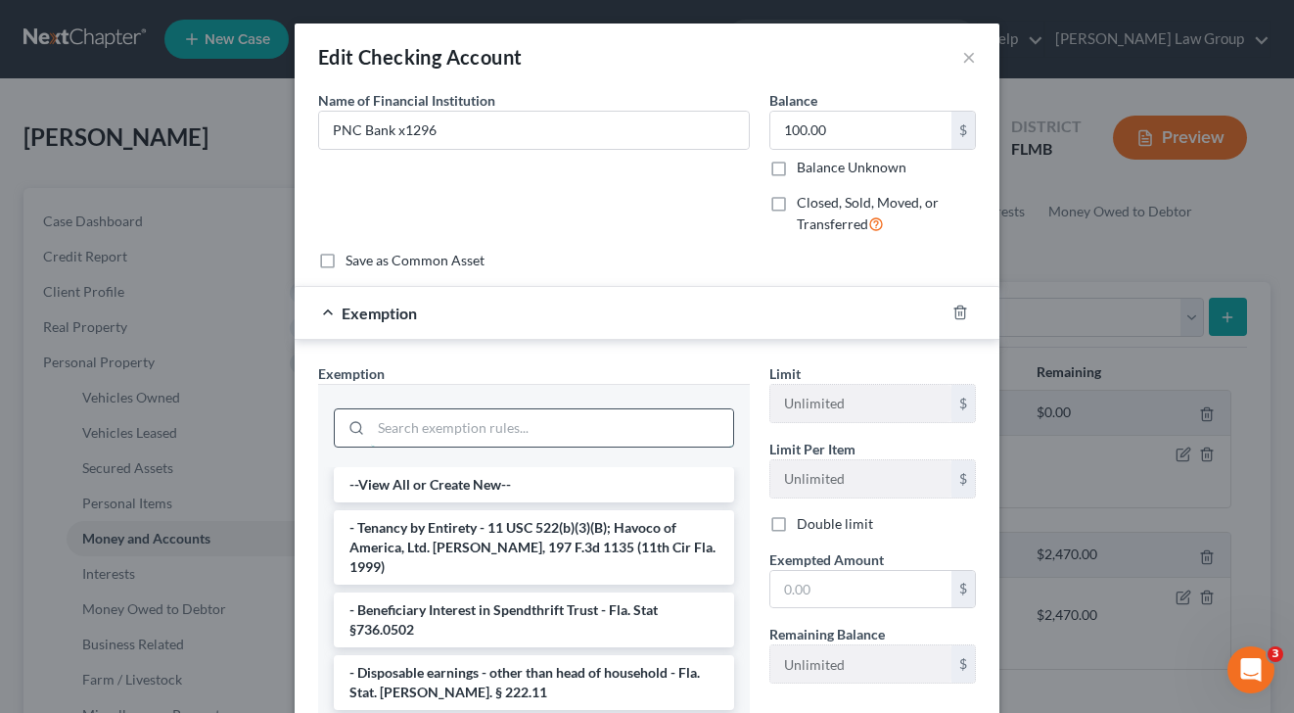
click at [404, 432] on input "search" at bounding box center [552, 427] width 362 height 37
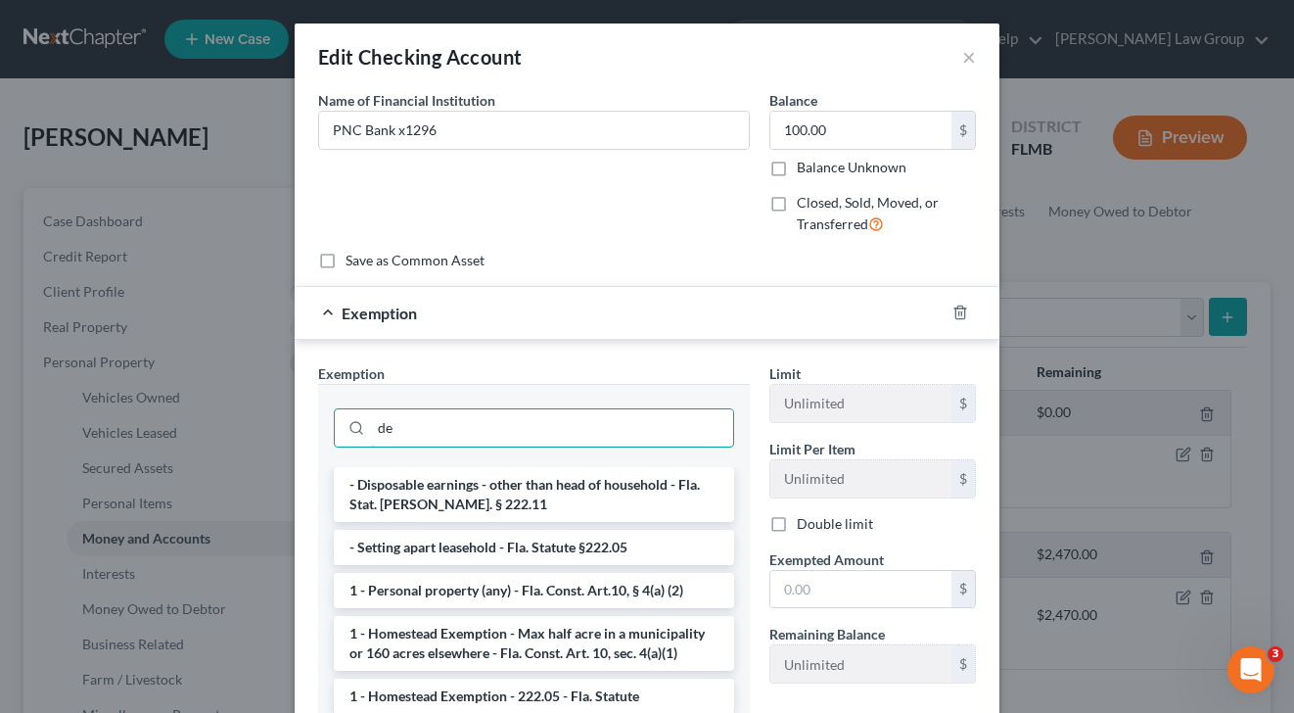
type input "d"
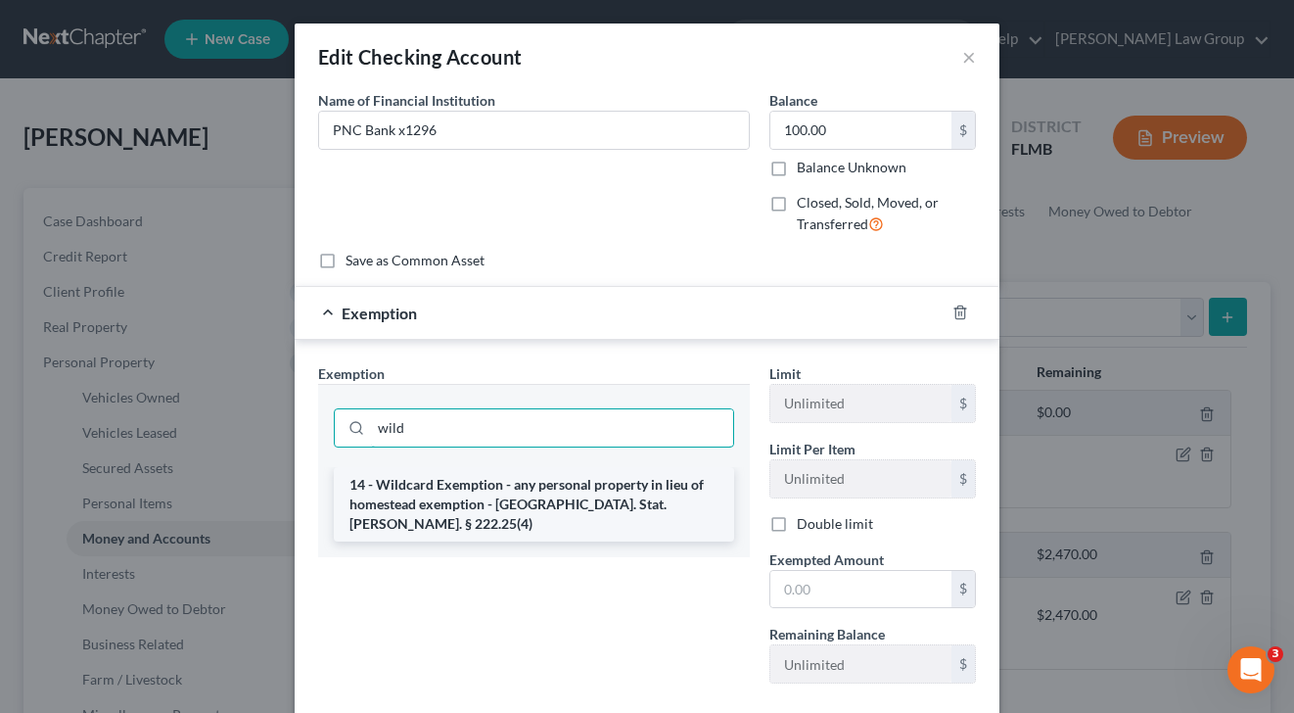
type input "wild"
click at [463, 493] on li "14 - Wildcard Exemption - any personal property in lieu of homestead exemption …" at bounding box center [534, 504] width 400 height 74
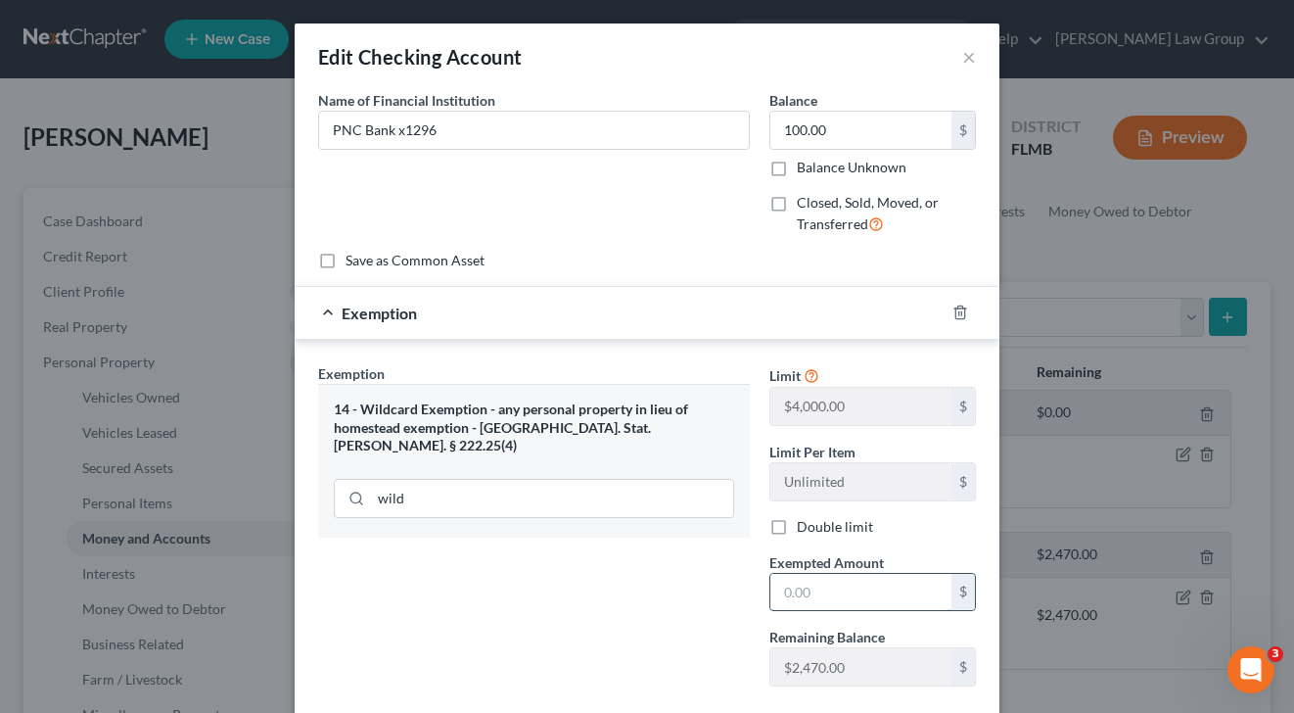
click at [805, 594] on input "text" at bounding box center [860, 592] width 181 height 37
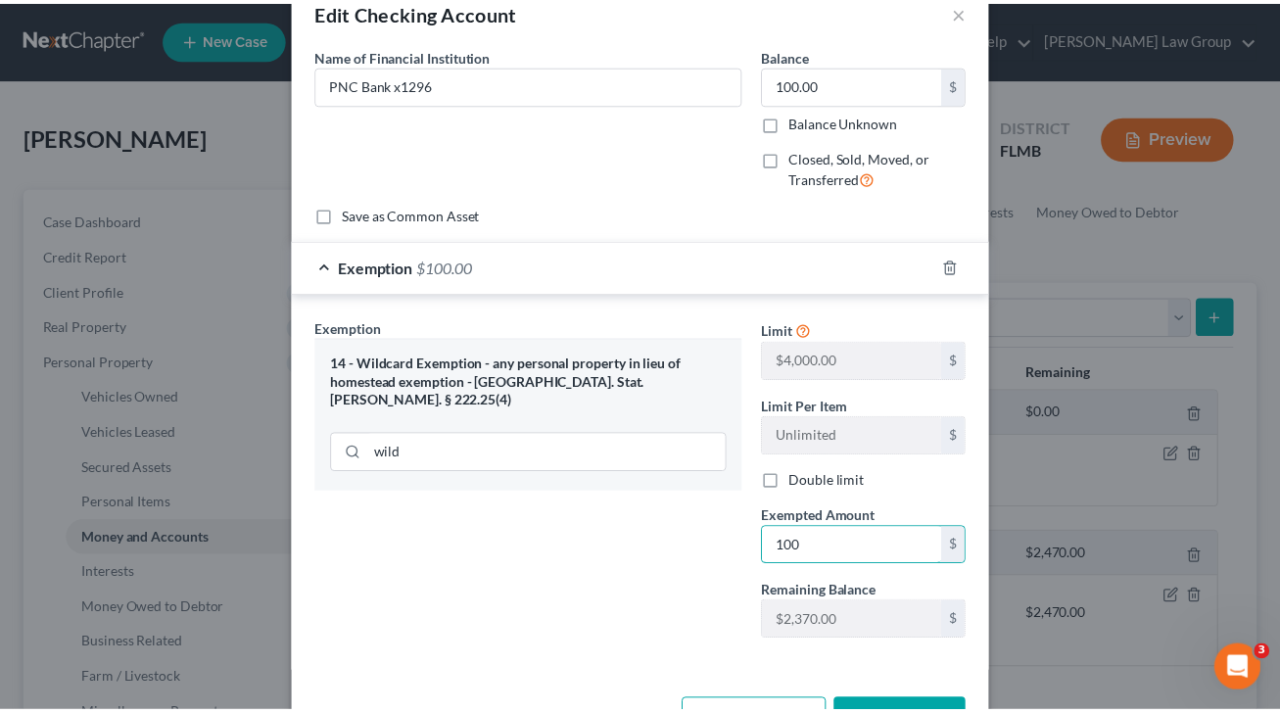
scroll to position [114, 0]
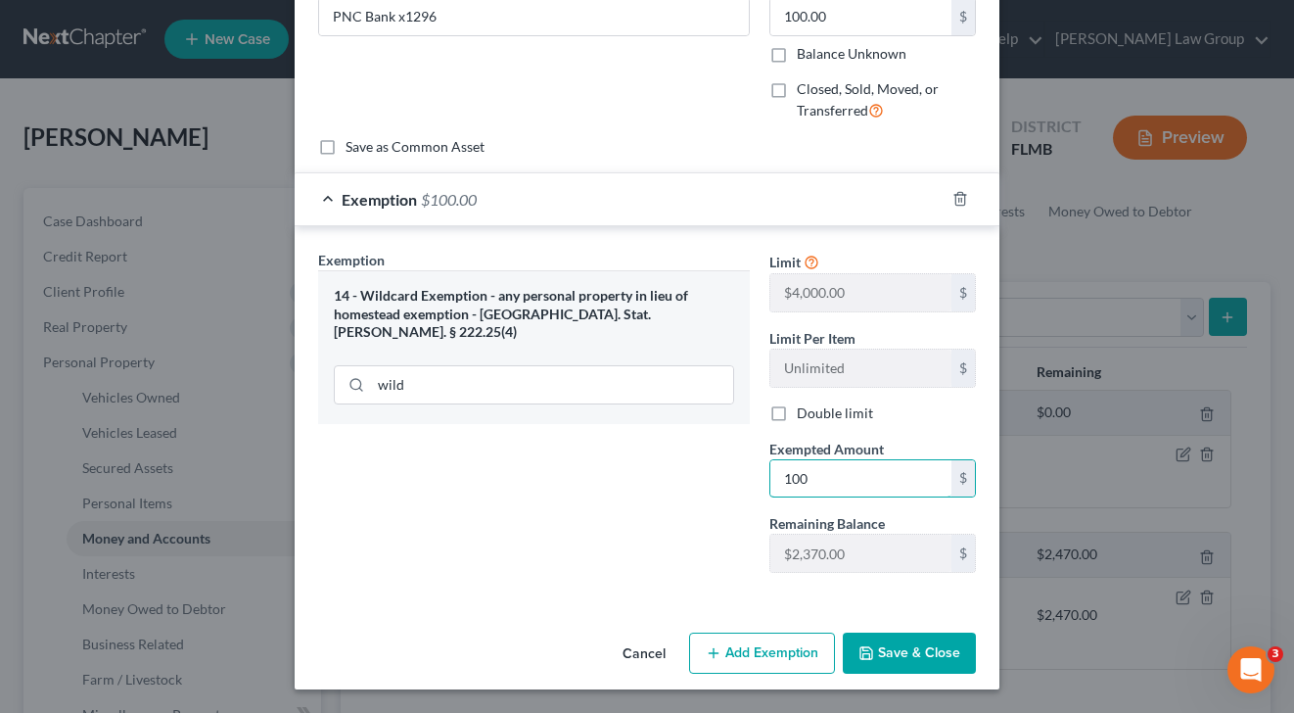
type input "100"
click at [942, 673] on button "Save & Close" at bounding box center [909, 652] width 133 height 41
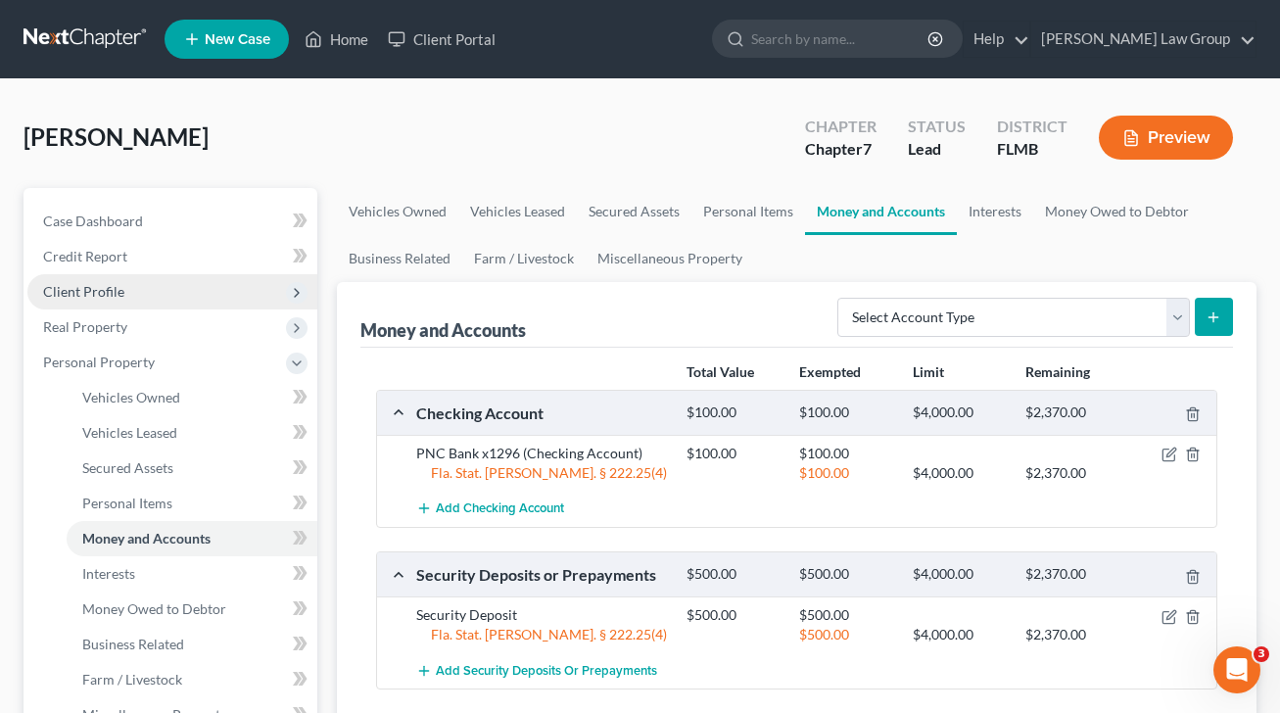
click at [170, 288] on span "Client Profile" at bounding box center [172, 291] width 290 height 35
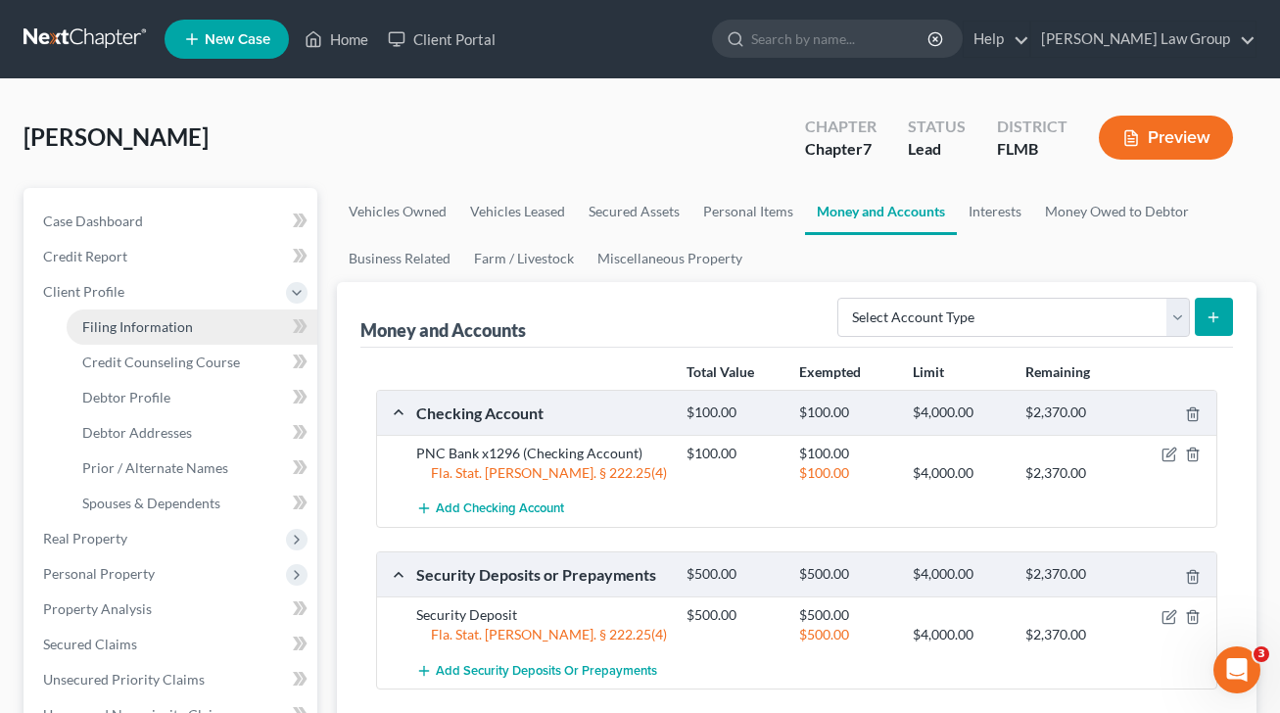
click at [193, 323] on link "Filing Information" at bounding box center [192, 326] width 251 height 35
select select "1"
select select "0"
select select "15"
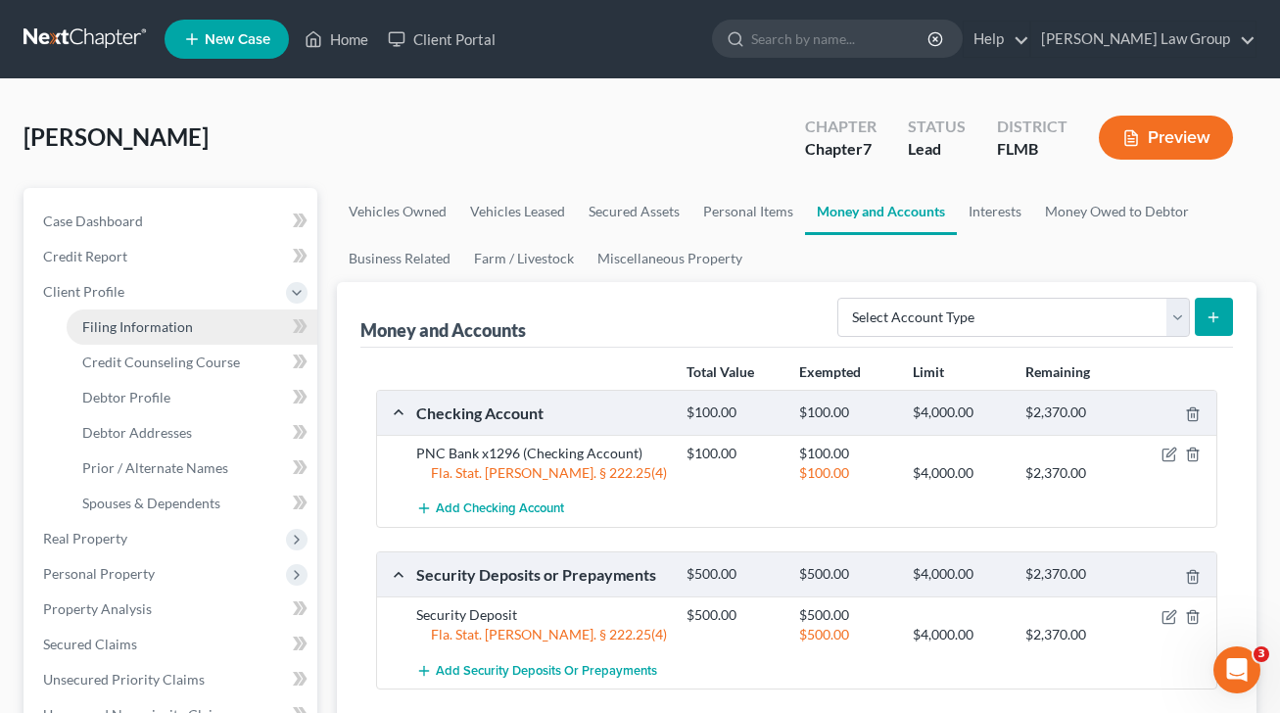
select select "0"
select select "9"
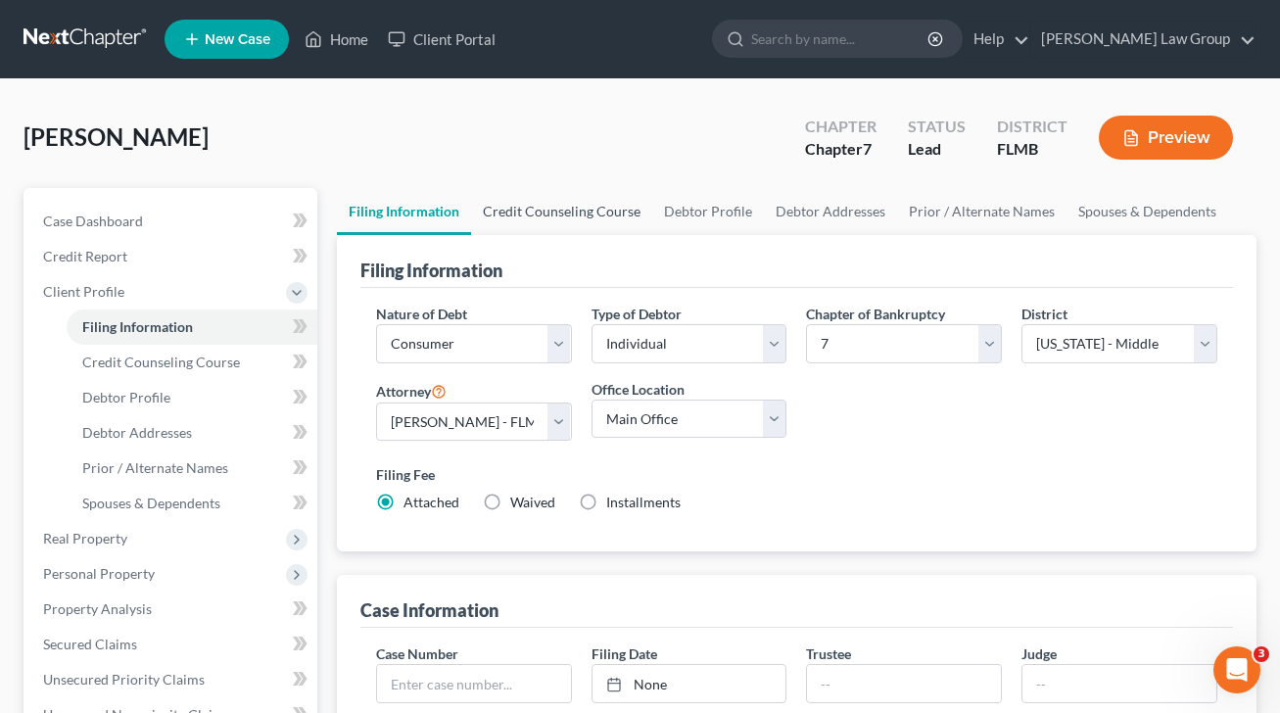
click at [588, 206] on link "Credit Counseling Course" at bounding box center [561, 211] width 181 height 47
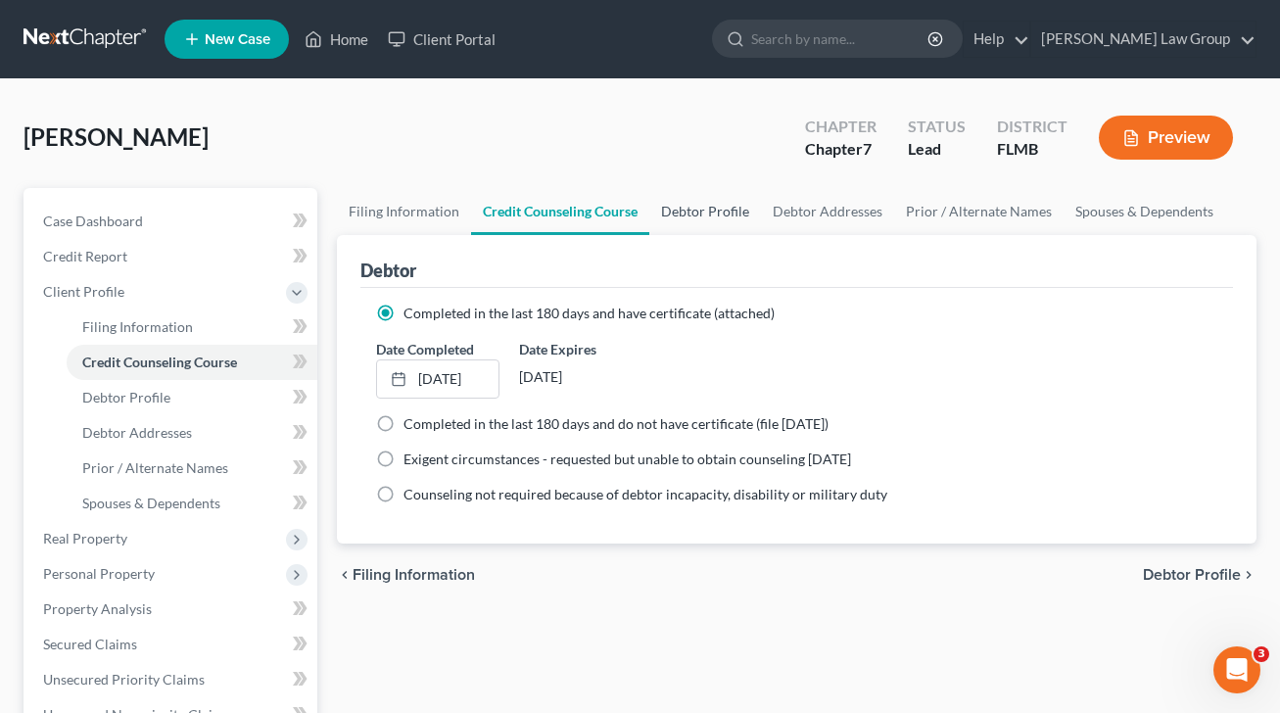
click at [692, 216] on link "Debtor Profile" at bounding box center [705, 211] width 112 height 47
select select "0"
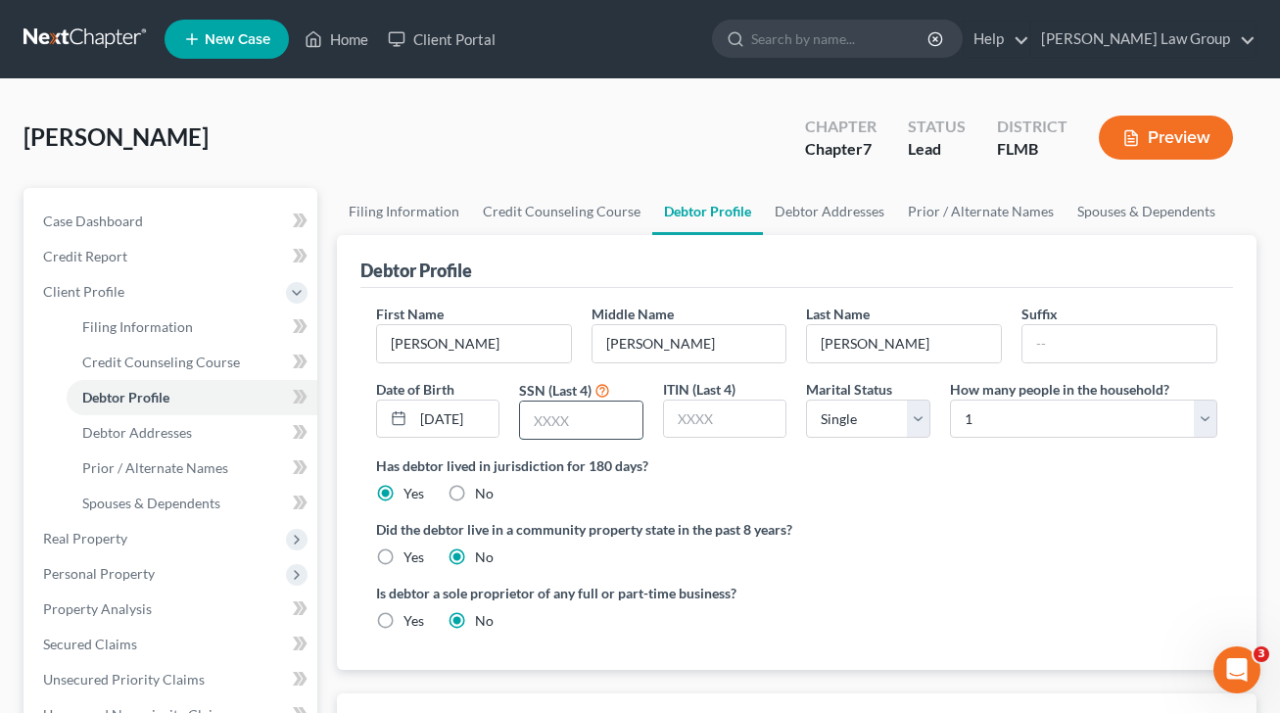
click at [598, 431] on input "text" at bounding box center [581, 419] width 122 height 37
type input "6494"
click at [802, 210] on link "Debtor Addresses" at bounding box center [829, 211] width 133 height 47
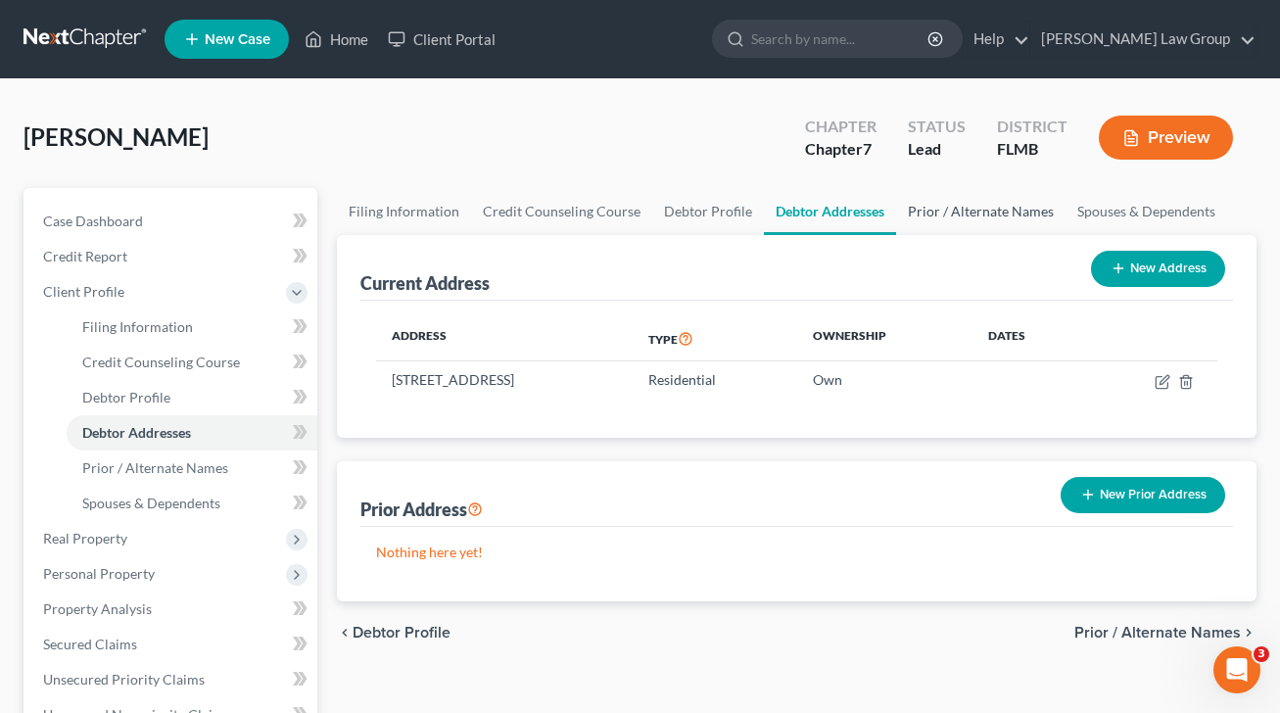
click at [970, 215] on link "Prior / Alternate Names" at bounding box center [980, 211] width 169 height 47
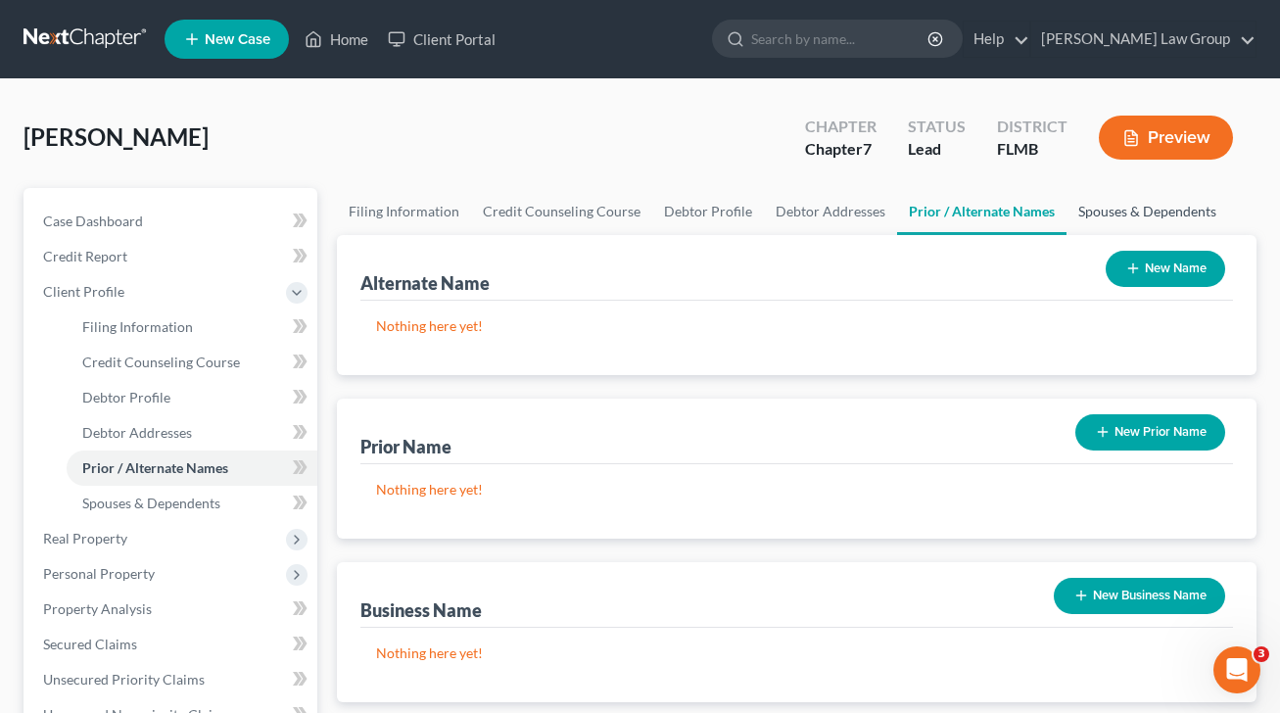
click at [1112, 215] on link "Spouses & Dependents" at bounding box center [1147, 211] width 162 height 47
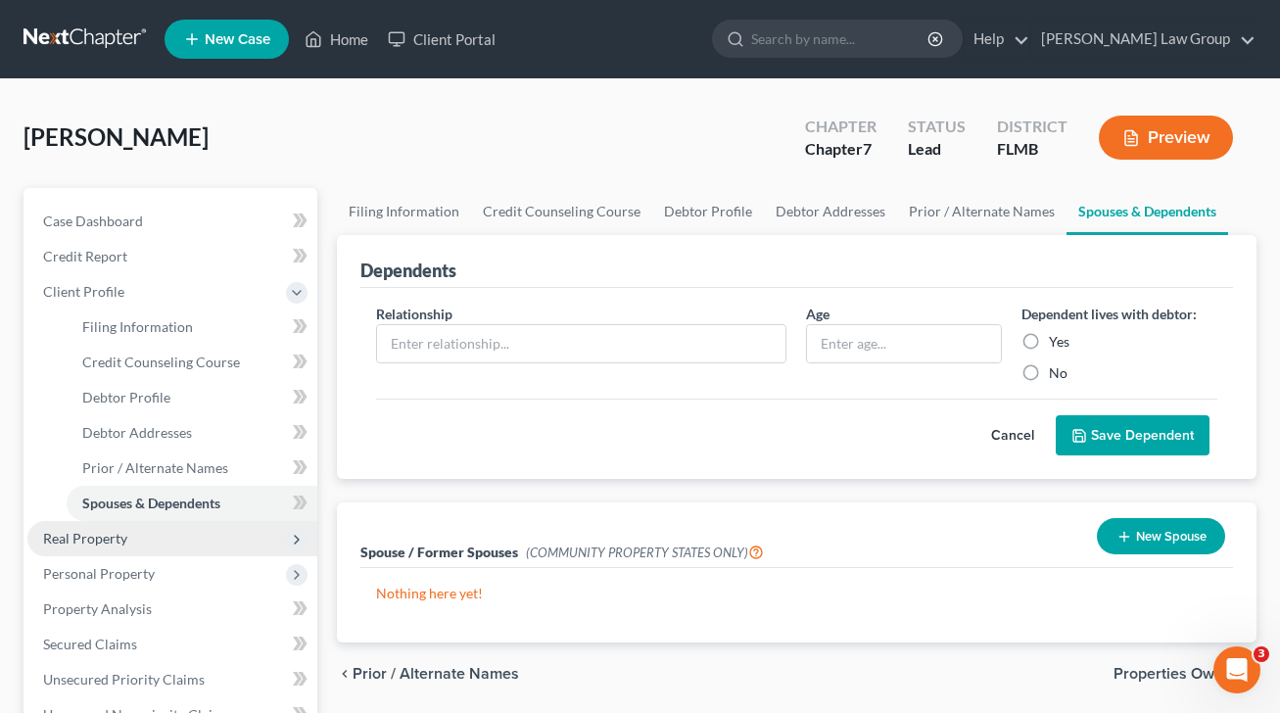
click at [132, 544] on span "Real Property" at bounding box center [172, 538] width 290 height 35
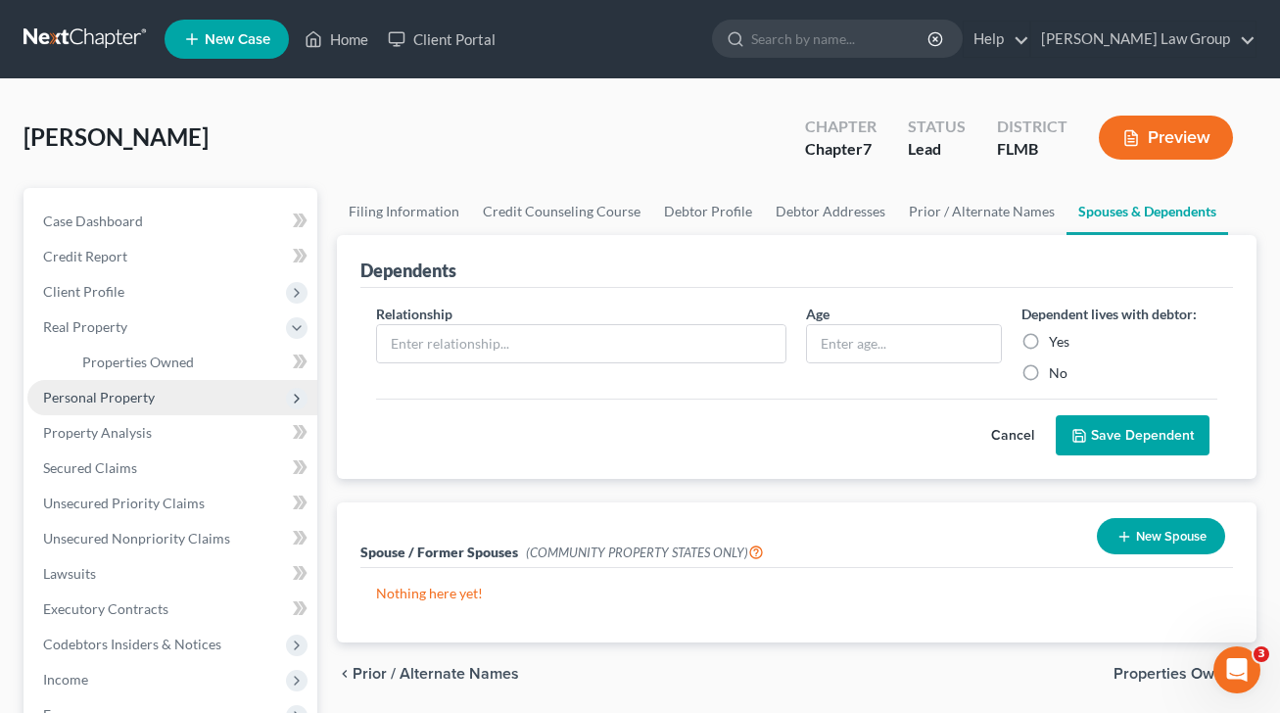
click at [141, 409] on span "Personal Property" at bounding box center [172, 397] width 290 height 35
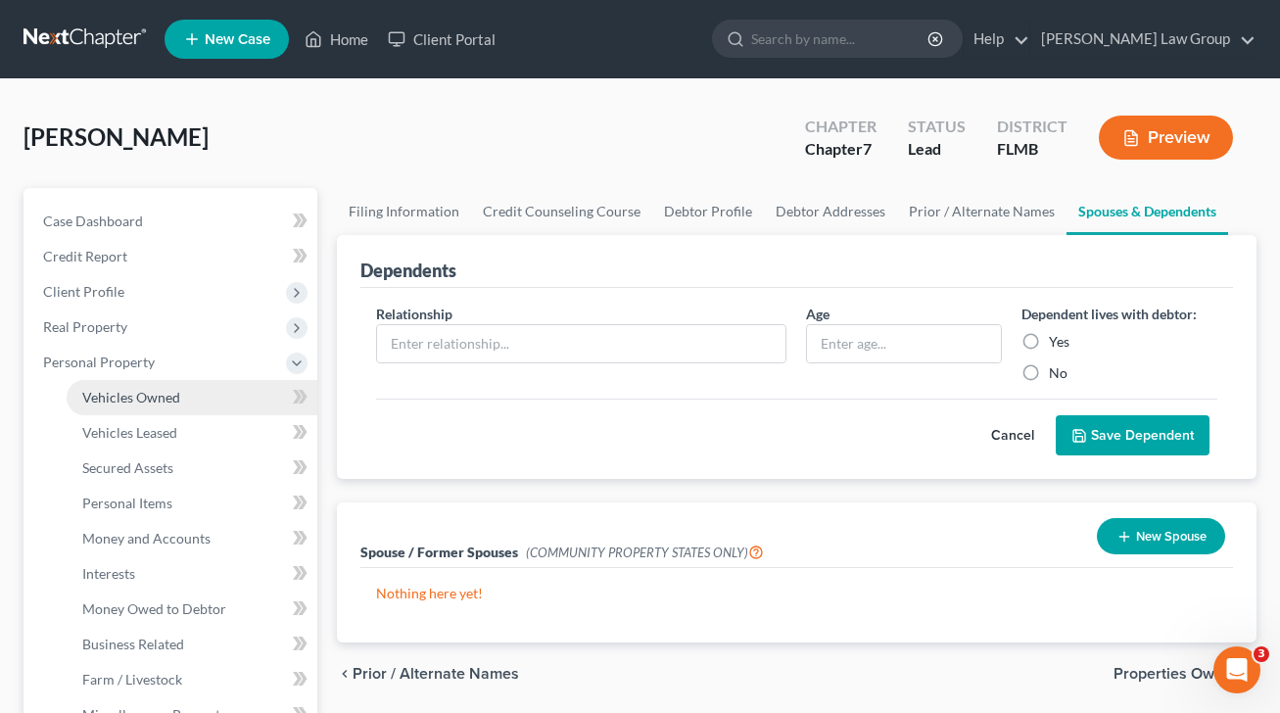
click at [155, 394] on span "Vehicles Owned" at bounding box center [131, 397] width 98 height 17
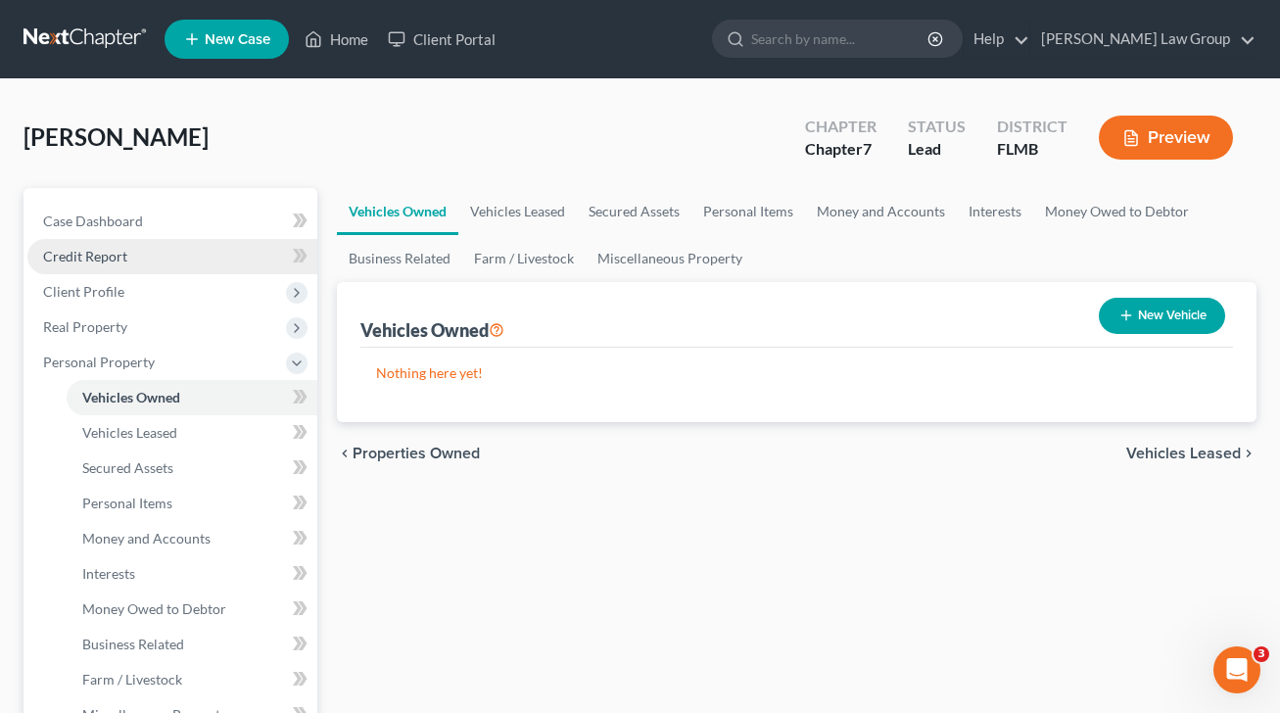
click at [126, 257] on link "Credit Report" at bounding box center [172, 256] width 290 height 35
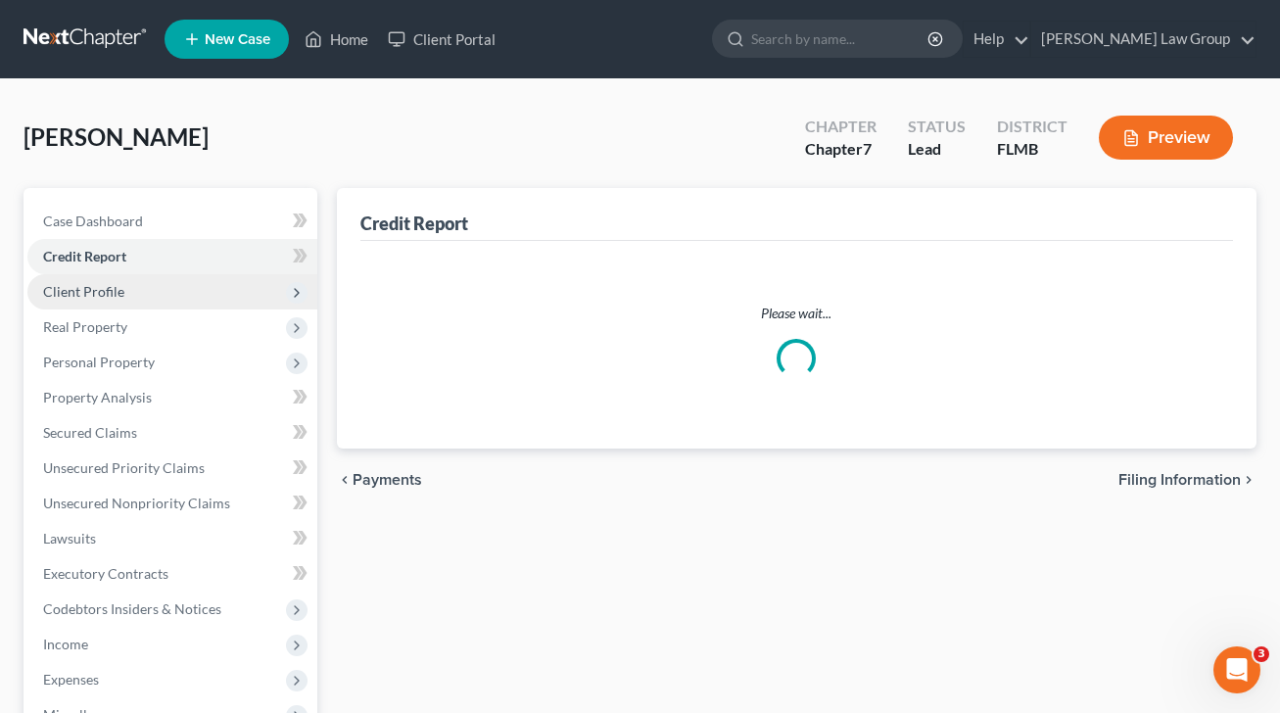
click at [148, 292] on span "Client Profile" at bounding box center [172, 291] width 290 height 35
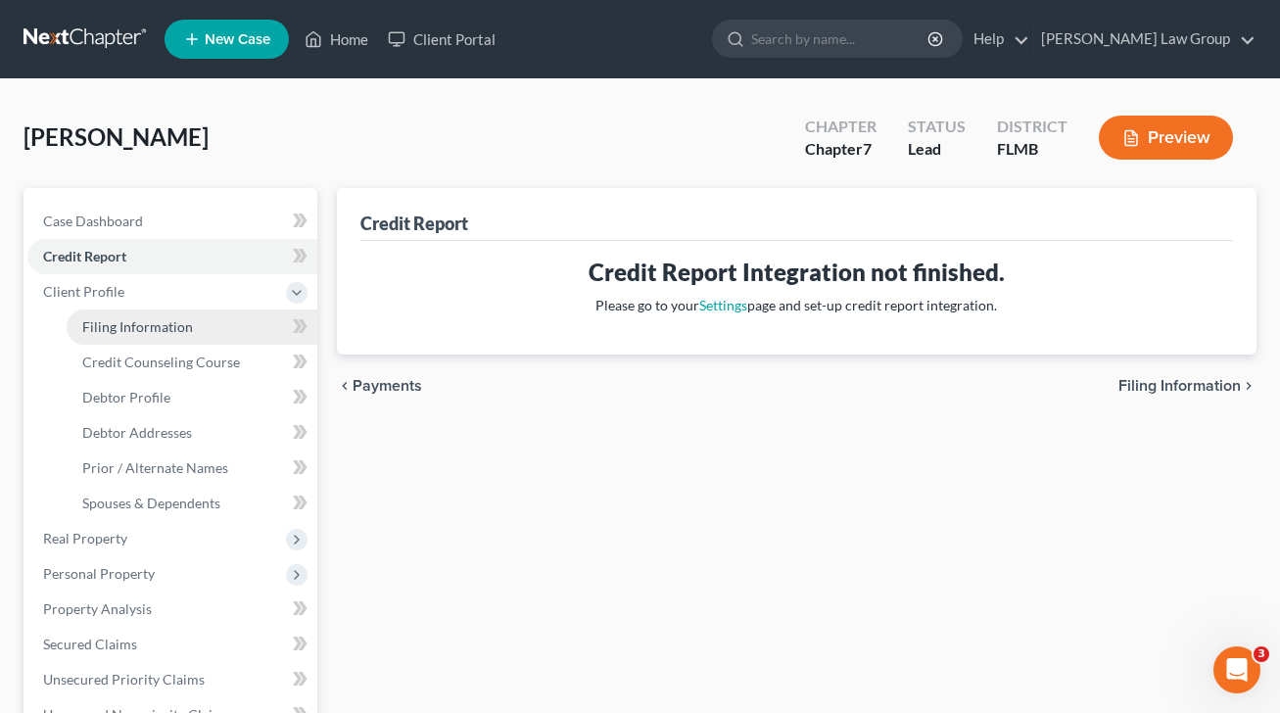
click at [225, 319] on link "Filing Information" at bounding box center [192, 326] width 251 height 35
select select "1"
select select "0"
select select "15"
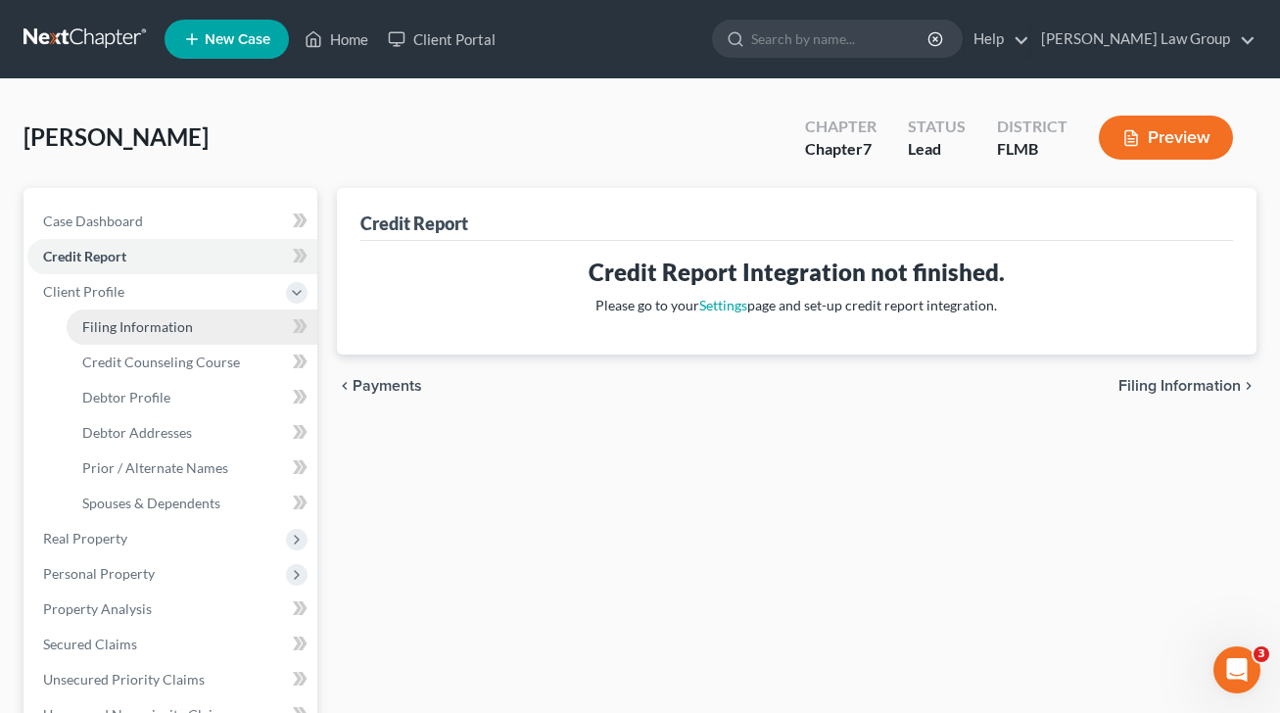
select select "0"
select select "9"
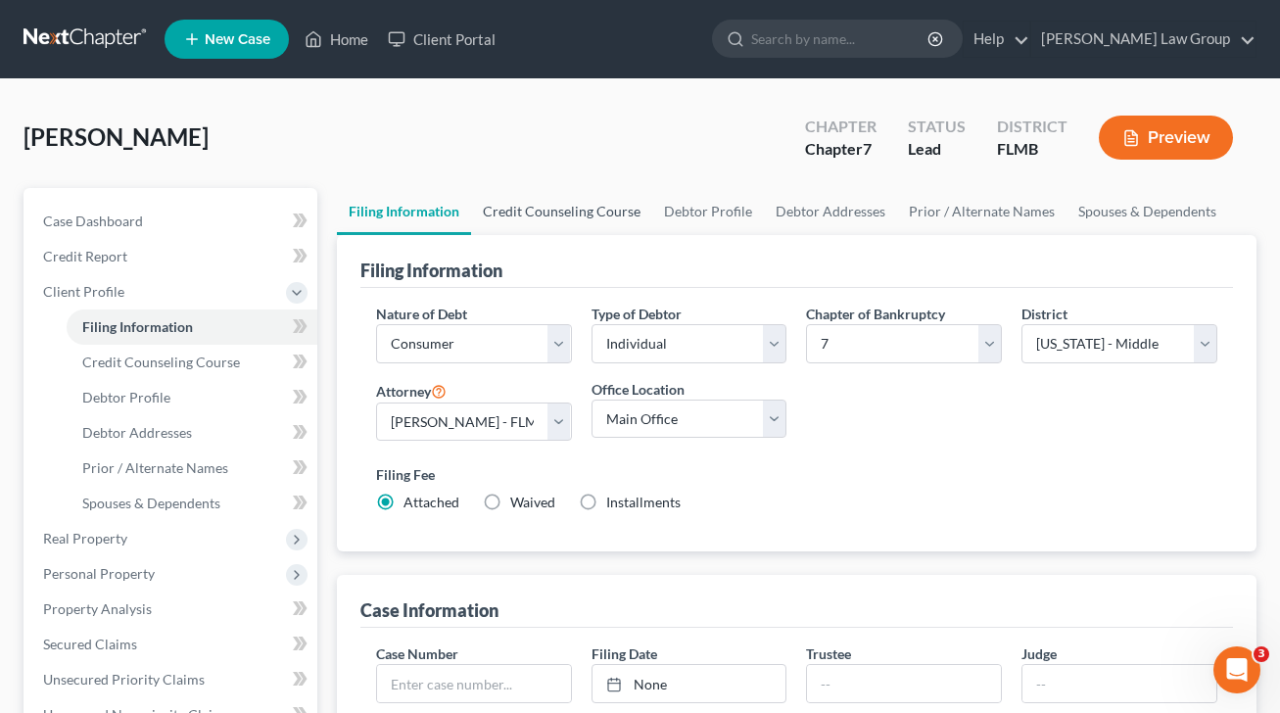
click at [565, 208] on link "Credit Counseling Course" at bounding box center [561, 211] width 181 height 47
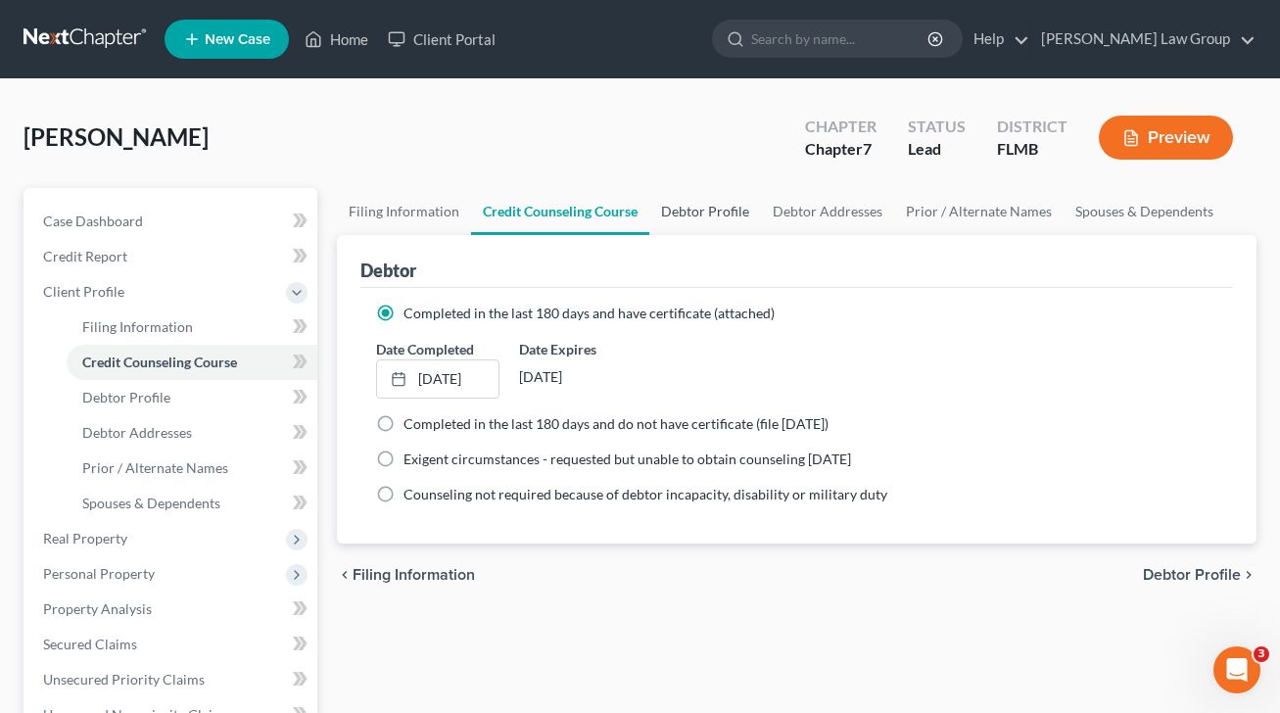
click at [703, 210] on link "Debtor Profile" at bounding box center [705, 211] width 112 height 47
select select "0"
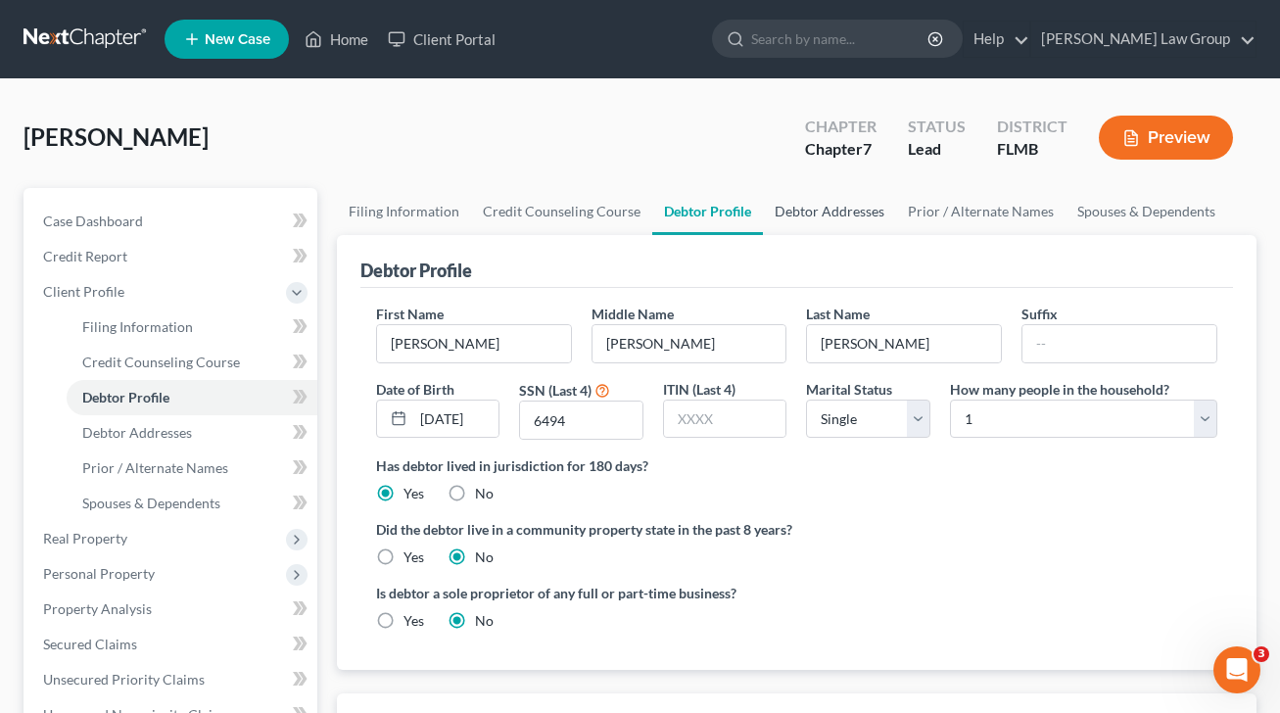
click at [814, 213] on link "Debtor Addresses" at bounding box center [829, 211] width 133 height 47
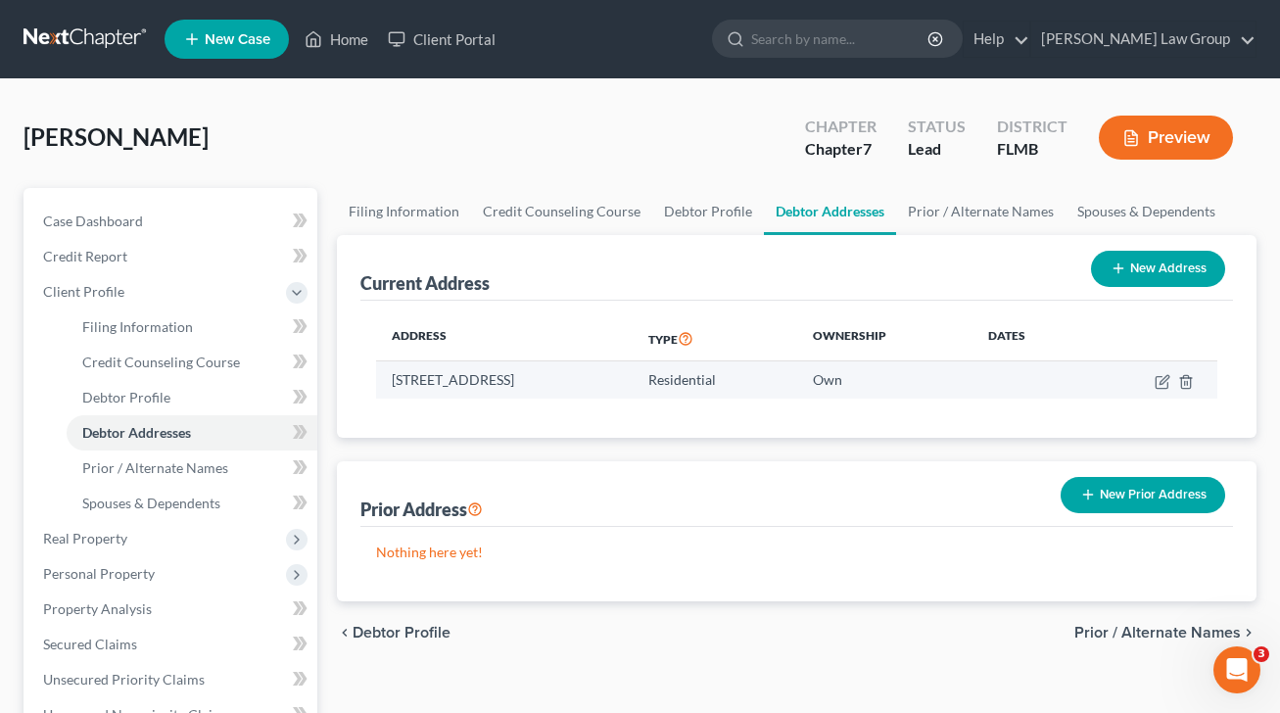
drag, startPoint x: 396, startPoint y: 380, endPoint x: 470, endPoint y: 395, distance: 75.8
click at [632, 381] on td "[STREET_ADDRESS]" at bounding box center [504, 379] width 256 height 37
drag, startPoint x: 392, startPoint y: 377, endPoint x: 664, endPoint y: 379, distance: 272.2
click at [632, 379] on td "[STREET_ADDRESS]" at bounding box center [504, 379] width 256 height 37
copy td "[STREET_ADDRESS]"
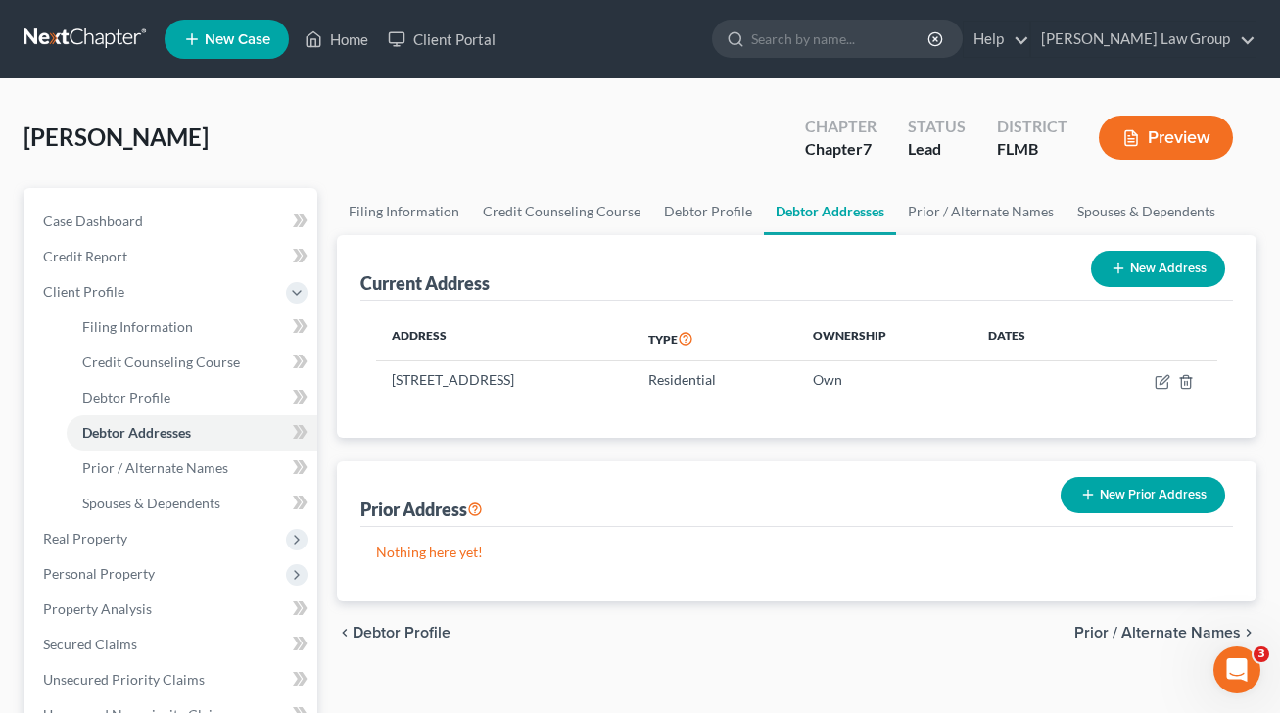
click at [1144, 498] on button "New Prior Address" at bounding box center [1142, 495] width 164 height 36
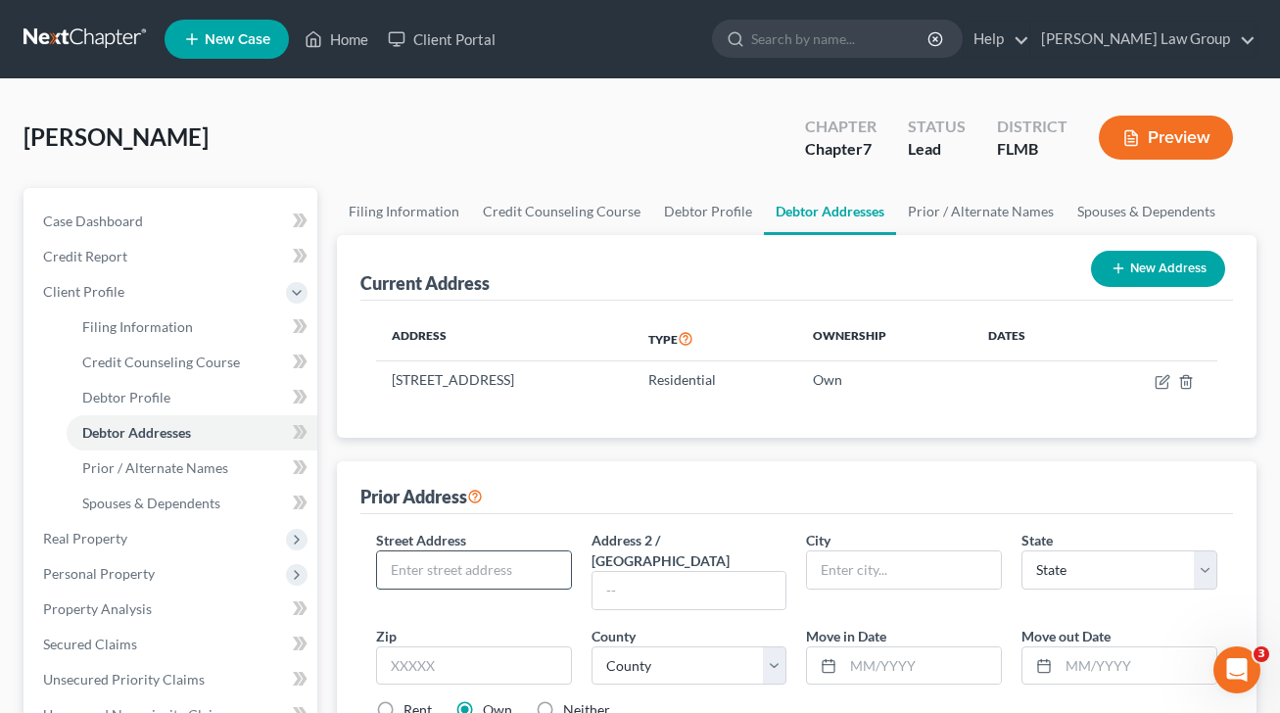
click at [517, 570] on input "text" at bounding box center [474, 569] width 194 height 37
paste input "[STREET_ADDRESS]"
type input "[STREET_ADDRESS]"
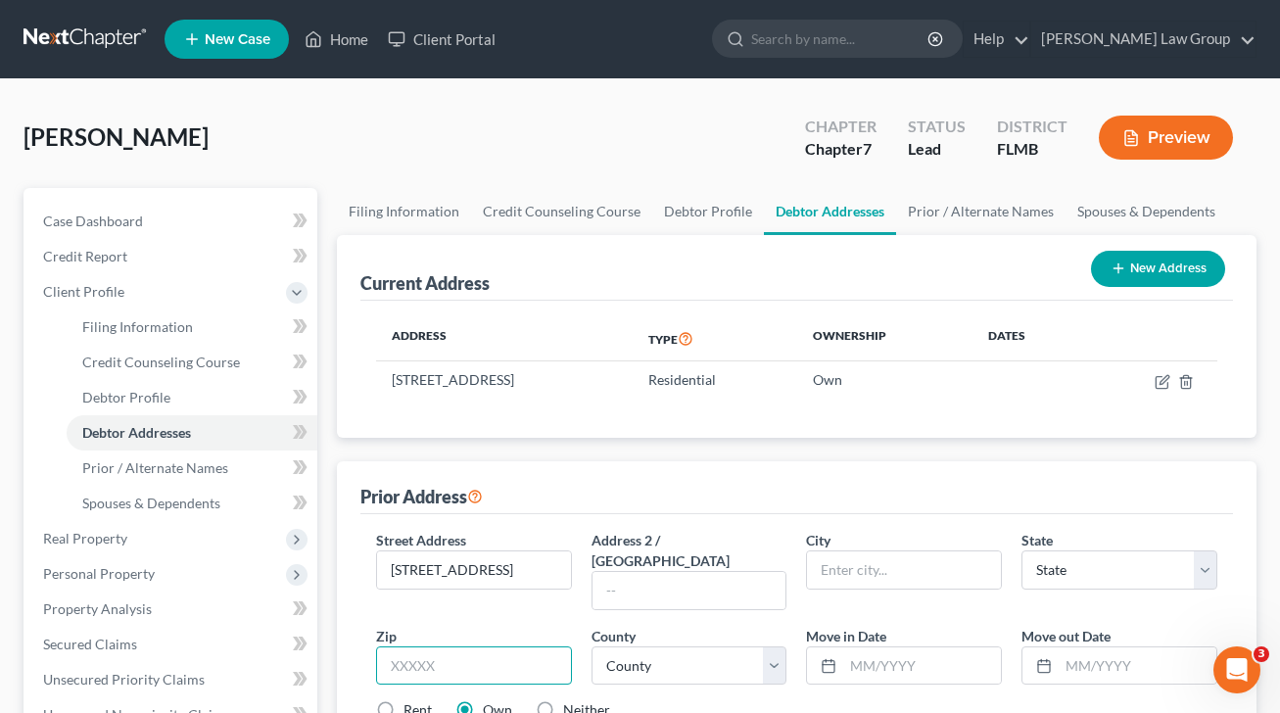
click at [533, 646] on input "text" at bounding box center [474, 665] width 196 height 39
type input "33179"
type input "[GEOGRAPHIC_DATA]"
select select "9"
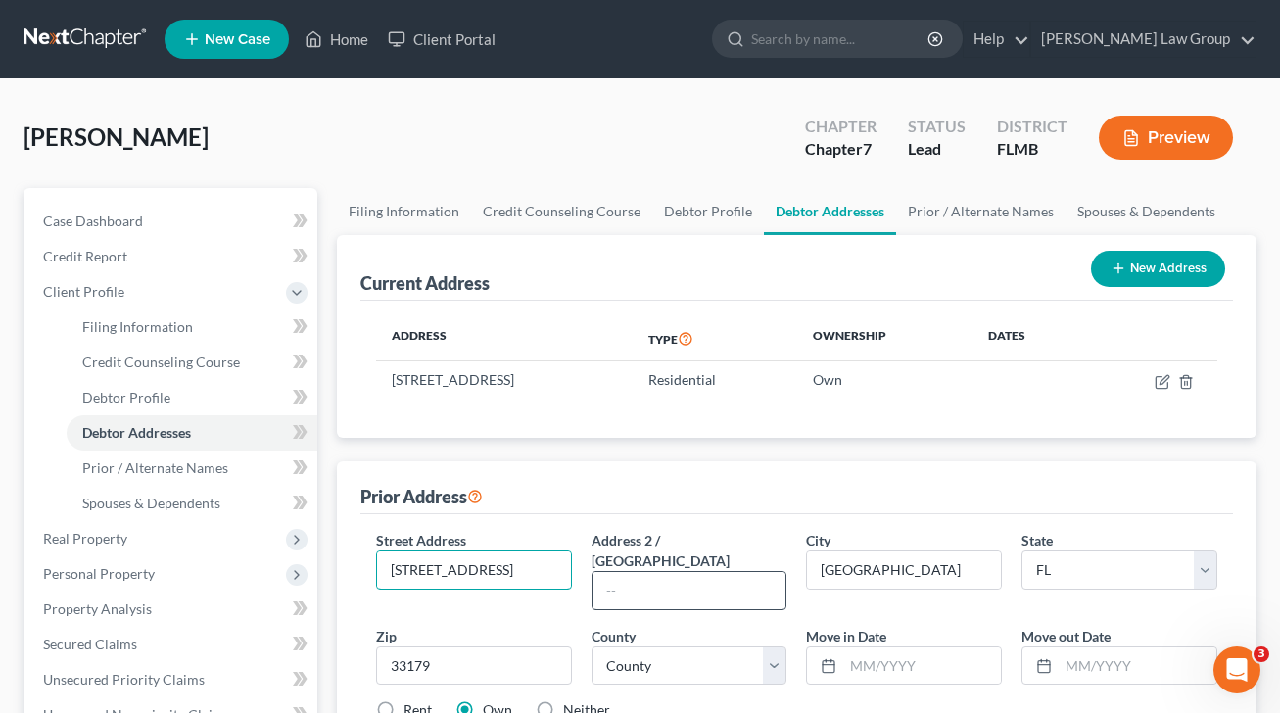
scroll to position [0, 79]
drag, startPoint x: 534, startPoint y: 571, endPoint x: 638, endPoint y: 571, distance: 104.8
click at [638, 571] on div "Street Address * [STREET_ADDRESS] Address [GEOGRAPHIC_DATA] * [GEOGRAPHIC_DATA]…" at bounding box center [796, 633] width 861 height 207
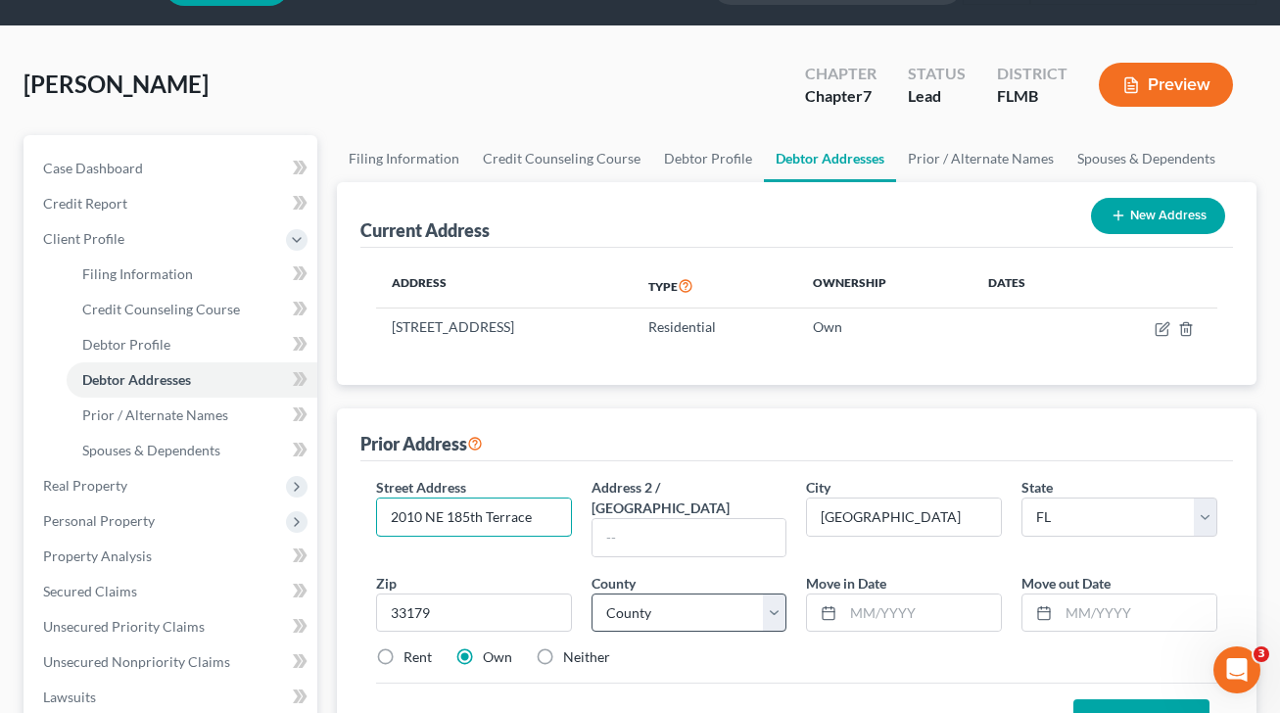
scroll to position [213, 0]
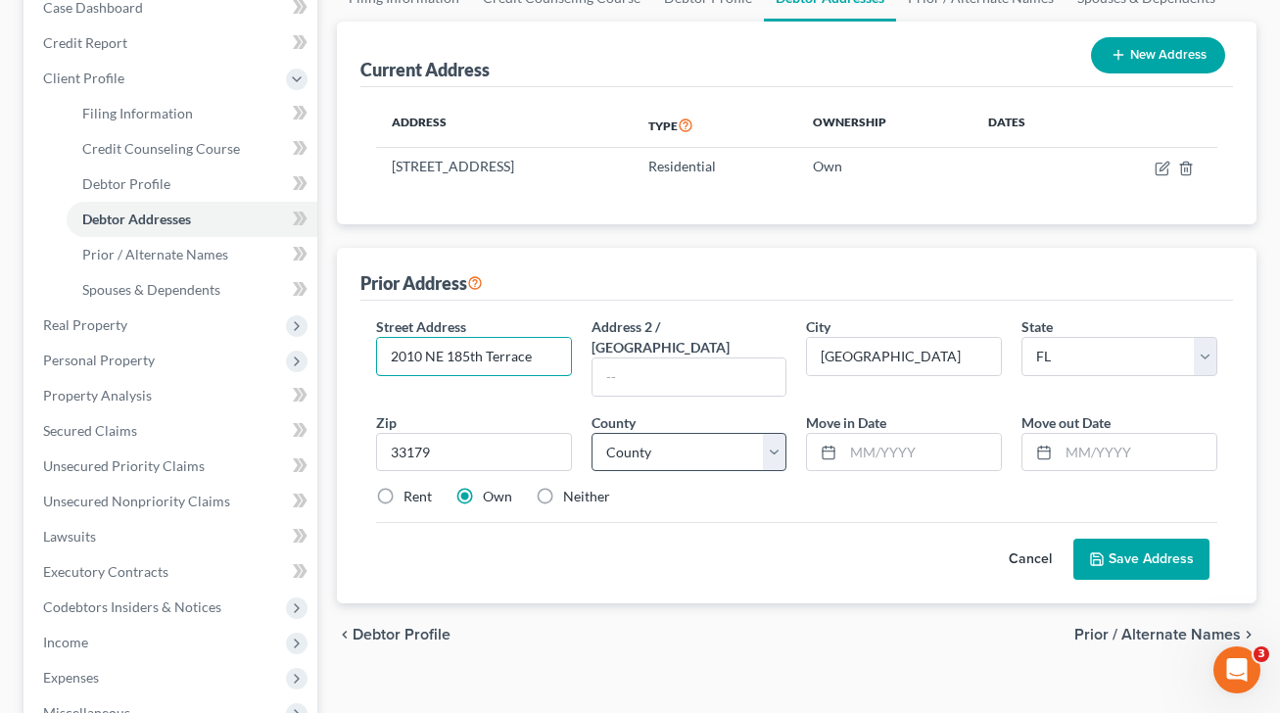
type input "2010 NE 185th Terrace"
click at [669, 433] on select "County [GEOGRAPHIC_DATA] [GEOGRAPHIC_DATA] [GEOGRAPHIC_DATA] [GEOGRAPHIC_DATA] …" at bounding box center [689, 452] width 196 height 39
select select "42"
click at [591, 433] on select "County [GEOGRAPHIC_DATA] [GEOGRAPHIC_DATA] [GEOGRAPHIC_DATA] [GEOGRAPHIC_DATA] …" at bounding box center [689, 452] width 196 height 39
click at [902, 434] on input "text" at bounding box center [922, 452] width 158 height 37
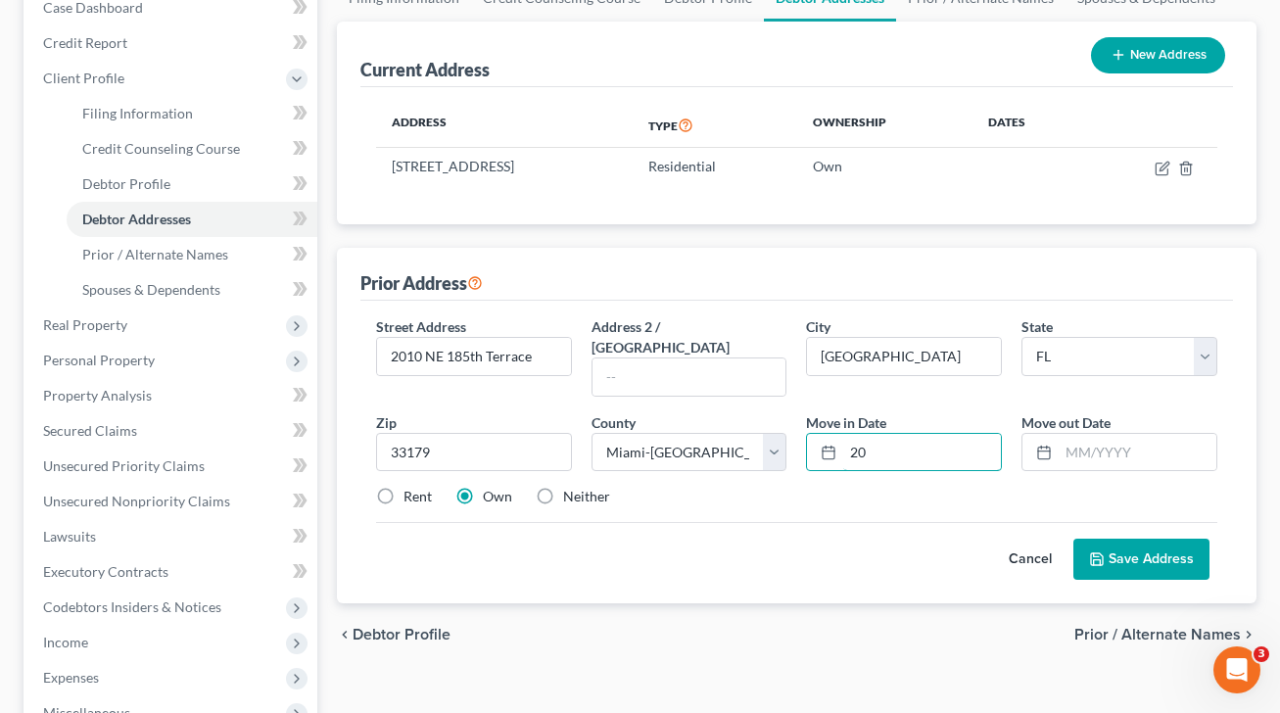
type input "2"
type input "01/2020"
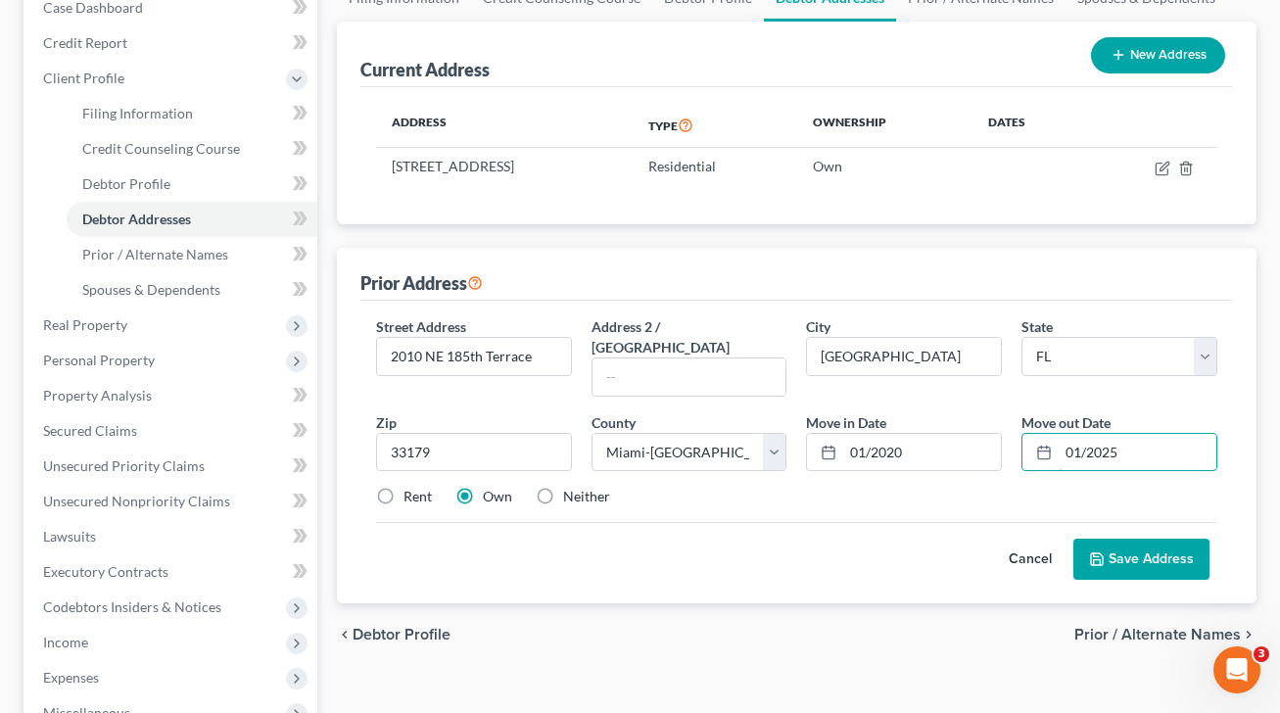
type input "01/2025"
click at [403, 487] on label "Rent" at bounding box center [417, 497] width 28 height 20
click at [411, 487] on input "Rent" at bounding box center [417, 493] width 13 height 13
radio input "true"
click at [1149, 538] on button "Save Address" at bounding box center [1141, 558] width 136 height 41
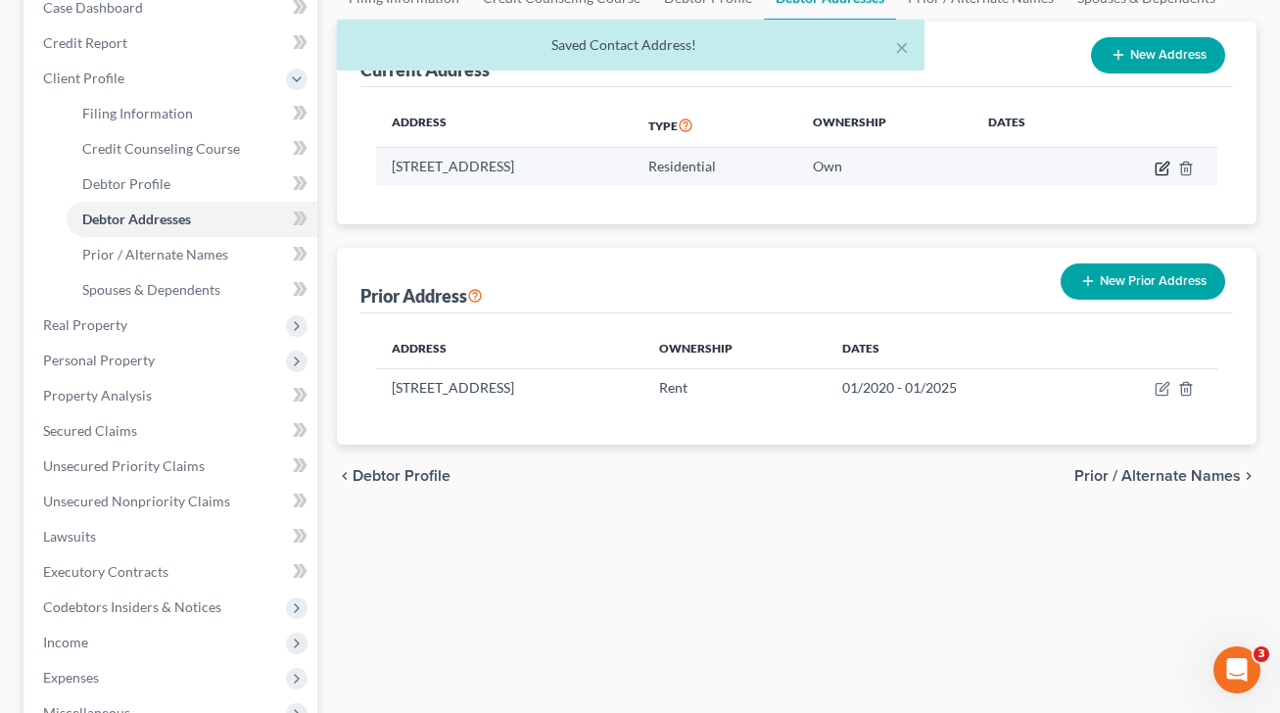
click at [1158, 172] on icon "button" at bounding box center [1162, 169] width 16 height 16
select select "9"
select select "5"
select select "0"
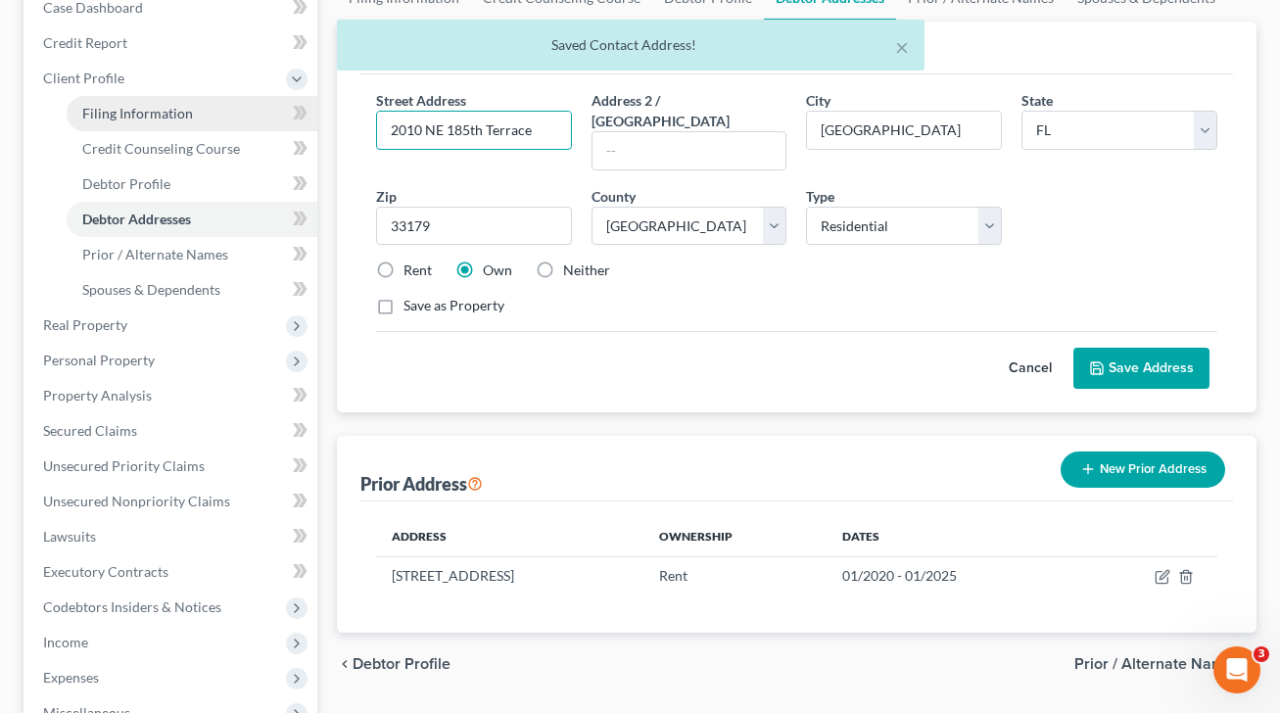
drag, startPoint x: 550, startPoint y: 126, endPoint x: 300, endPoint y: 128, distance: 250.6
click at [299, 128] on div "Petition Navigation Case Dashboard Payments Invoices Payments Payments Credit R…" at bounding box center [640, 470] width 1252 height 990
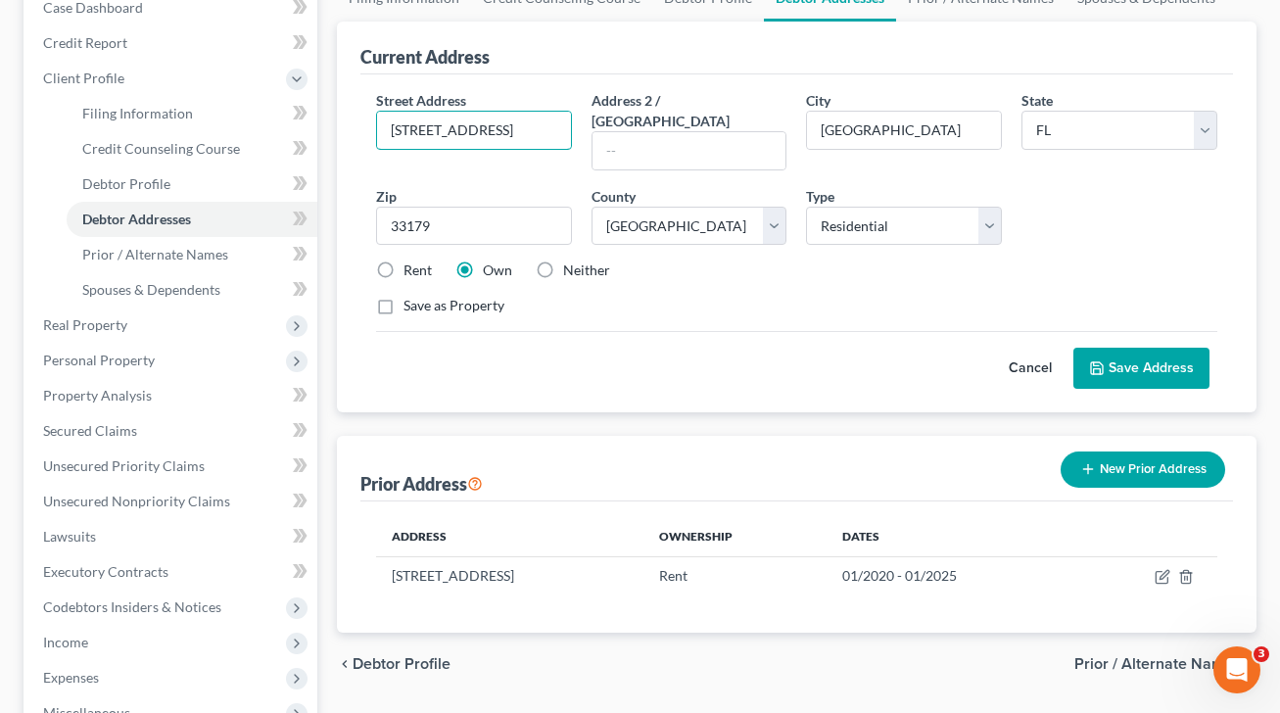
type input "[STREET_ADDRESS]"
click at [403, 260] on label "Rent" at bounding box center [417, 270] width 28 height 20
click at [411, 260] on input "Rent" at bounding box center [417, 266] width 13 height 13
radio input "true"
drag, startPoint x: 564, startPoint y: 130, endPoint x: 373, endPoint y: 130, distance: 190.9
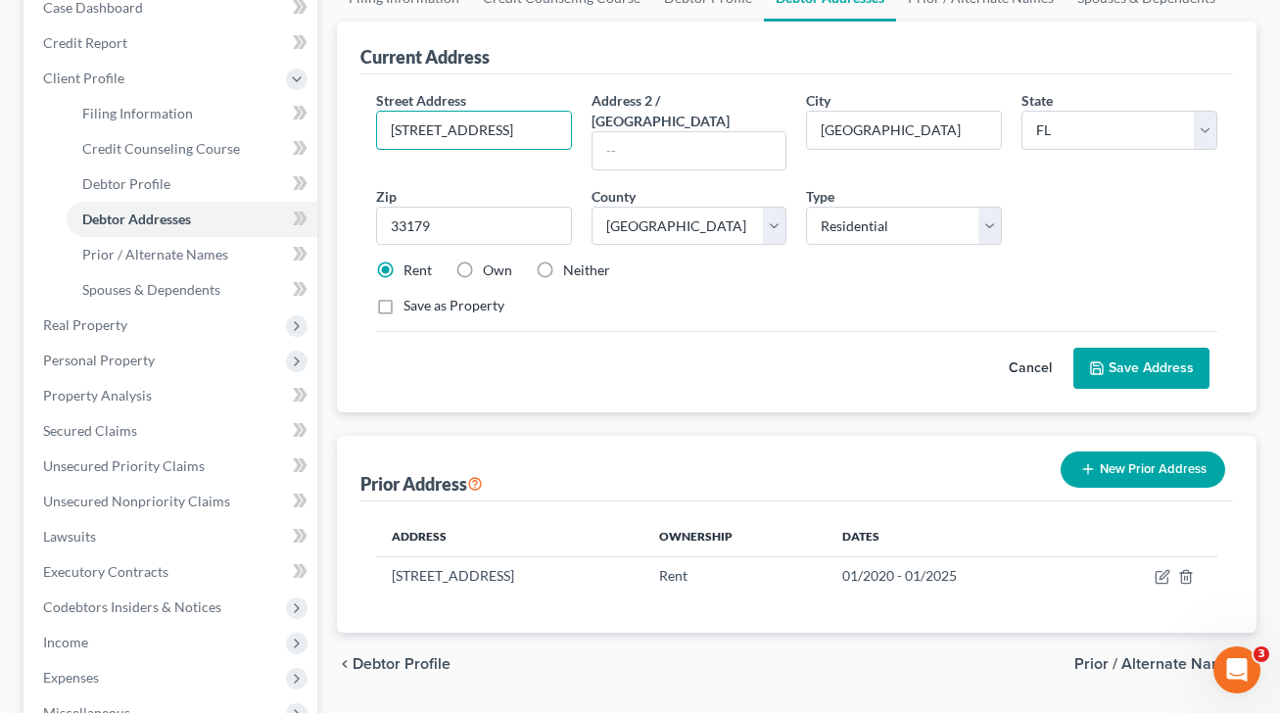
click at [373, 130] on div "Street Address * [STREET_ADDRESS]" at bounding box center [473, 130] width 215 height 80
drag, startPoint x: 514, startPoint y: 203, endPoint x: 402, endPoint y: 204, distance: 111.6
click at [402, 207] on input "33179" at bounding box center [474, 226] width 196 height 39
type input "33009"
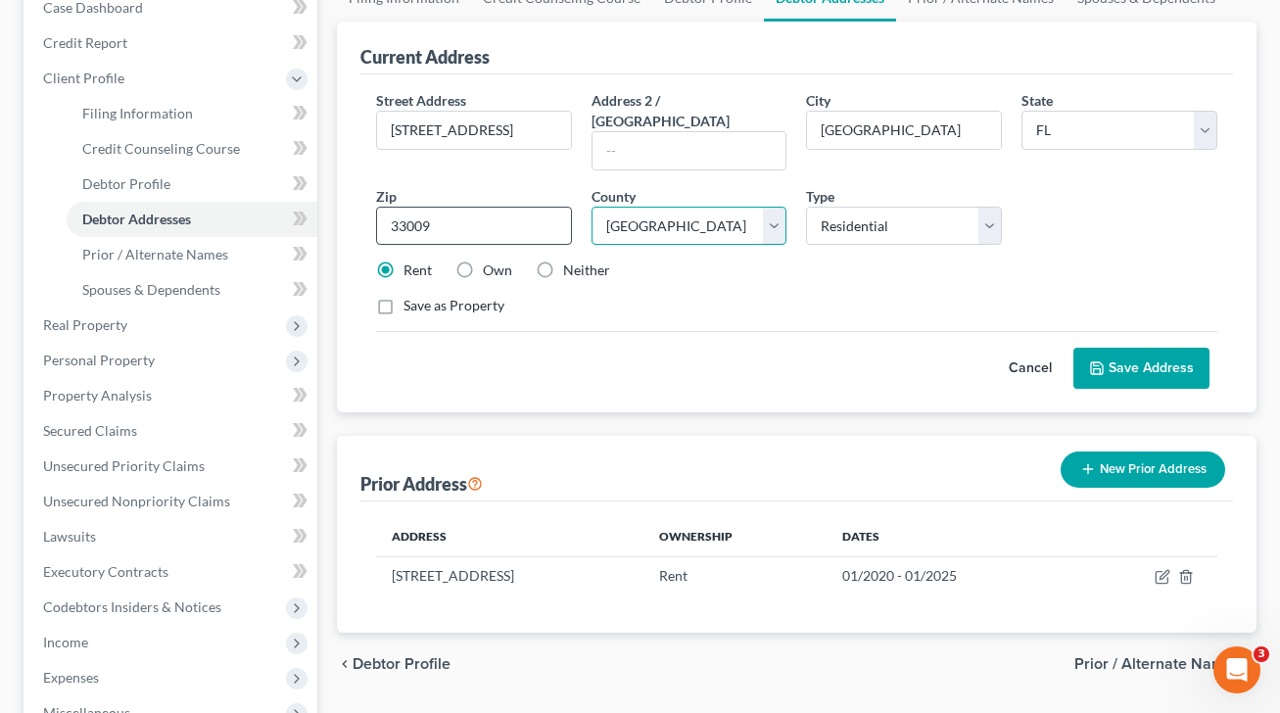
type input "Hallandale"
click at [1165, 348] on button "Save Address" at bounding box center [1141, 368] width 136 height 41
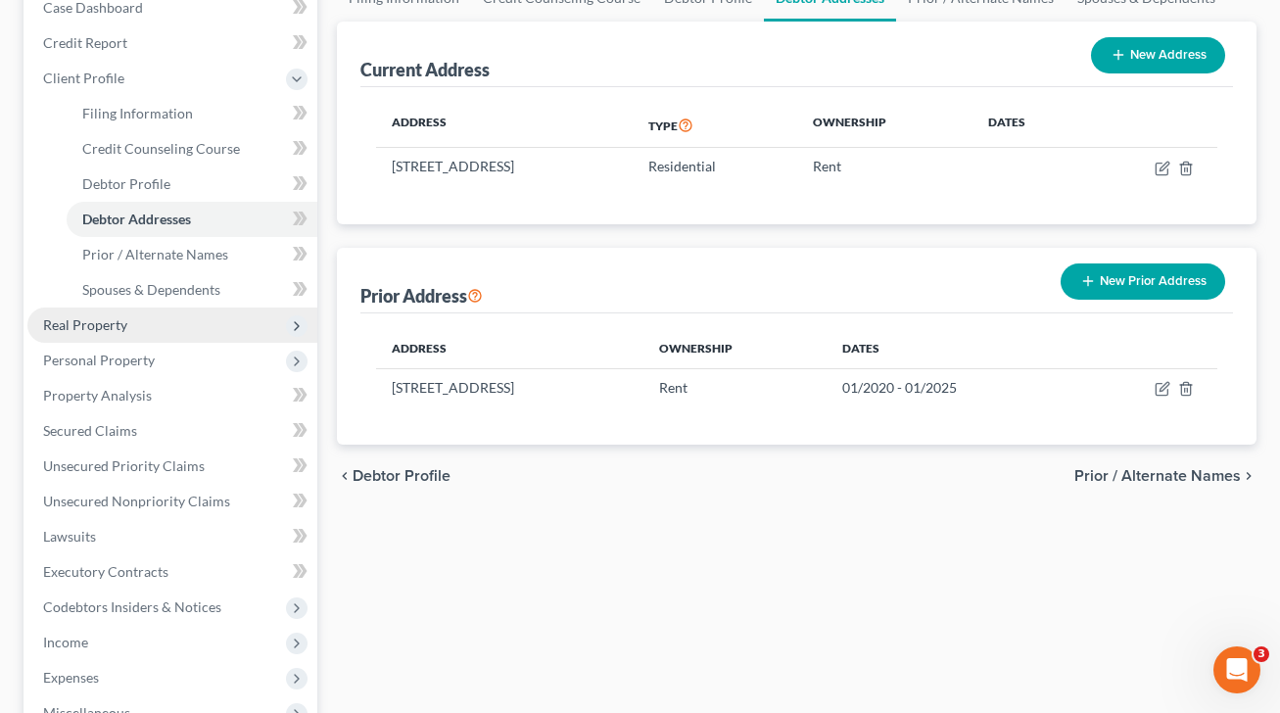
click at [177, 319] on span "Real Property" at bounding box center [172, 324] width 290 height 35
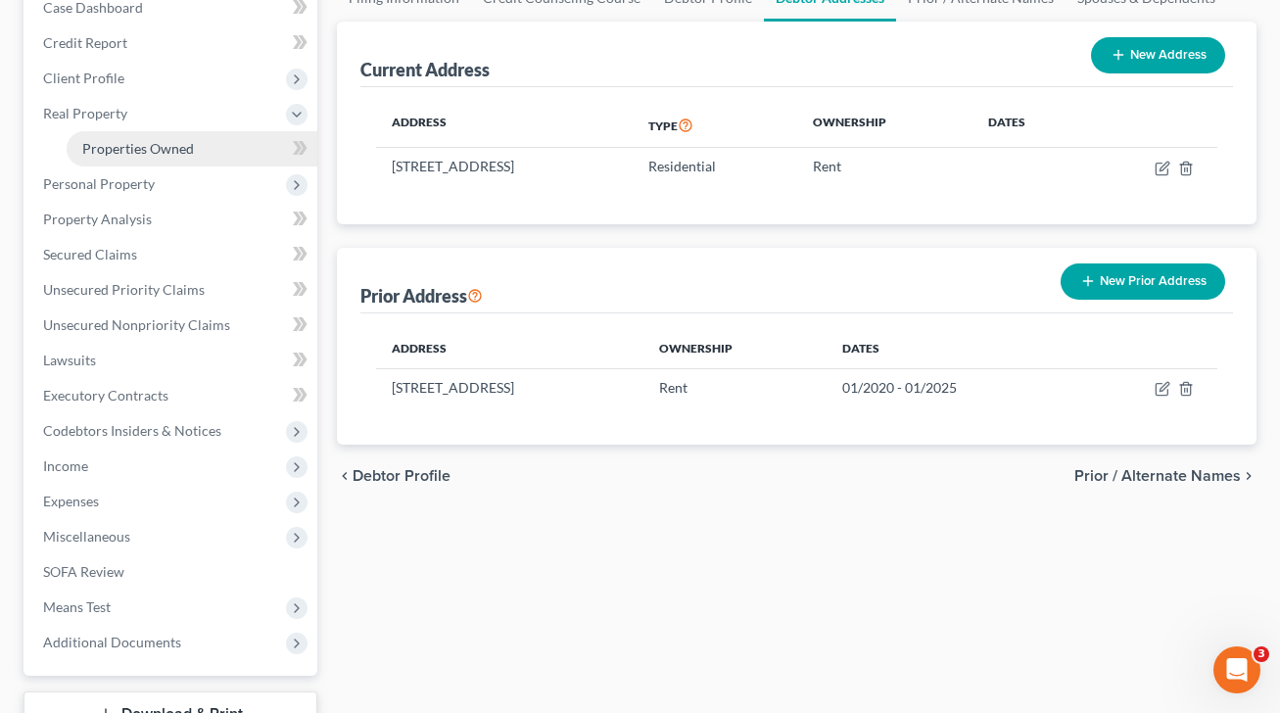
click at [138, 151] on span "Properties Owned" at bounding box center [138, 148] width 112 height 17
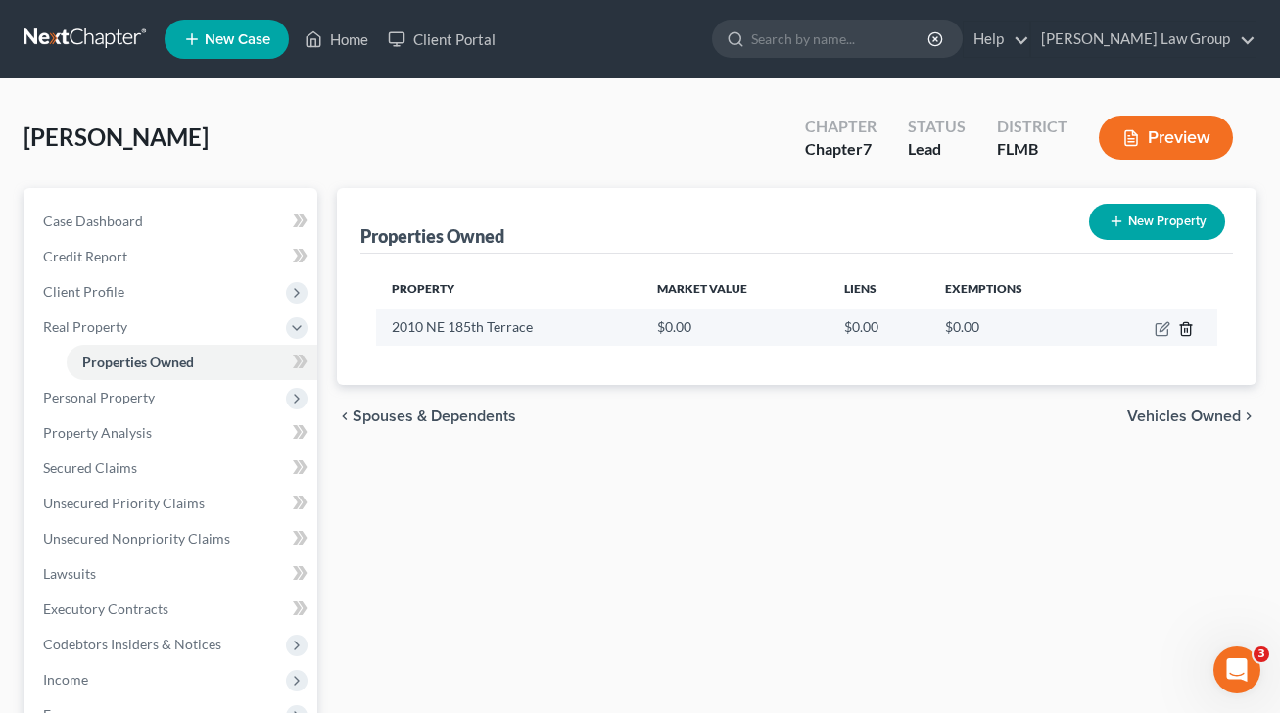
click at [1189, 333] on icon "button" at bounding box center [1185, 328] width 9 height 13
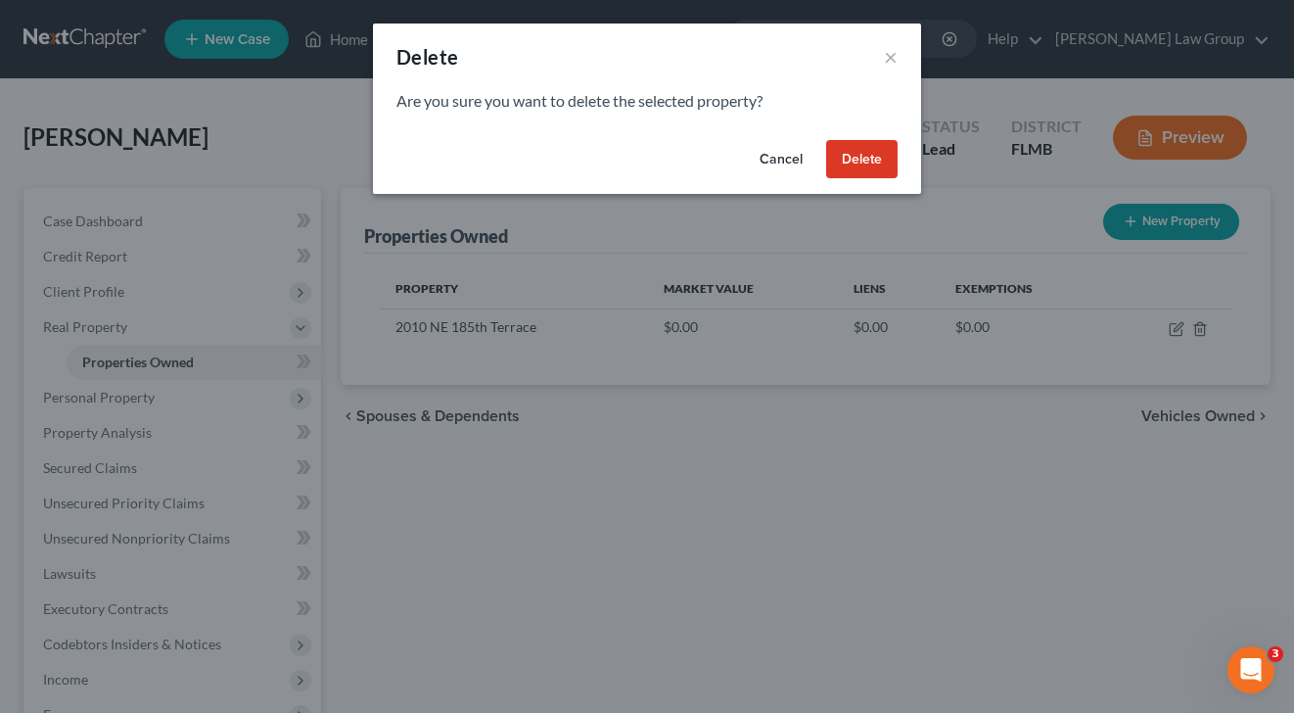
click at [882, 172] on button "Delete" at bounding box center [861, 159] width 71 height 39
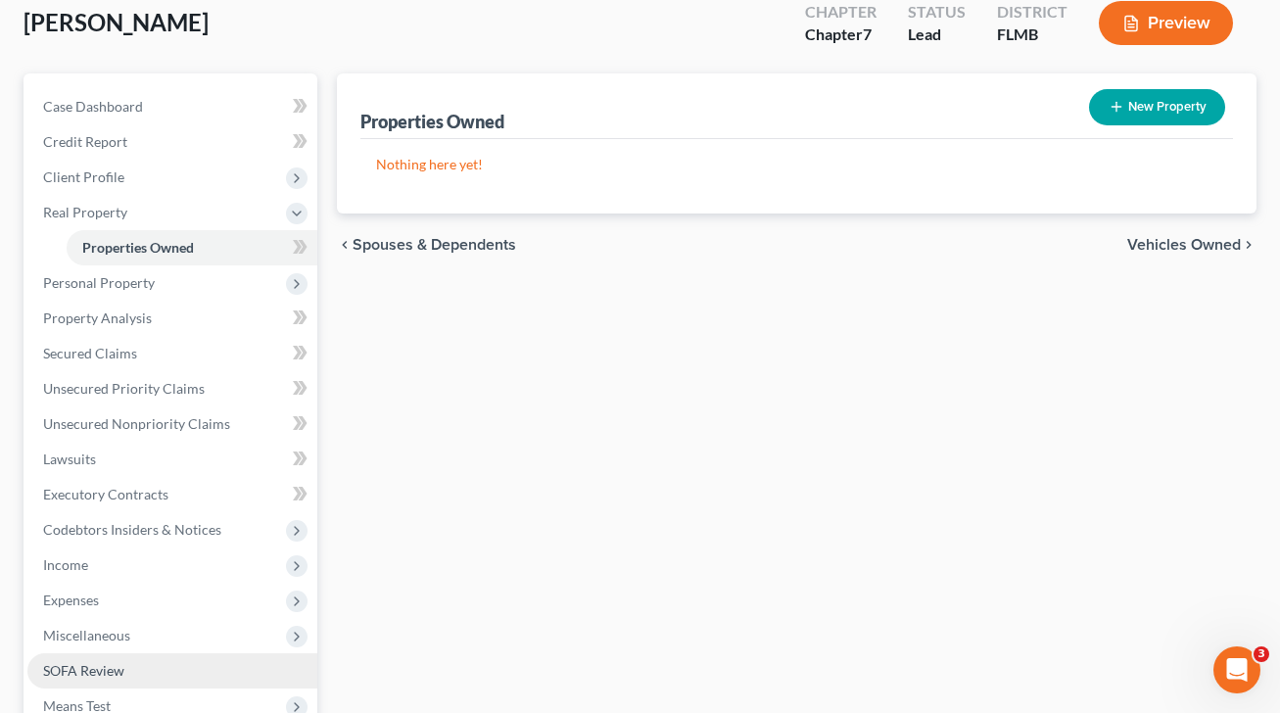
scroll to position [117, 0]
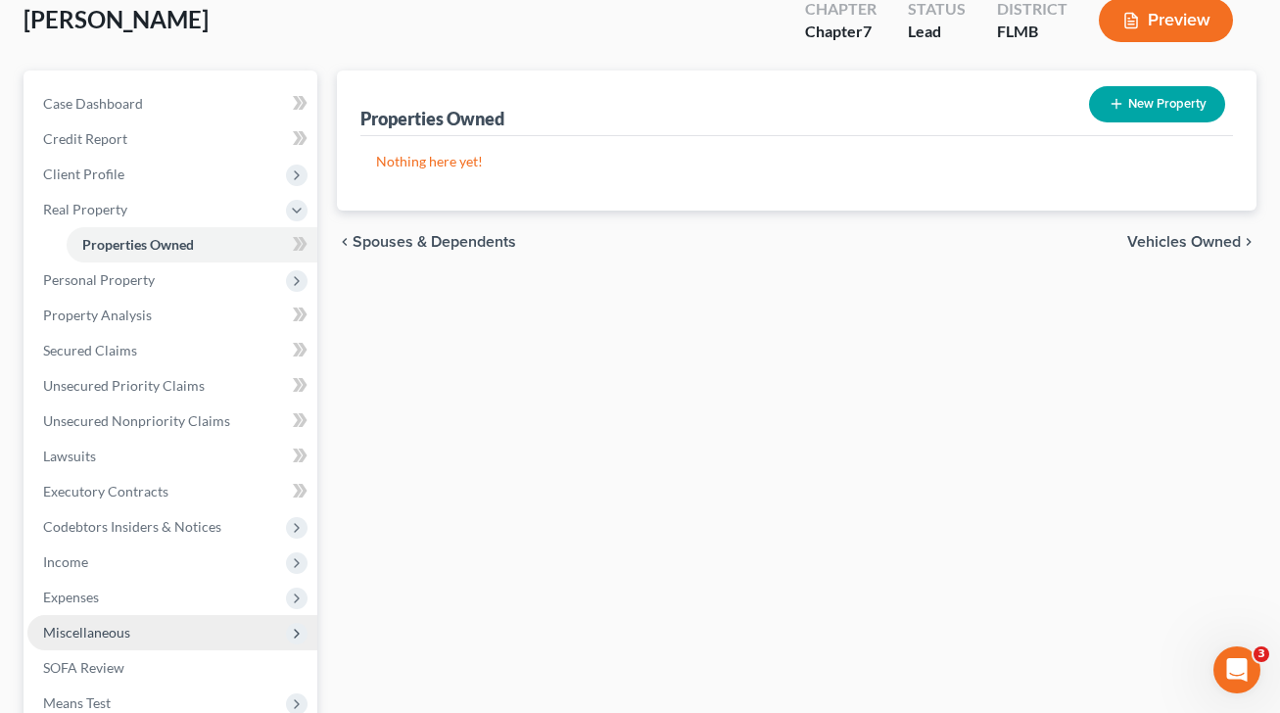
click at [77, 627] on span "Miscellaneous" at bounding box center [86, 632] width 87 height 17
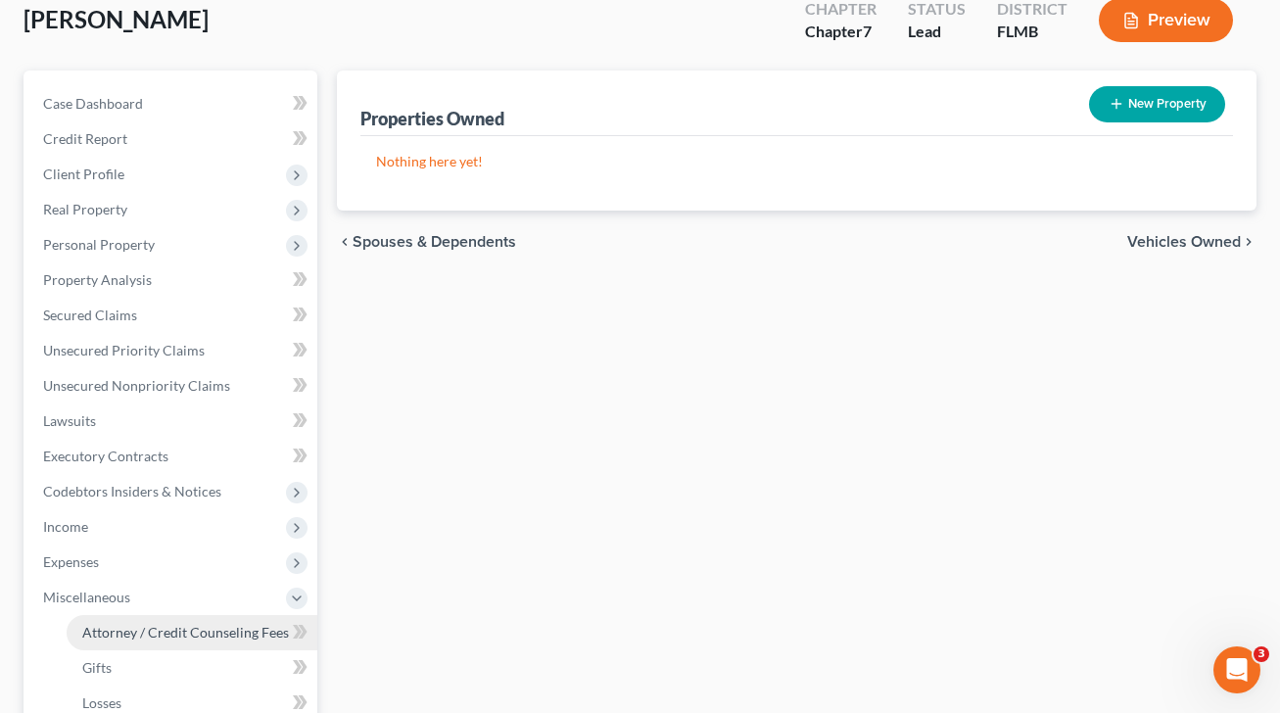
click at [194, 628] on span "Attorney / Credit Counseling Fees" at bounding box center [185, 632] width 207 height 17
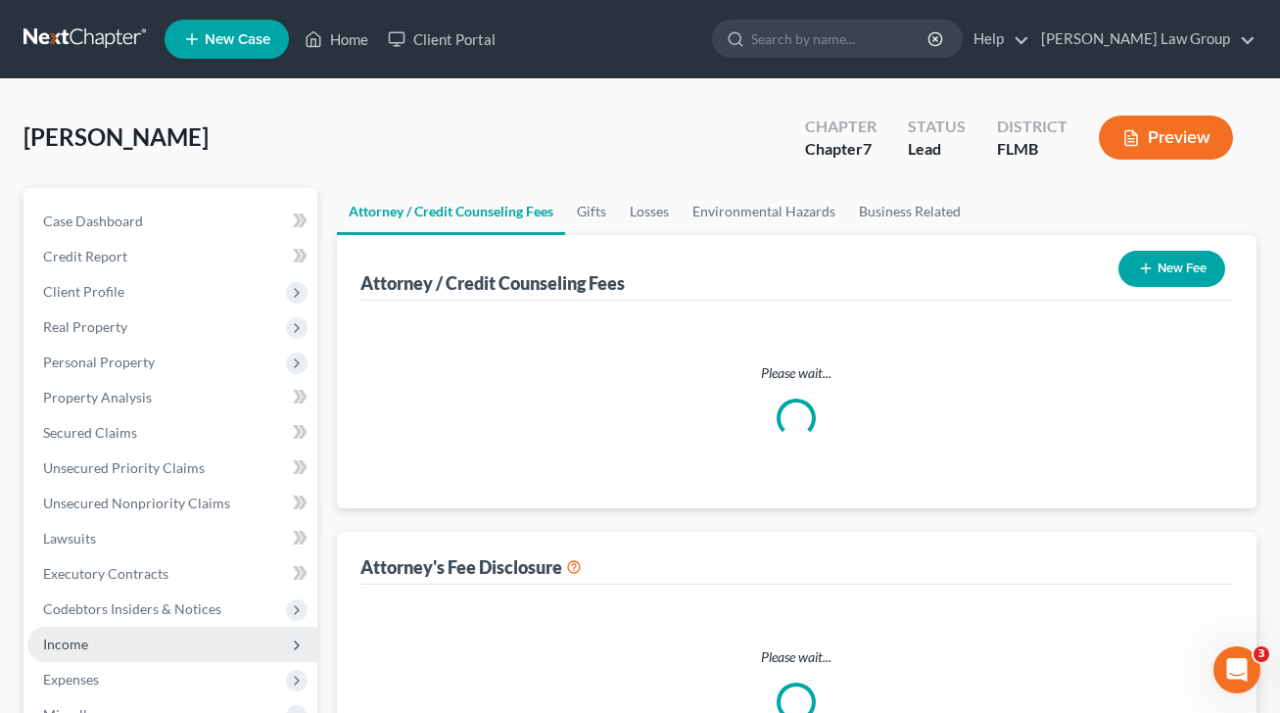
select select "0"
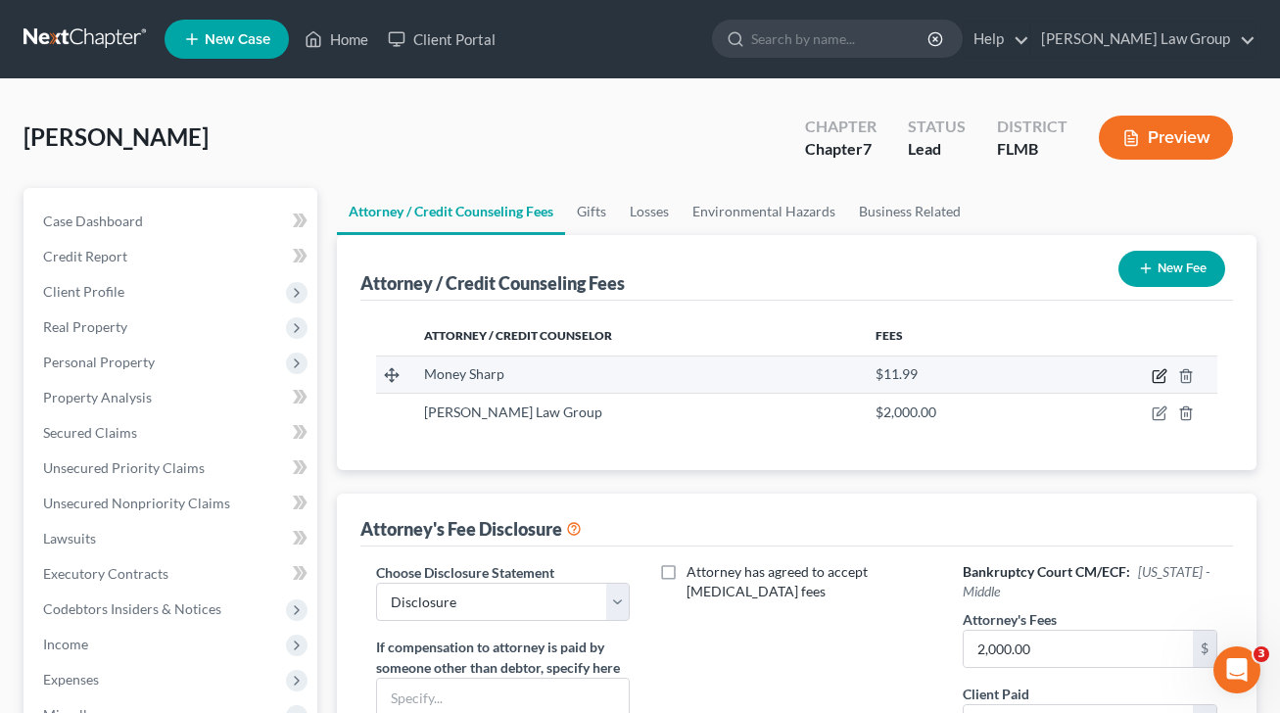
click at [1158, 371] on icon "button" at bounding box center [1158, 377] width 12 height 12
select select "14"
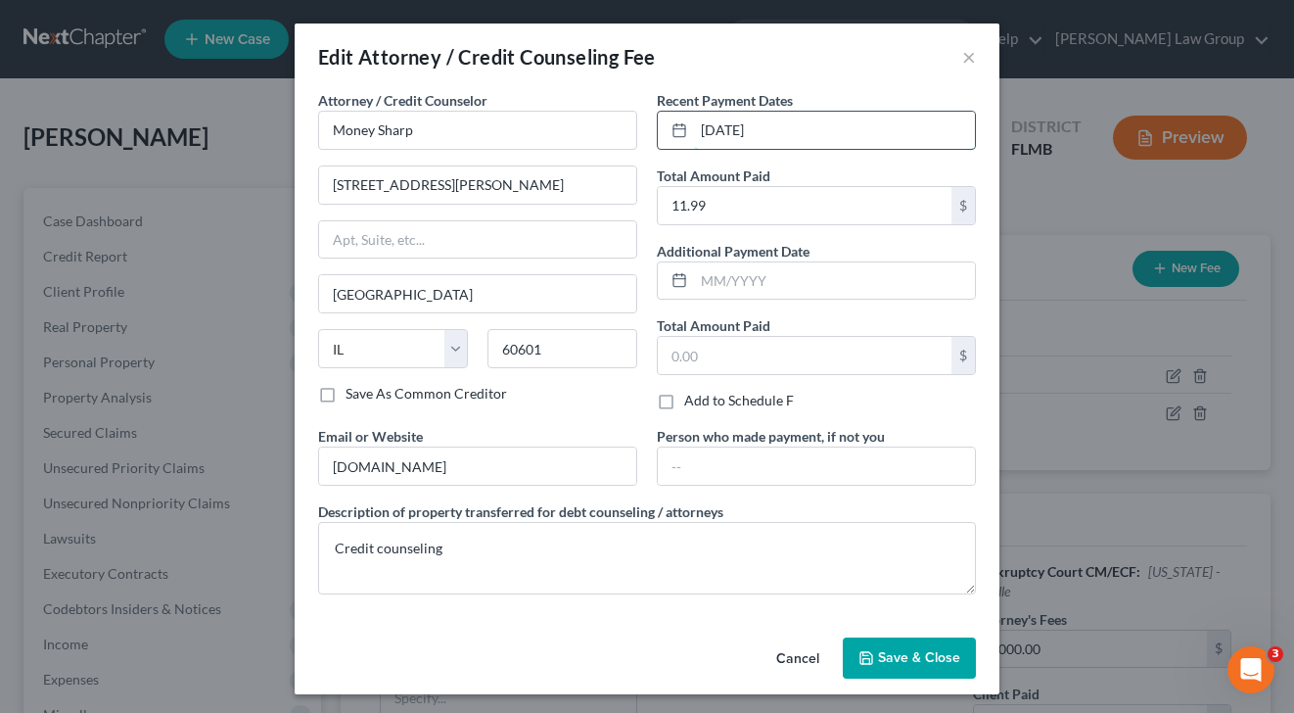
click at [788, 116] on input "[DATE]" at bounding box center [834, 130] width 281 height 37
click at [701, 131] on input "[DATE]" at bounding box center [834, 130] width 281 height 37
type input "[DATE]"
click at [906, 647] on button "Save & Close" at bounding box center [909, 657] width 133 height 41
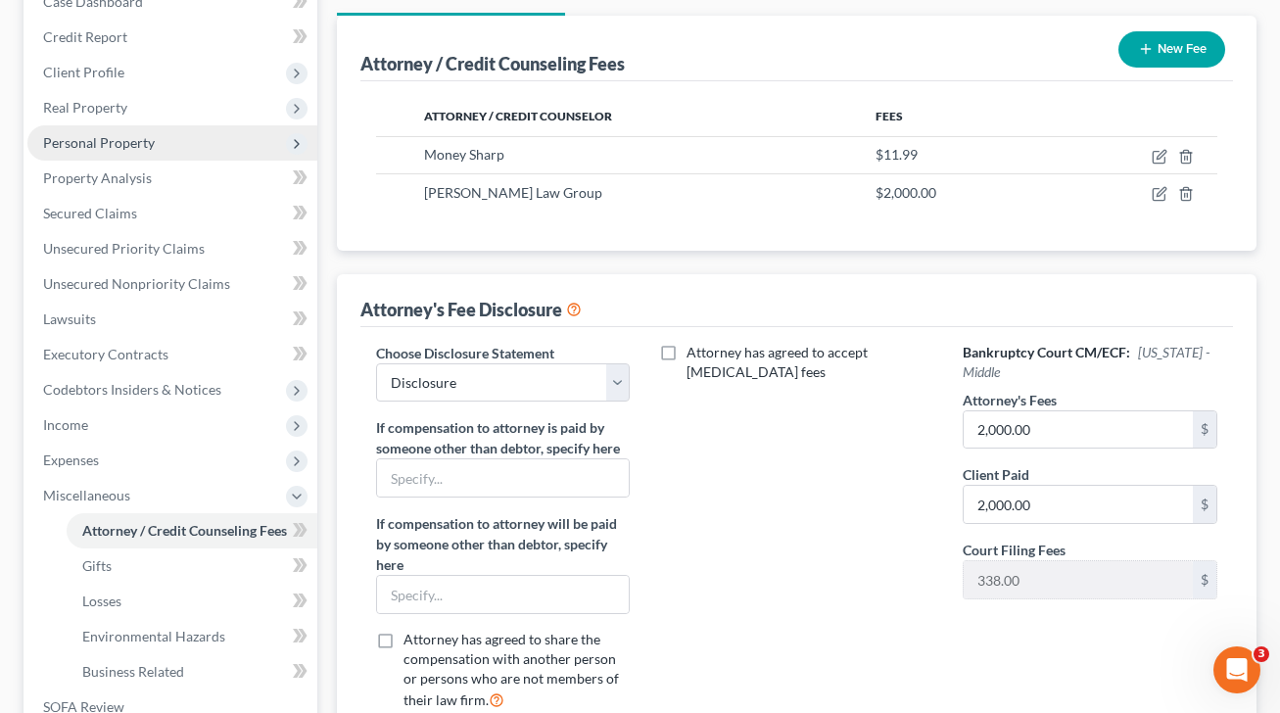
scroll to position [253, 0]
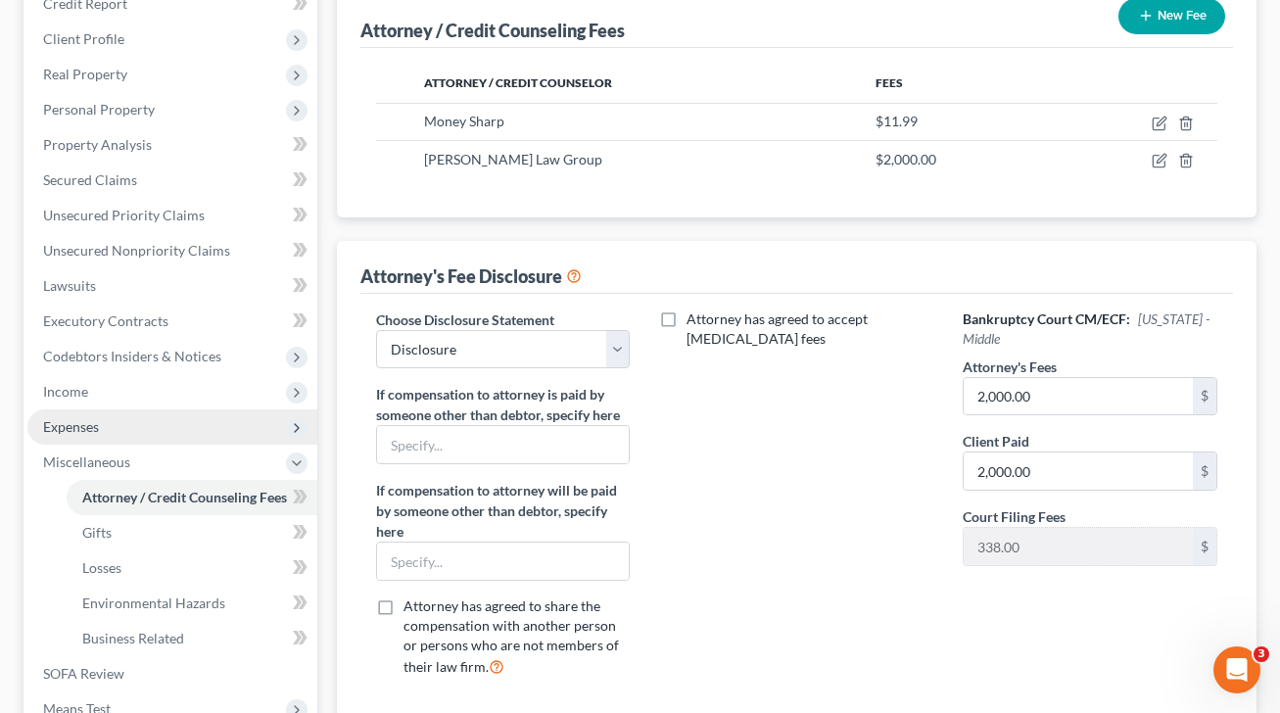
click at [169, 424] on span "Expenses" at bounding box center [172, 426] width 290 height 35
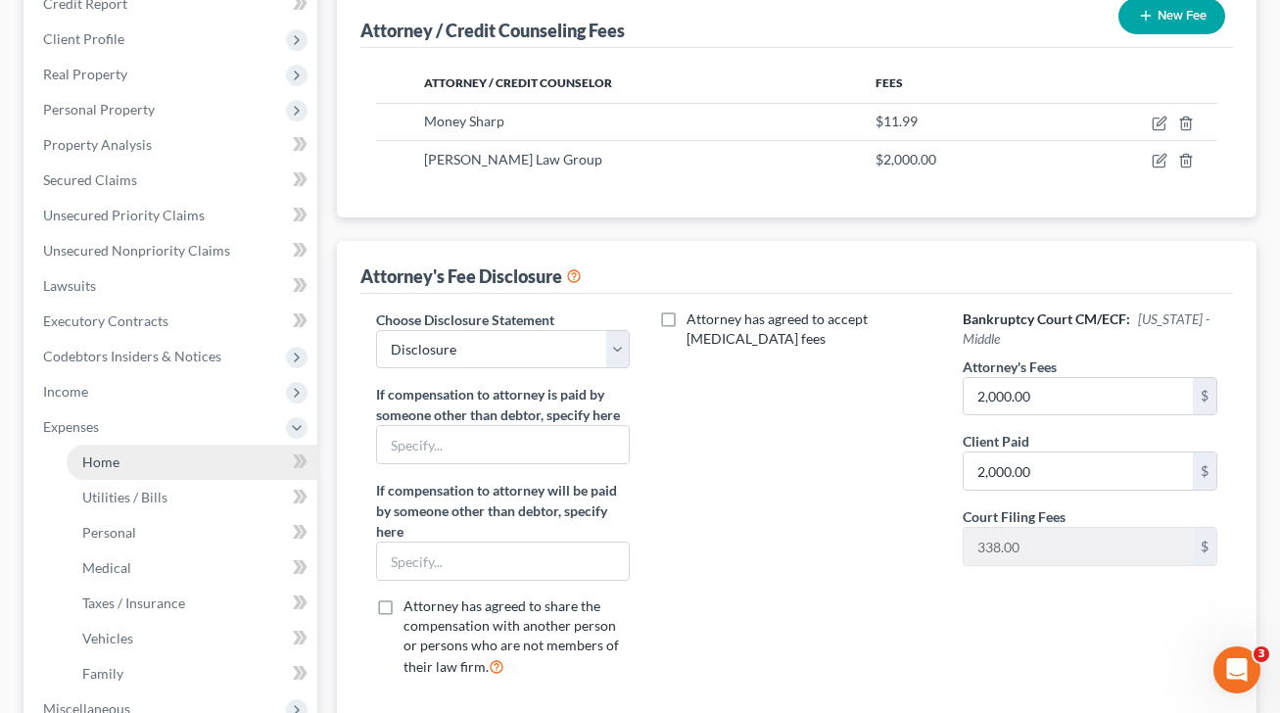
click at [170, 451] on link "Home" at bounding box center [192, 461] width 251 height 35
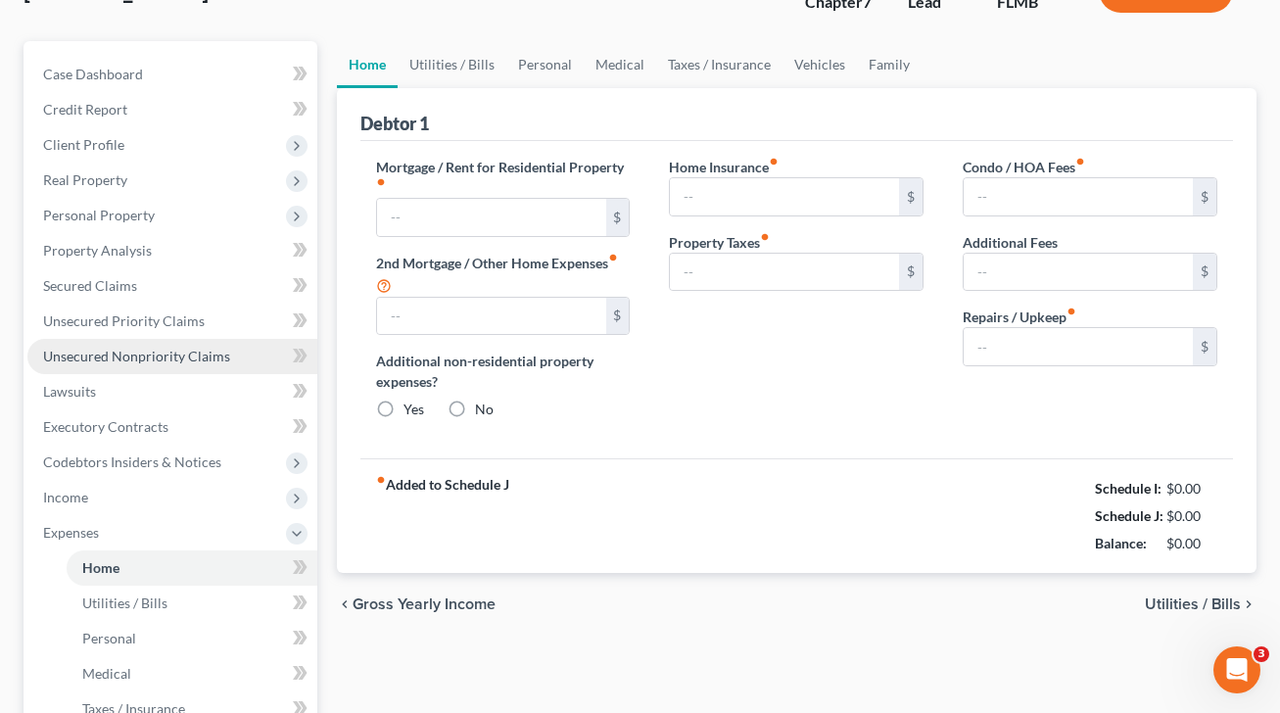
type input "1,500.00"
type input "0.00"
radio input "true"
type input "30.00"
type input "0.00"
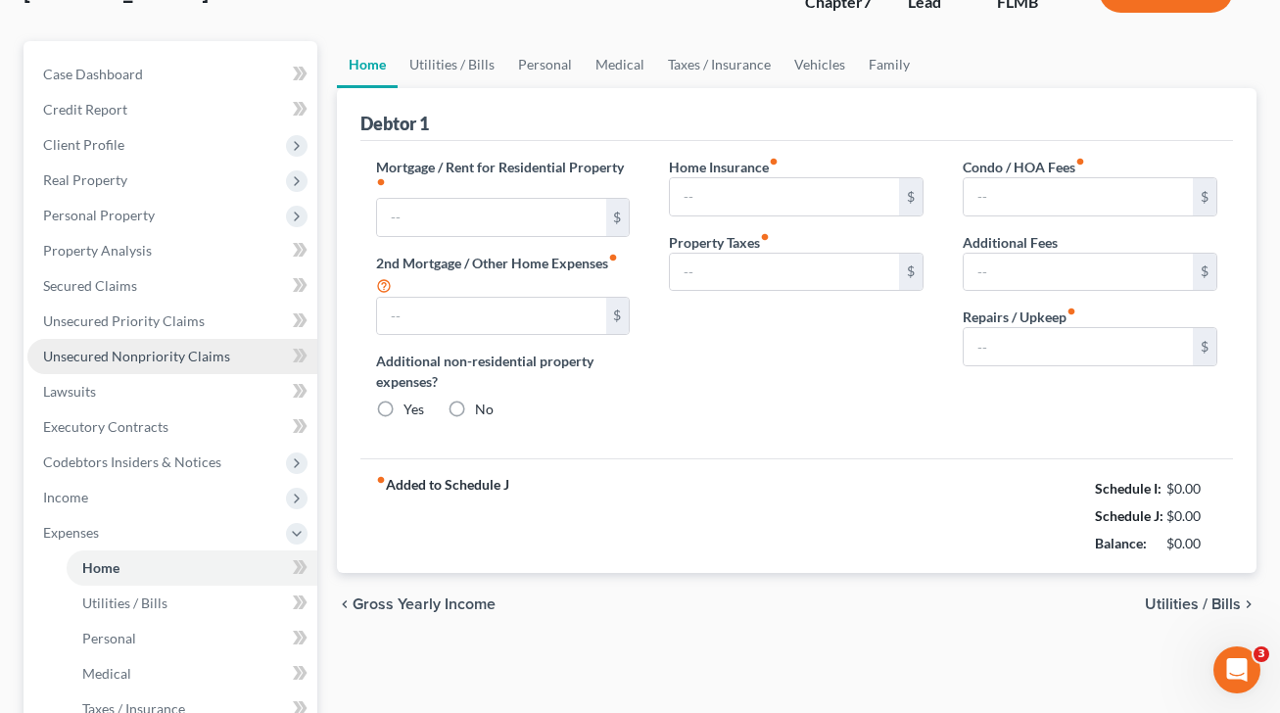
type input "0.00"
type input "40.00"
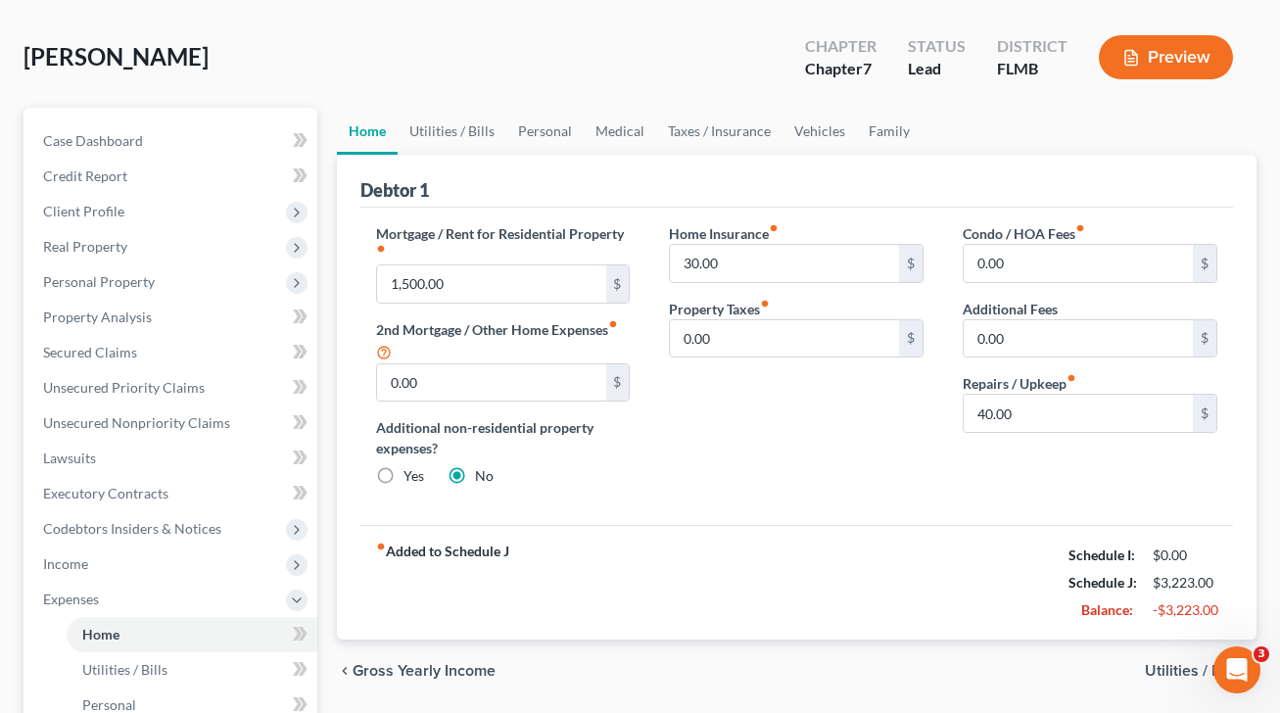
scroll to position [162, 0]
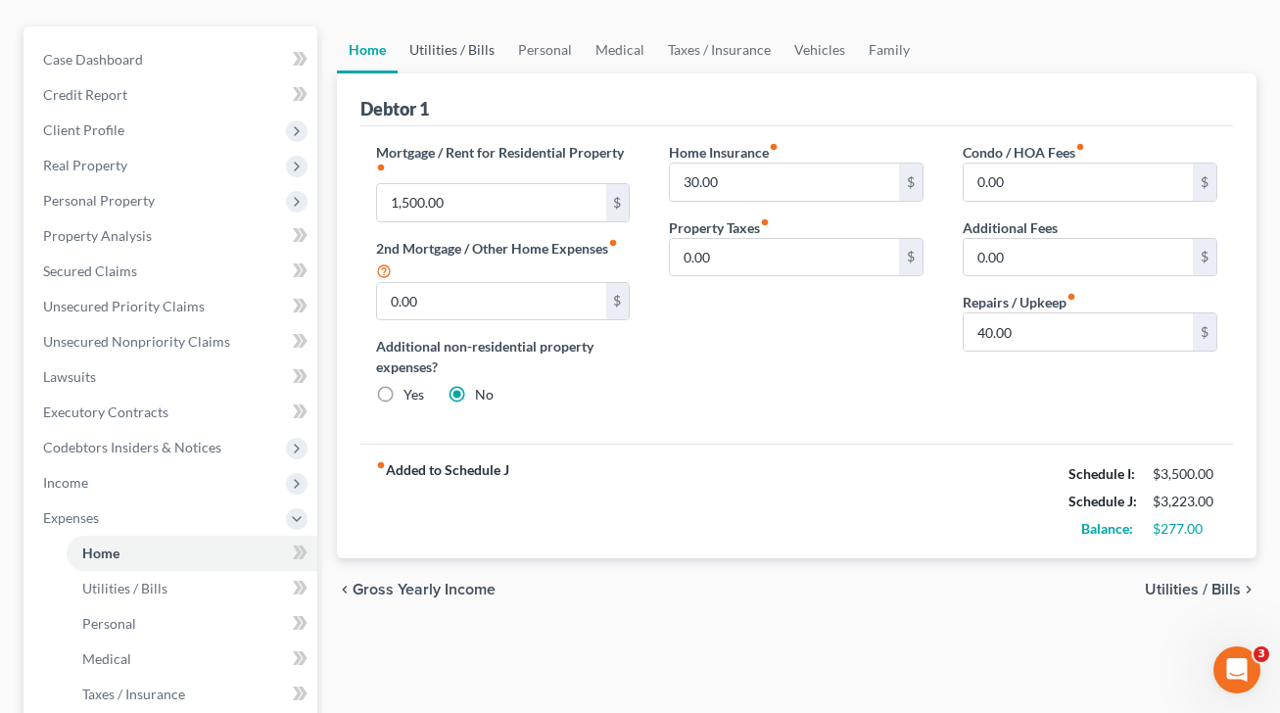
click at [436, 66] on link "Utilities / Bills" at bounding box center [451, 49] width 109 height 47
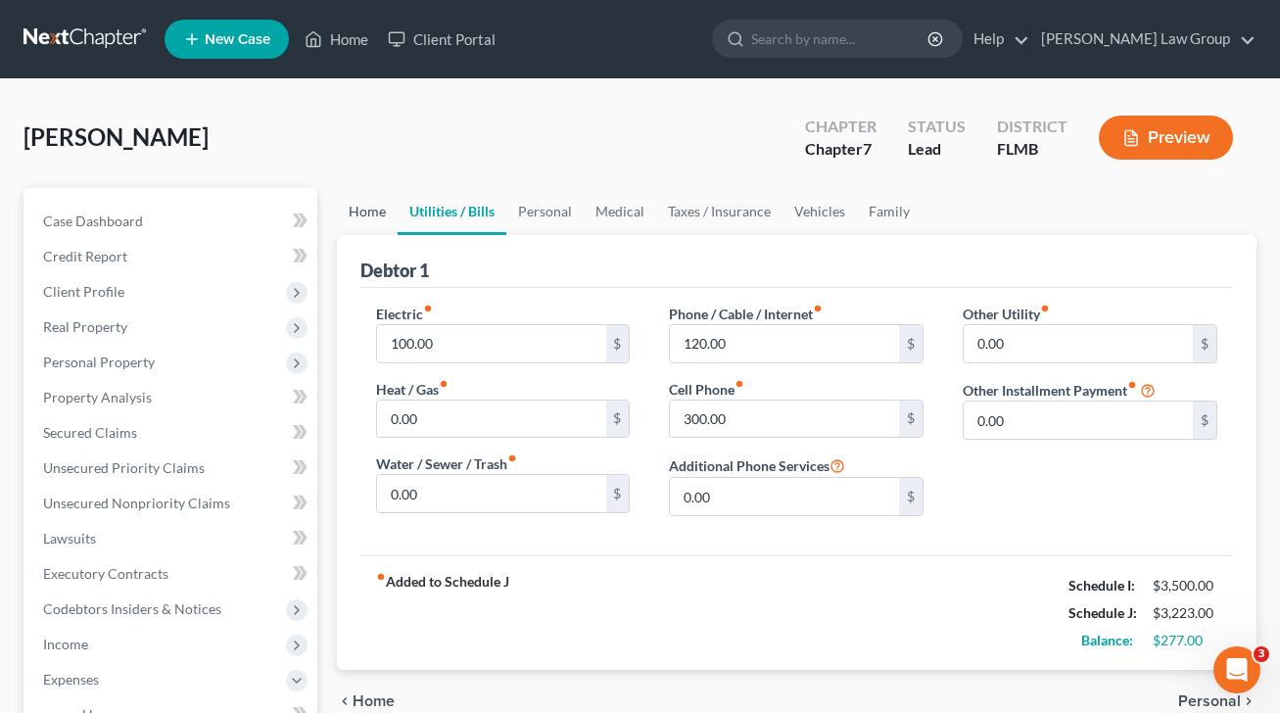
click at [358, 217] on link "Home" at bounding box center [367, 211] width 61 height 47
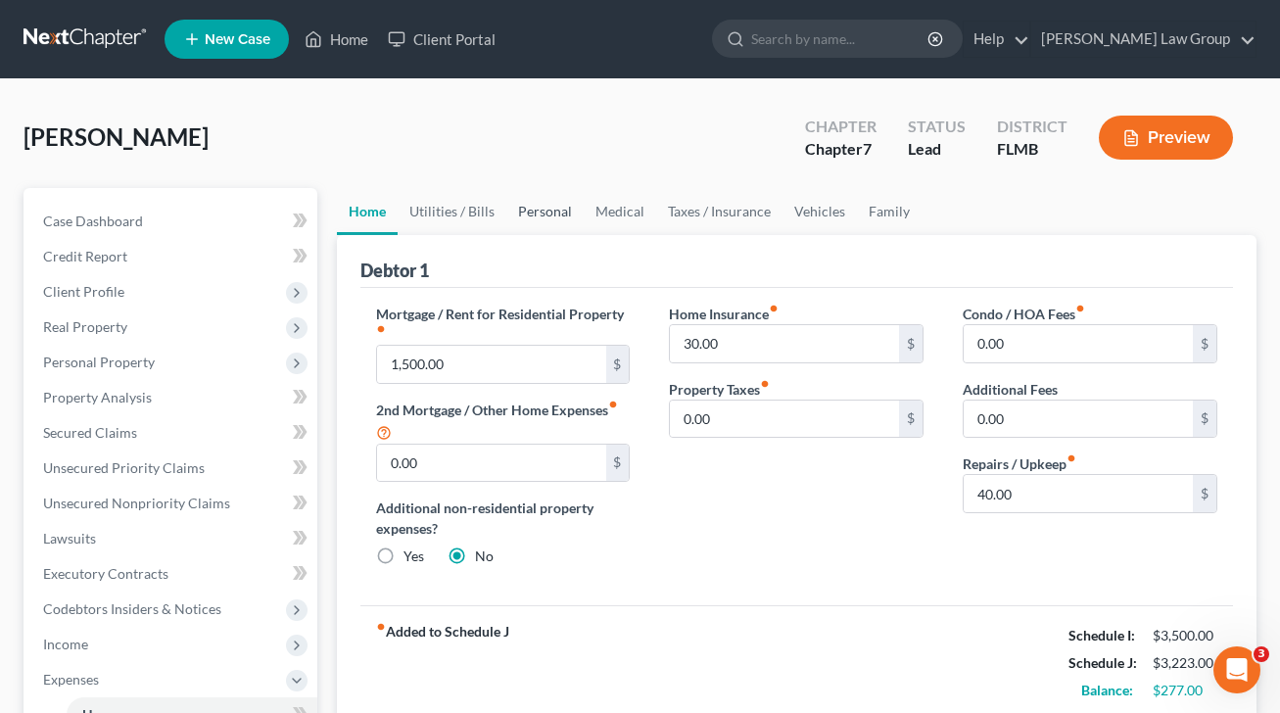
click at [556, 216] on link "Personal" at bounding box center [544, 211] width 77 height 47
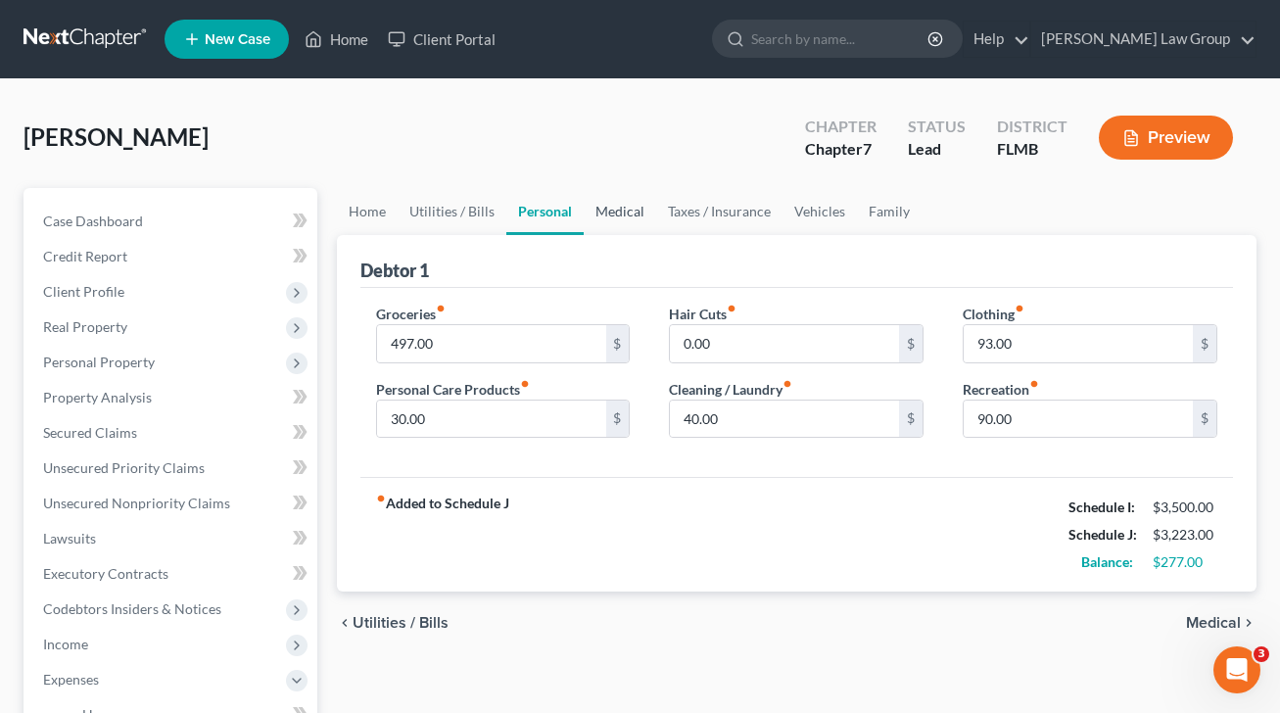
click at [617, 212] on link "Medical" at bounding box center [619, 211] width 72 height 47
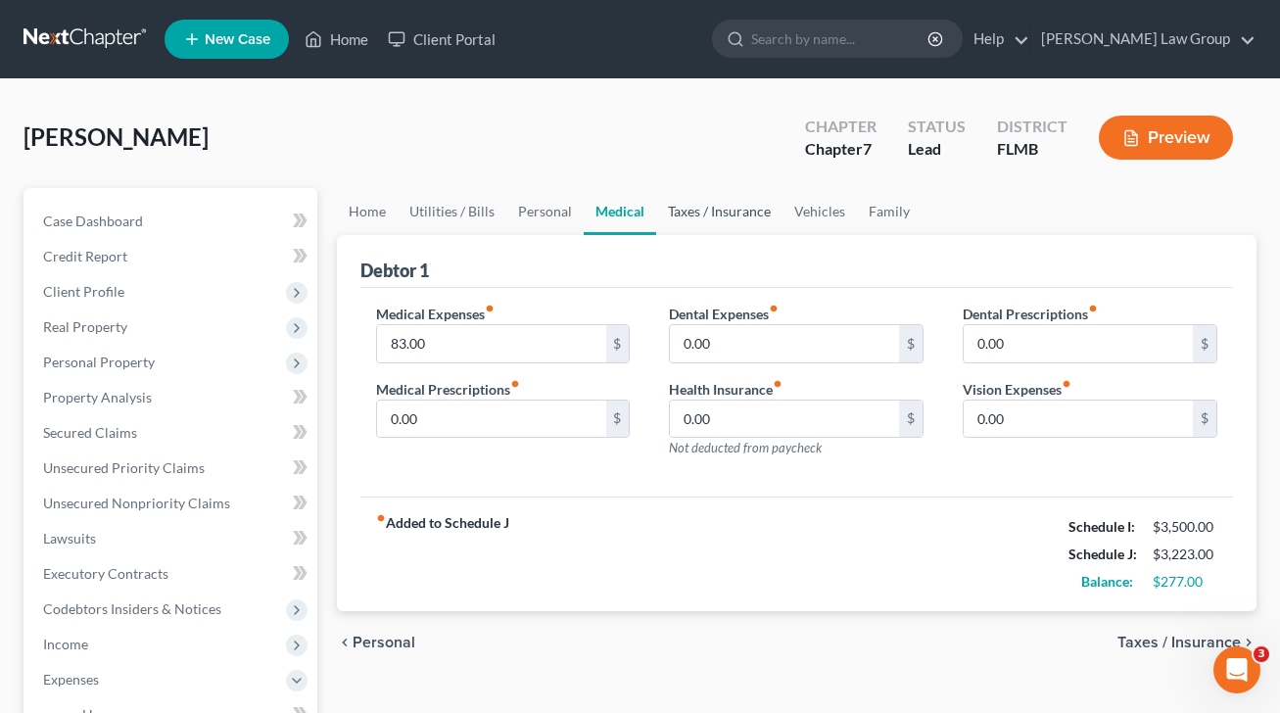
click at [689, 216] on link "Taxes / Insurance" at bounding box center [719, 211] width 126 height 47
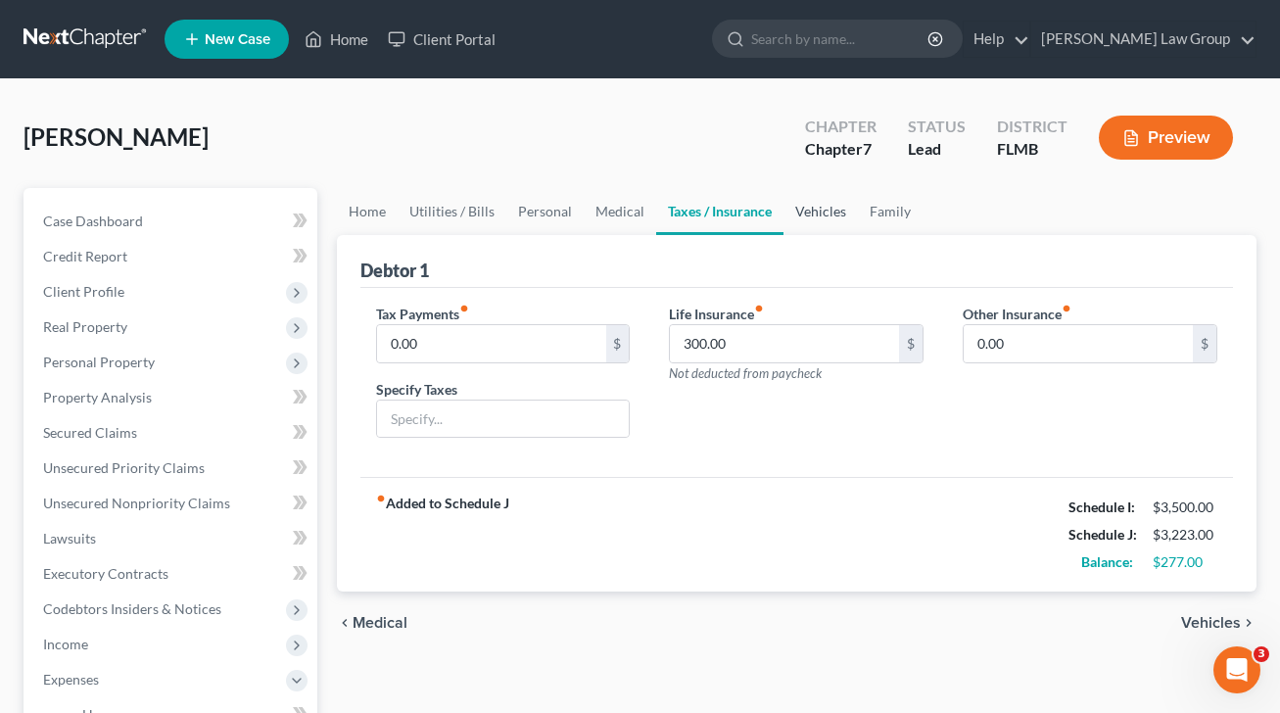
click at [816, 211] on link "Vehicles" at bounding box center [820, 211] width 74 height 47
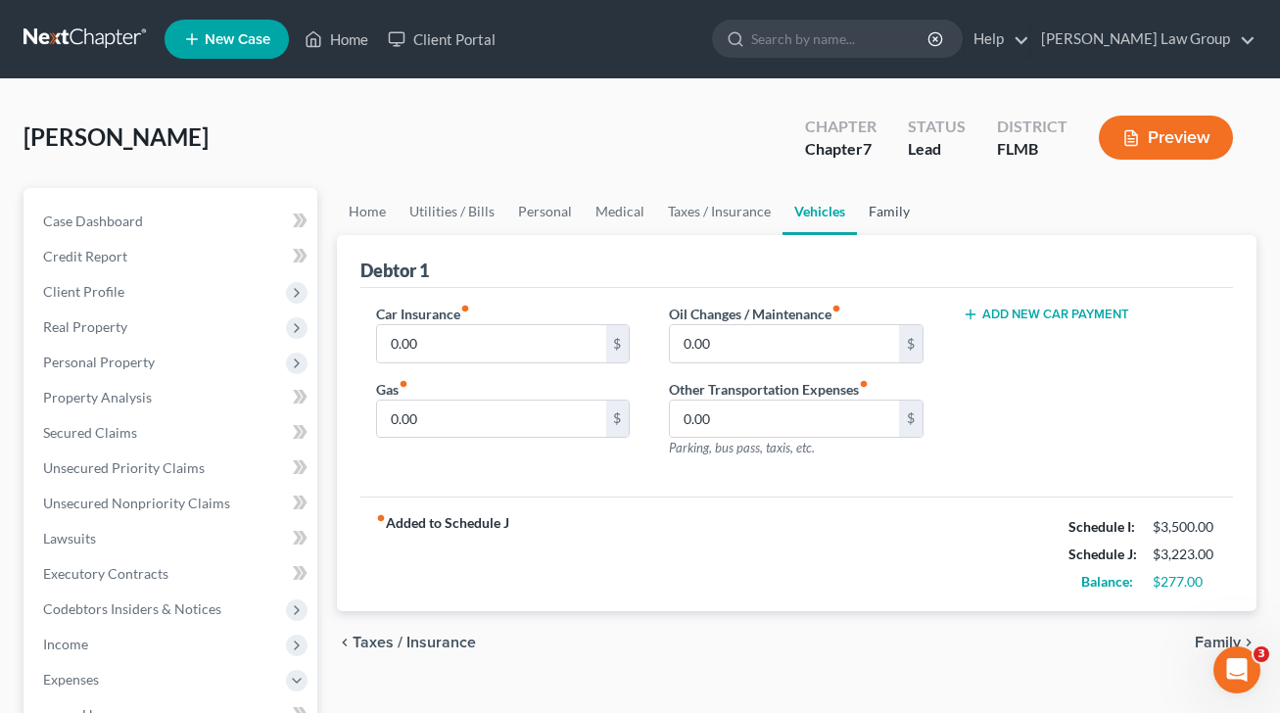
click at [871, 210] on link "Family" at bounding box center [889, 211] width 65 height 47
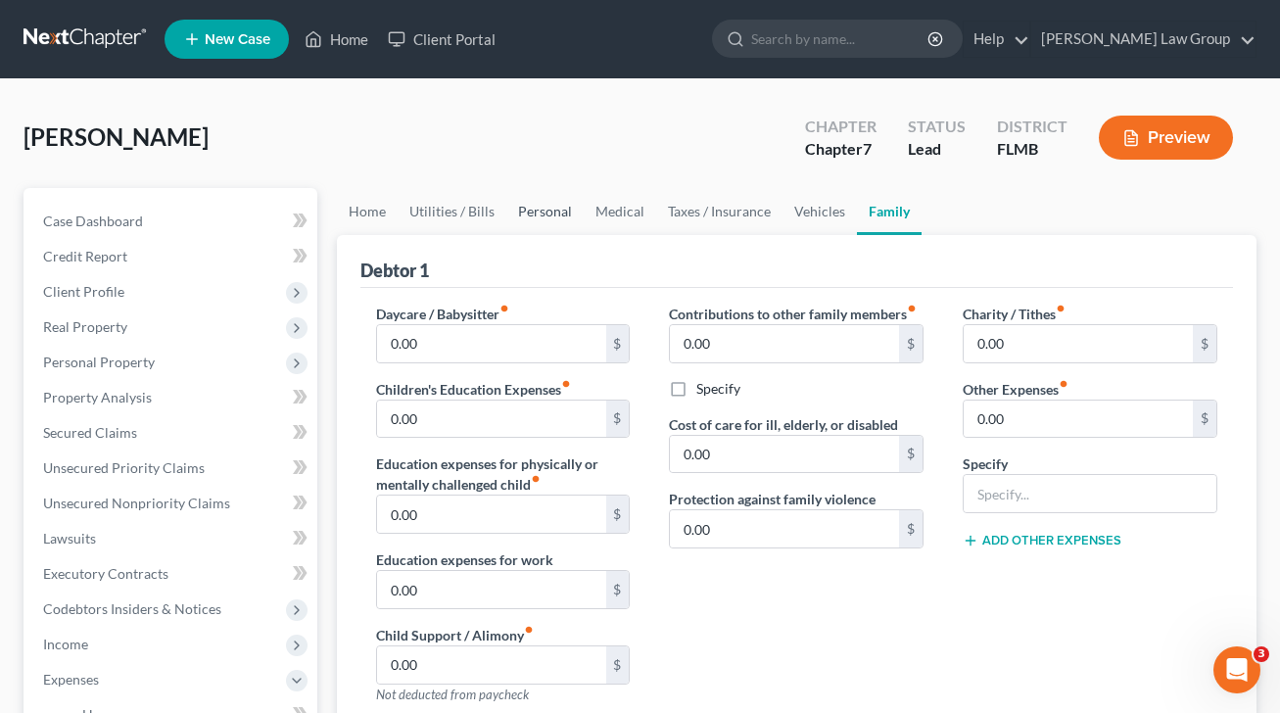
click at [543, 219] on link "Personal" at bounding box center [544, 211] width 77 height 47
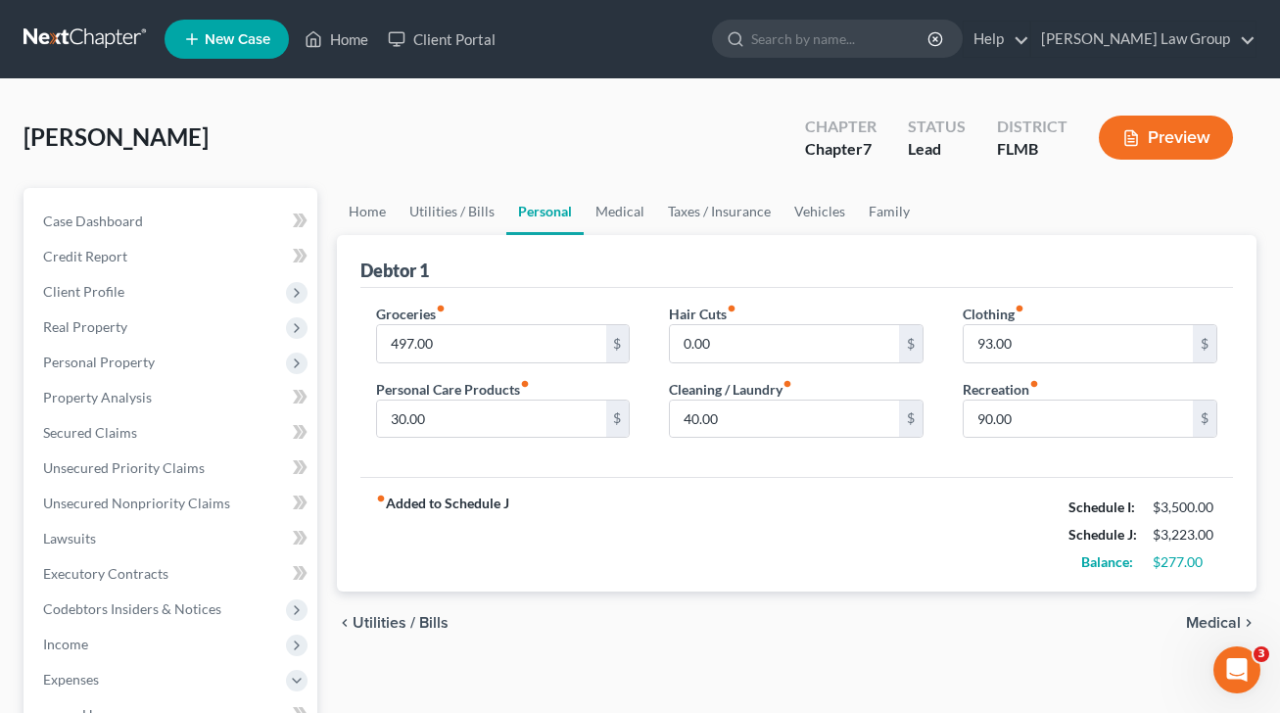
scroll to position [340, 0]
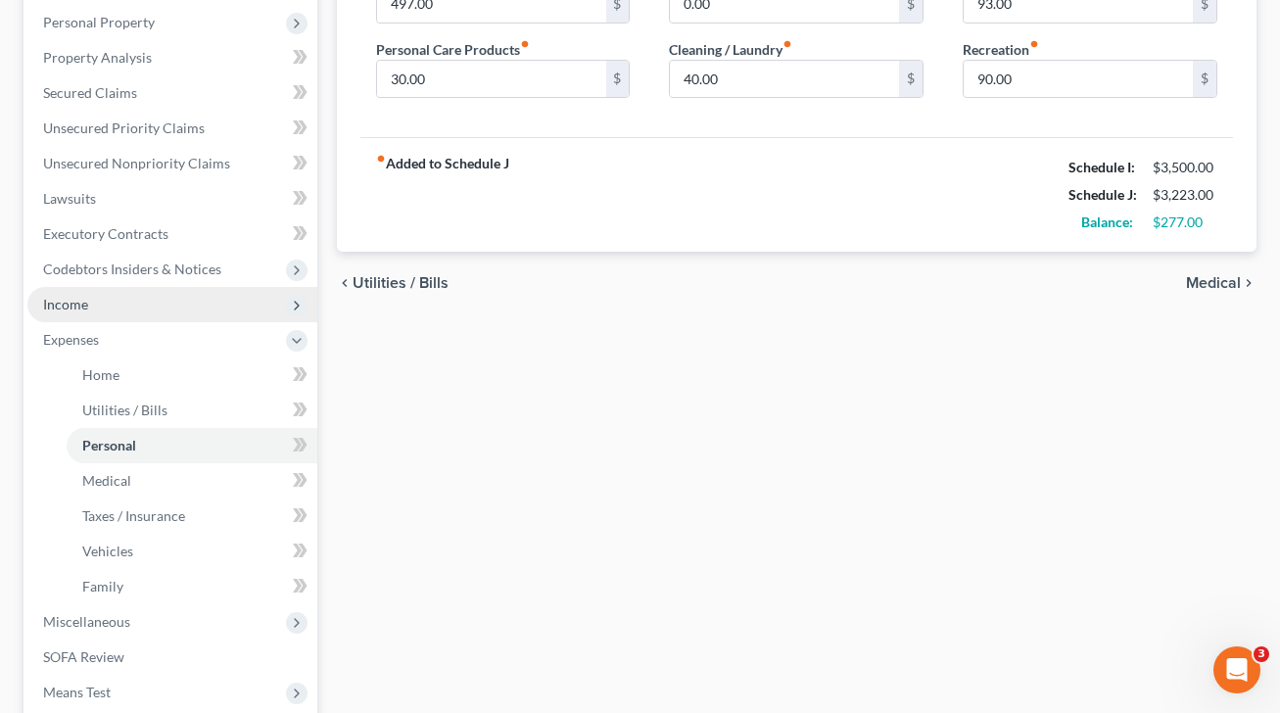
click at [104, 309] on span "Income" at bounding box center [172, 304] width 290 height 35
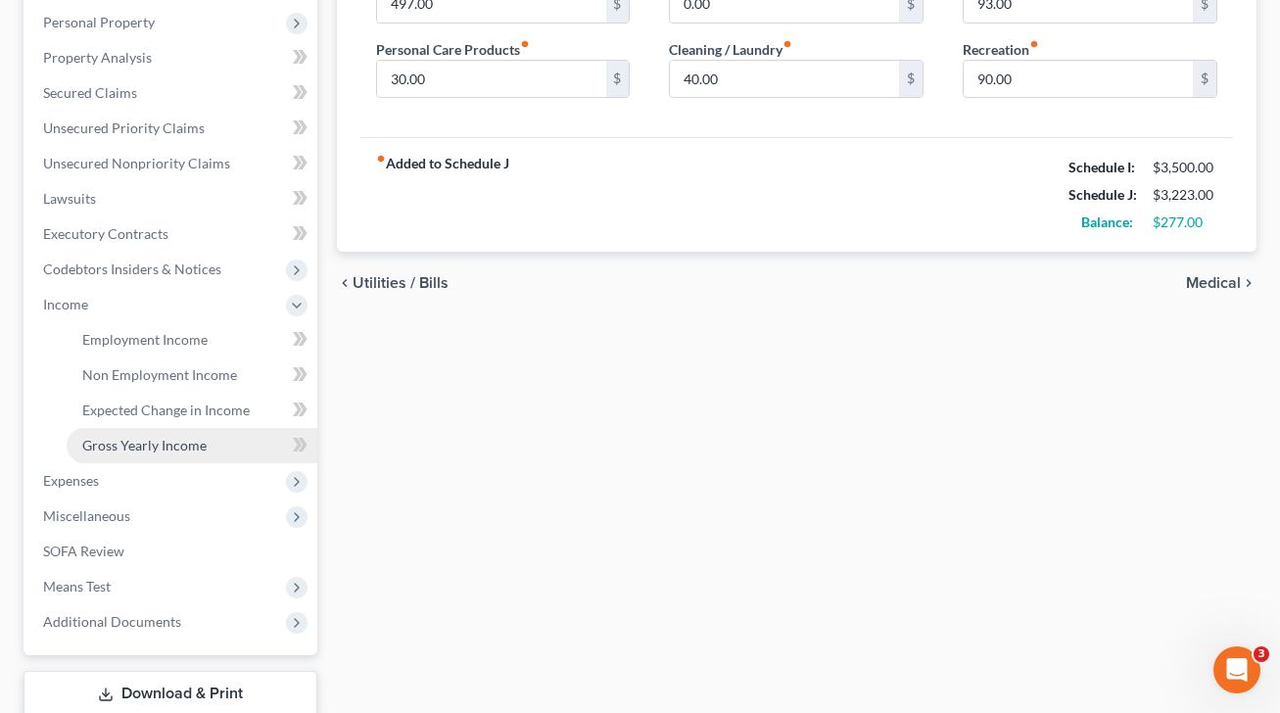
click at [200, 443] on span "Gross Yearly Income" at bounding box center [144, 445] width 124 height 17
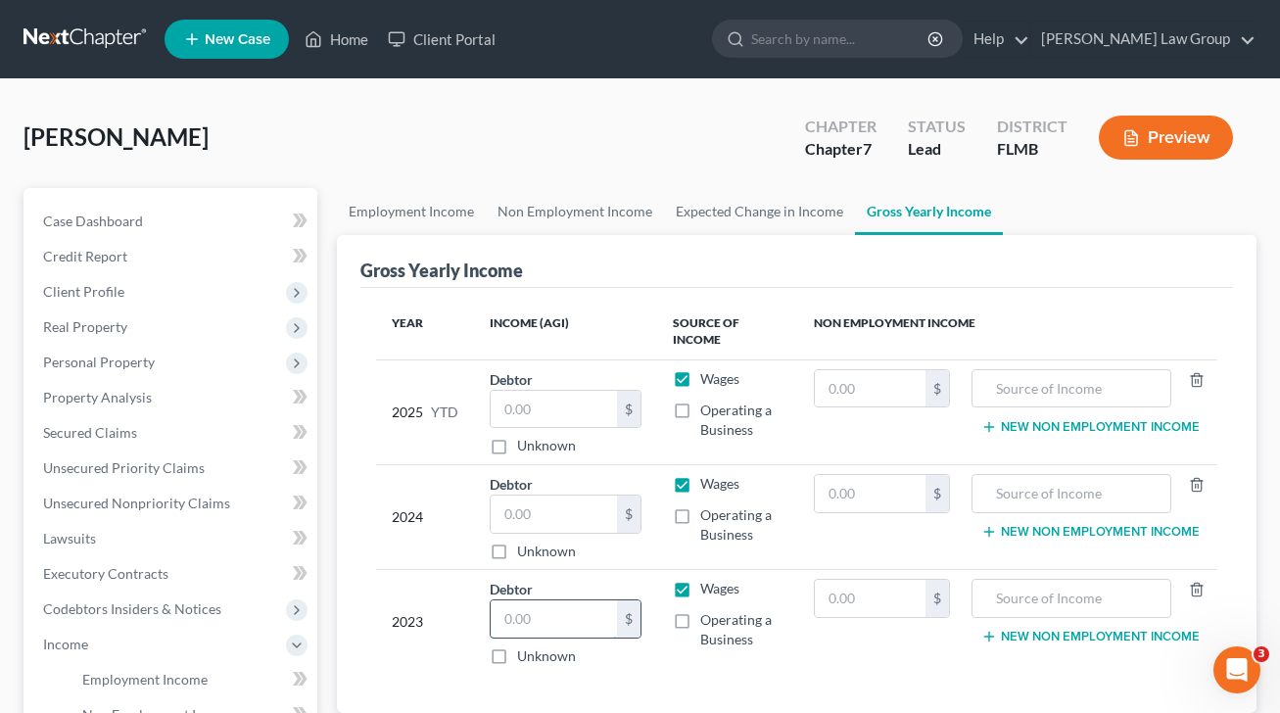
click at [577, 623] on input "text" at bounding box center [553, 618] width 126 height 37
type input "24,628"
click at [555, 508] on input "text" at bounding box center [553, 513] width 126 height 37
click at [571, 420] on input "text" at bounding box center [553, 409] width 126 height 37
type input "35,000"
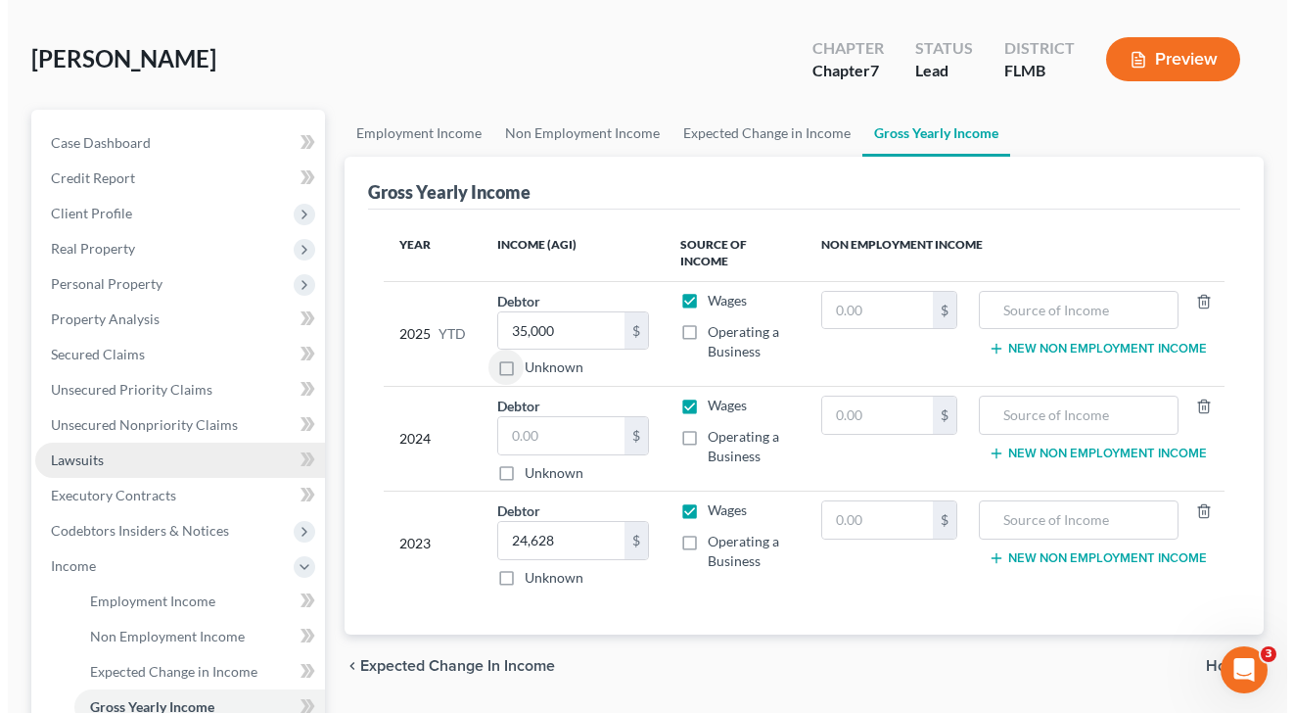
scroll to position [172, 0]
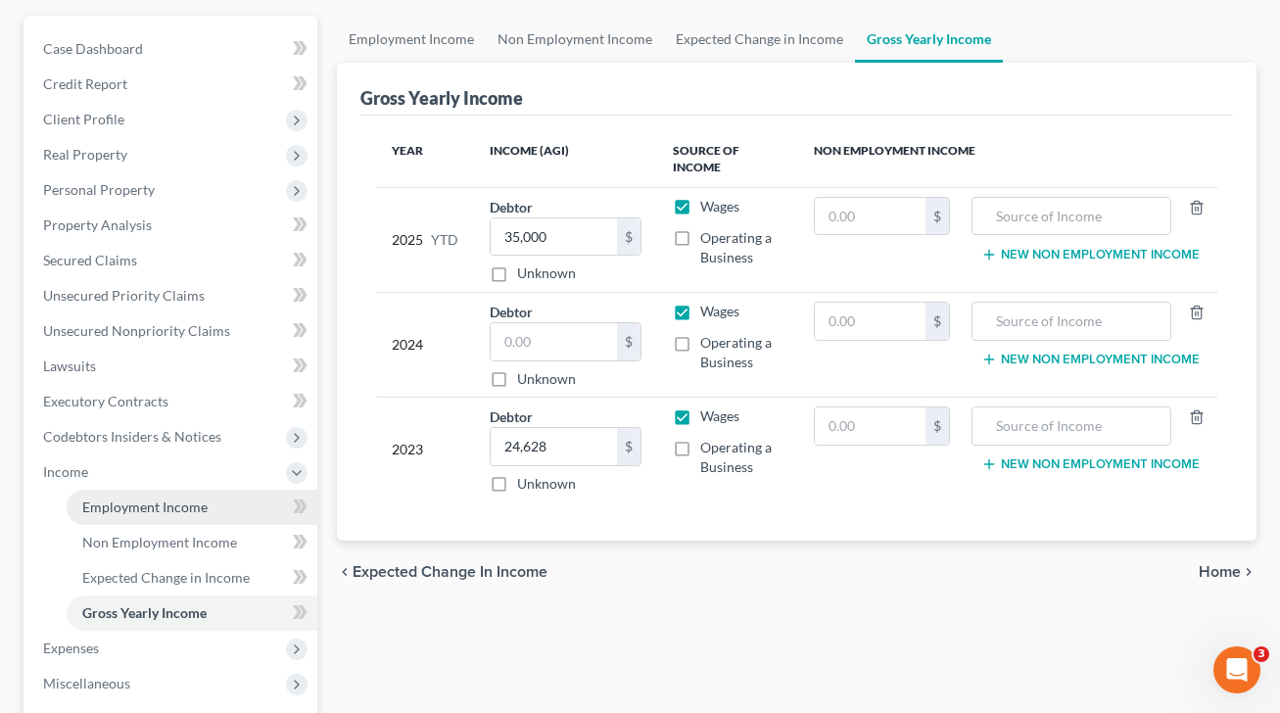
click at [180, 510] on span "Employment Income" at bounding box center [144, 506] width 125 height 17
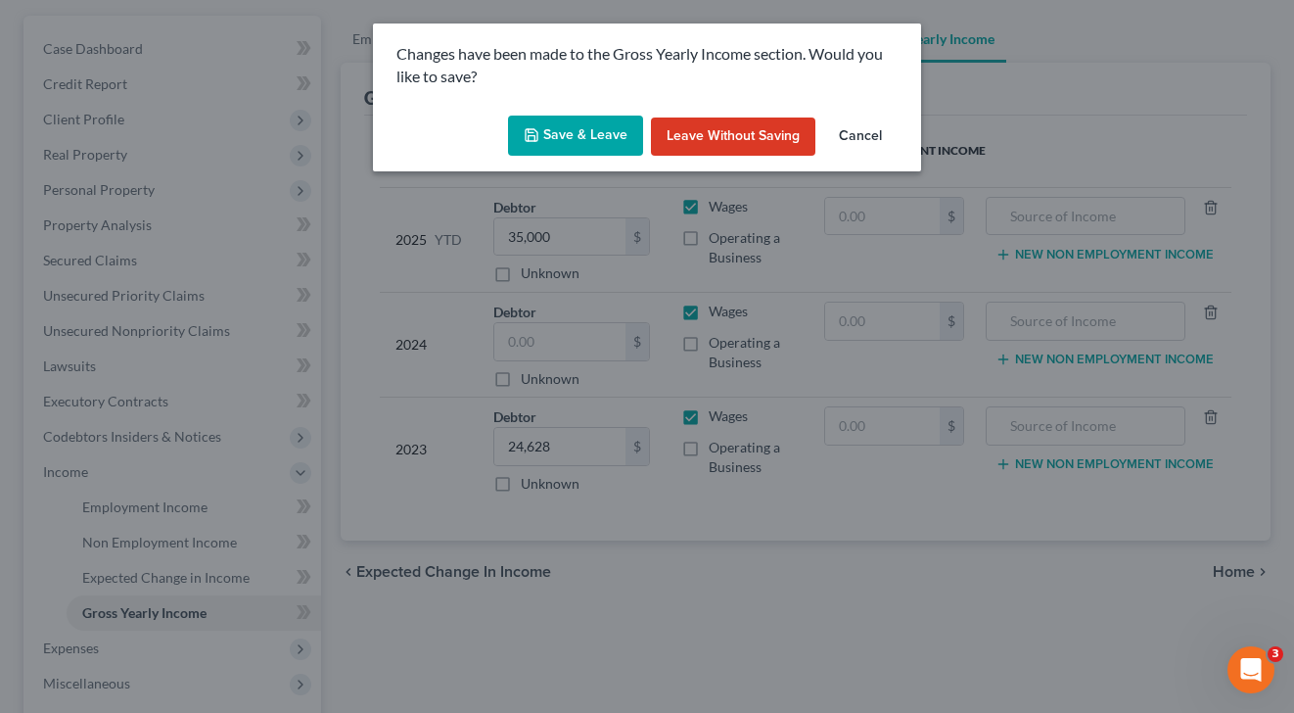
click at [567, 136] on button "Save & Leave" at bounding box center [575, 136] width 135 height 41
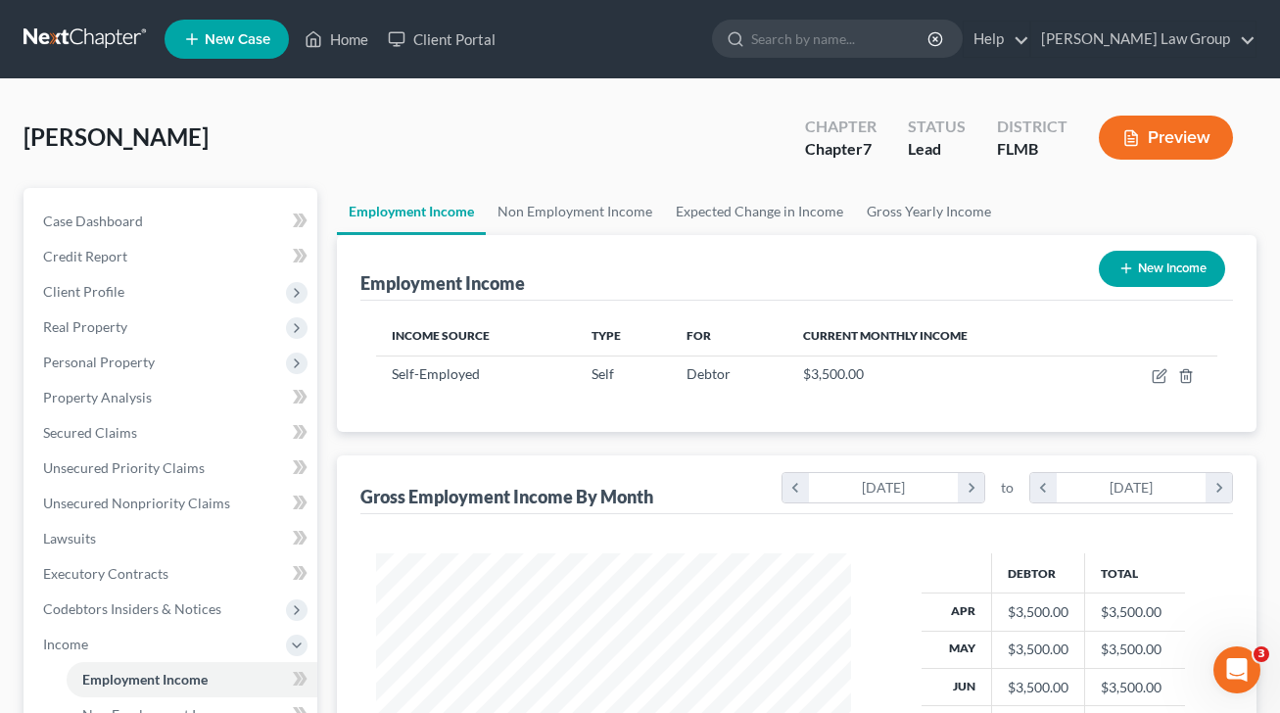
scroll to position [350, 513]
click at [156, 402] on link "Property Analysis" at bounding box center [172, 397] width 290 height 35
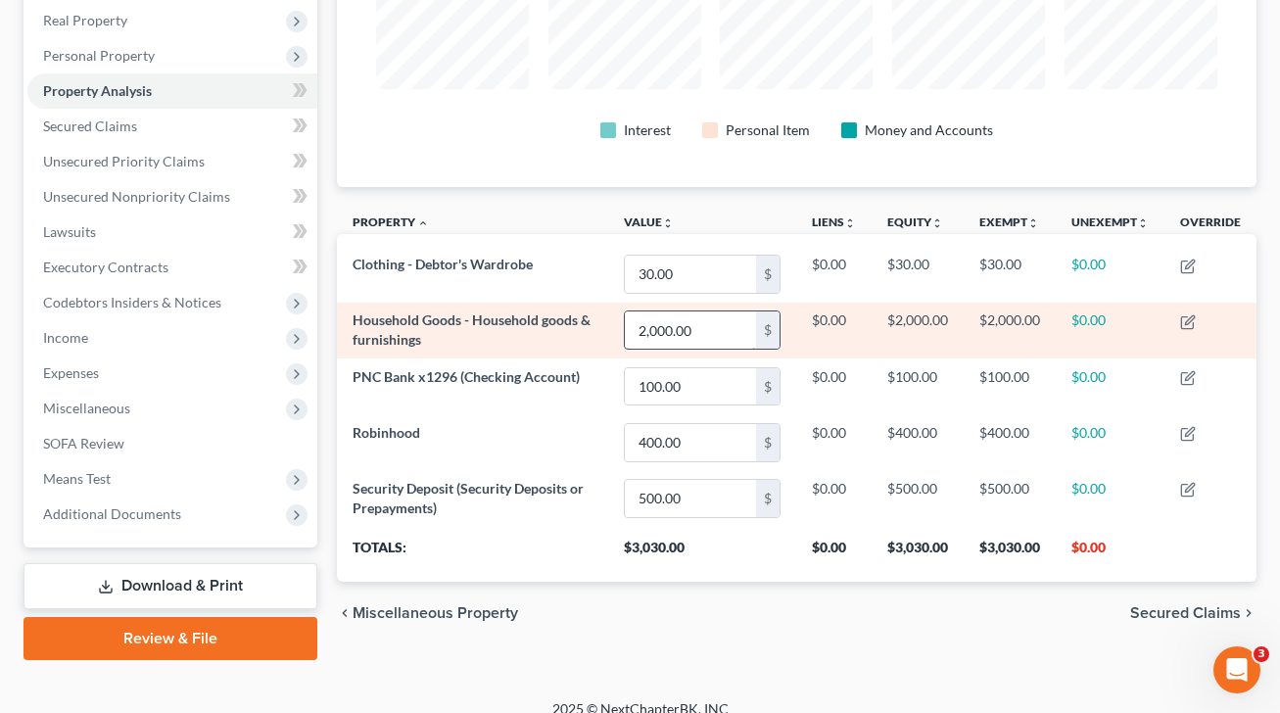
scroll to position [326, 0]
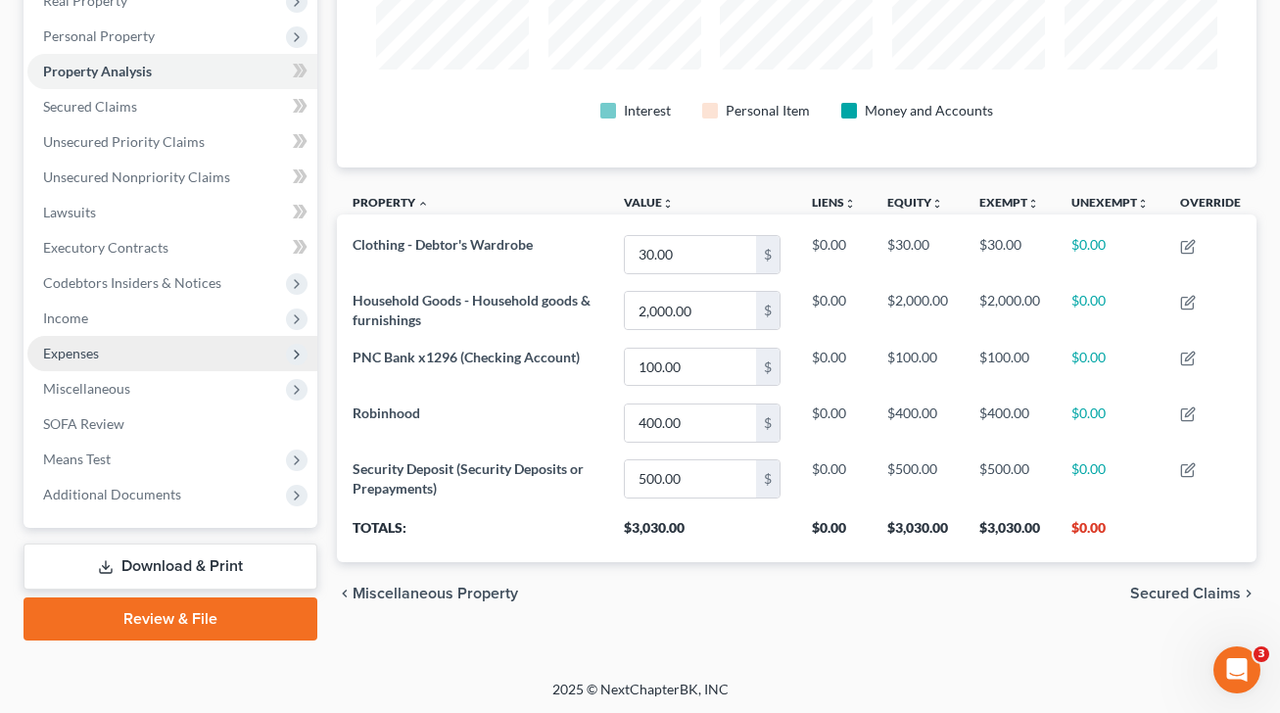
click at [117, 350] on span "Expenses" at bounding box center [172, 353] width 290 height 35
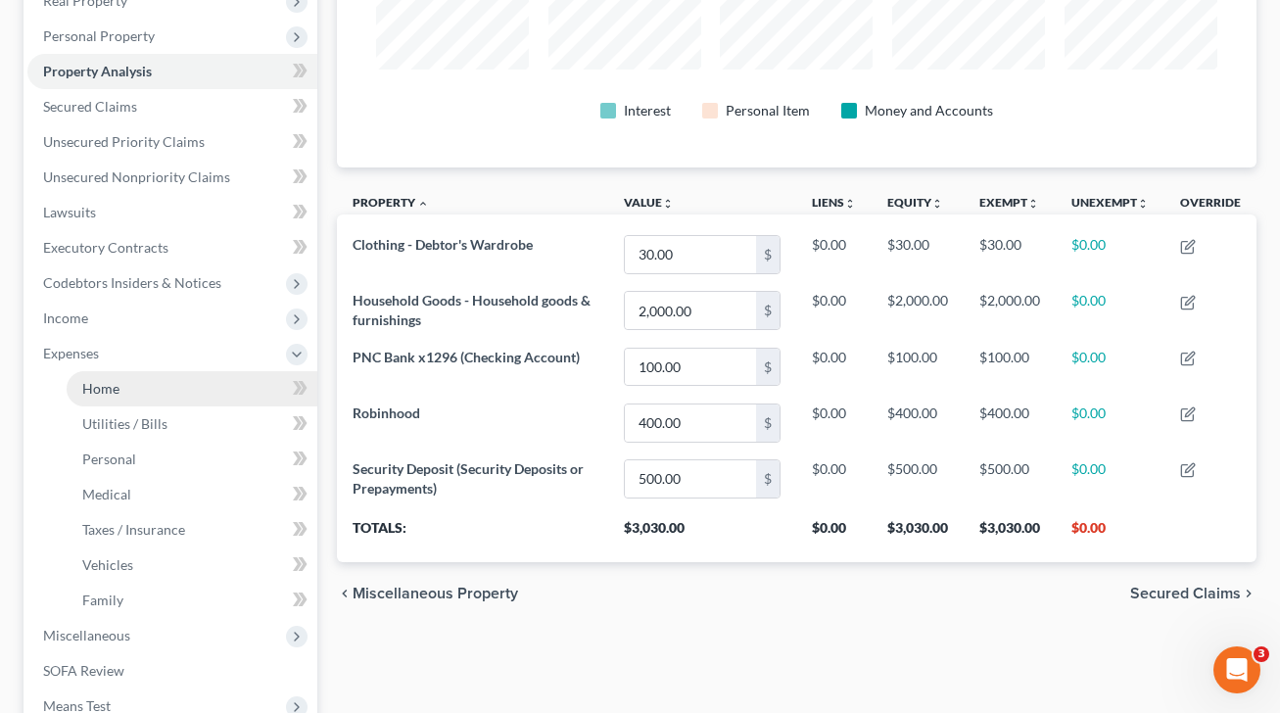
click at [140, 395] on link "Home" at bounding box center [192, 388] width 251 height 35
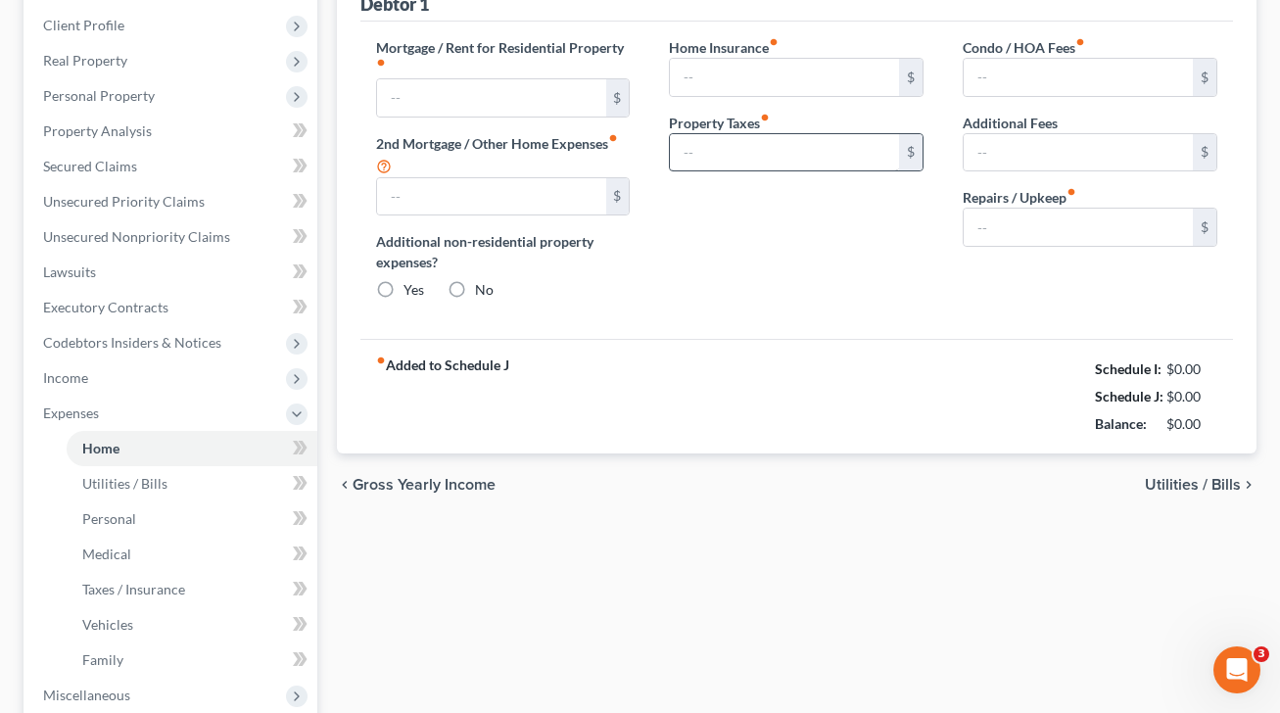
type input "1,500.00"
type input "0.00"
radio input "true"
type input "30.00"
type input "0.00"
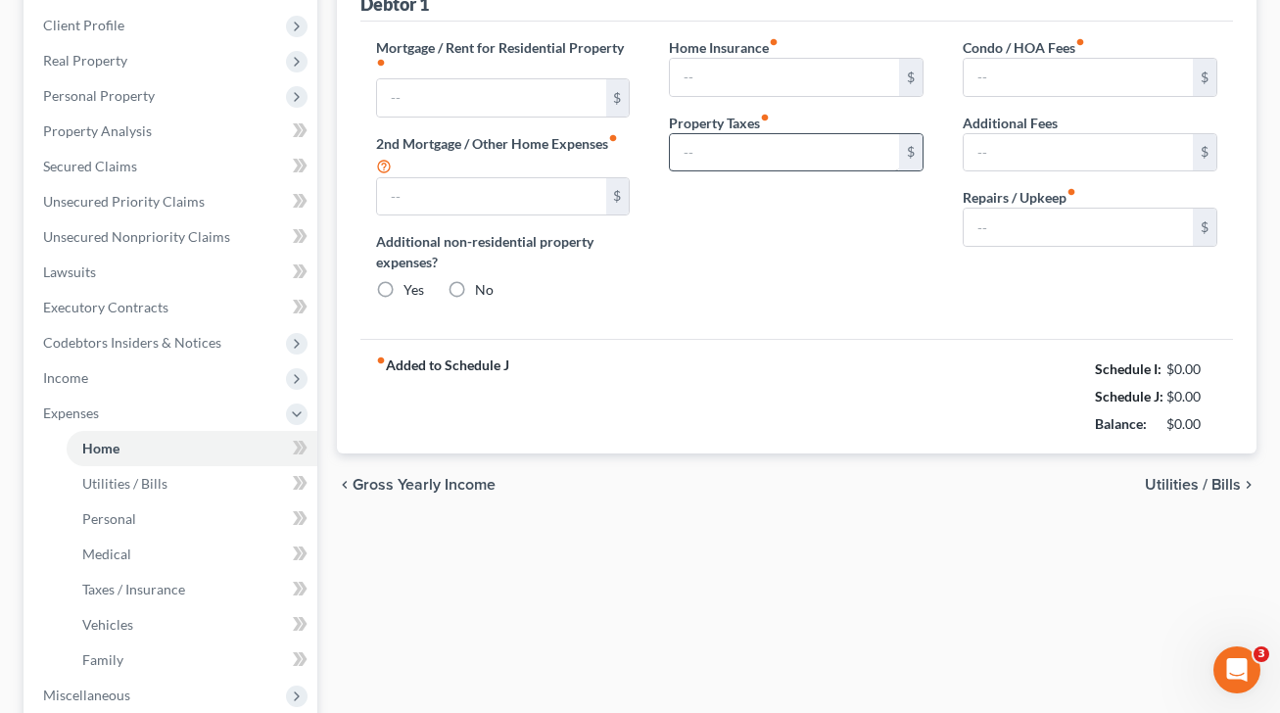
type input "0.00"
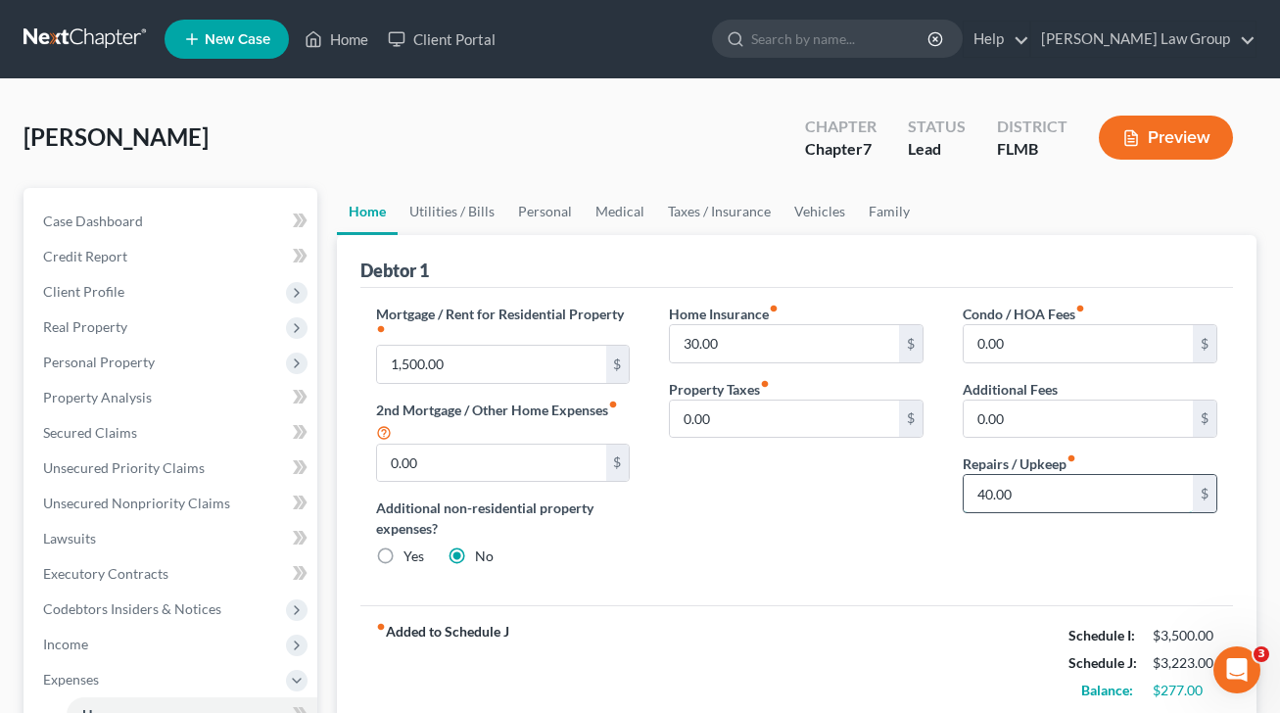
click at [984, 488] on input "40.00" at bounding box center [1077, 493] width 229 height 37
click at [985, 493] on input "40.00" at bounding box center [1077, 493] width 229 height 37
drag, startPoint x: 990, startPoint y: 495, endPoint x: 971, endPoint y: 497, distance: 18.7
click at [971, 497] on input "40.00" at bounding box center [1077, 493] width 229 height 37
type input "50.00"
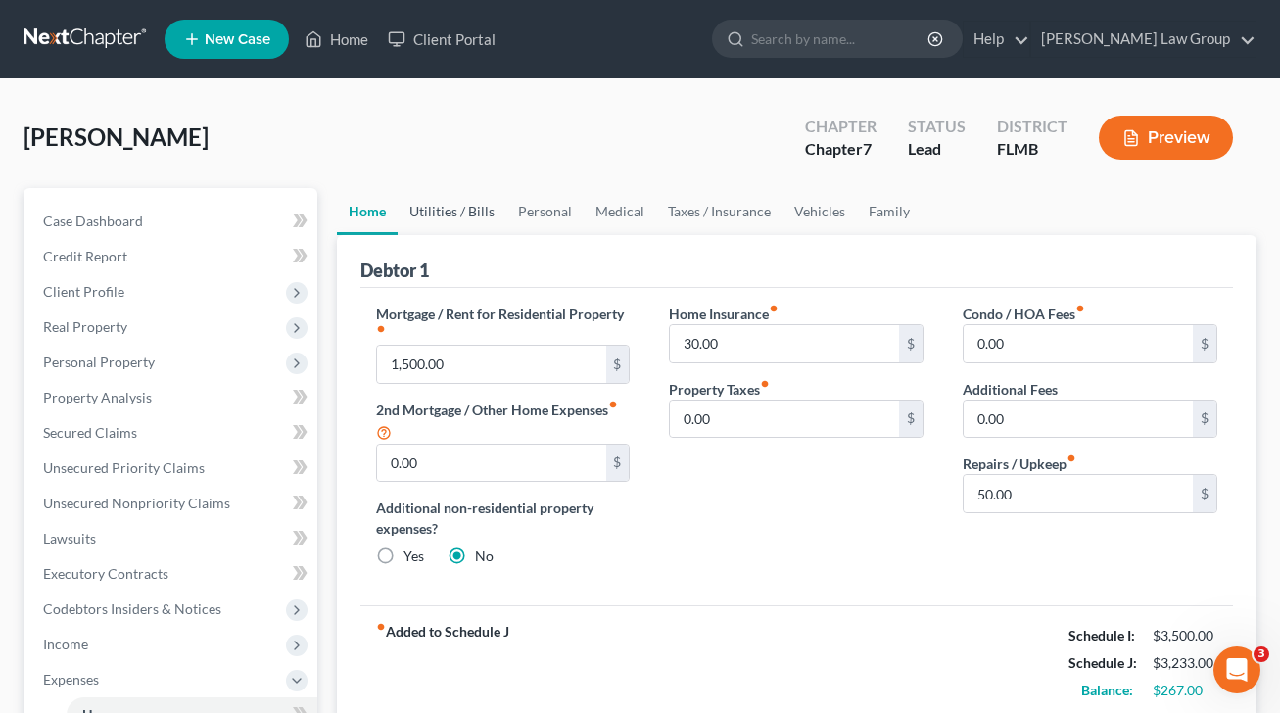
click at [472, 220] on link "Utilities / Bills" at bounding box center [451, 211] width 109 height 47
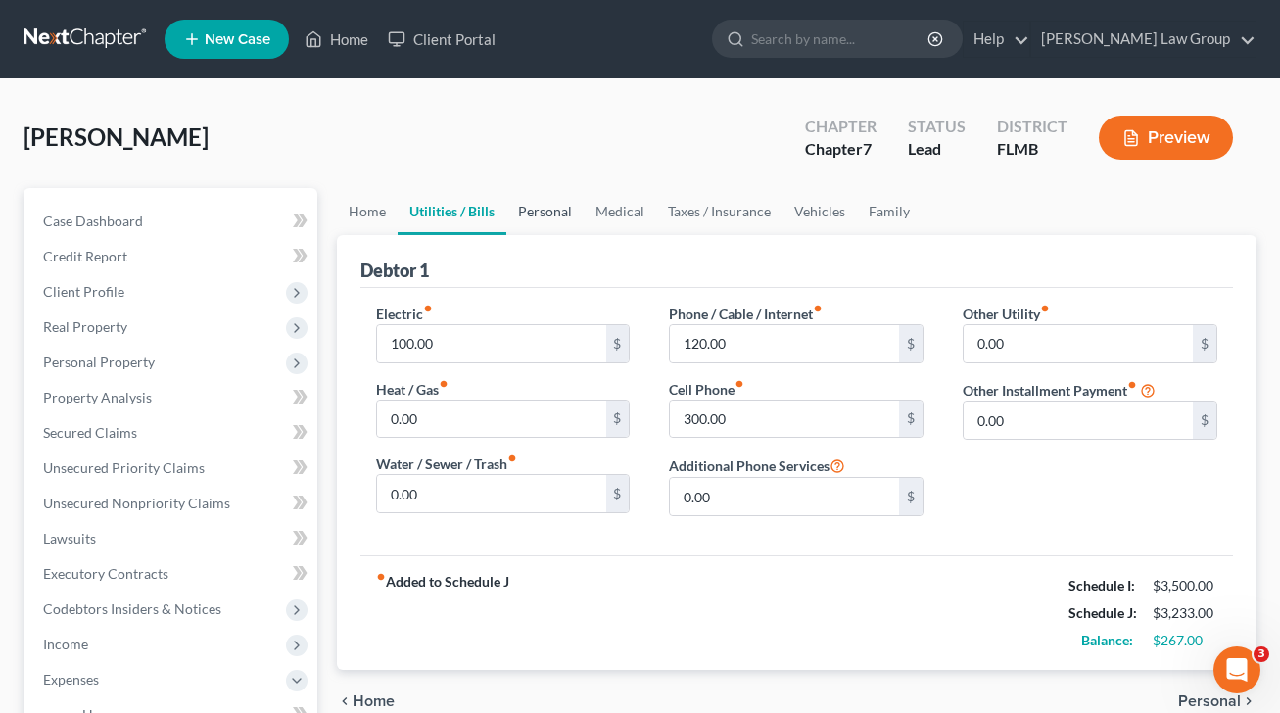
click at [539, 214] on link "Personal" at bounding box center [544, 211] width 77 height 47
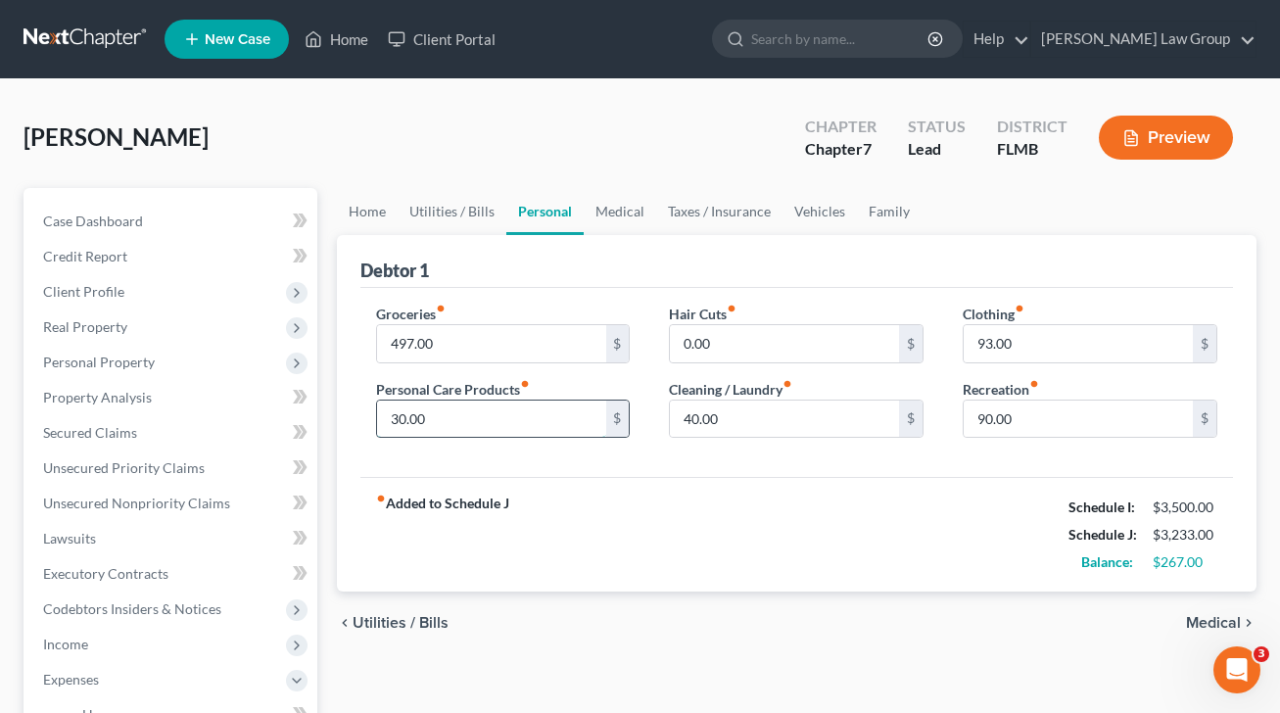
click at [396, 422] on input "30.00" at bounding box center [491, 418] width 229 height 37
click at [400, 420] on input "30.00" at bounding box center [491, 418] width 229 height 37
drag, startPoint x: 400, startPoint y: 419, endPoint x: 369, endPoint y: 415, distance: 31.6
click at [371, 416] on div "Groceries fiber_manual_record 497.00 $ Personal Care Products fiber_manual_reco…" at bounding box center [503, 378] width 294 height 151
type input "50.00"
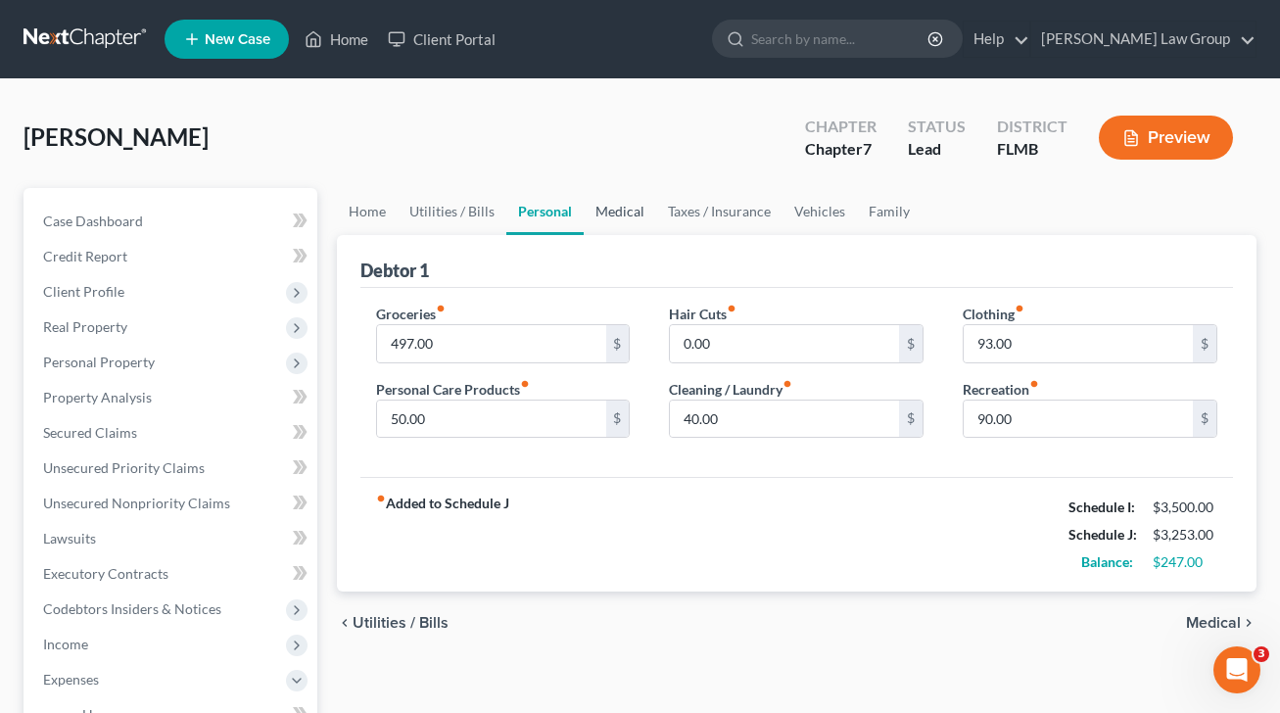
click at [615, 210] on link "Medical" at bounding box center [619, 211] width 72 height 47
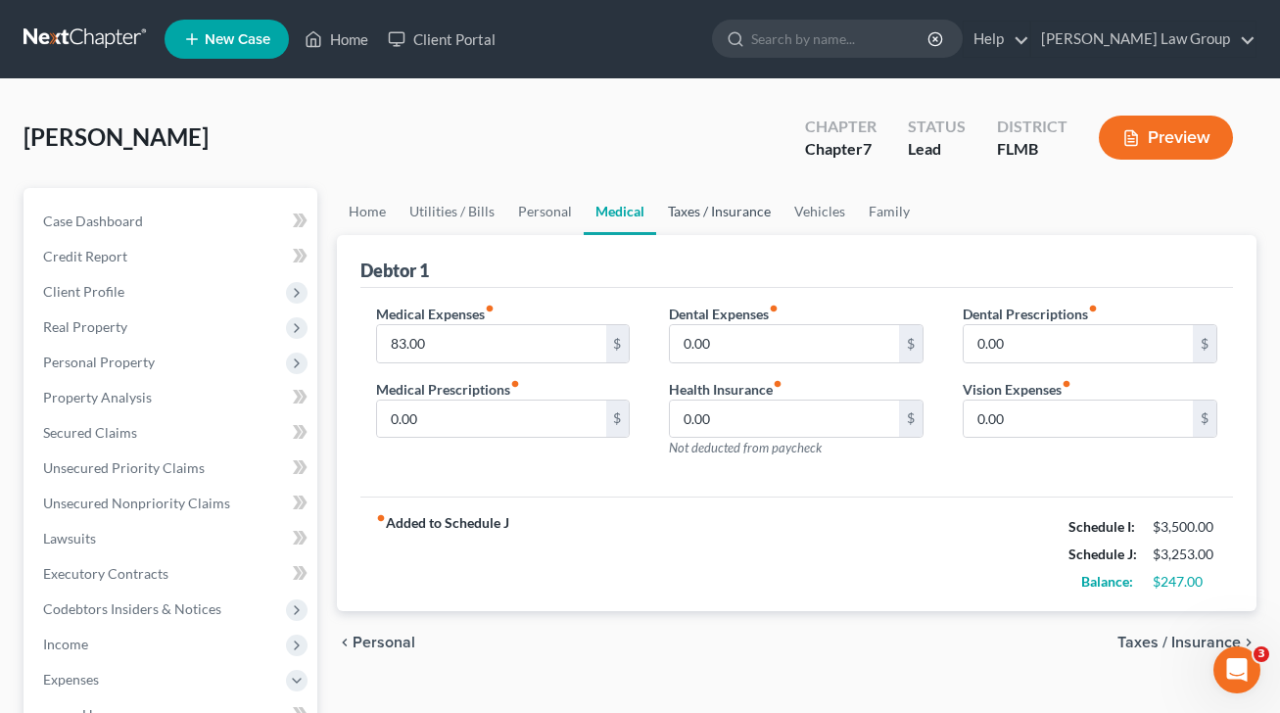
click at [677, 213] on link "Taxes / Insurance" at bounding box center [719, 211] width 126 height 47
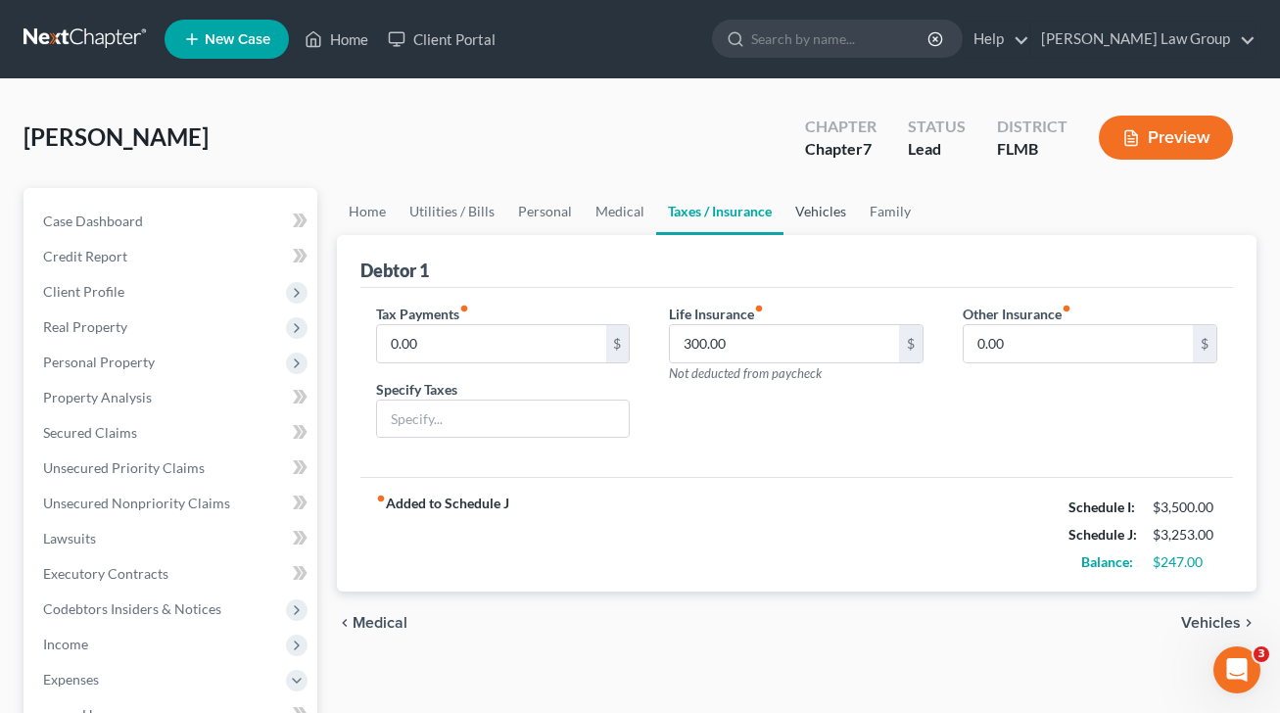
click at [840, 208] on link "Vehicles" at bounding box center [820, 211] width 74 height 47
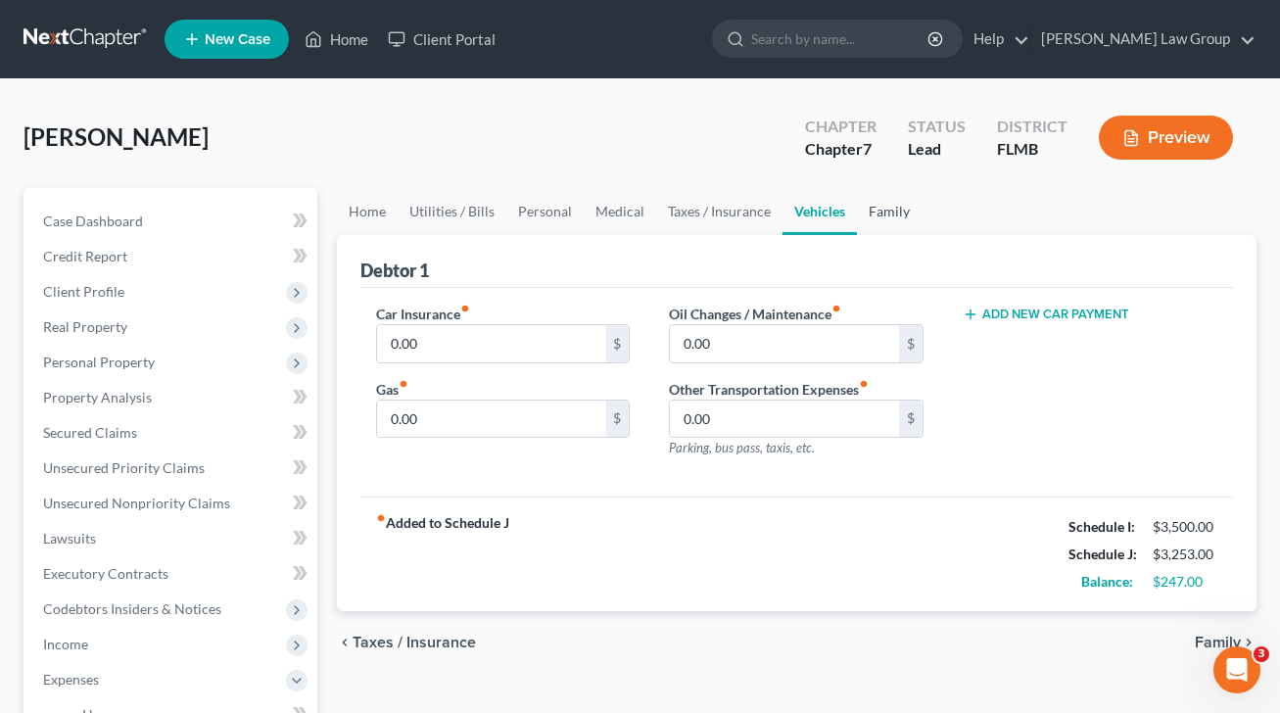
click at [869, 213] on link "Family" at bounding box center [889, 211] width 65 height 47
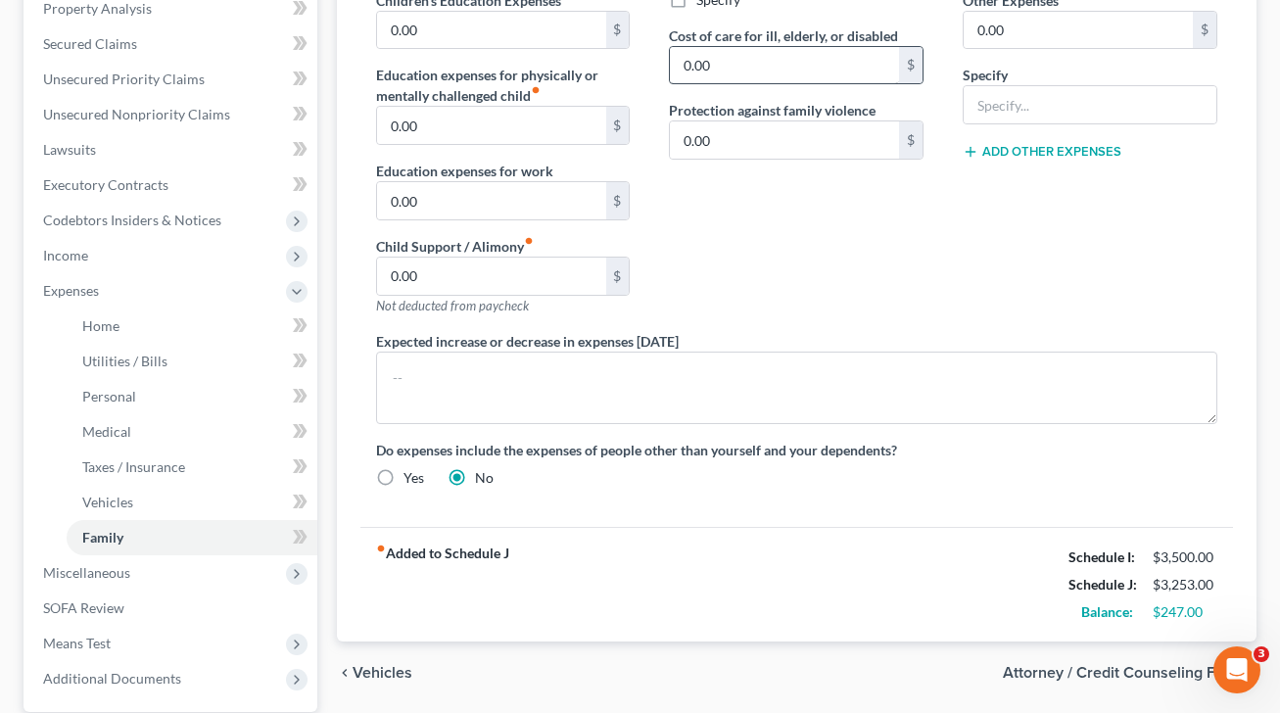
scroll to position [496, 0]
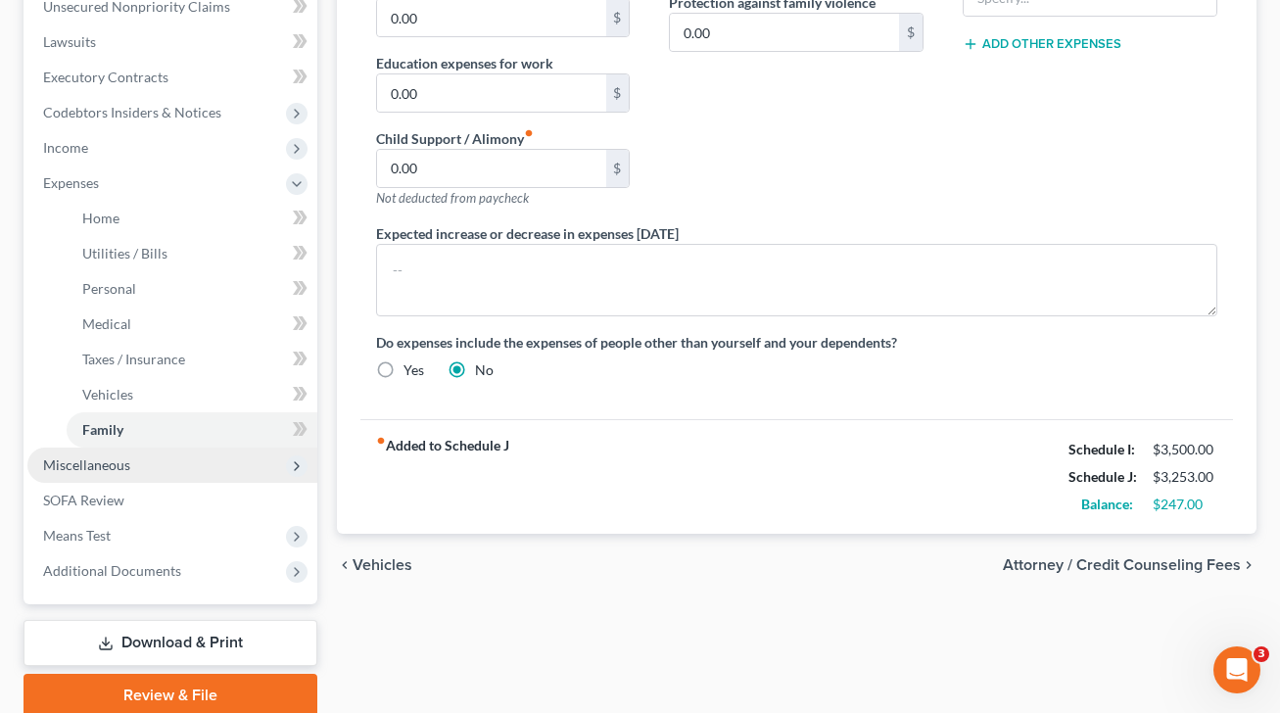
click at [170, 456] on span "Miscellaneous" at bounding box center [172, 464] width 290 height 35
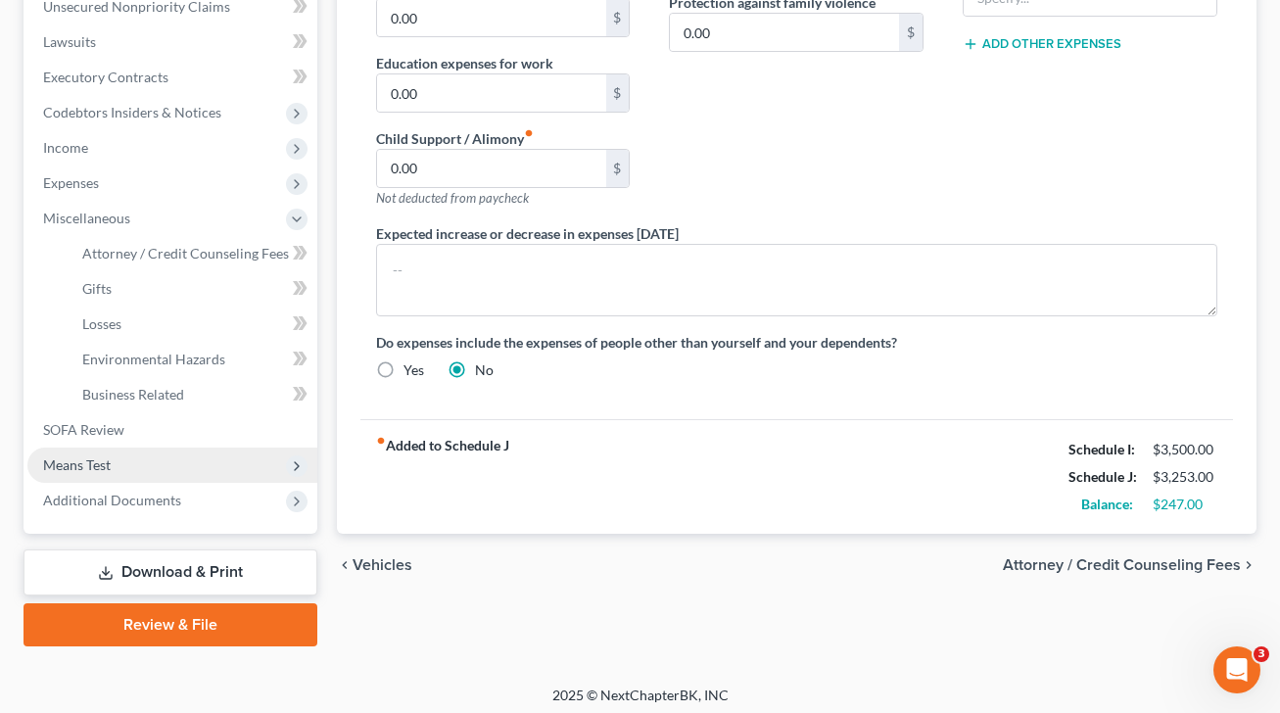
click at [167, 456] on span "Means Test" at bounding box center [172, 464] width 290 height 35
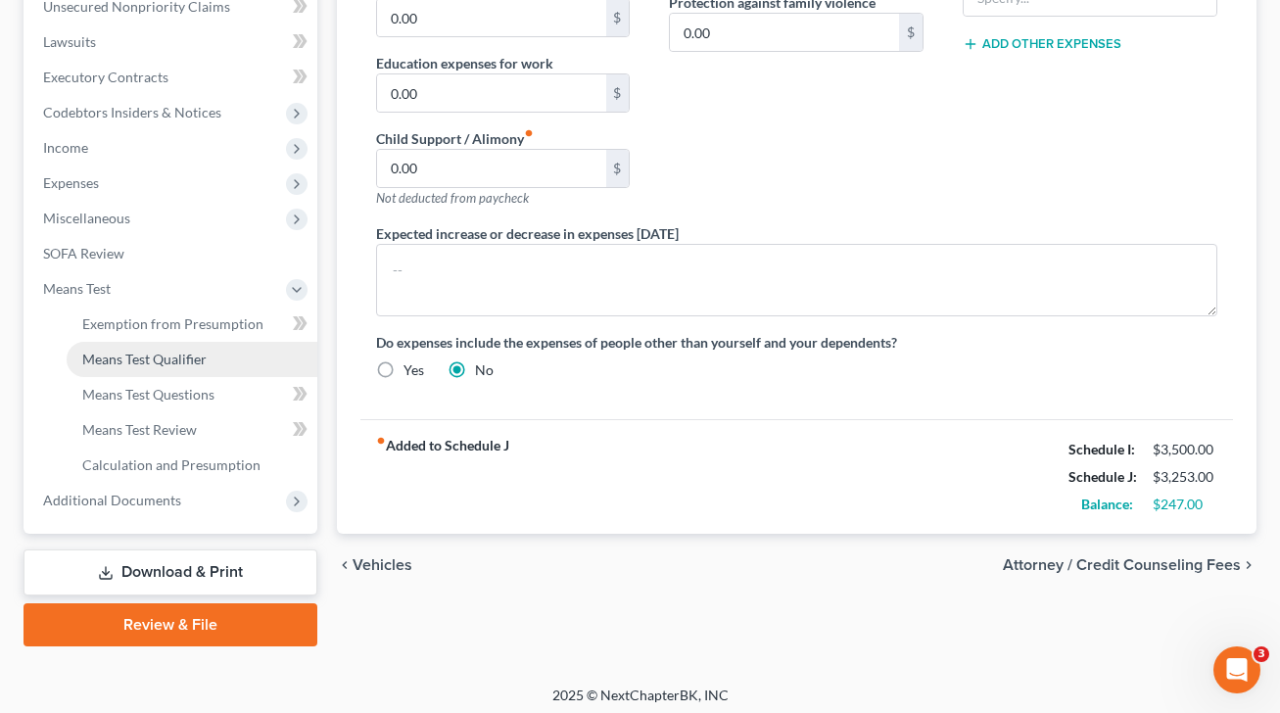
click at [160, 353] on span "Means Test Qualifier" at bounding box center [144, 358] width 124 height 17
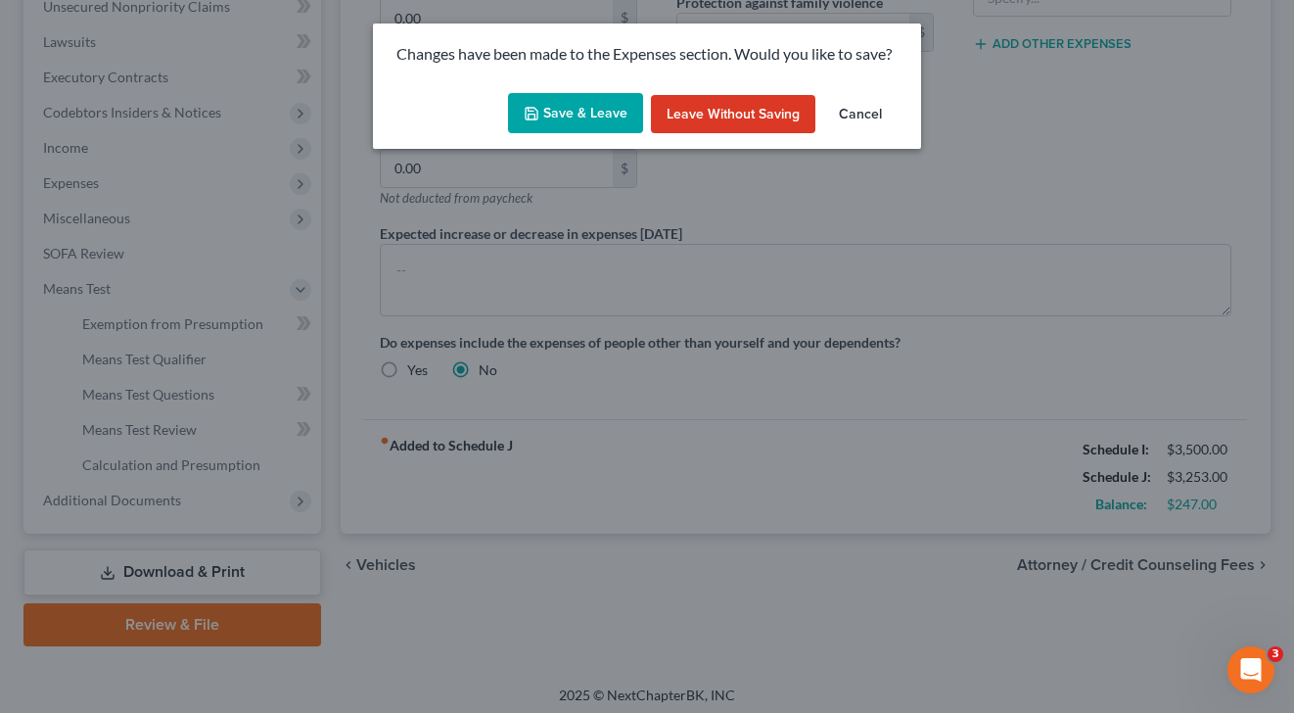
click at [607, 113] on button "Save & Leave" at bounding box center [575, 113] width 135 height 41
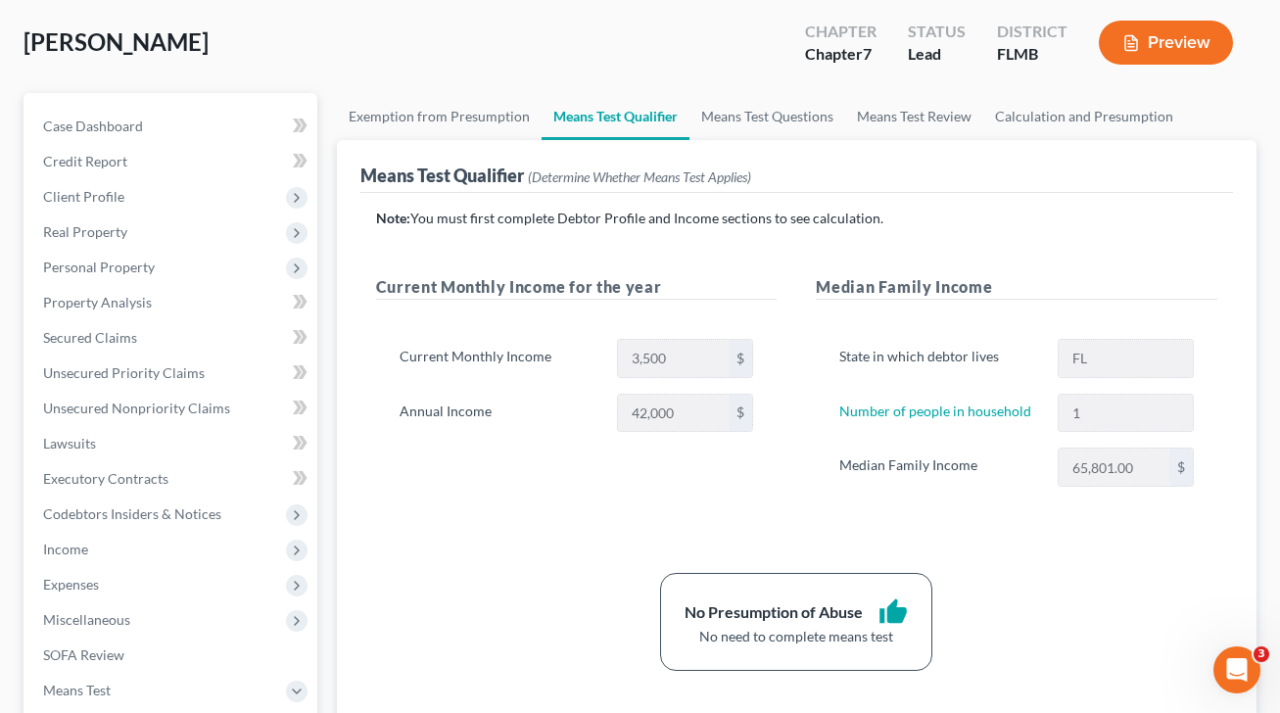
scroll to position [105, 0]
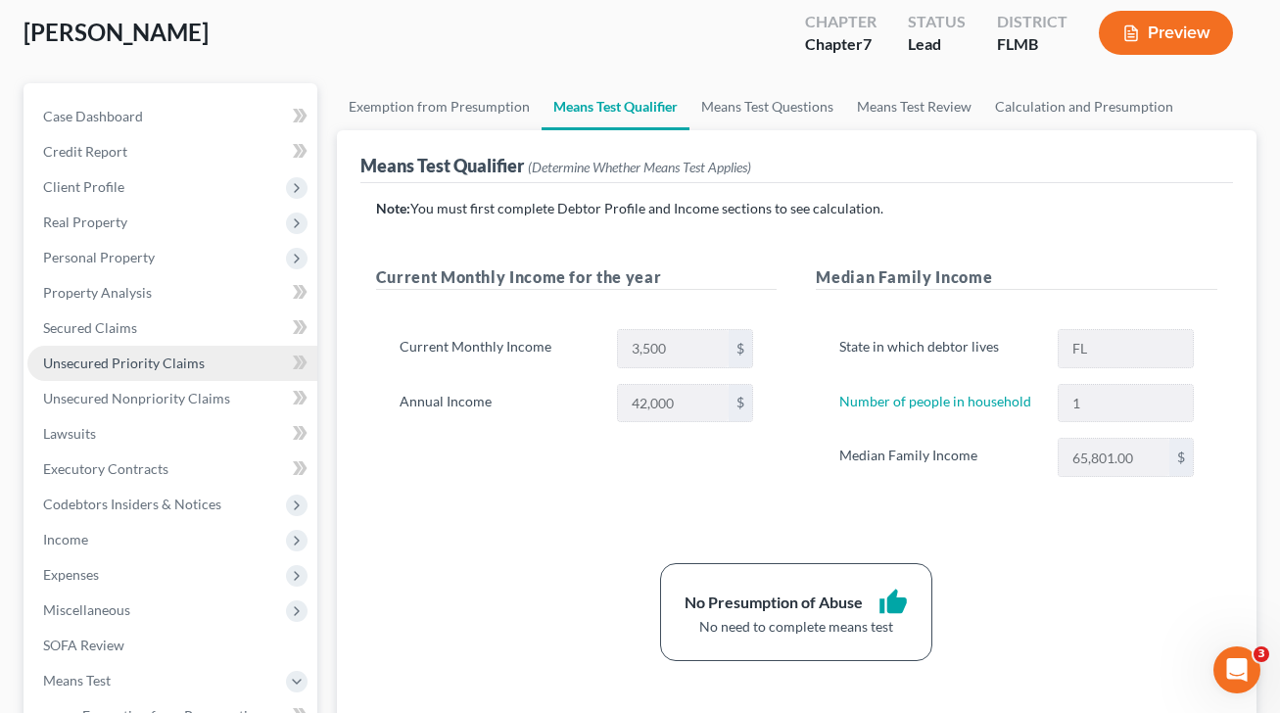
click at [175, 354] on span "Unsecured Priority Claims" at bounding box center [124, 362] width 162 height 17
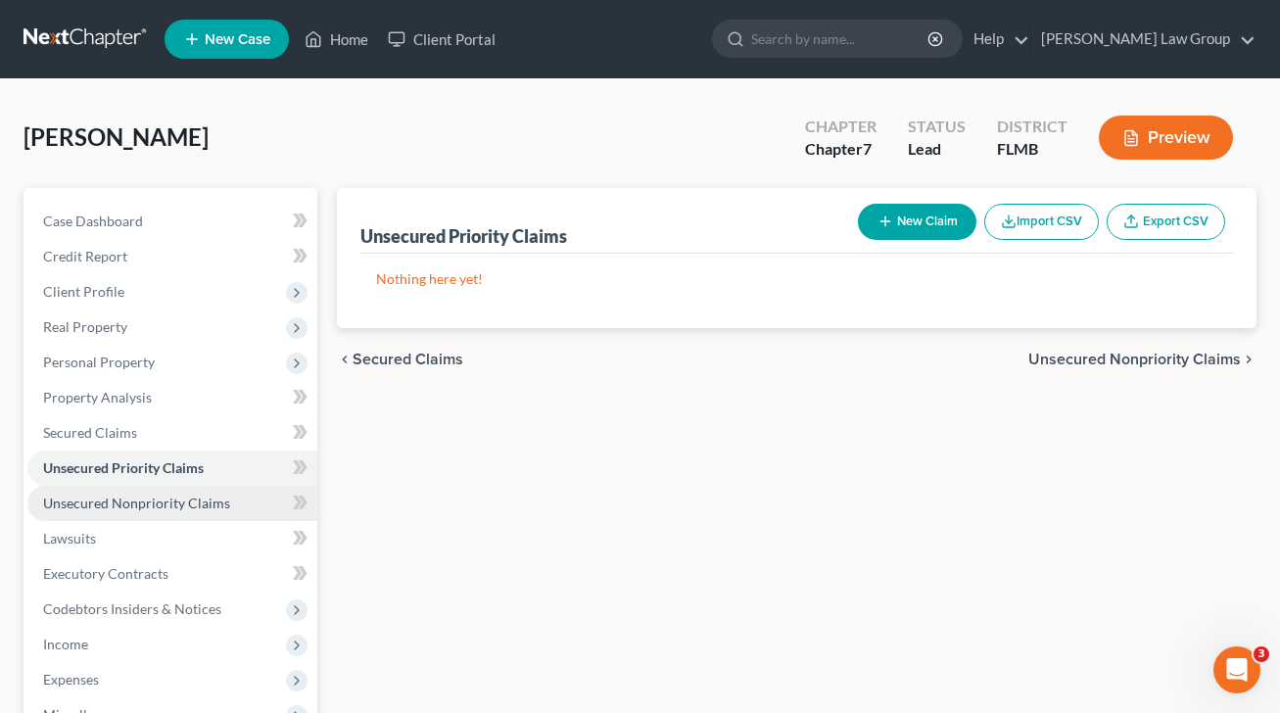
click at [201, 495] on span "Unsecured Nonpriority Claims" at bounding box center [136, 502] width 187 height 17
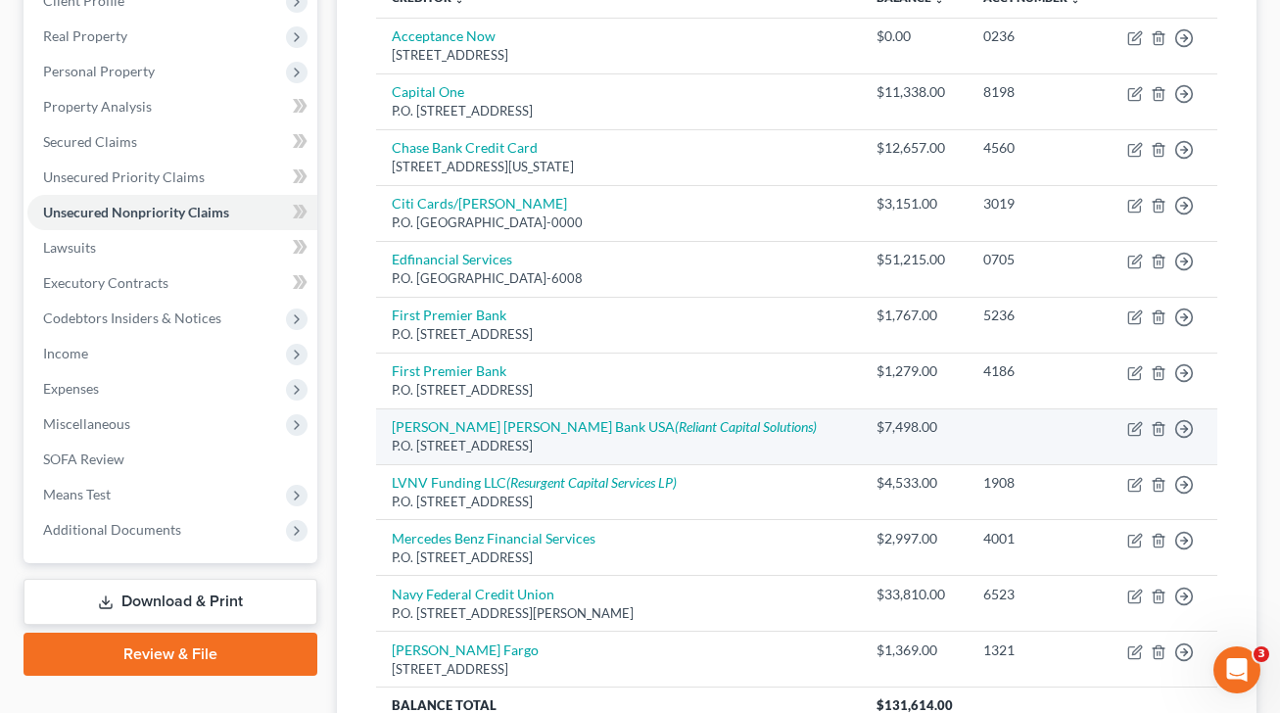
scroll to position [244, 0]
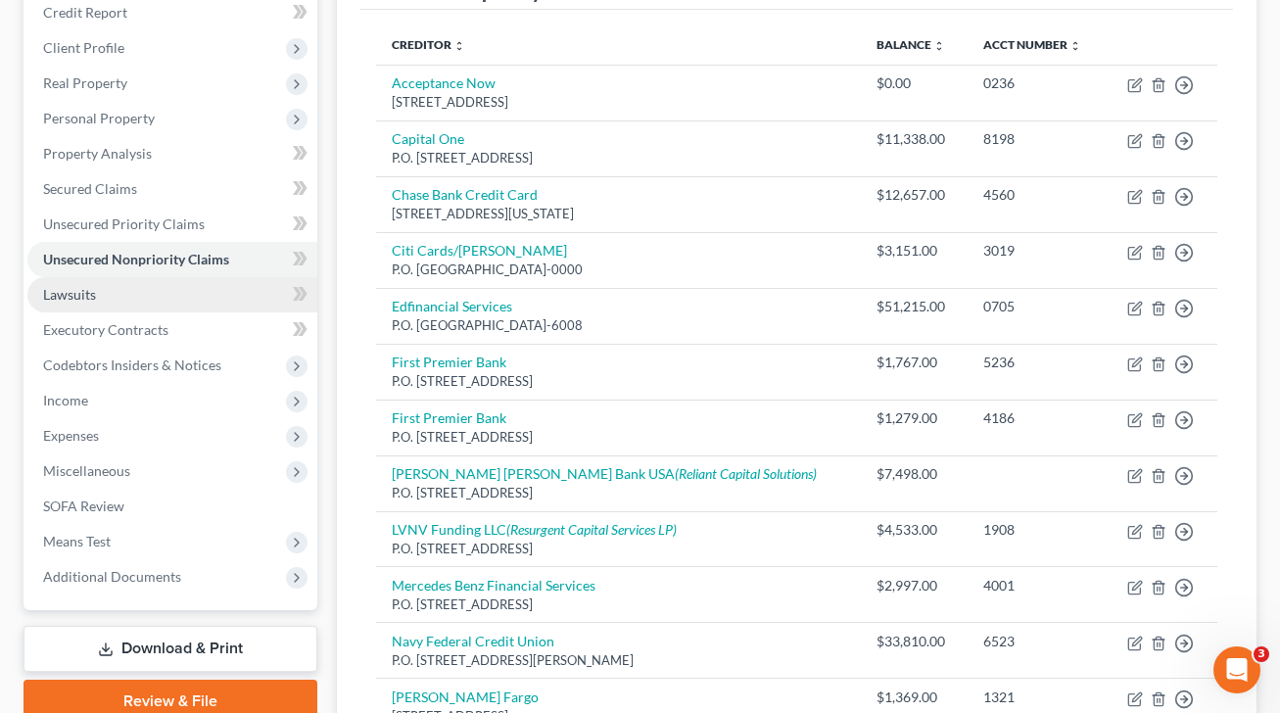
click at [144, 299] on link "Lawsuits" at bounding box center [172, 294] width 290 height 35
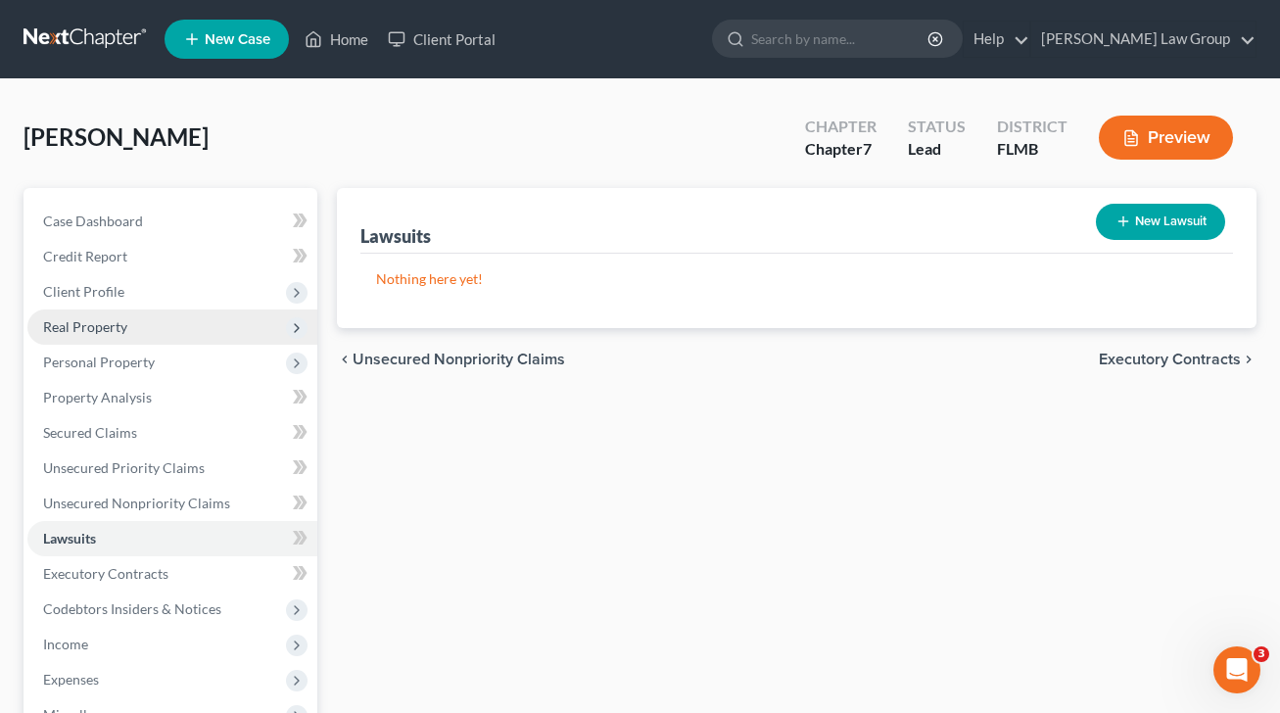
click at [101, 321] on span "Real Property" at bounding box center [85, 326] width 84 height 17
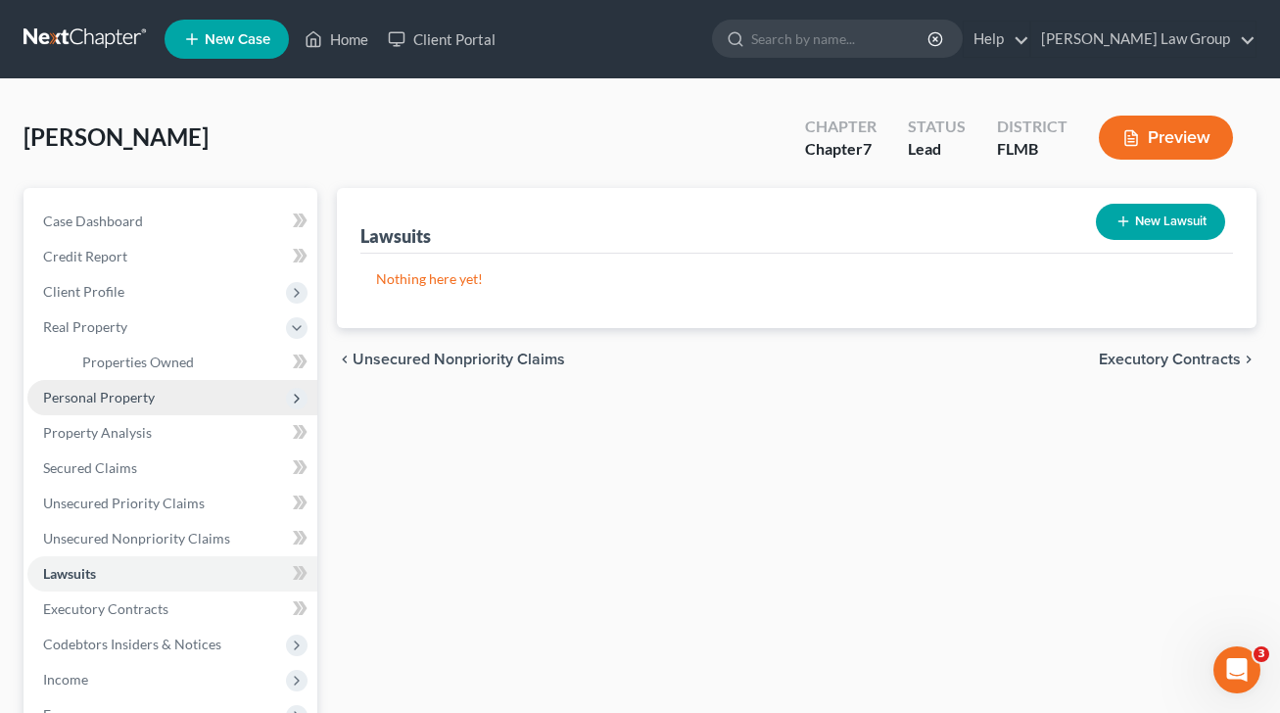
click at [150, 394] on span "Personal Property" at bounding box center [99, 397] width 112 height 17
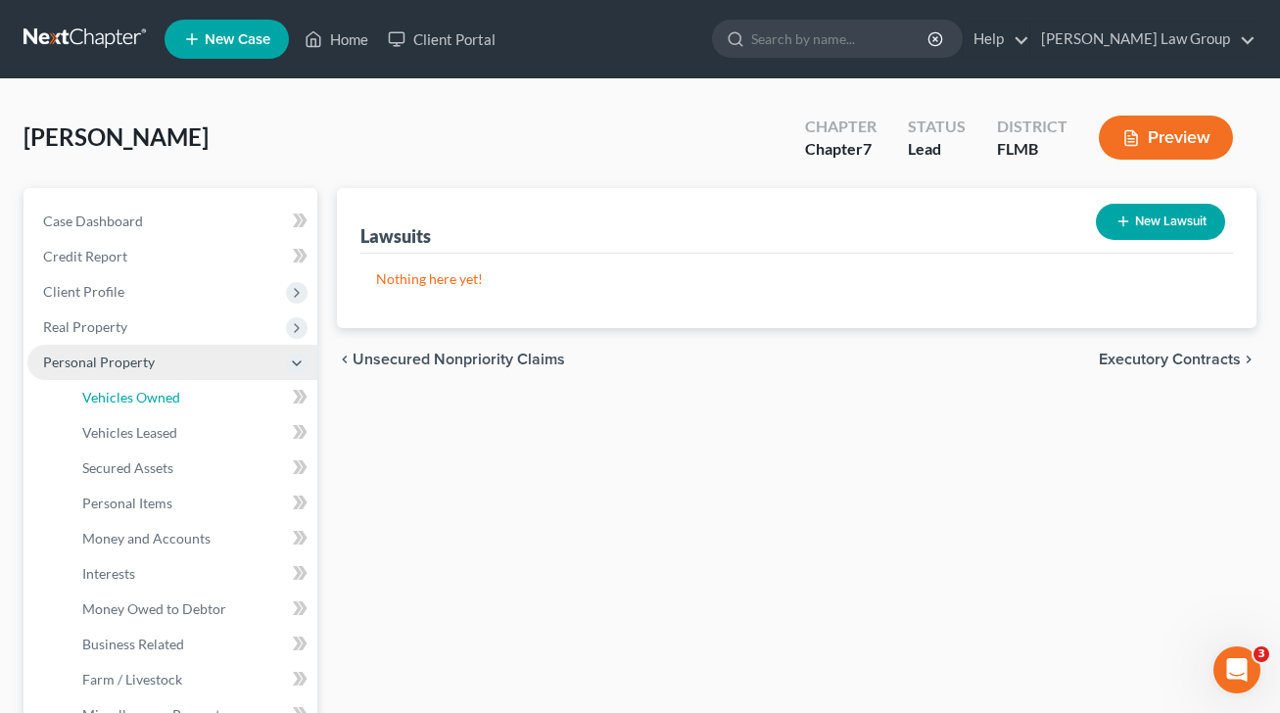
click at [150, 394] on span "Vehicles Owned" at bounding box center [131, 397] width 98 height 17
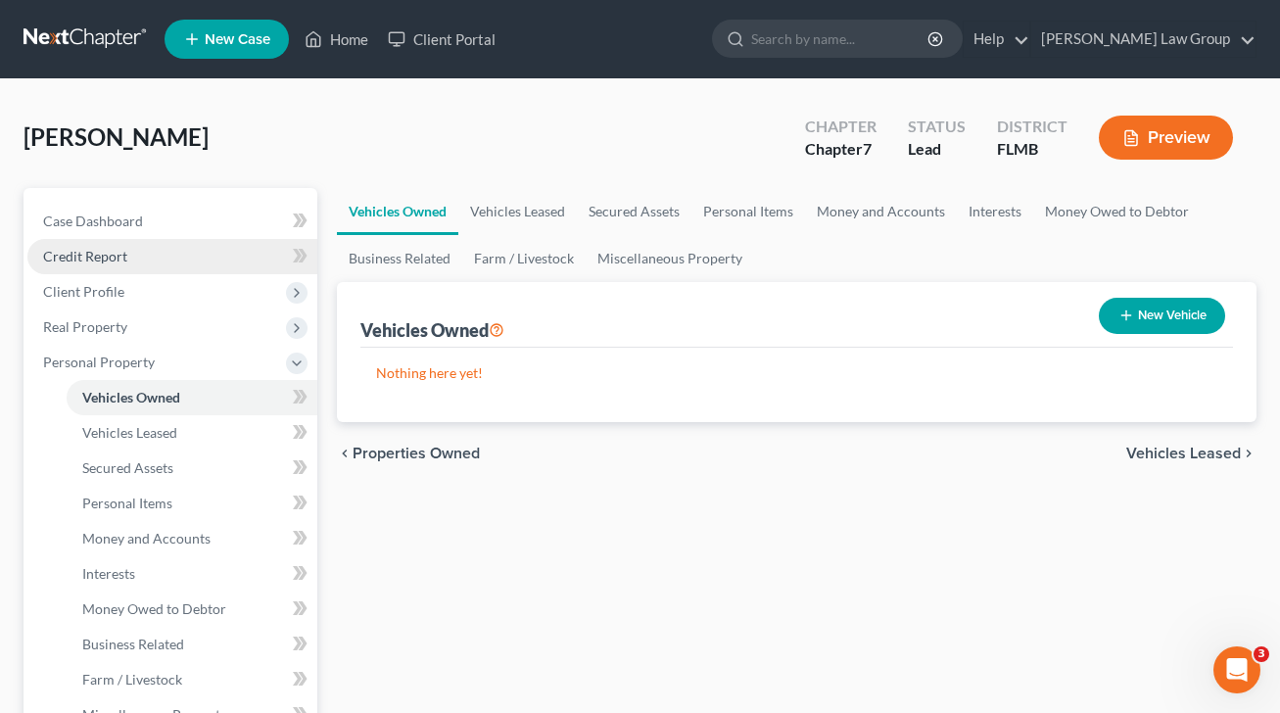
click at [137, 256] on link "Credit Report" at bounding box center [172, 256] width 290 height 35
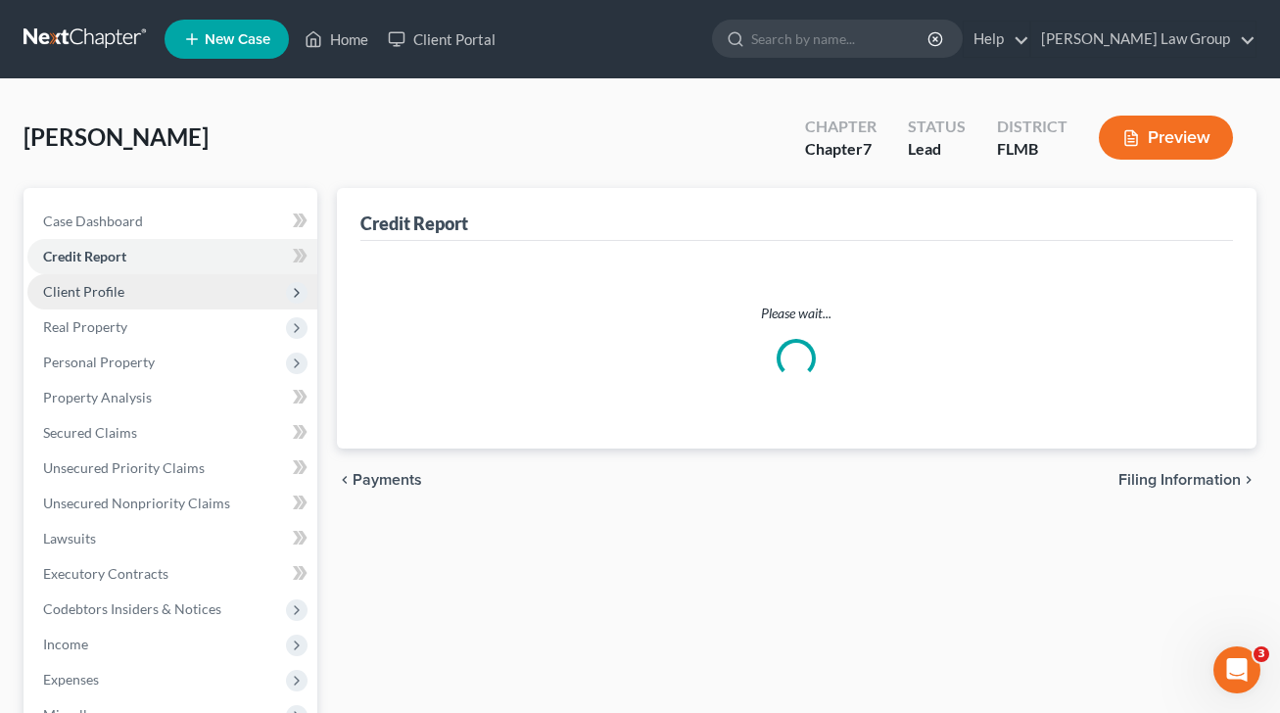
click at [133, 295] on span "Client Profile" at bounding box center [172, 291] width 290 height 35
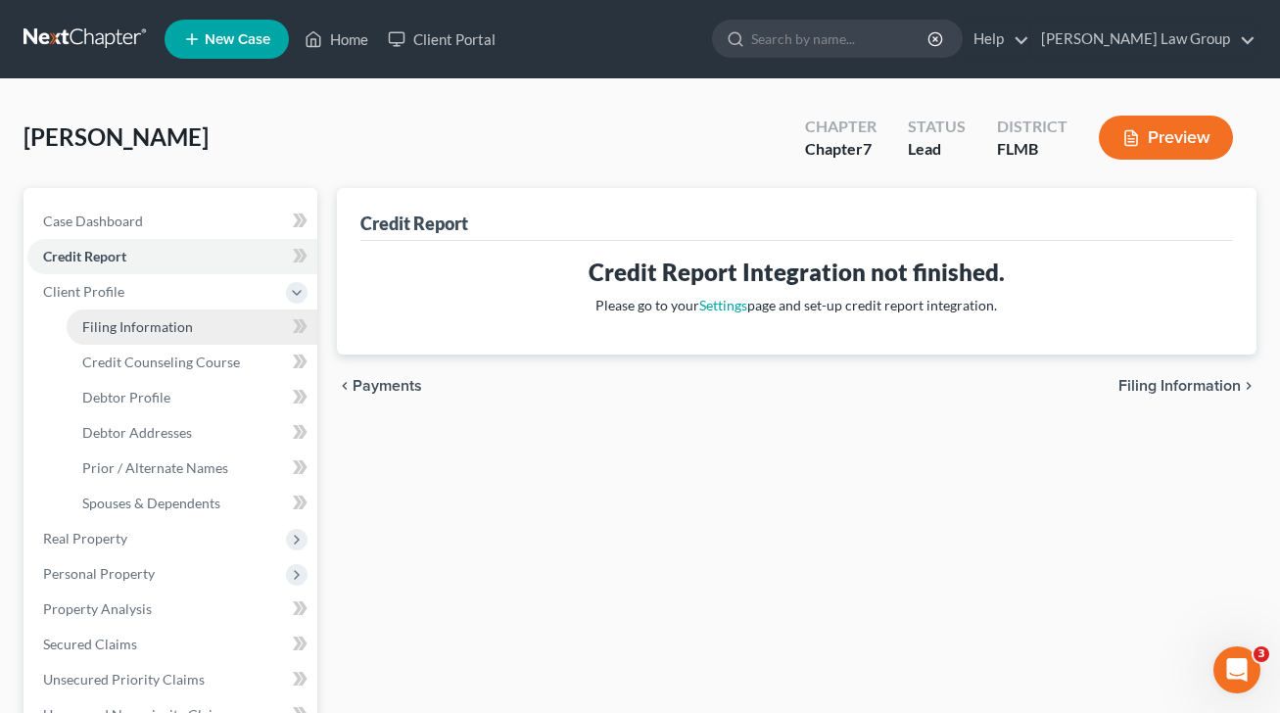
click at [143, 325] on span "Filing Information" at bounding box center [137, 326] width 111 height 17
select select "1"
select select "0"
select select "15"
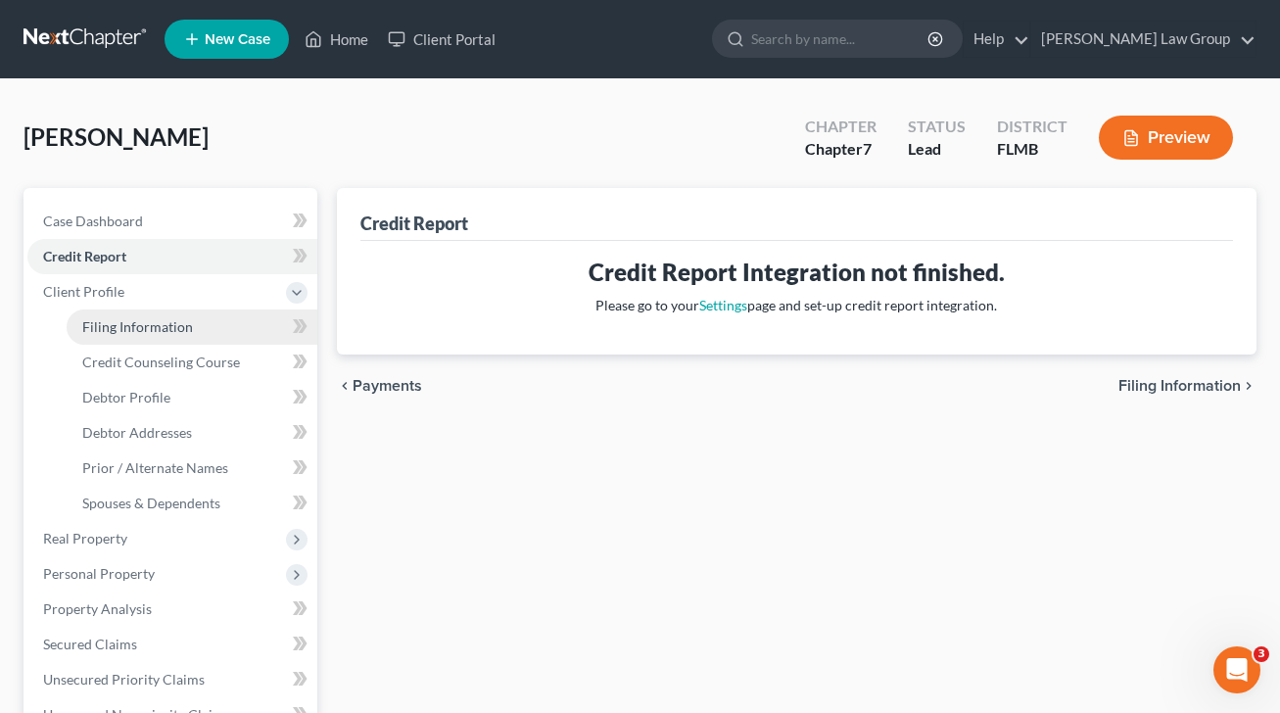
select select "0"
select select "9"
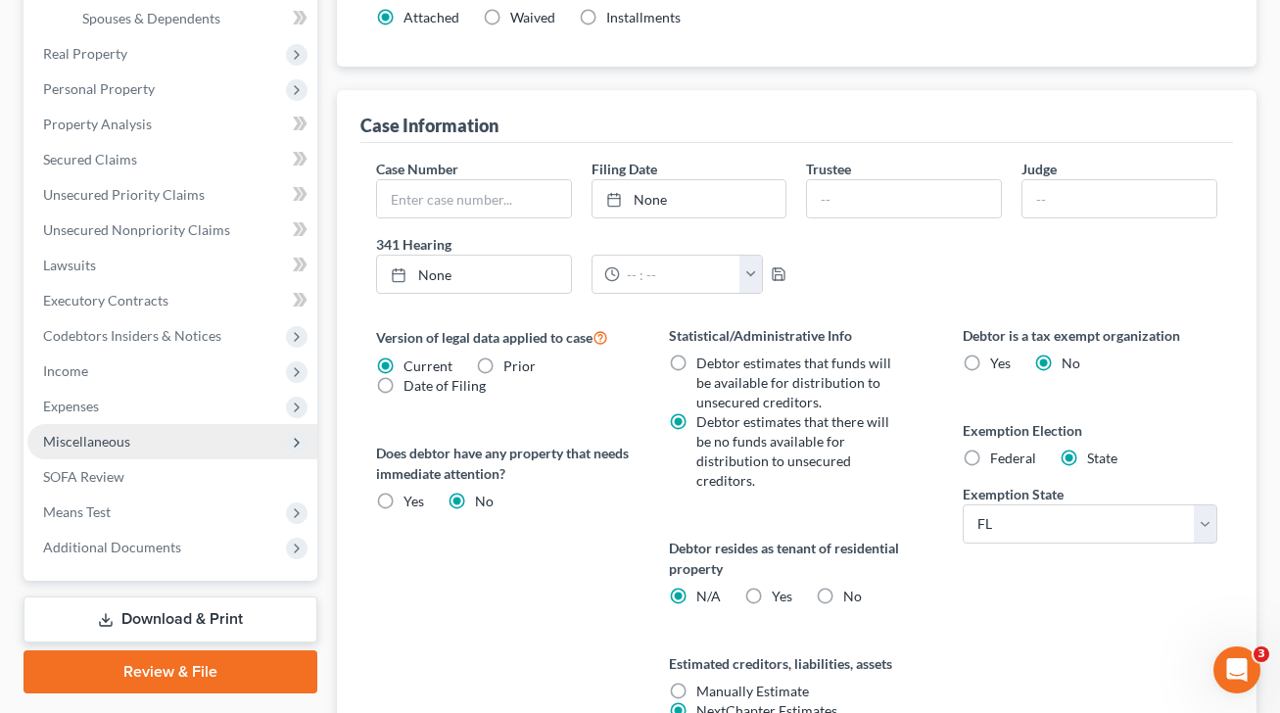
scroll to position [675, 0]
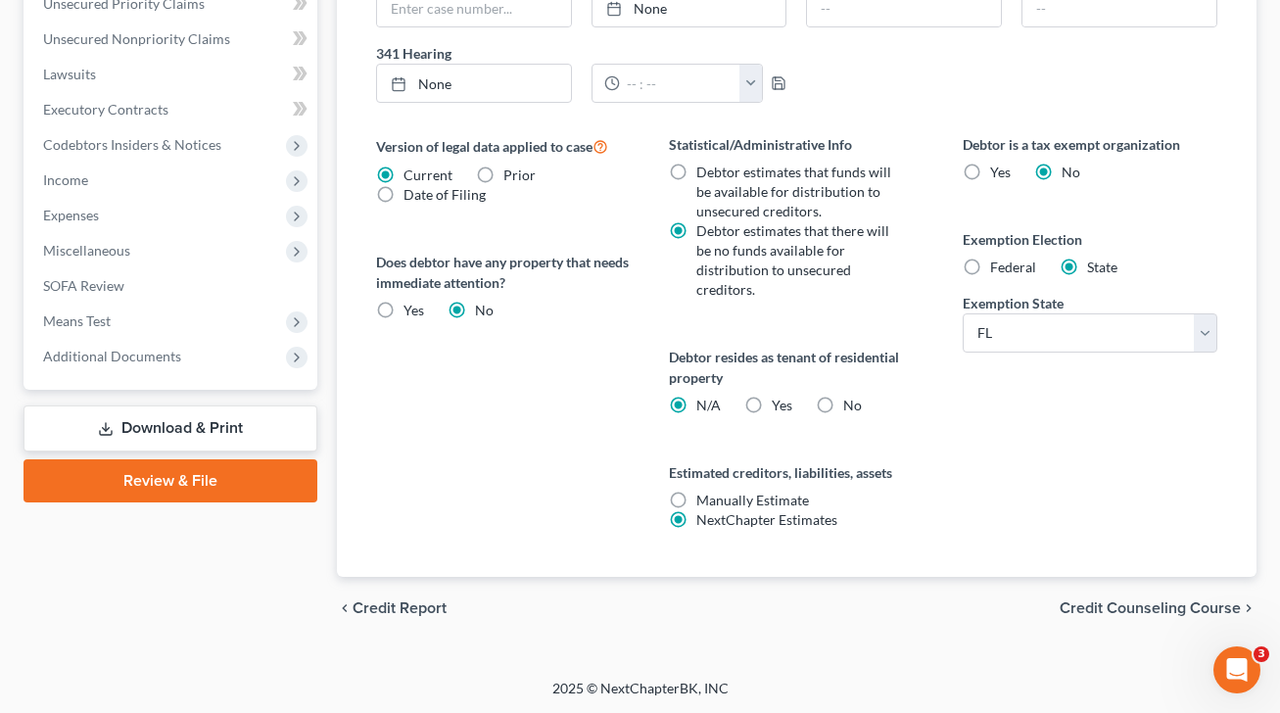
click at [271, 436] on link "Download & Print" at bounding box center [170, 428] width 294 height 46
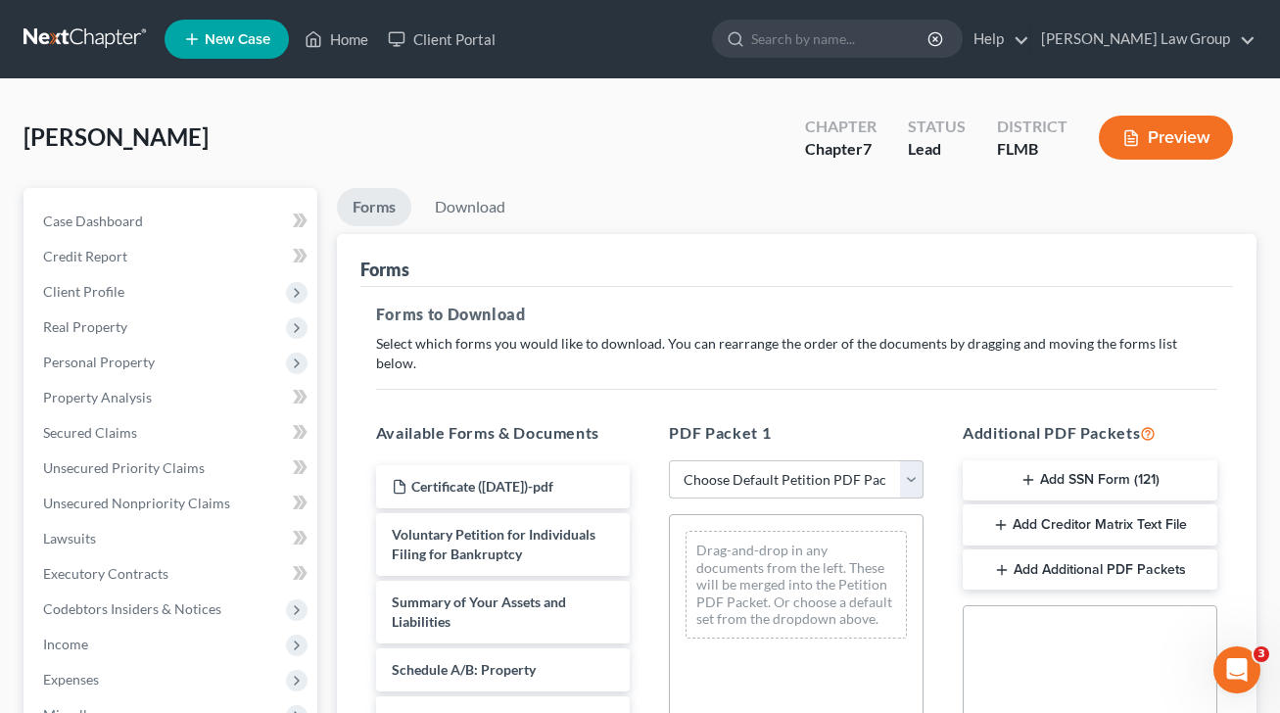
click at [778, 460] on select "Choose Default Petition PDF Packet Complete Bankruptcy Petition (all forms and …" at bounding box center [796, 479] width 255 height 39
select select "0"
click at [669, 460] on select "Choose Default Petition PDF Packet Complete Bankruptcy Petition (all forms and …" at bounding box center [796, 479] width 255 height 39
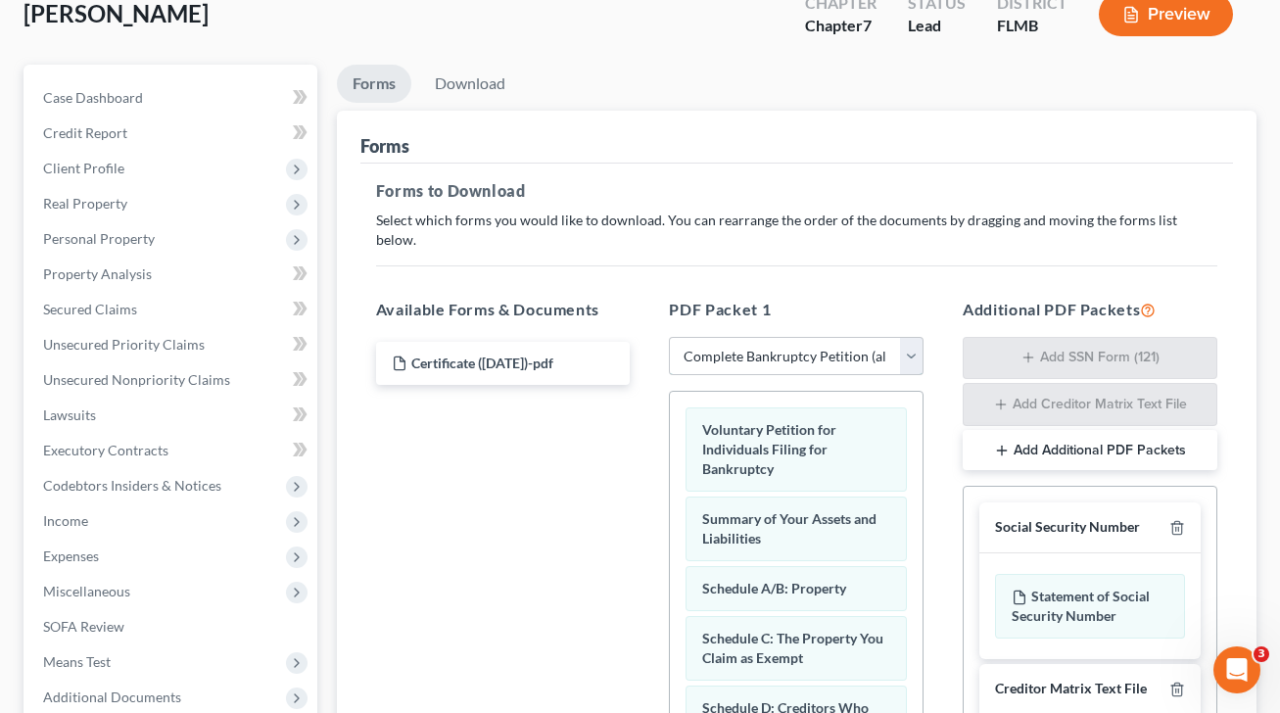
scroll to position [172, 0]
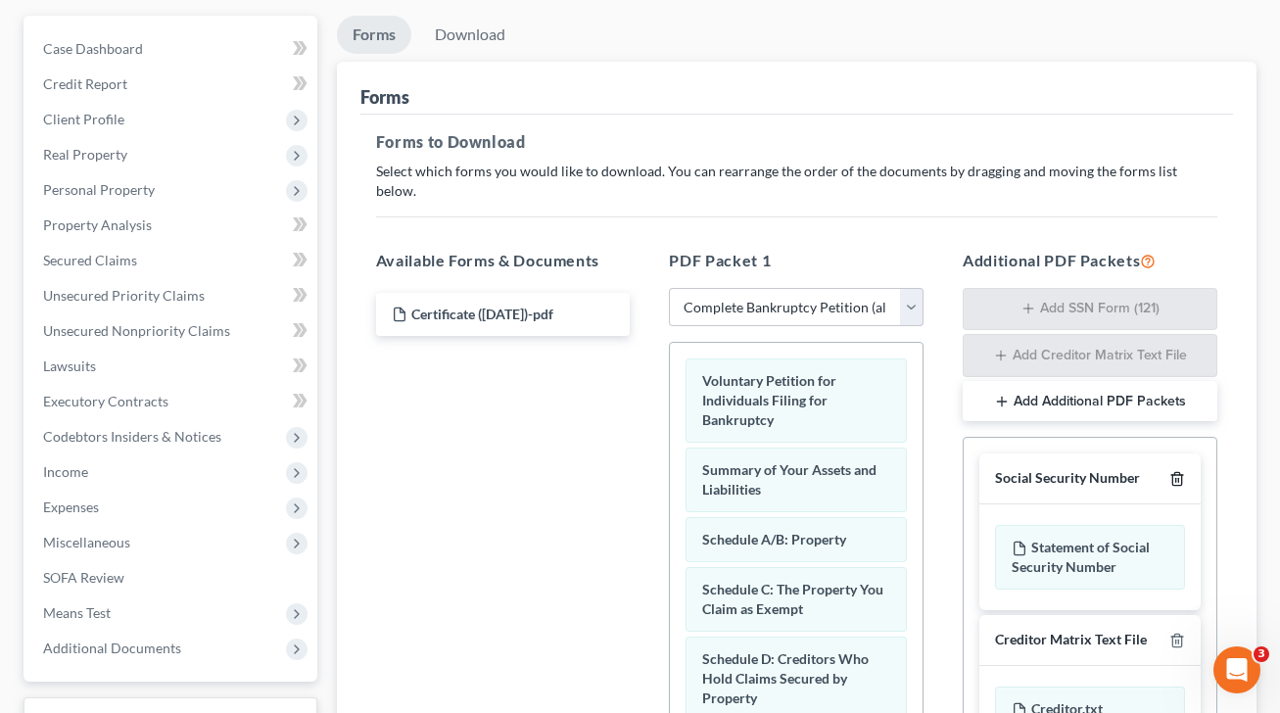
click at [1179, 471] on icon "button" at bounding box center [1177, 479] width 16 height 16
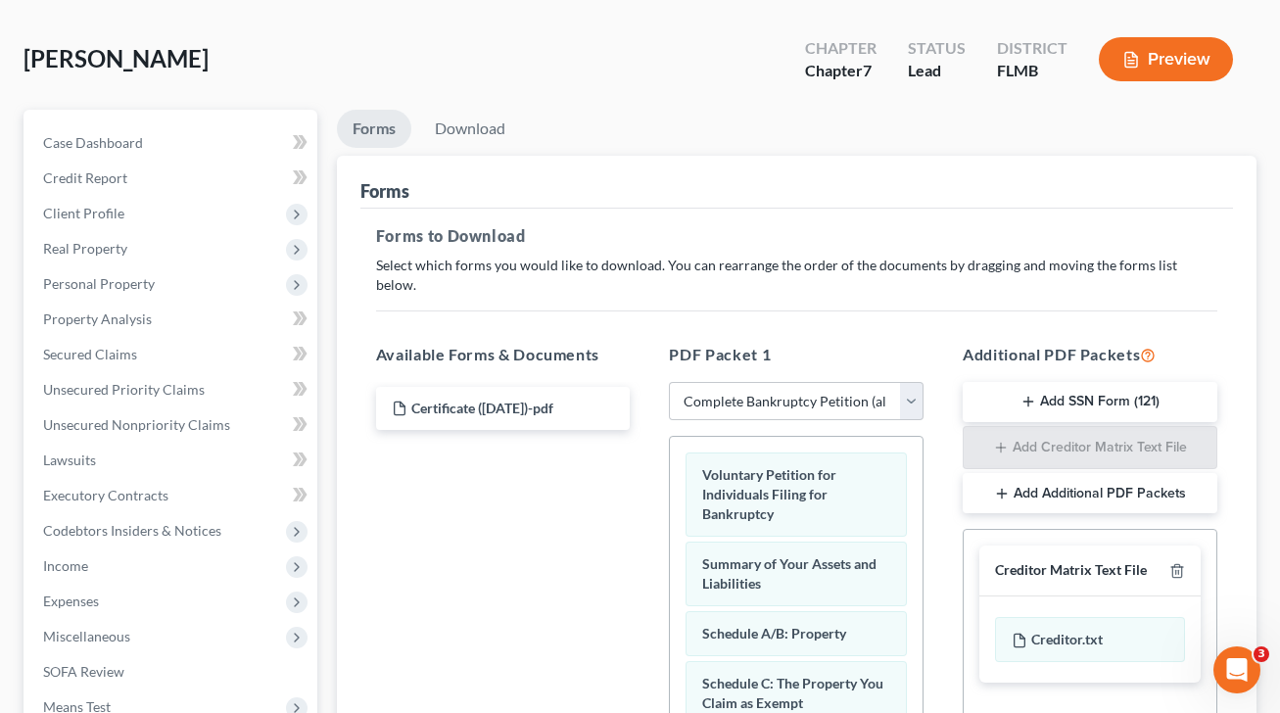
scroll to position [0, 0]
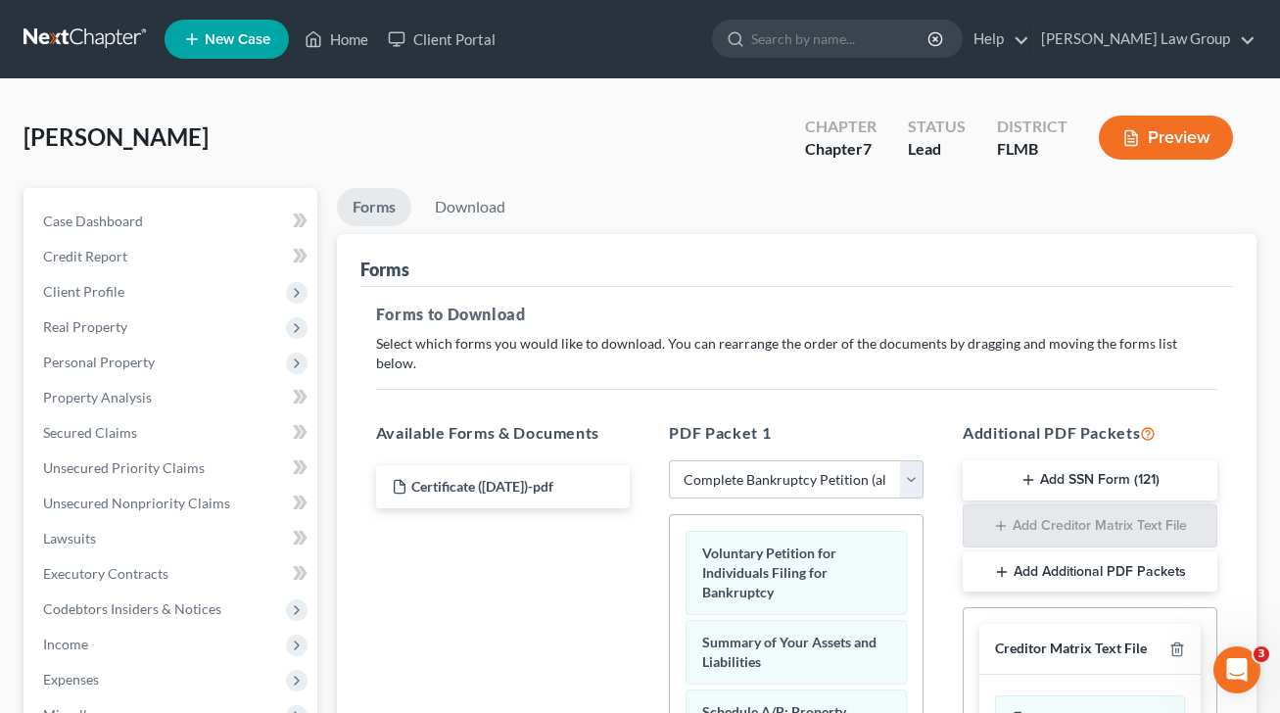
click at [489, 232] on li "Download" at bounding box center [470, 211] width 102 height 46
click at [488, 211] on link "Download" at bounding box center [470, 207] width 102 height 38
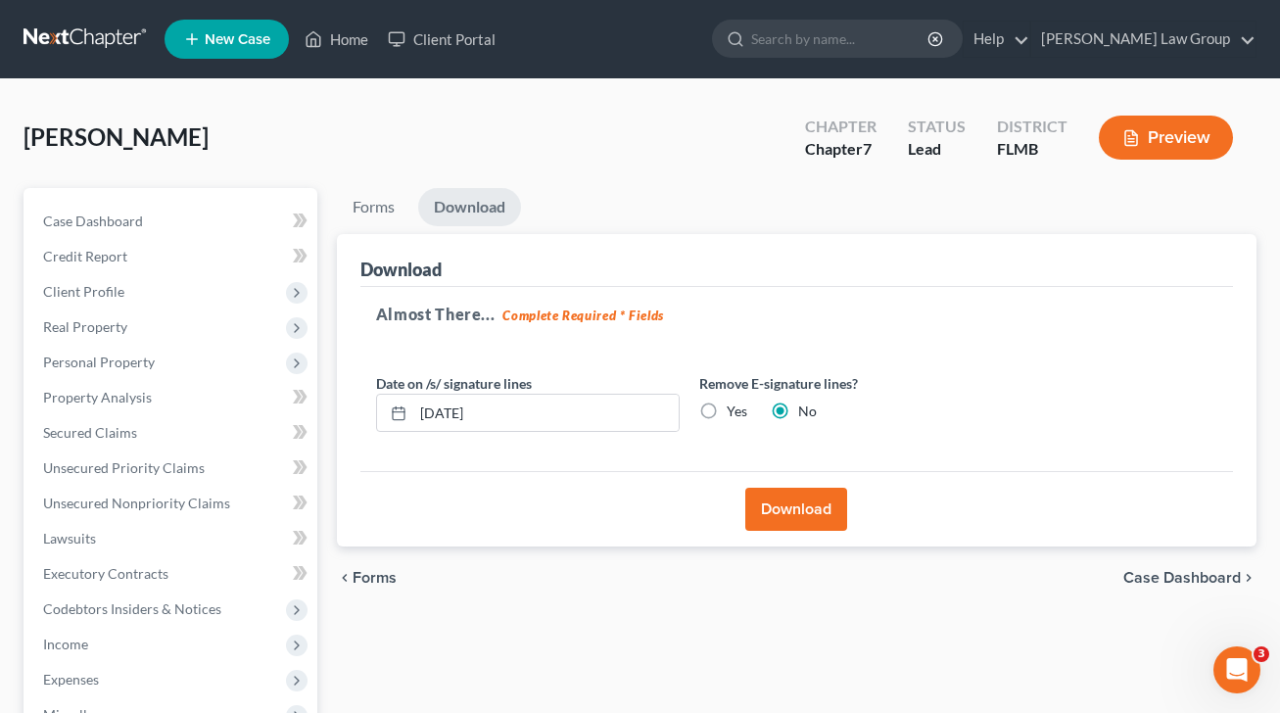
click at [726, 416] on label "Yes" at bounding box center [736, 411] width 21 height 20
click at [734, 414] on input "Yes" at bounding box center [740, 407] width 13 height 13
radio input "true"
radio input "false"
click at [797, 514] on button "Download" at bounding box center [796, 509] width 102 height 43
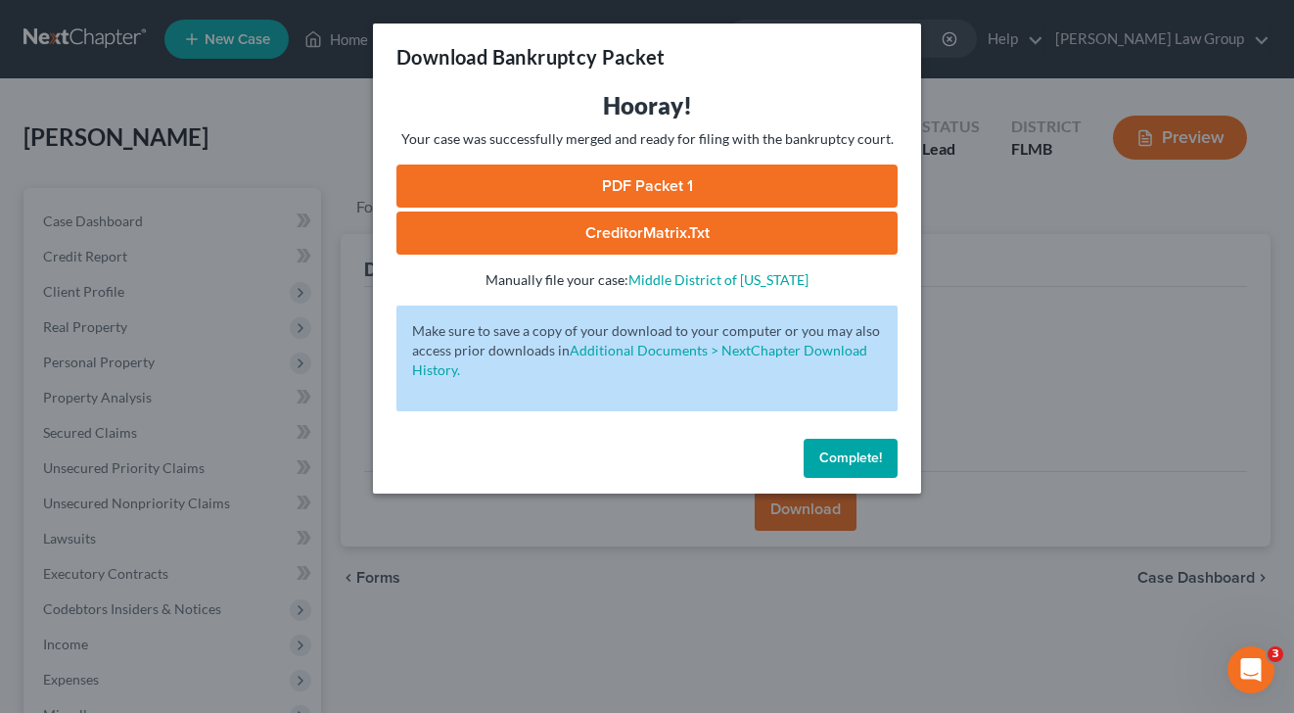
click at [746, 197] on link "PDF Packet 1" at bounding box center [646, 185] width 501 height 43
click at [576, 238] on link "CreditorMatrix.txt" at bounding box center [646, 232] width 501 height 43
click at [704, 186] on link "PDF Packet 1" at bounding box center [646, 185] width 501 height 43
click at [856, 444] on button "Complete!" at bounding box center [851, 458] width 94 height 39
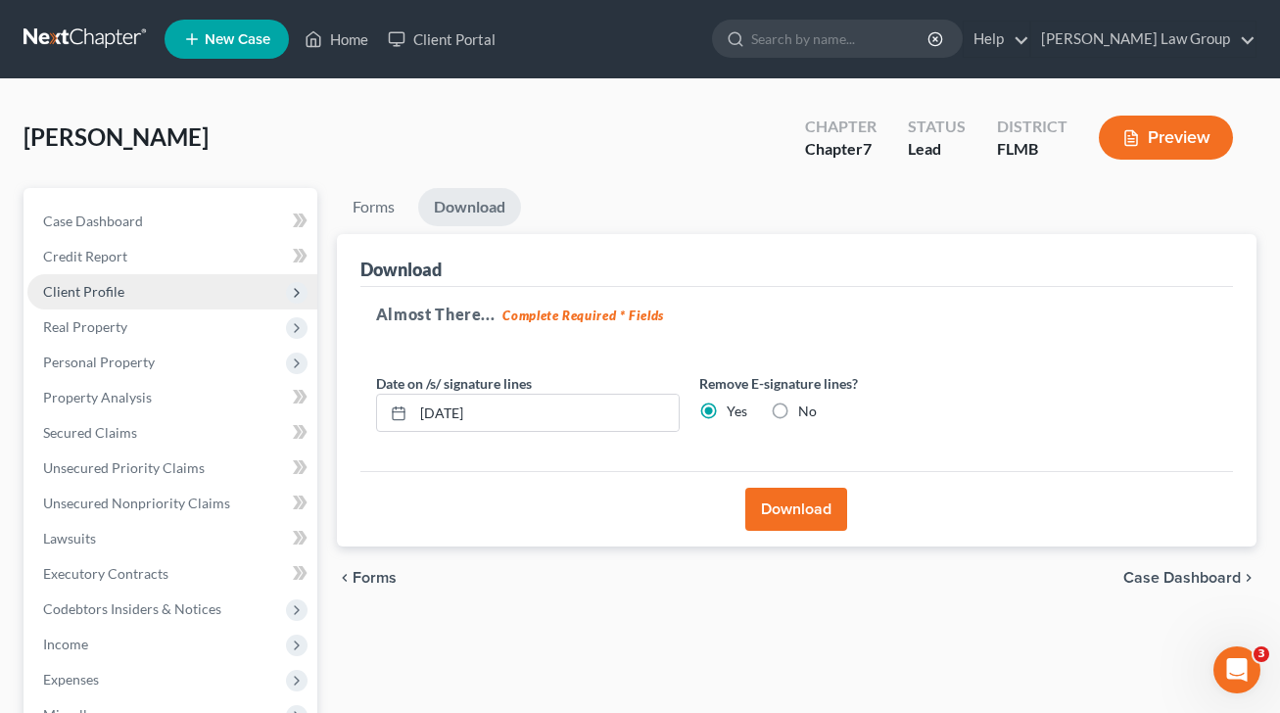
click at [134, 297] on span "Client Profile" at bounding box center [172, 291] width 290 height 35
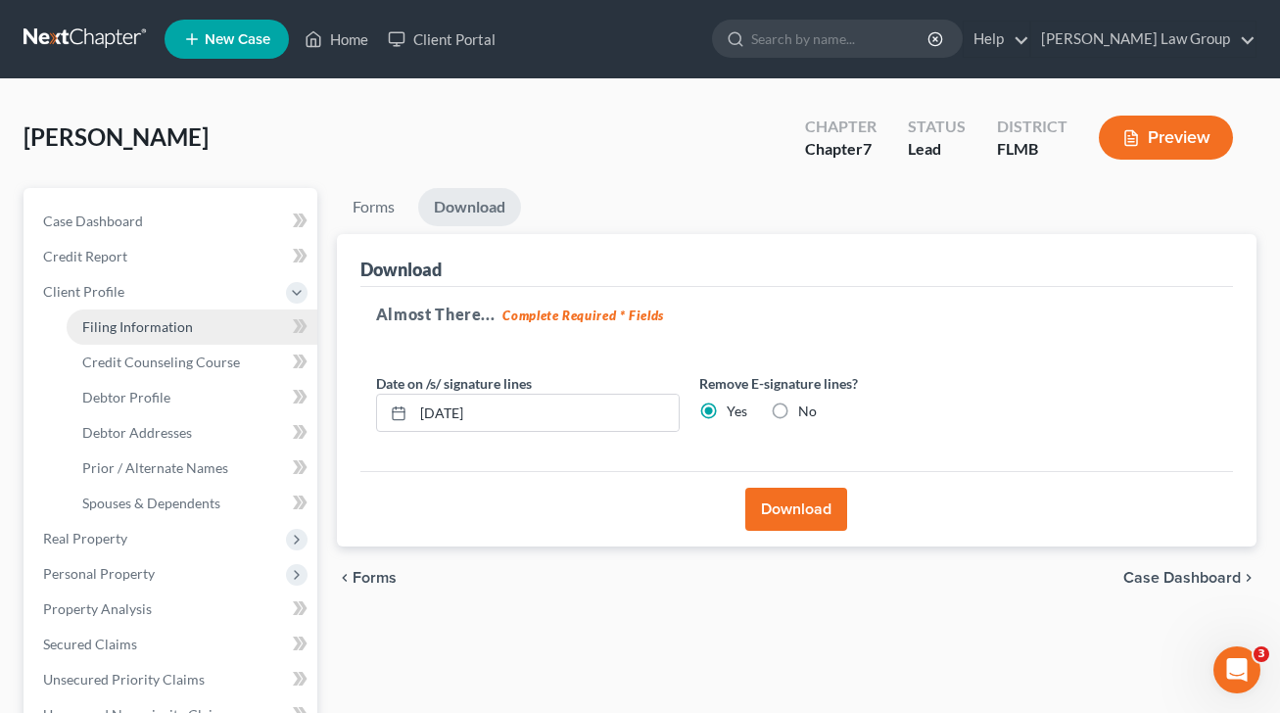
click at [179, 327] on span "Filing Information" at bounding box center [137, 326] width 111 height 17
select select "1"
select select "0"
select select "15"
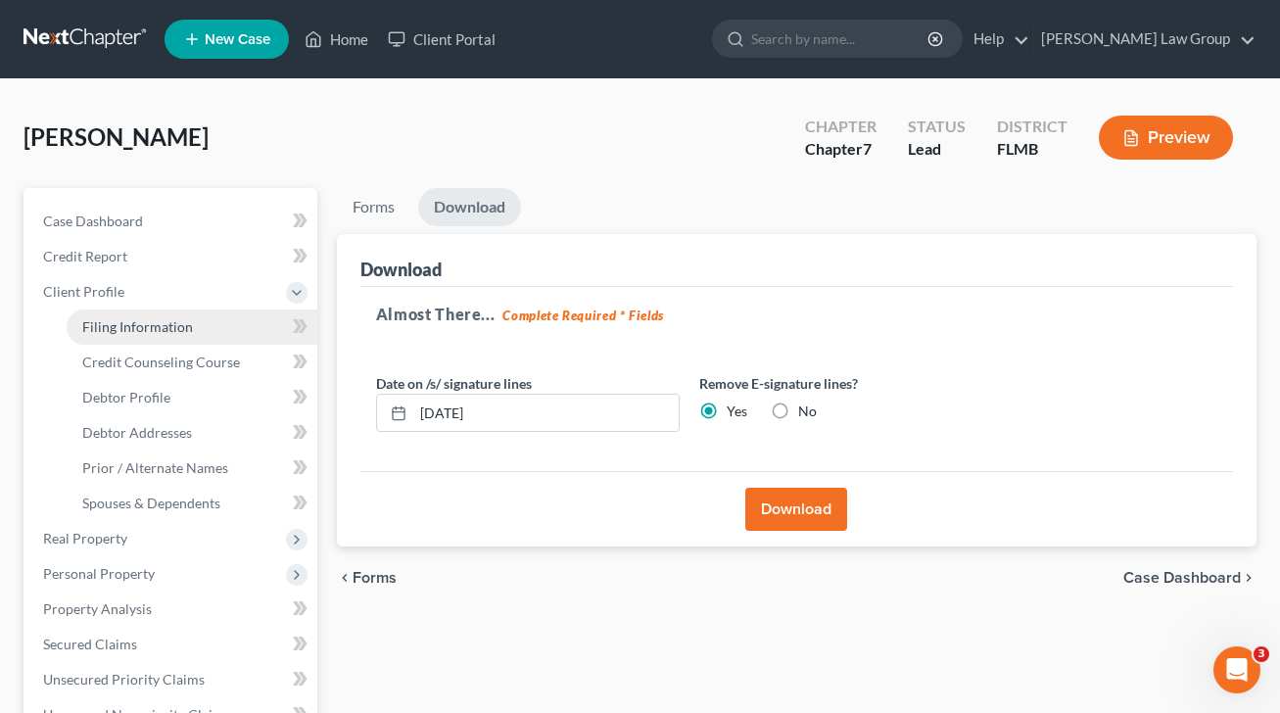
select select "0"
select select "9"
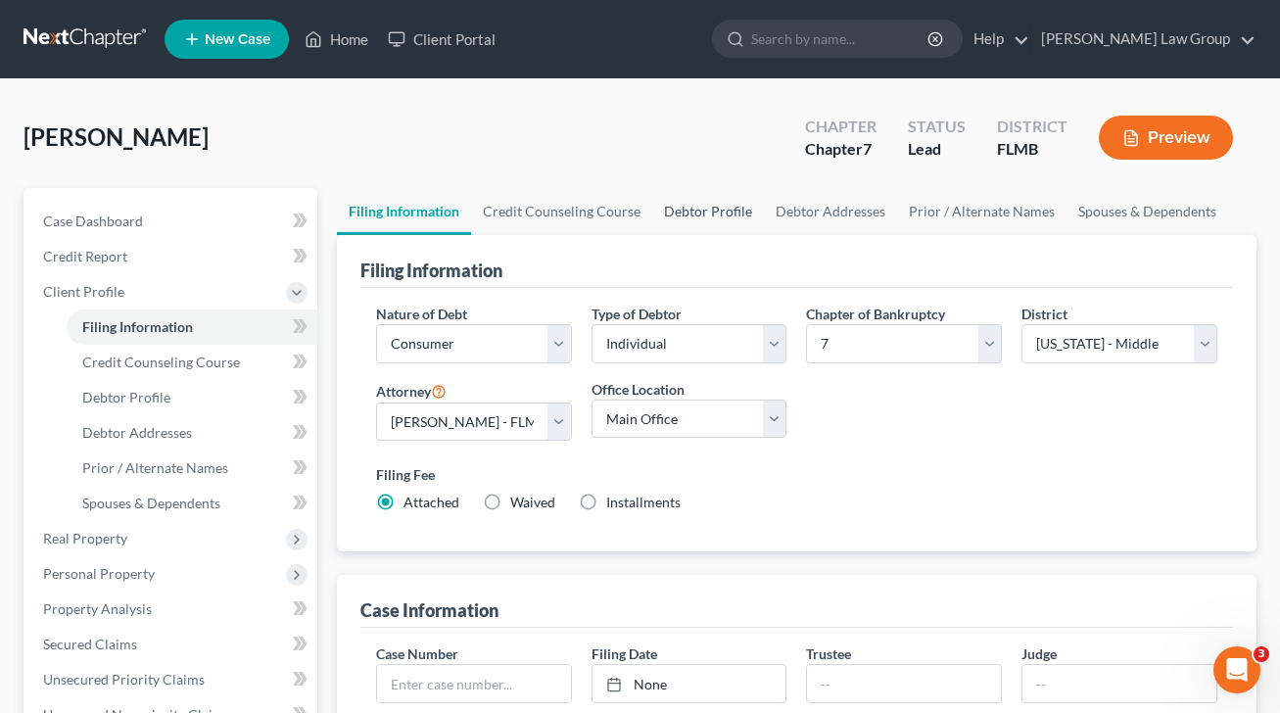
click at [696, 217] on link "Debtor Profile" at bounding box center [708, 211] width 112 height 47
select select "0"
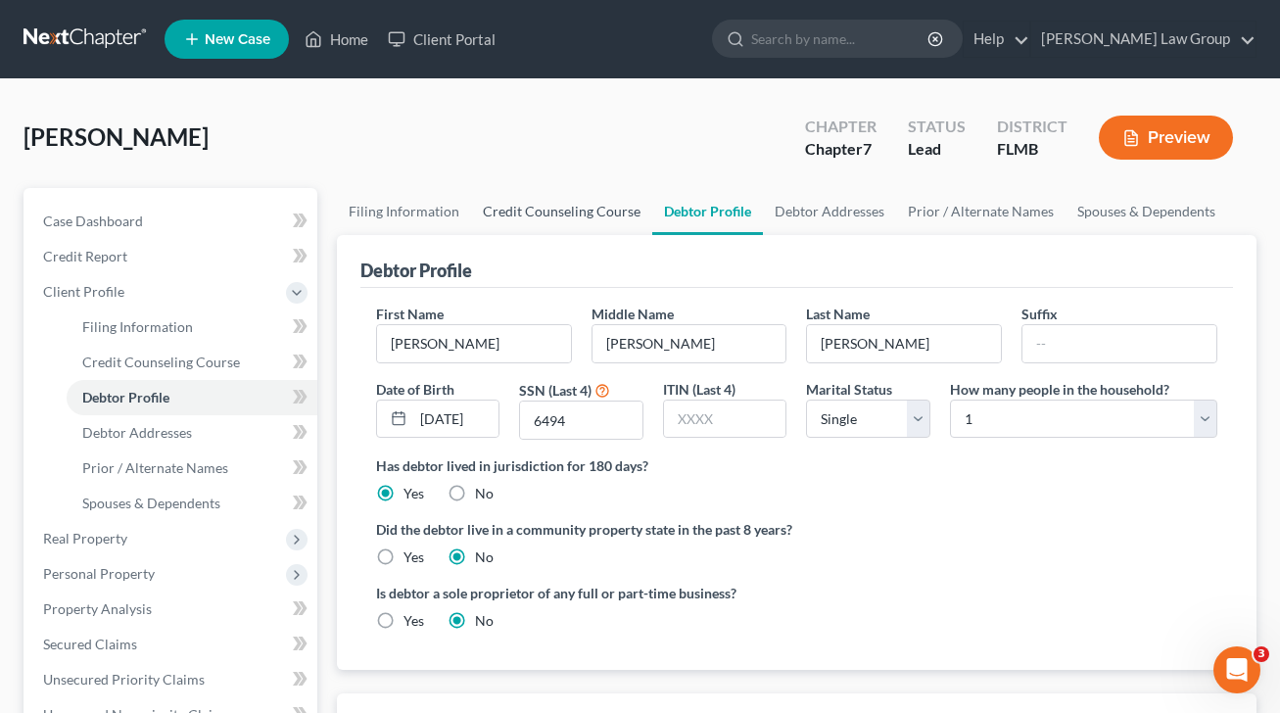
click at [541, 210] on link "Credit Counseling Course" at bounding box center [561, 211] width 181 height 47
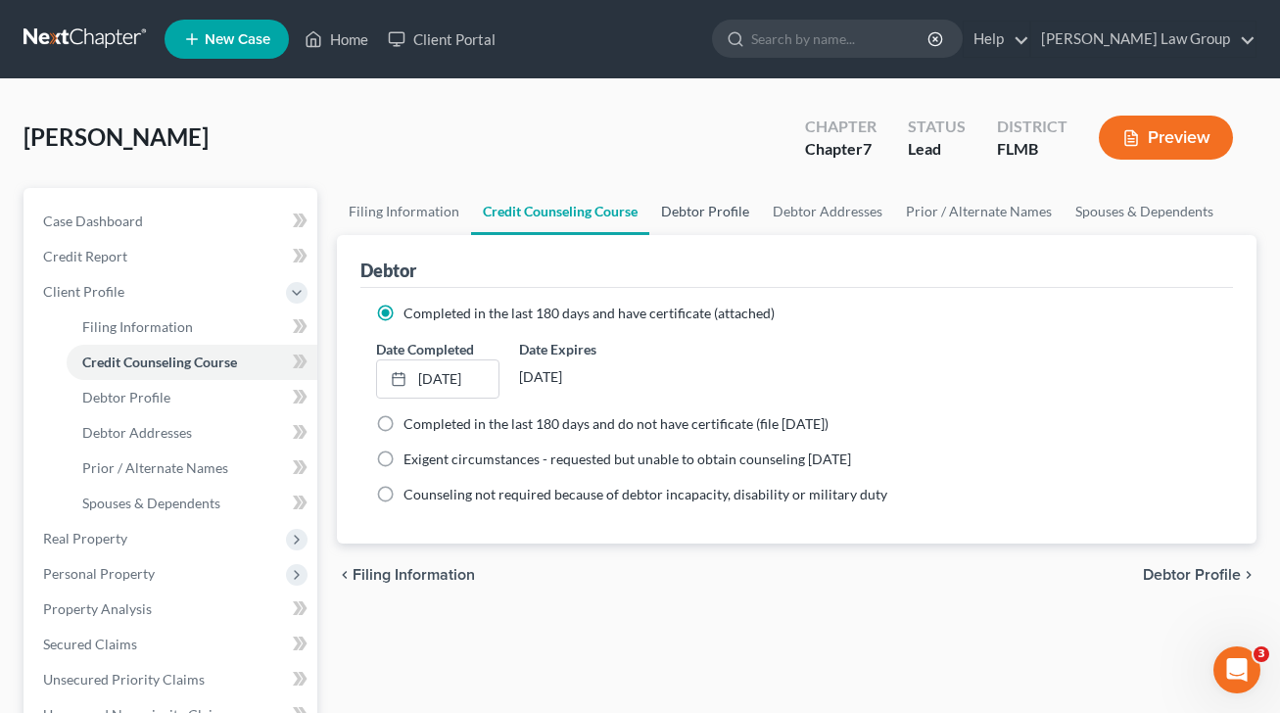
click at [682, 214] on link "Debtor Profile" at bounding box center [705, 211] width 112 height 47
select select "0"
